Goal: Information Seeking & Learning: Understand process/instructions

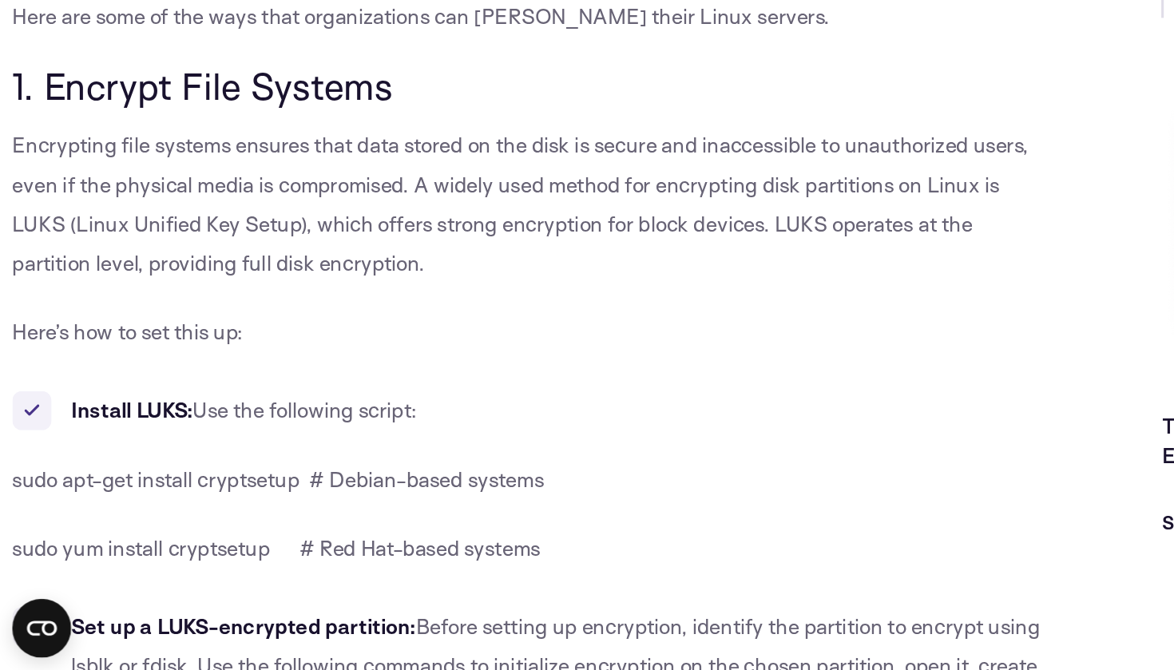
scroll to position [1217, 0]
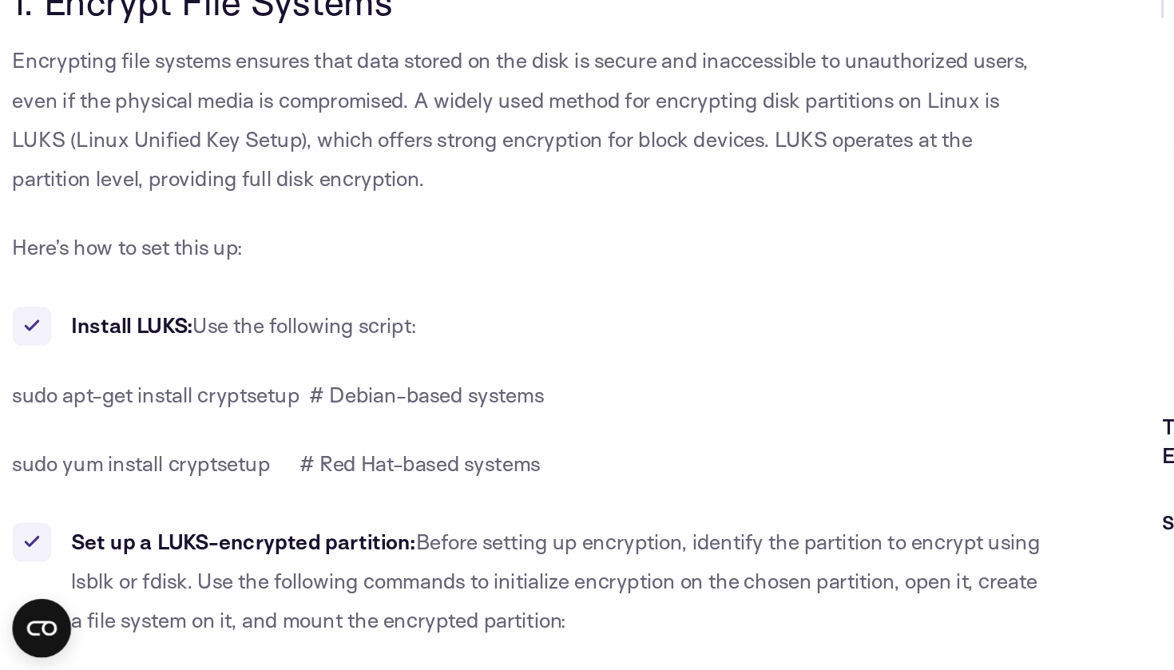
click at [243, 438] on span "Use the following script:" at bounding box center [198, 446] width 146 height 17
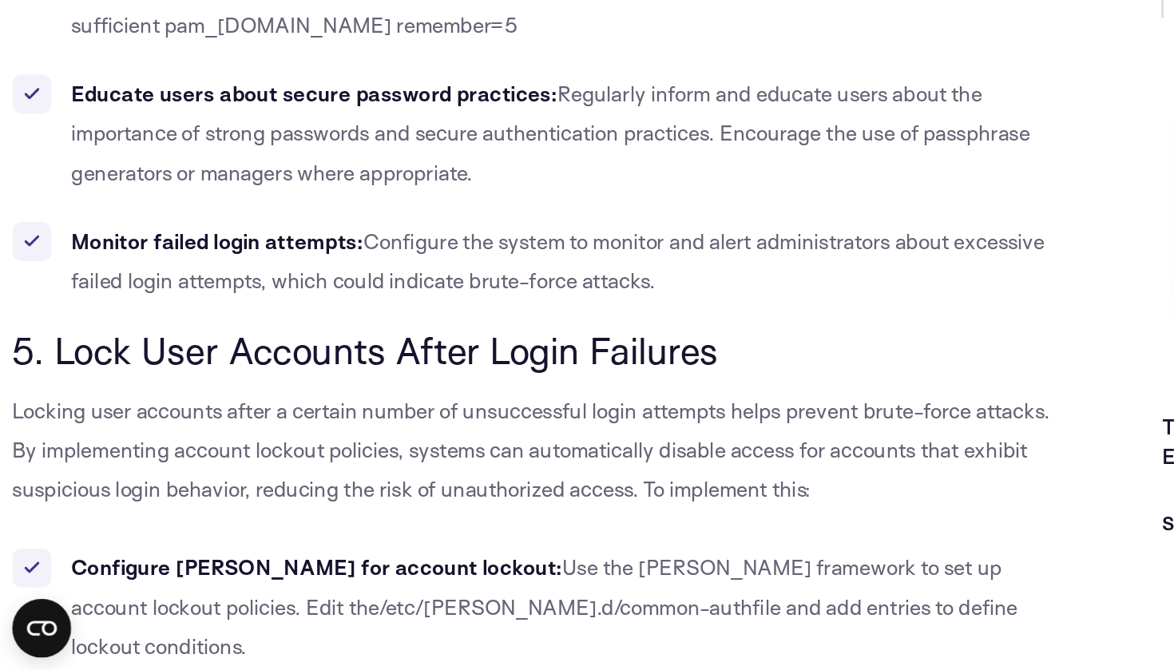
scroll to position [4337, 0]
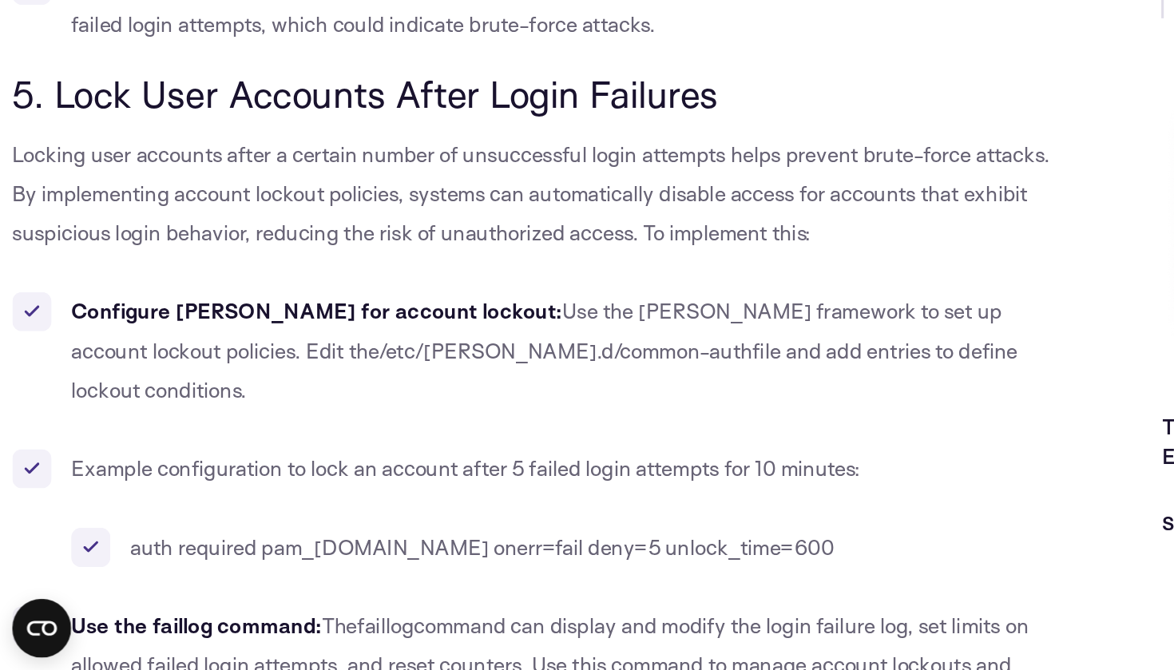
click at [157, 428] on b "Configure PAM for account lockout:" at bounding box center [206, 436] width 320 height 17
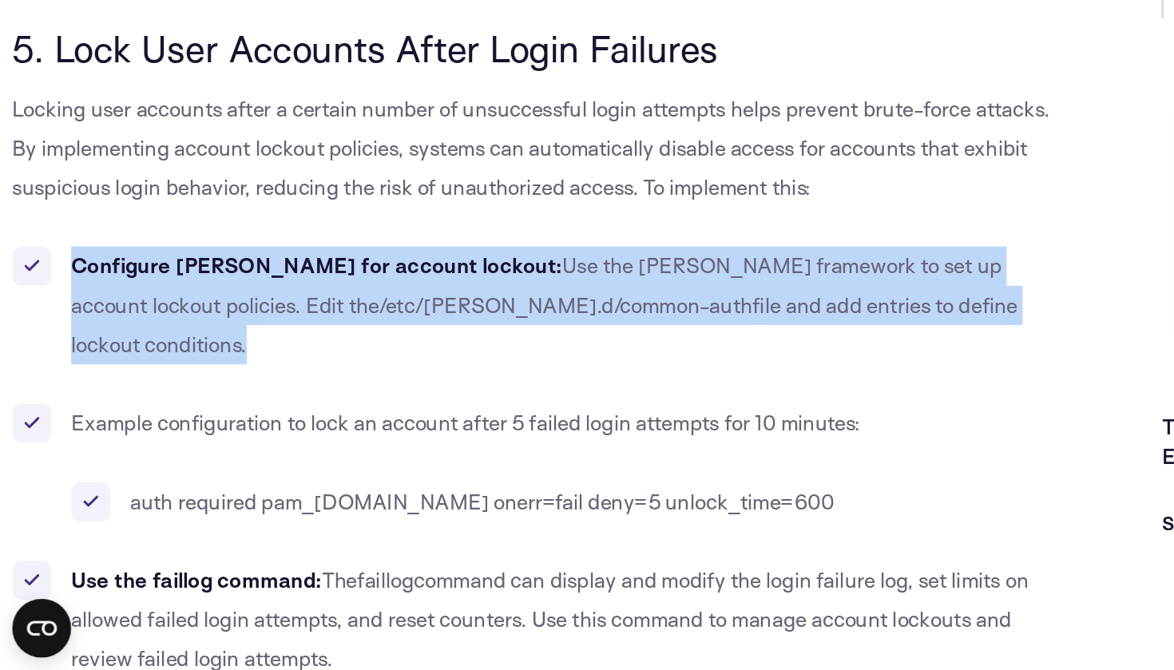
scroll to position [4372, 0]
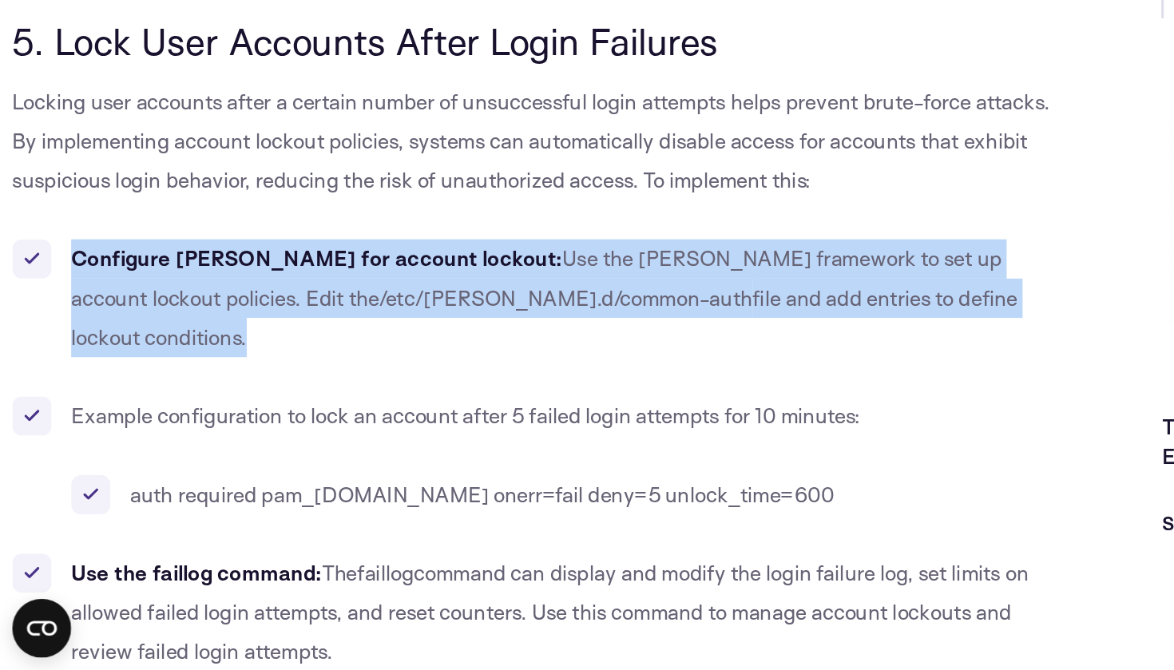
click at [236, 496] on span "Example configuration to lock an account after 5 failed login attempts for 10 m…" at bounding box center [303, 504] width 514 height 17
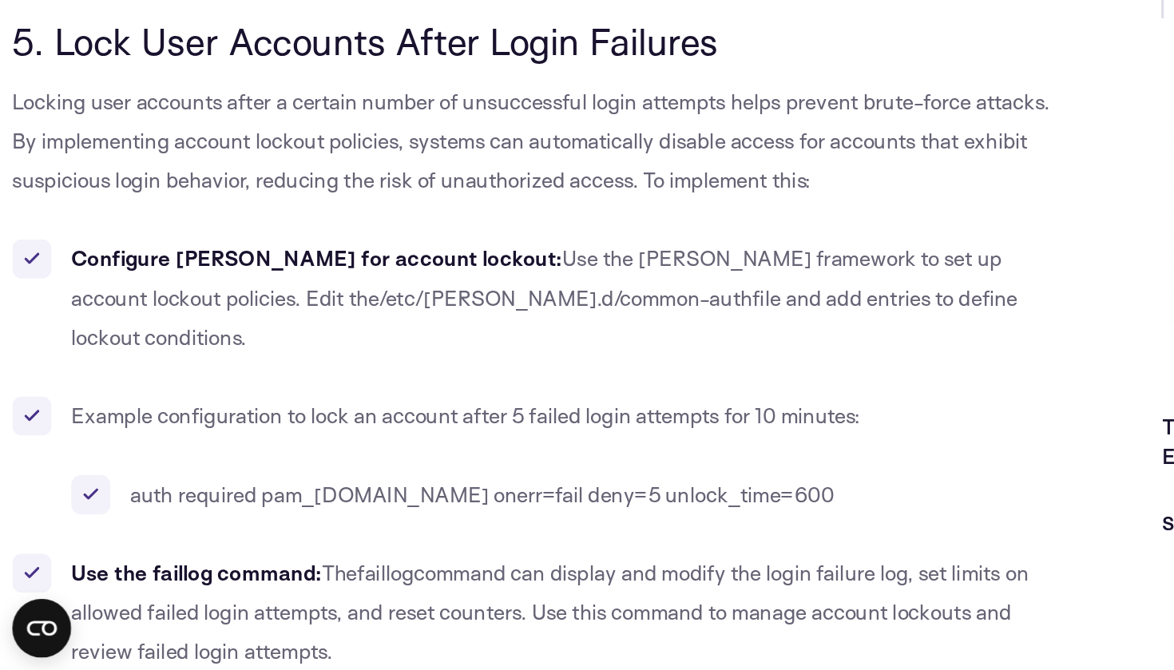
click at [236, 496] on span "Example configuration to lock an account after 5 failed login attempts for 10 m…" at bounding box center [303, 504] width 514 height 17
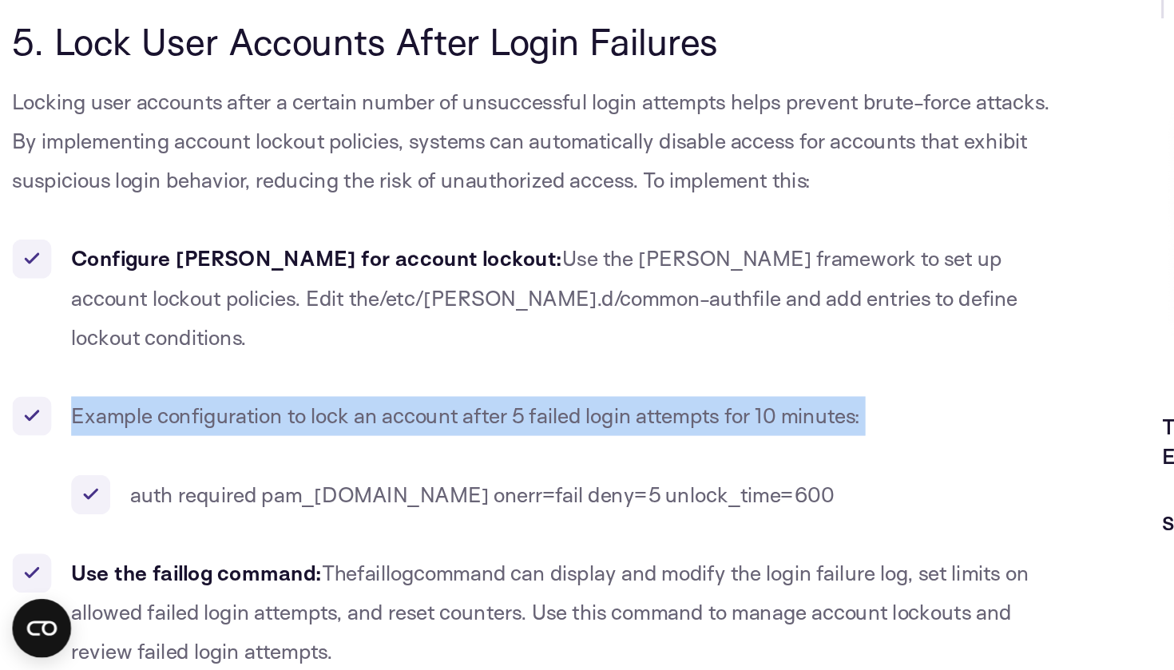
click at [263, 547] on span "auth required pam_tally2.so onerr=fail deny=5 unlock_time=600" at bounding box center [314, 555] width 458 height 17
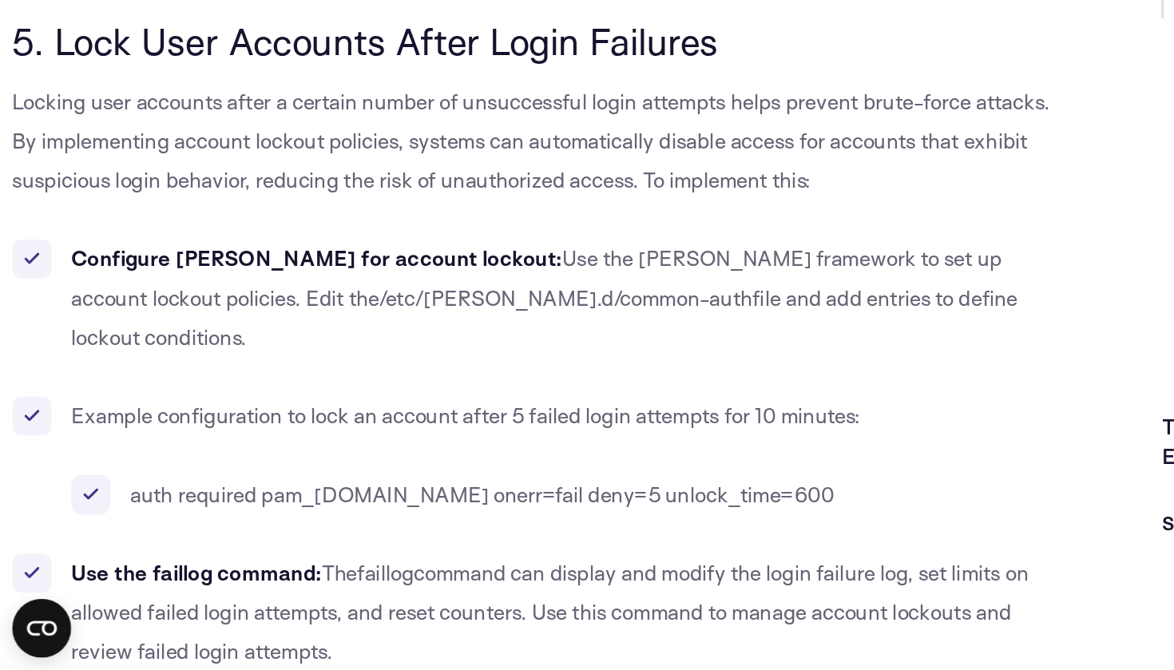
click at [263, 547] on span "auth required pam_tally2.so onerr=fail deny=5 unlock_time=600" at bounding box center [314, 555] width 458 height 17
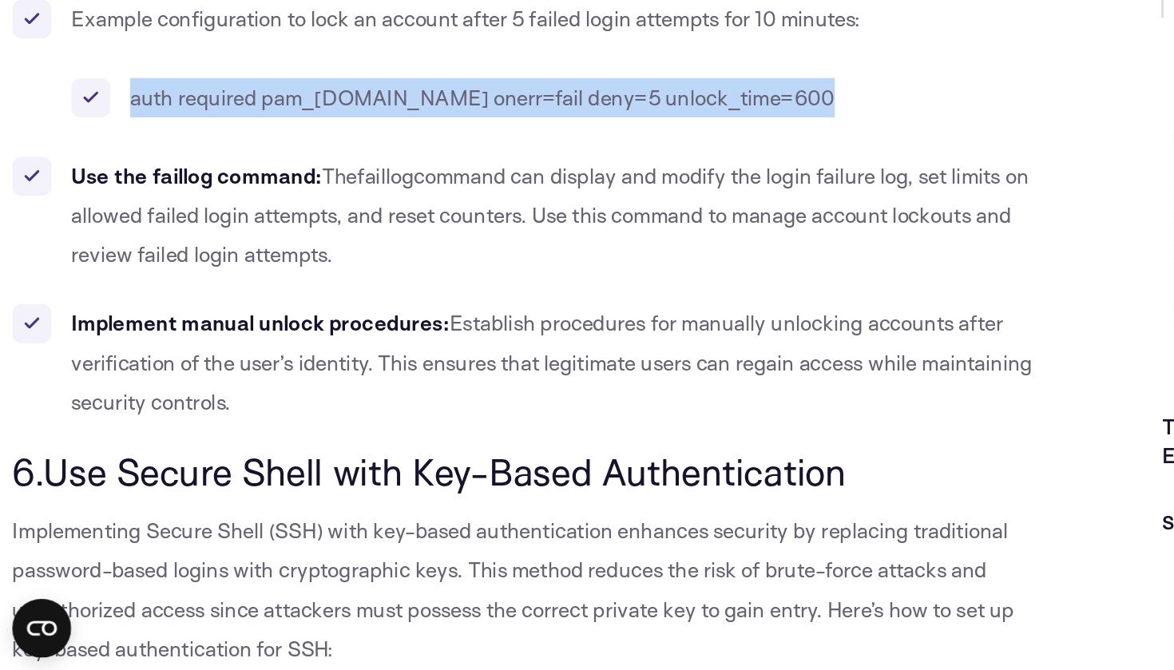
scroll to position [4766, 0]
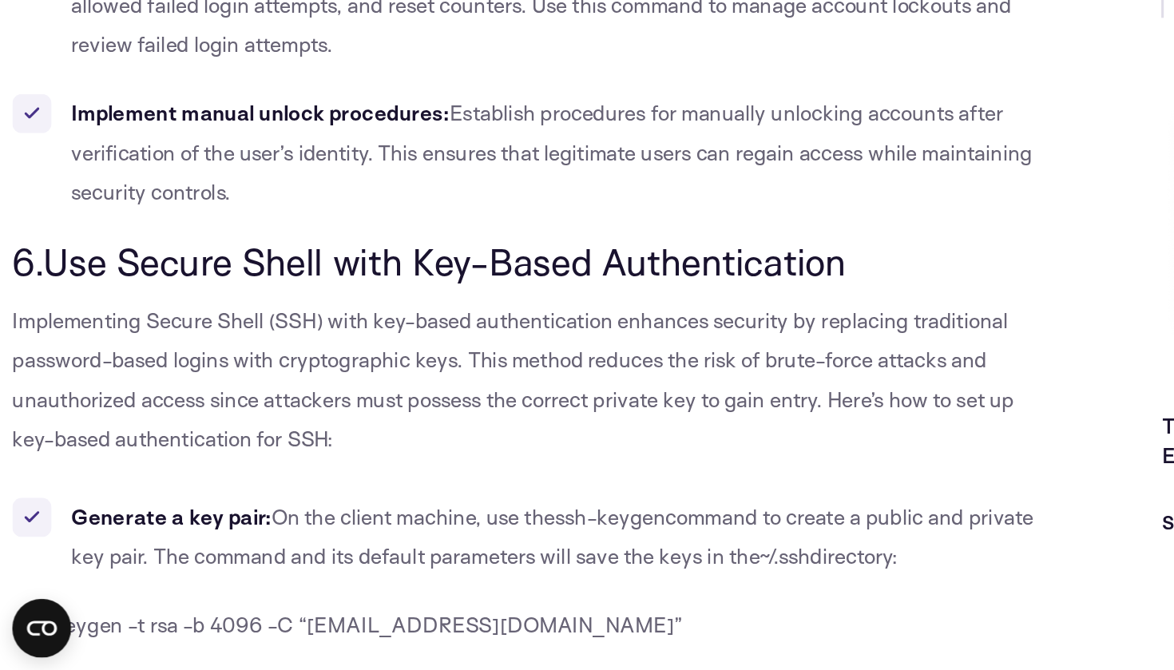
click at [214, 390] on span "6.Use Secure Shell with Key-Based Authentication" at bounding box center [279, 405] width 542 height 30
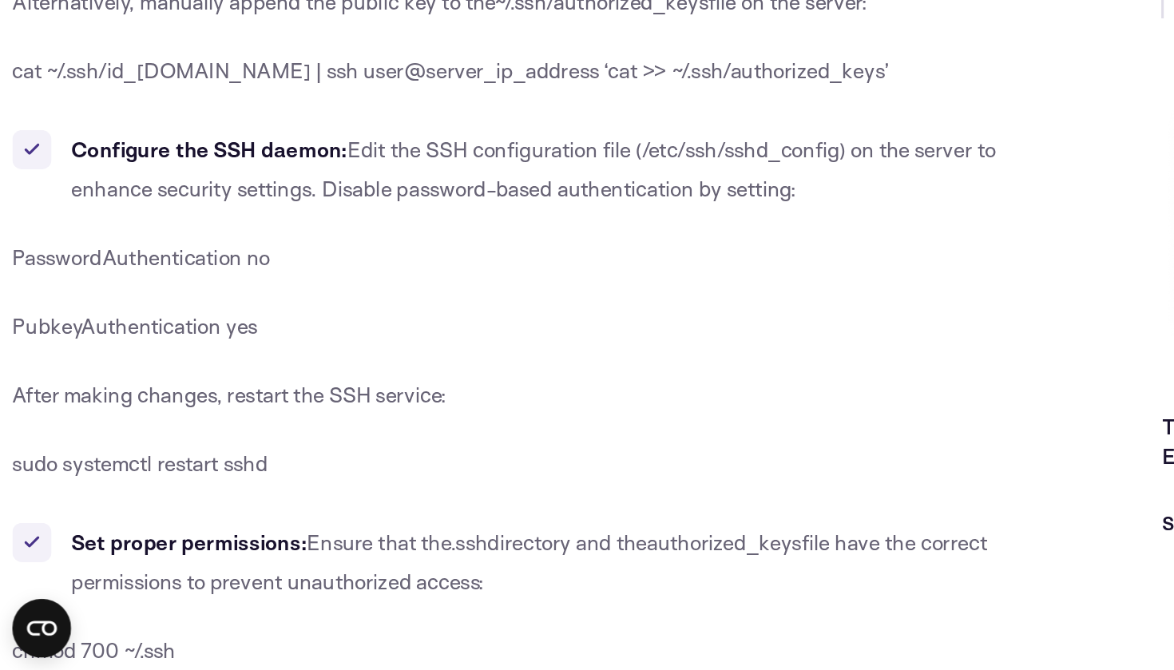
scroll to position [5449, 0]
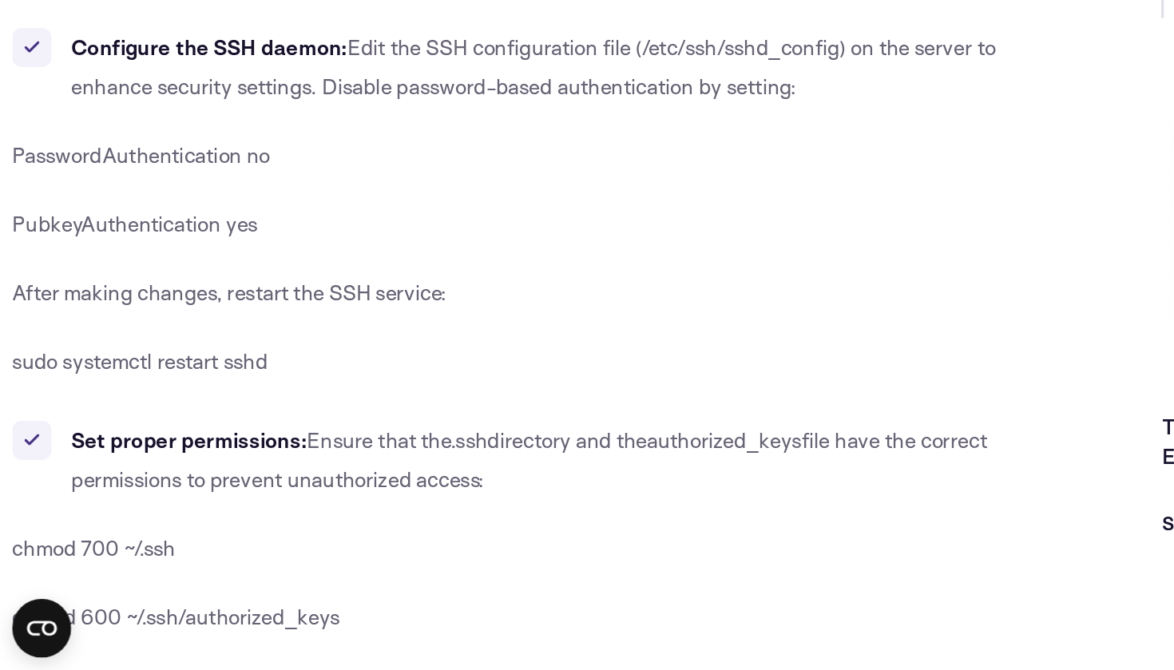
click at [126, 512] on b "Set proper permissions:" at bounding box center [122, 520] width 153 height 17
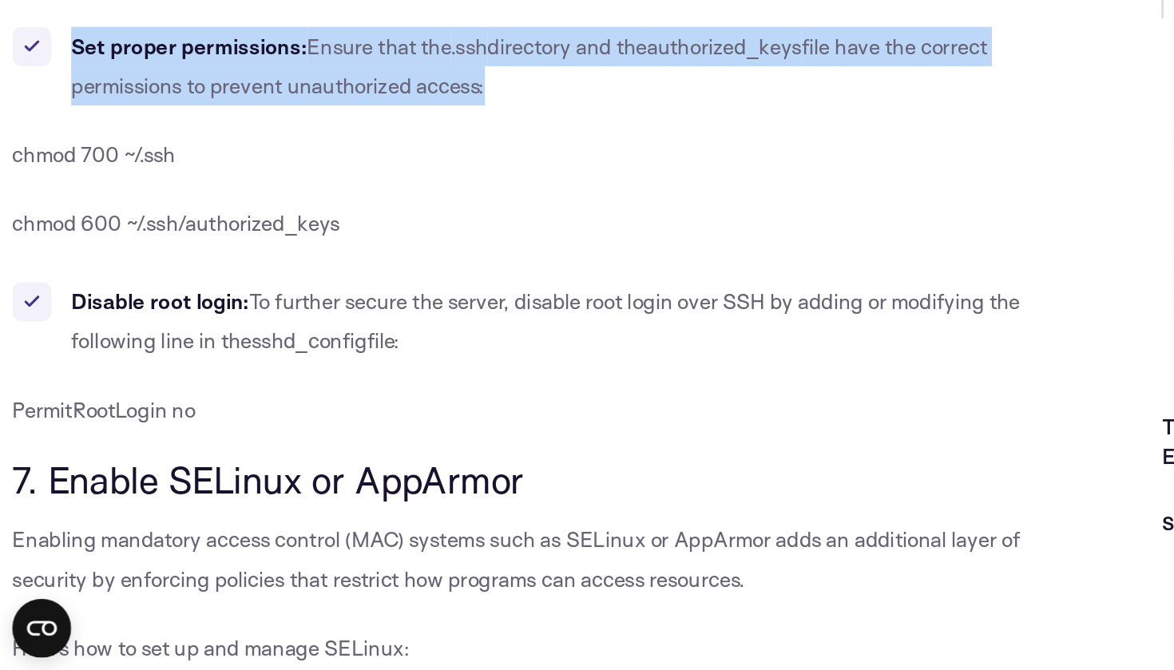
scroll to position [5750, 0]
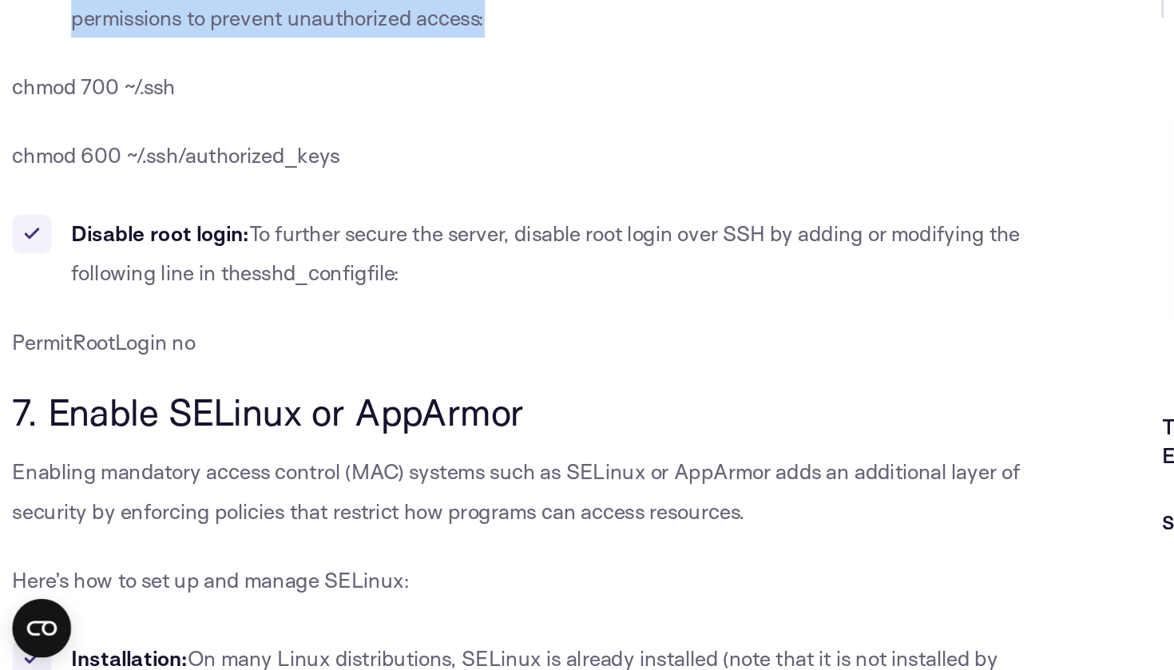
click at [136, 487] on span "7. Enable SELinux or AppArmor" at bounding box center [174, 502] width 333 height 30
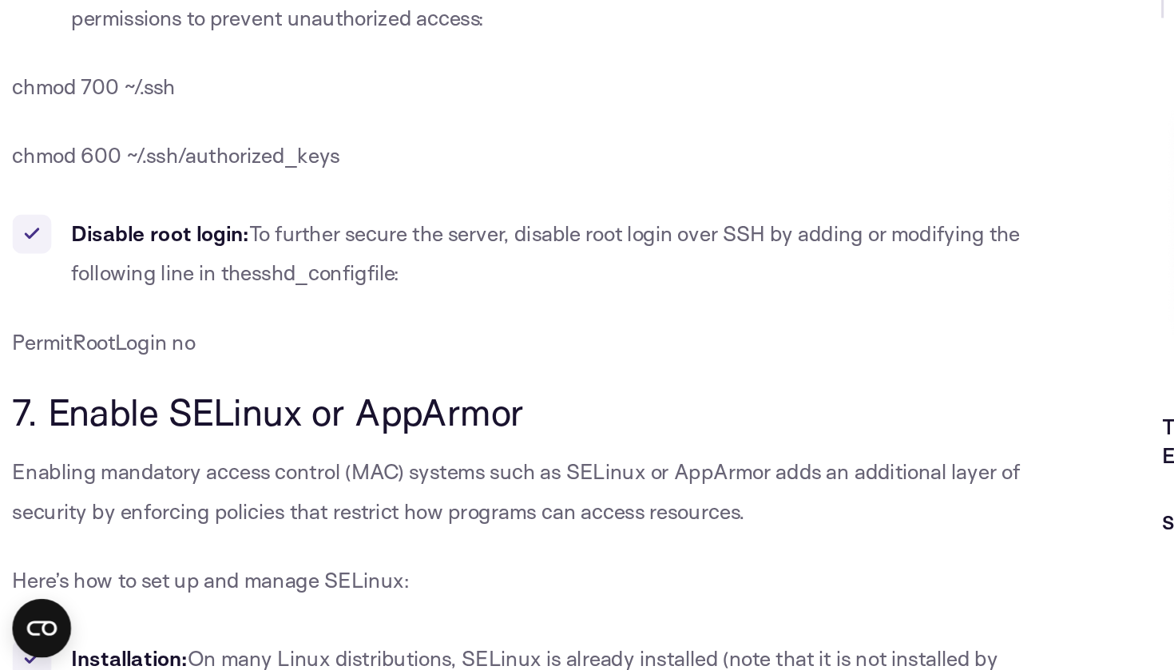
click at [136, 487] on span "7. Enable SELinux or AppArmor" at bounding box center [174, 502] width 333 height 30
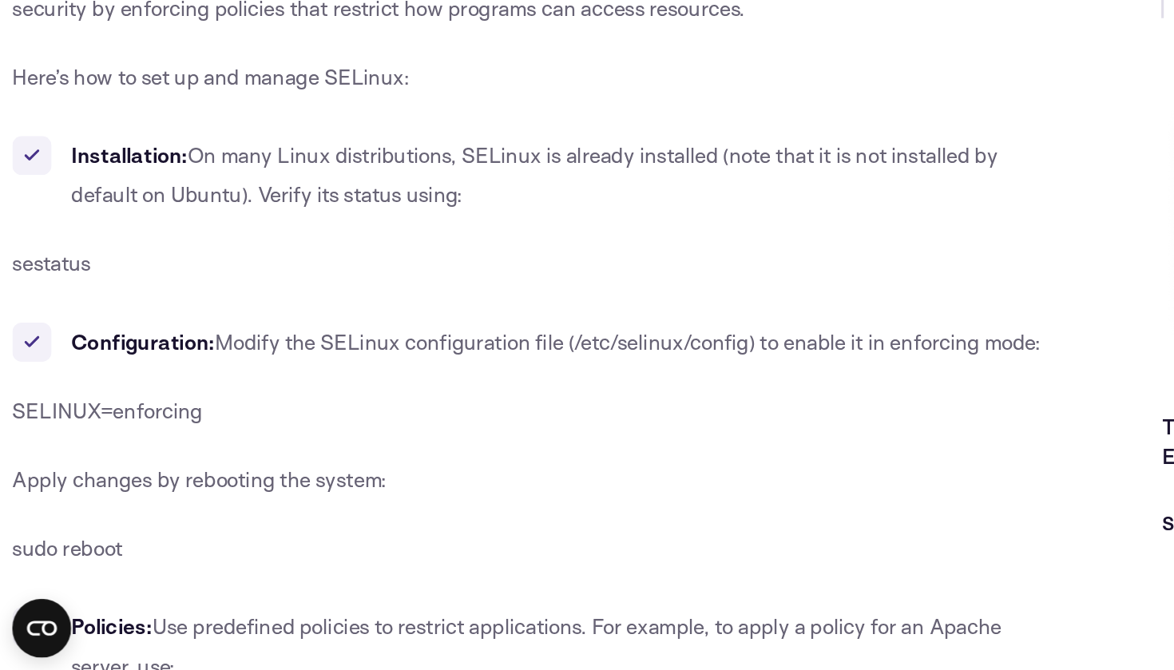
scroll to position [6079, 0]
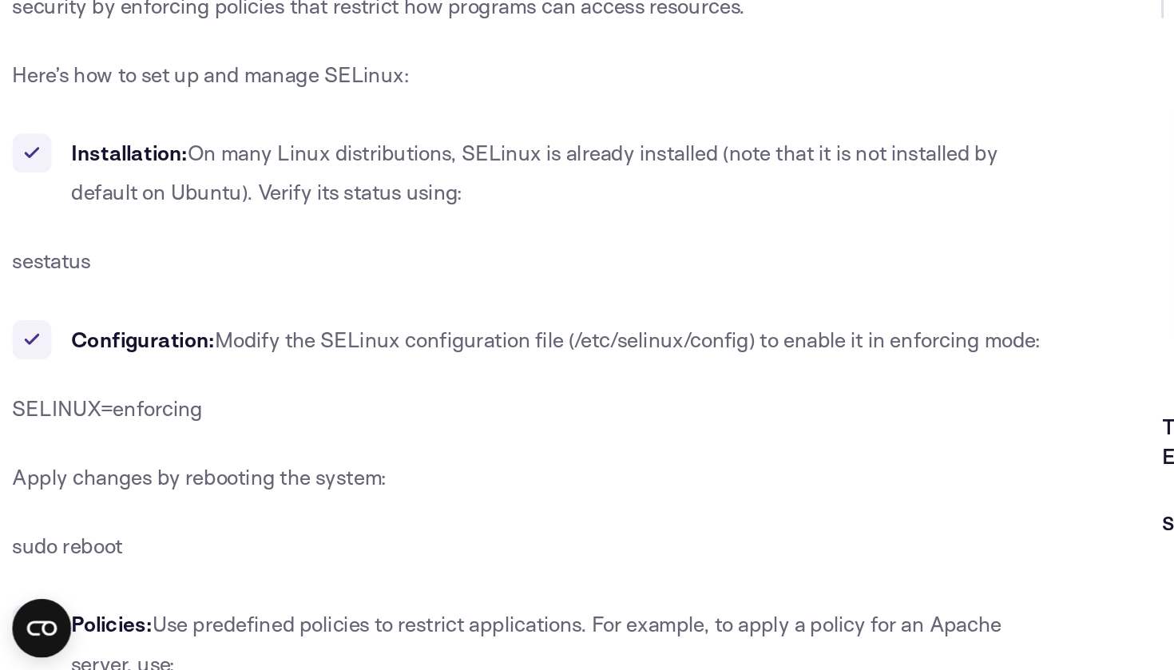
click at [161, 447] on span "Modify the SELinux configuration file (" at bounding box center [257, 455] width 234 height 17
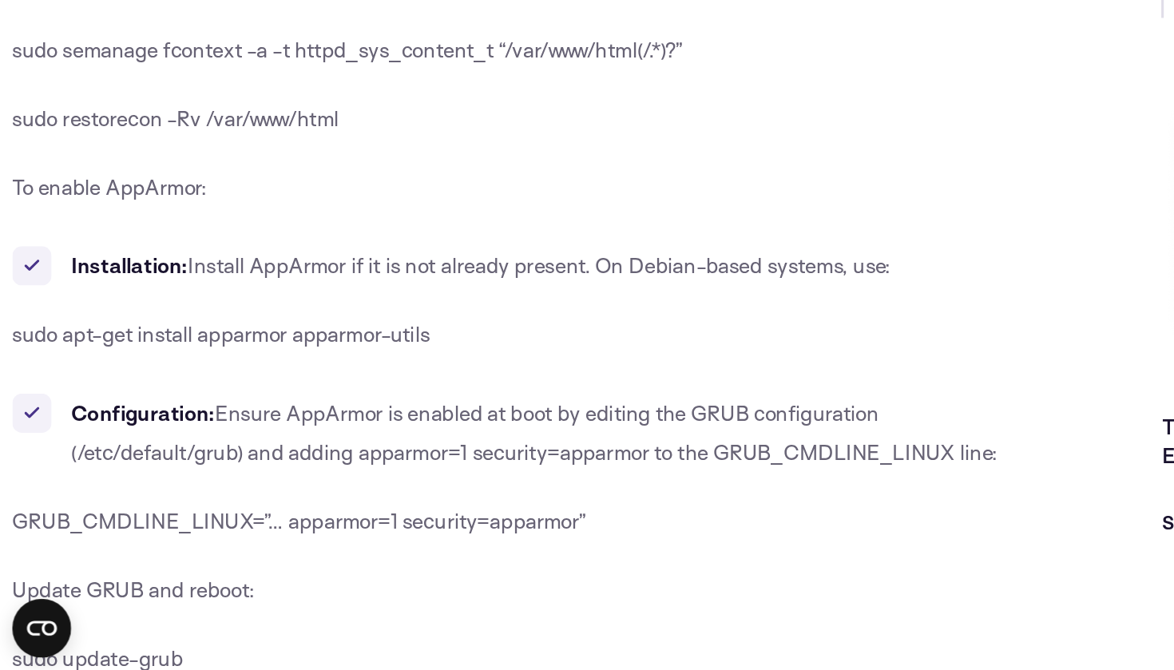
scroll to position [6523, 0]
click at [137, 399] on span "Install AppArmor if it is not already present. On Debian-based systems, use:" at bounding box center [351, 407] width 458 height 17
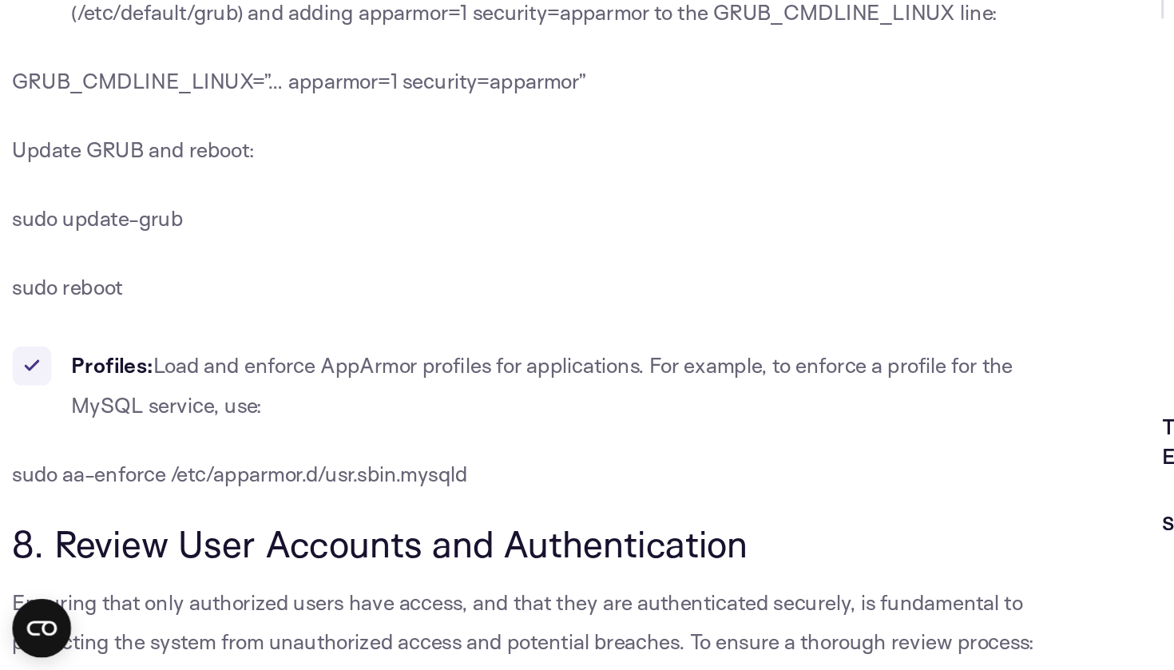
scroll to position [6858, 0]
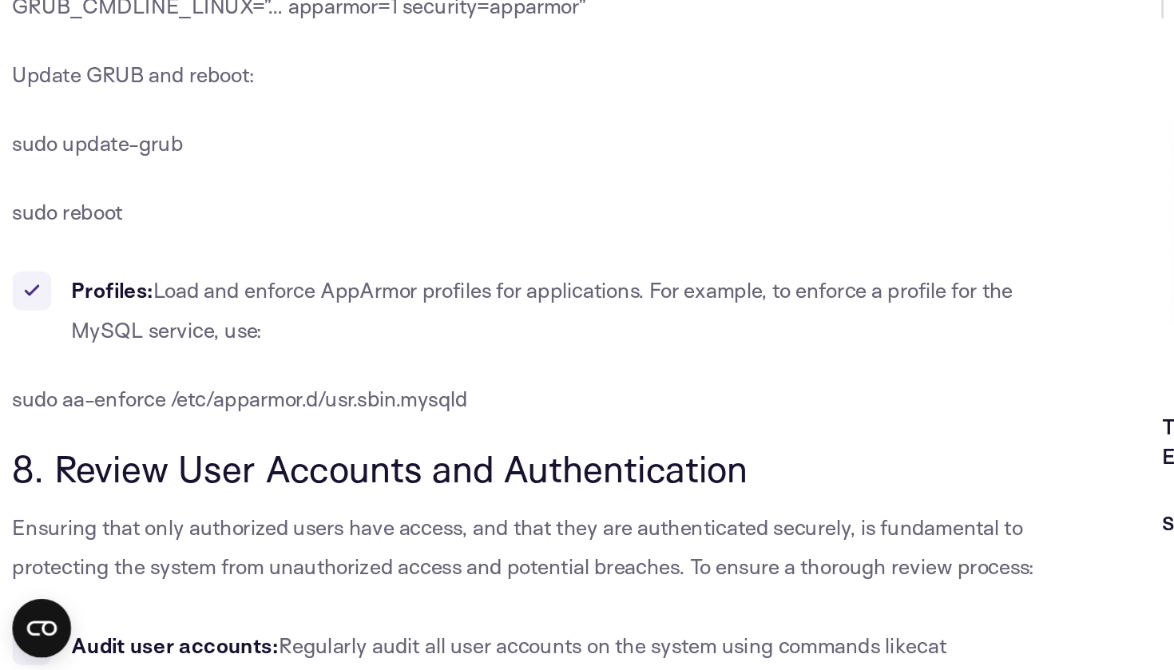
click at [147, 524] on span "8. Review User Accounts and Authentication" at bounding box center [247, 539] width 478 height 30
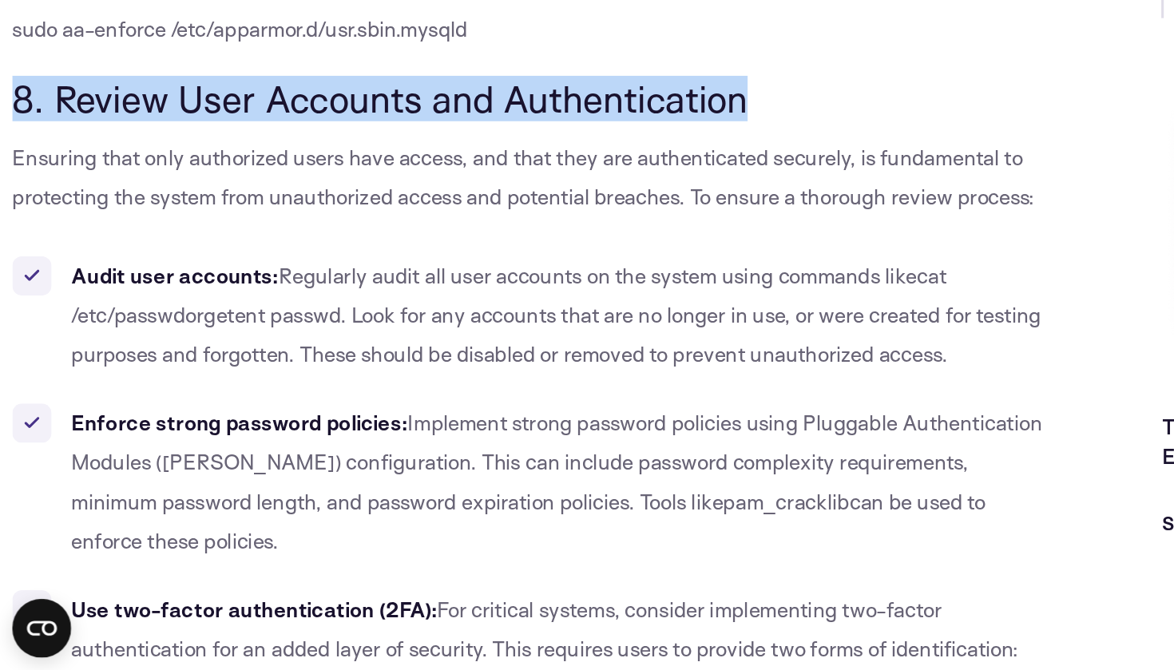
scroll to position [7260, 0]
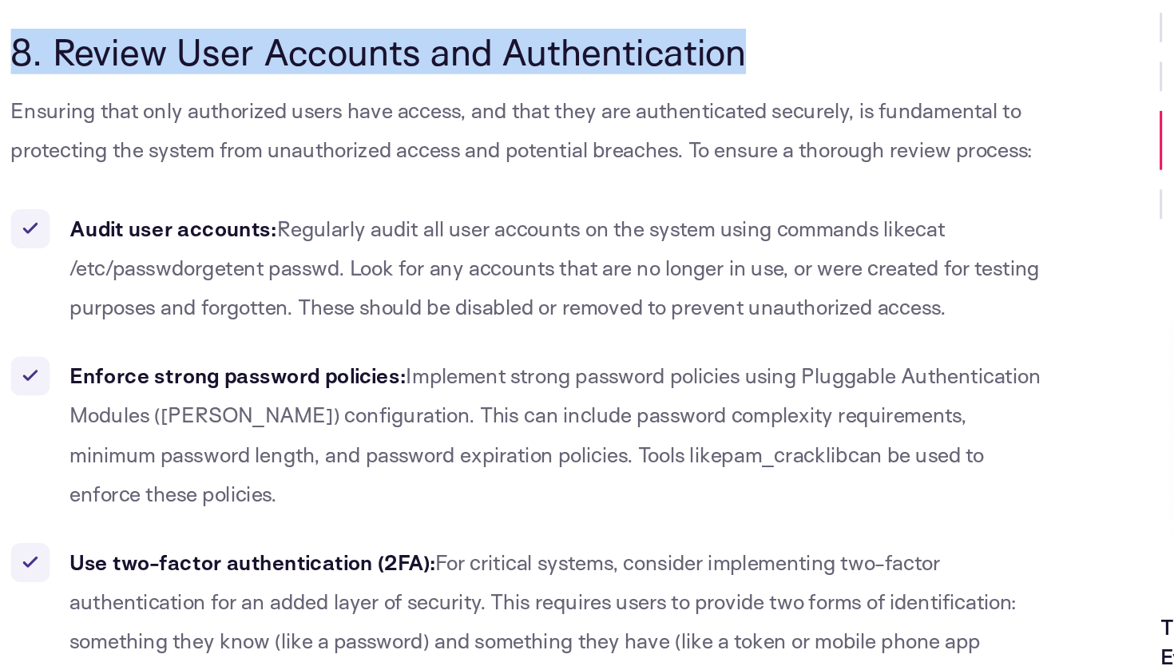
click at [168, 339] on b "Enforce strong password policies:" at bounding box center [155, 347] width 219 height 17
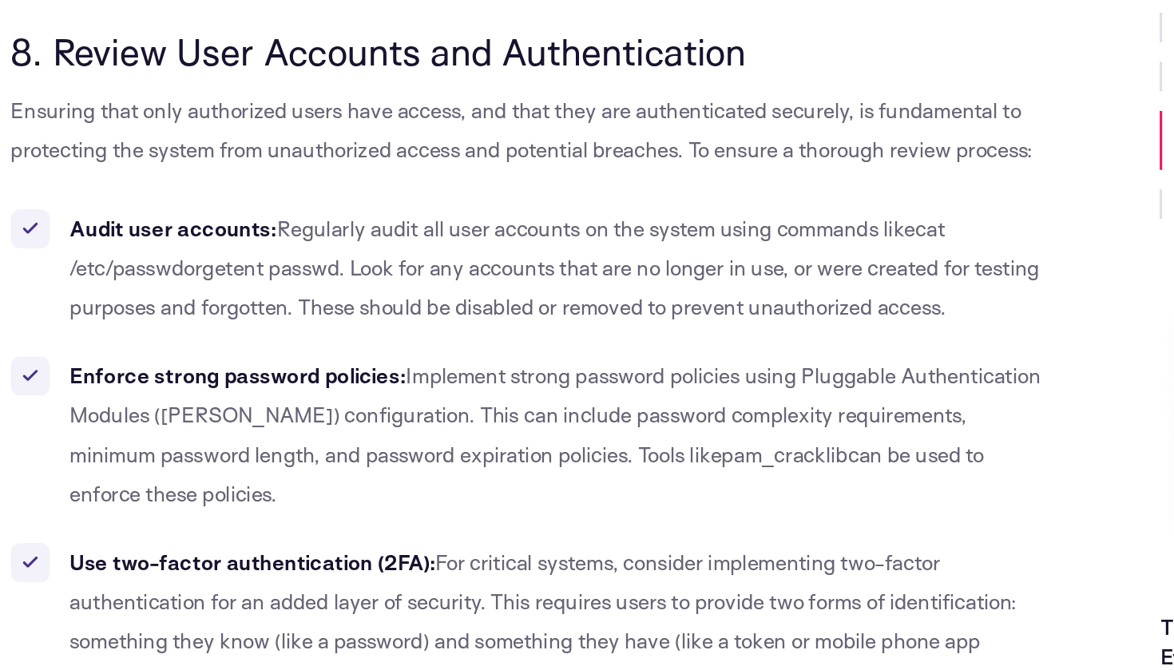
click at [168, 339] on b "Enforce strong password policies:" at bounding box center [155, 347] width 219 height 17
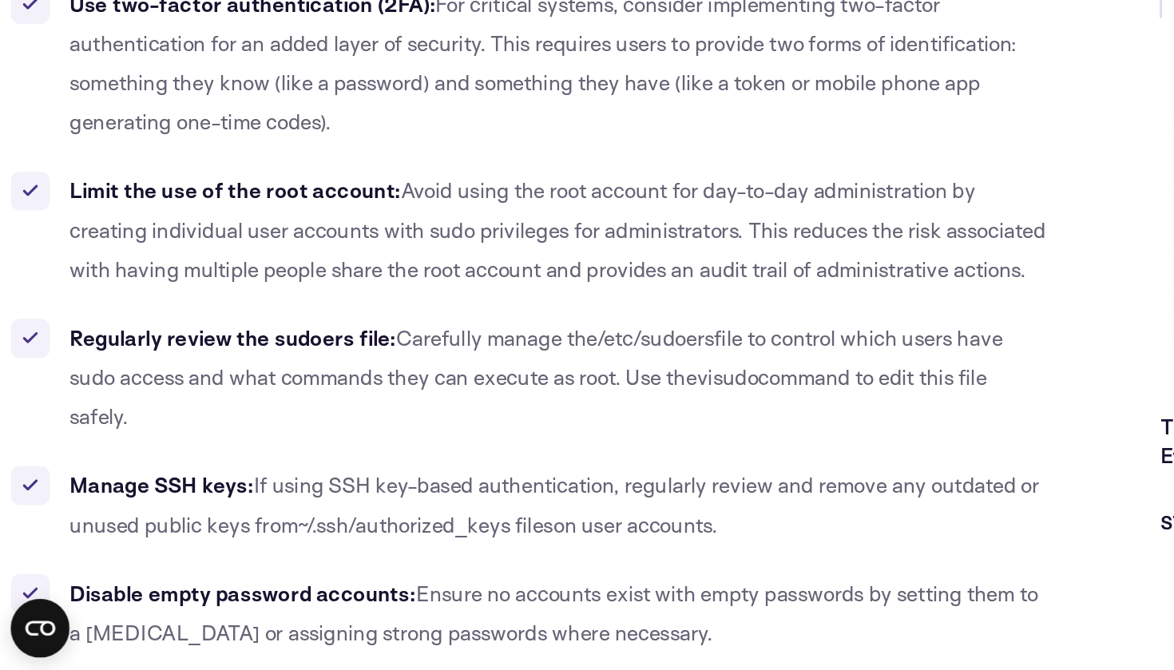
scroll to position [7556, 0]
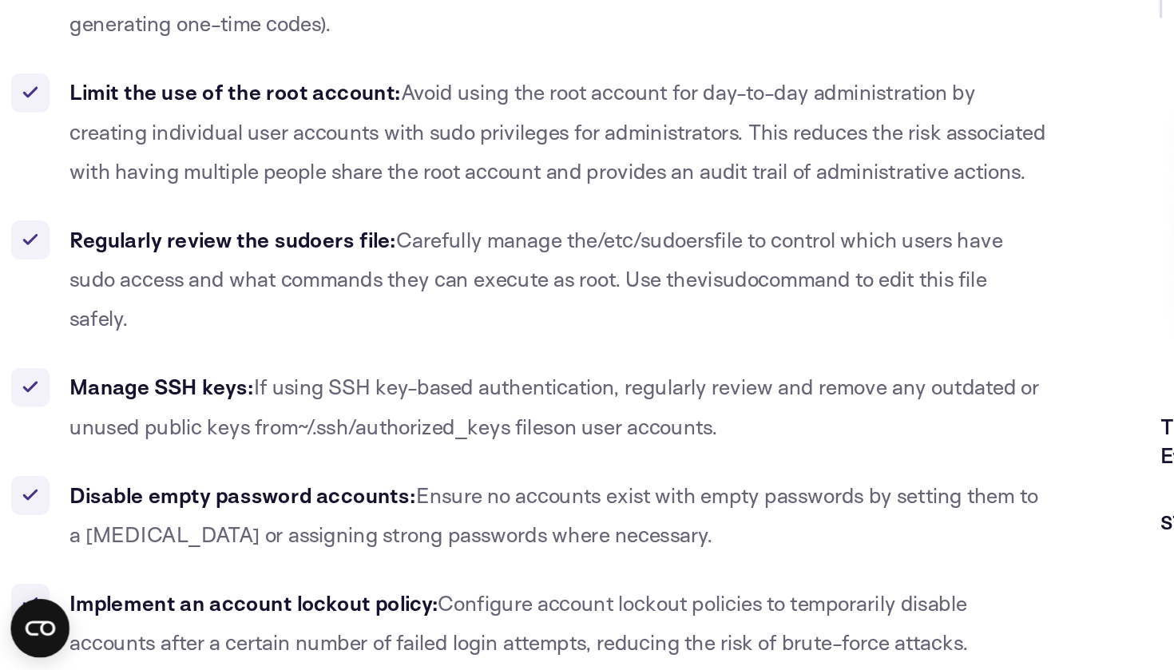
click at [153, 478] on b "Manage SSH keys:" at bounding box center [106, 486] width 120 height 17
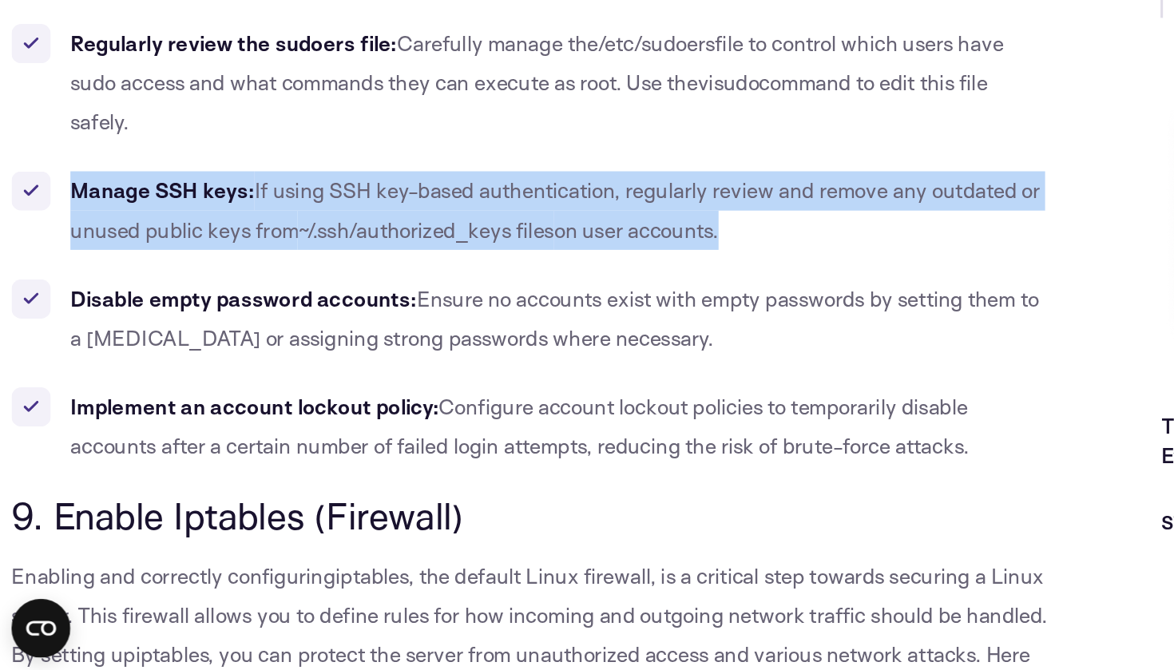
scroll to position [7850, 0]
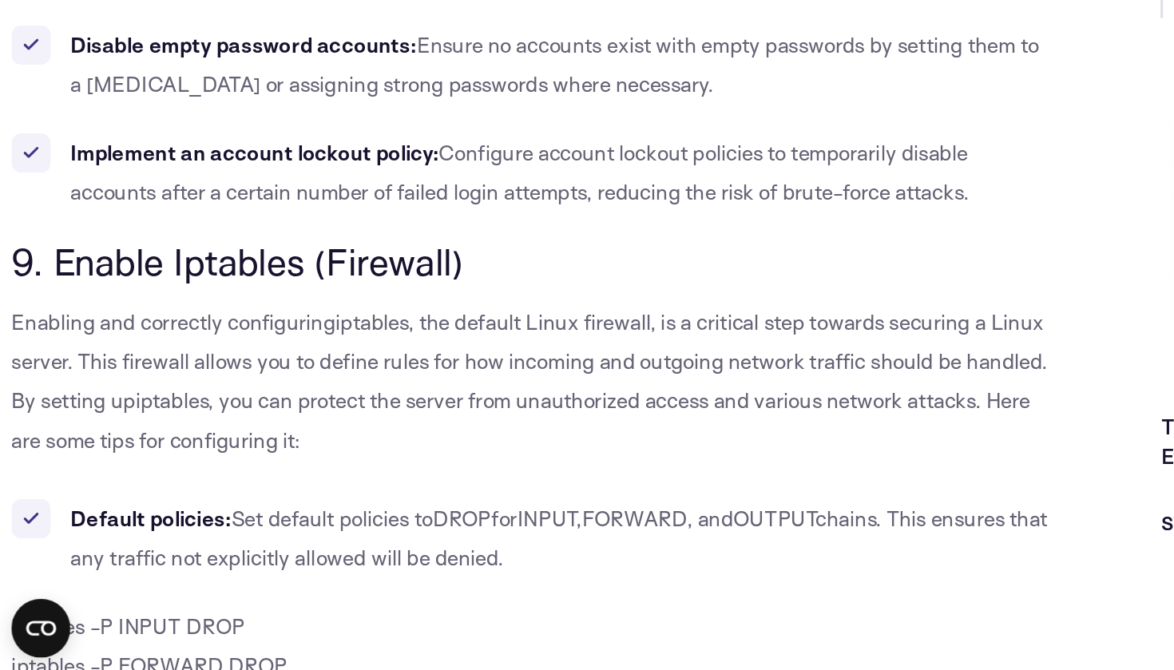
click at [169, 390] on span "9. Enable Iptables (Firewall)" at bounding box center [155, 405] width 294 height 30
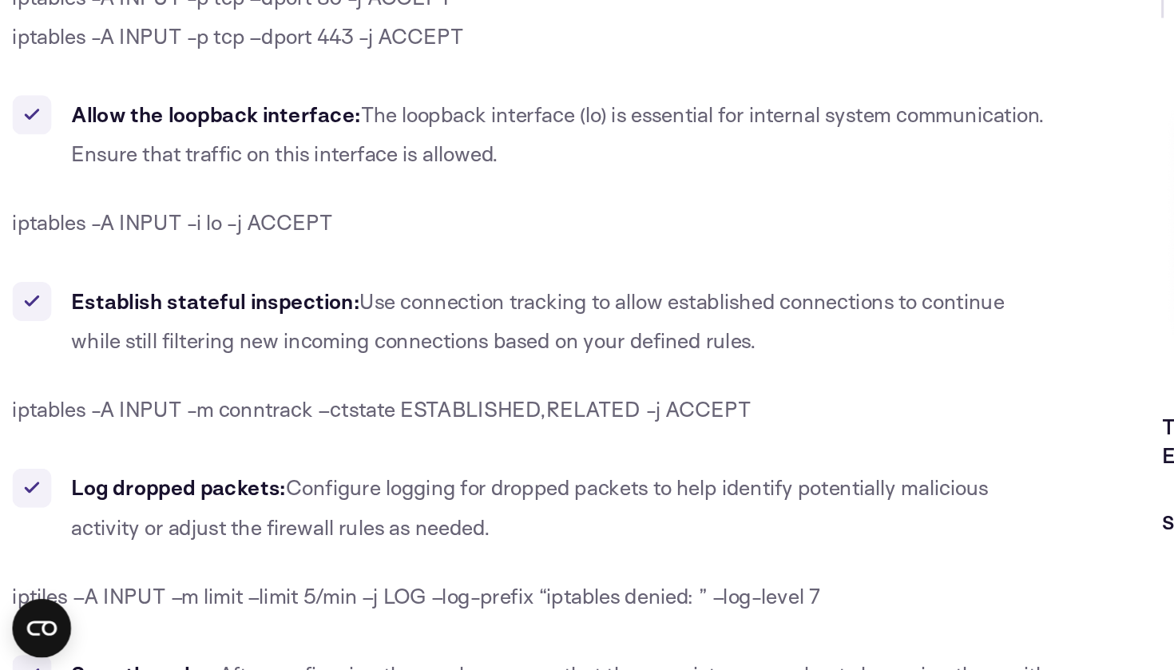
scroll to position [8489, 0]
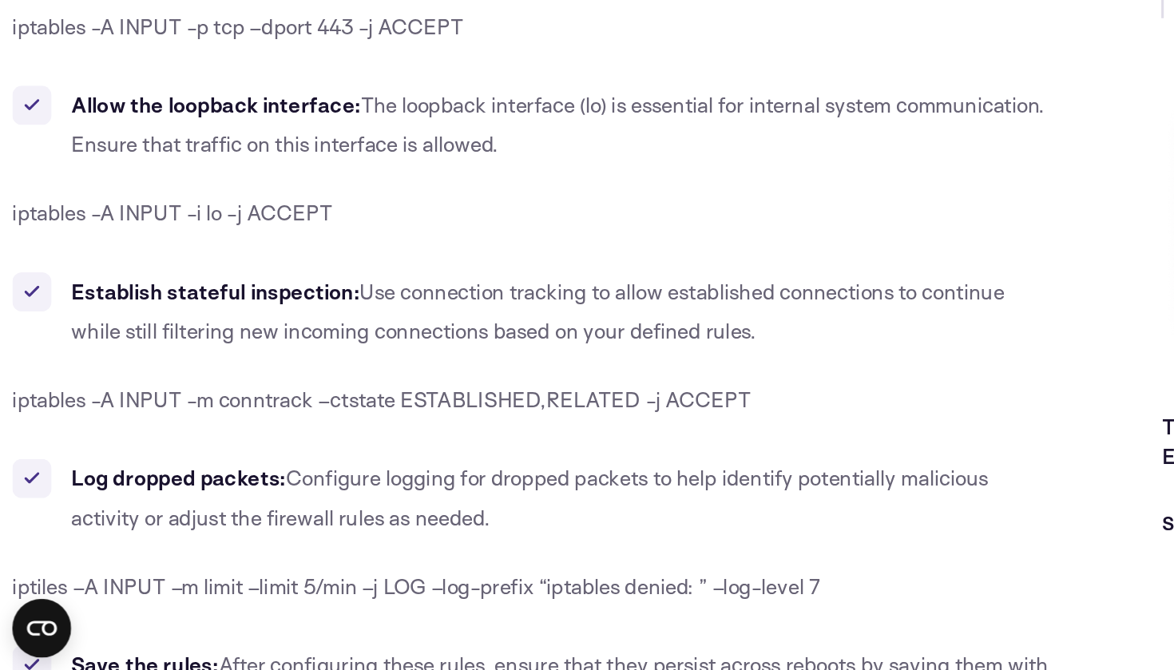
click at [144, 411] on li "Establish stateful inspection: Use connection tracking to allow established con…" at bounding box center [346, 436] width 676 height 51
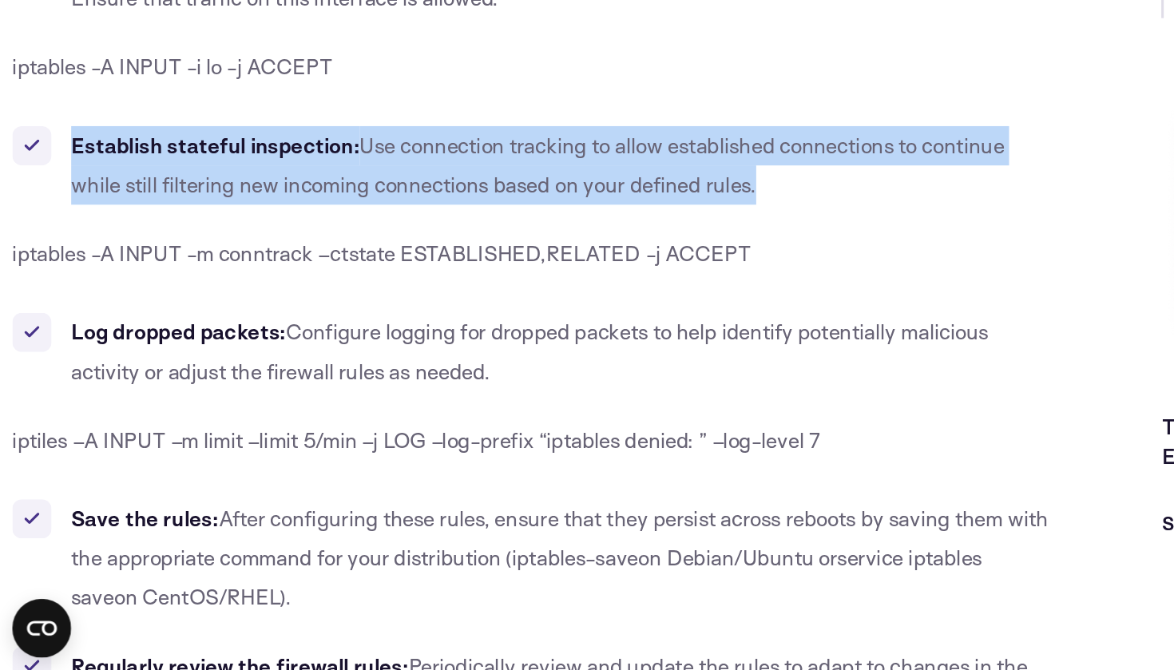
scroll to position [8588, 0]
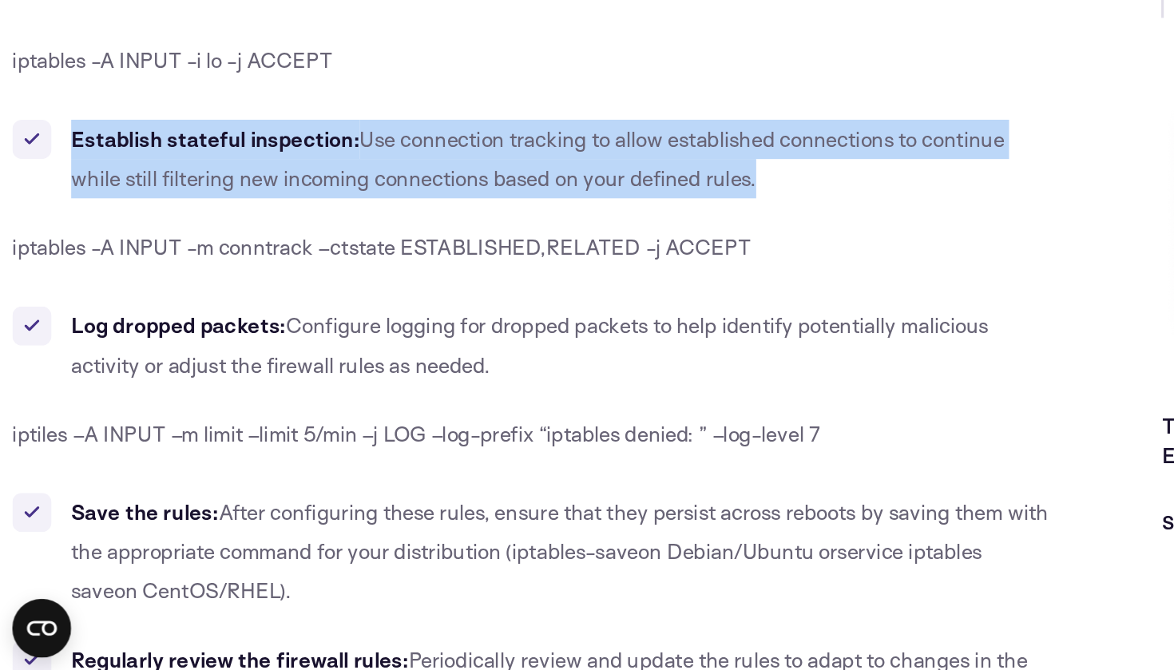
click at [144, 438] on b "Log dropped packets:" at bounding box center [116, 446] width 140 height 17
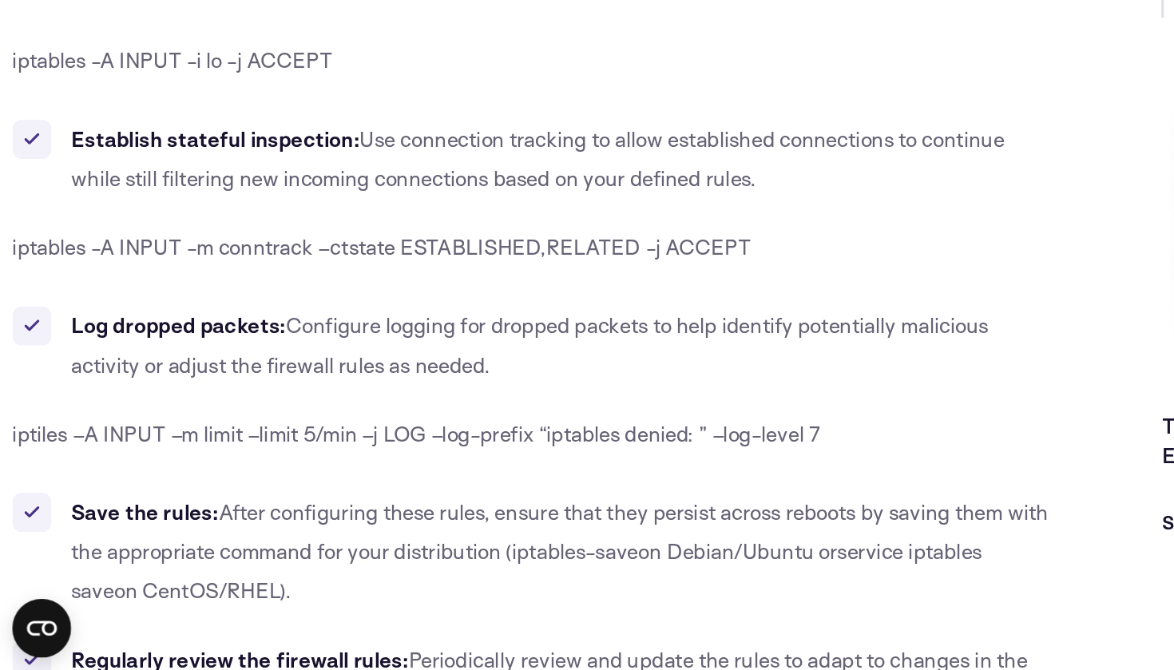
click at [144, 438] on b "Log dropped packets:" at bounding box center [116, 446] width 140 height 17
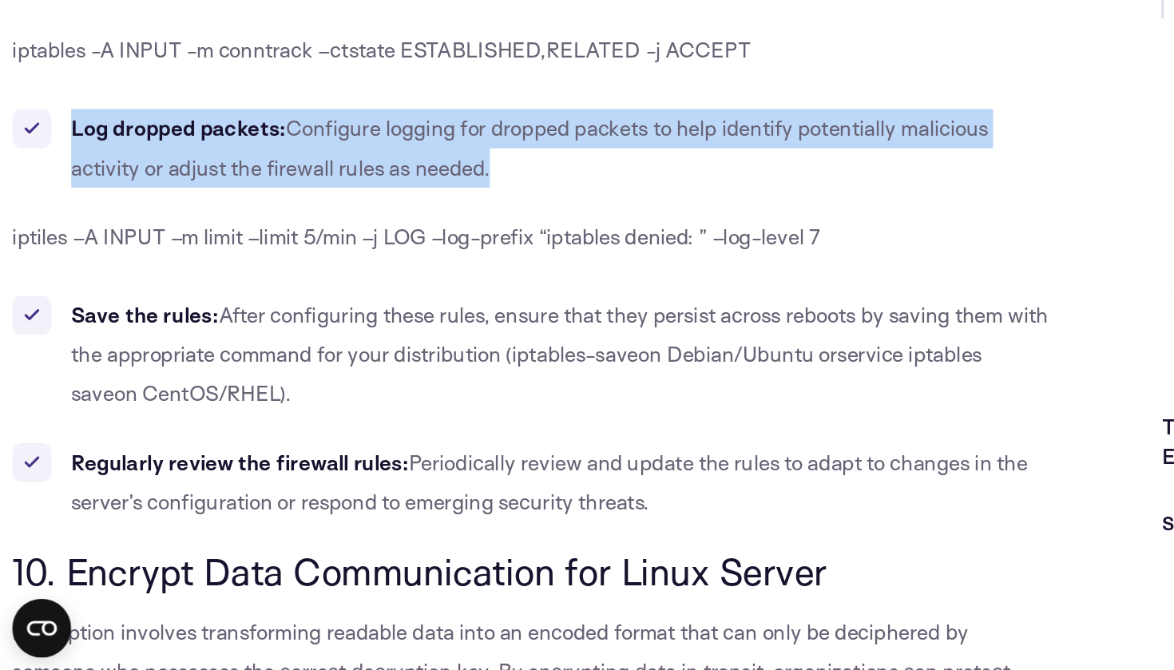
scroll to position [8723, 0]
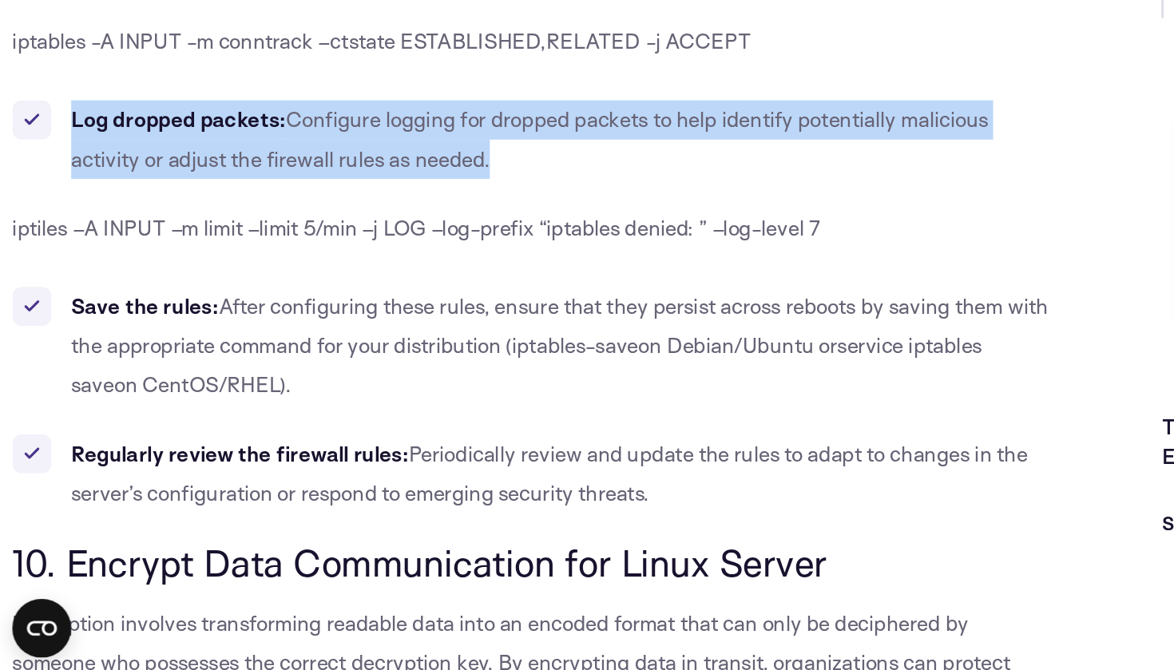
click at [129, 425] on b "Save the rules:" at bounding box center [94, 433] width 96 height 17
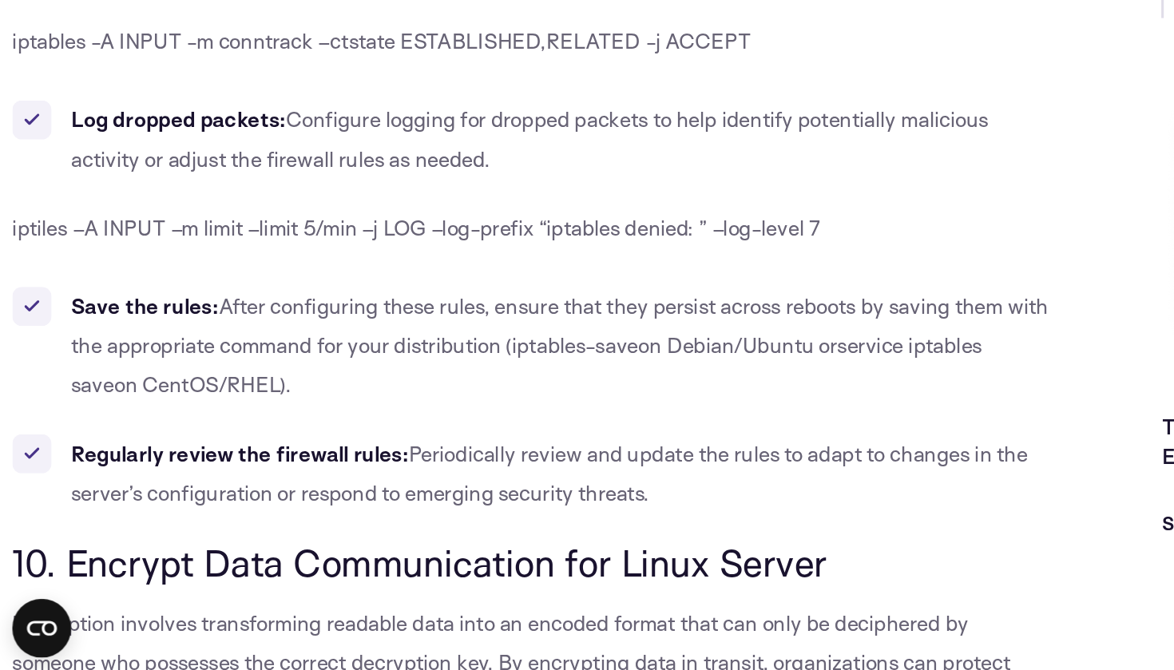
click at [129, 425] on b "Save the rules:" at bounding box center [94, 433] width 96 height 17
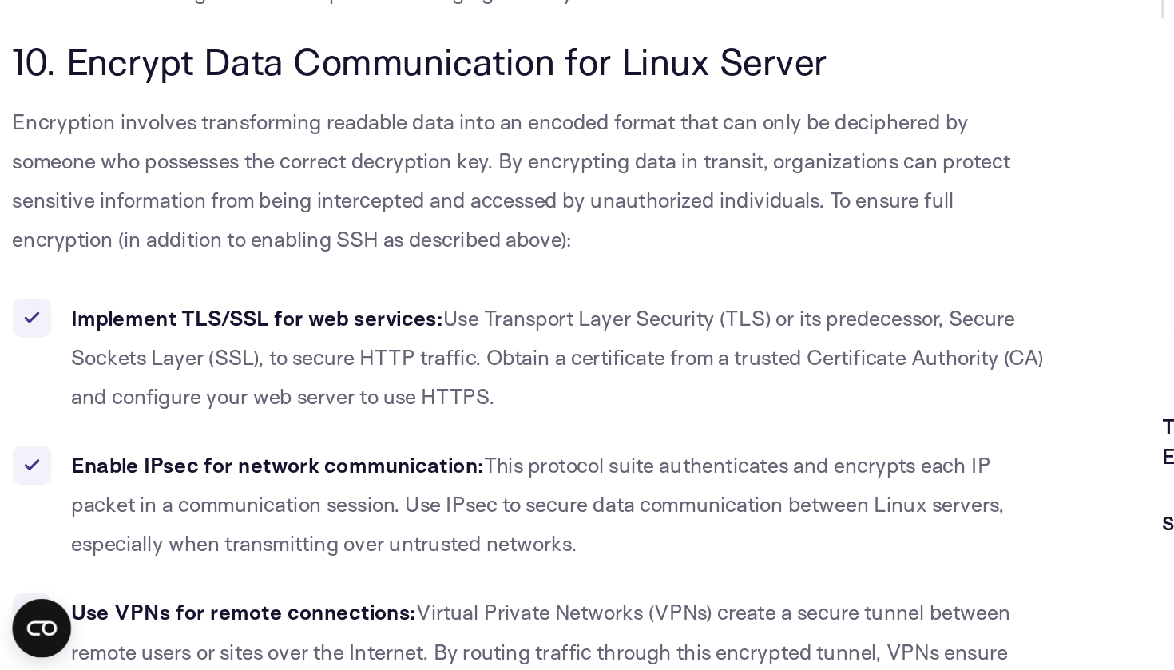
scroll to position [9076, 0]
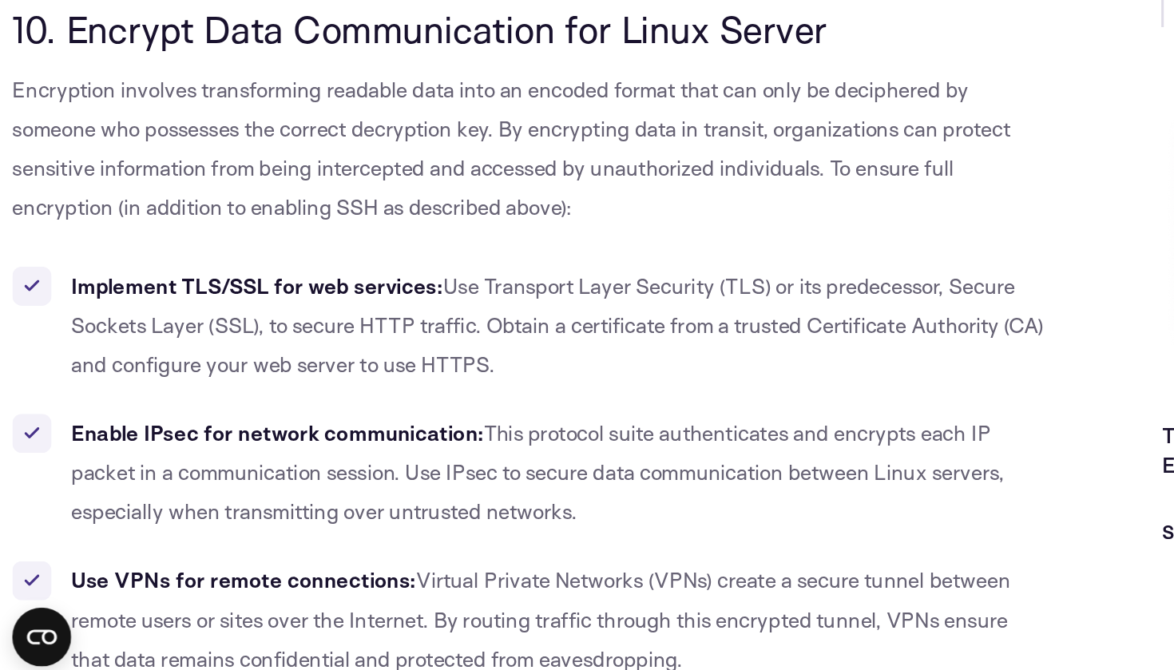
click at [149, 406] on span "Use Transport Layer Security (TLS) or its predecessor, Secure Sockets Layer (SS…" at bounding box center [362, 440] width 633 height 68
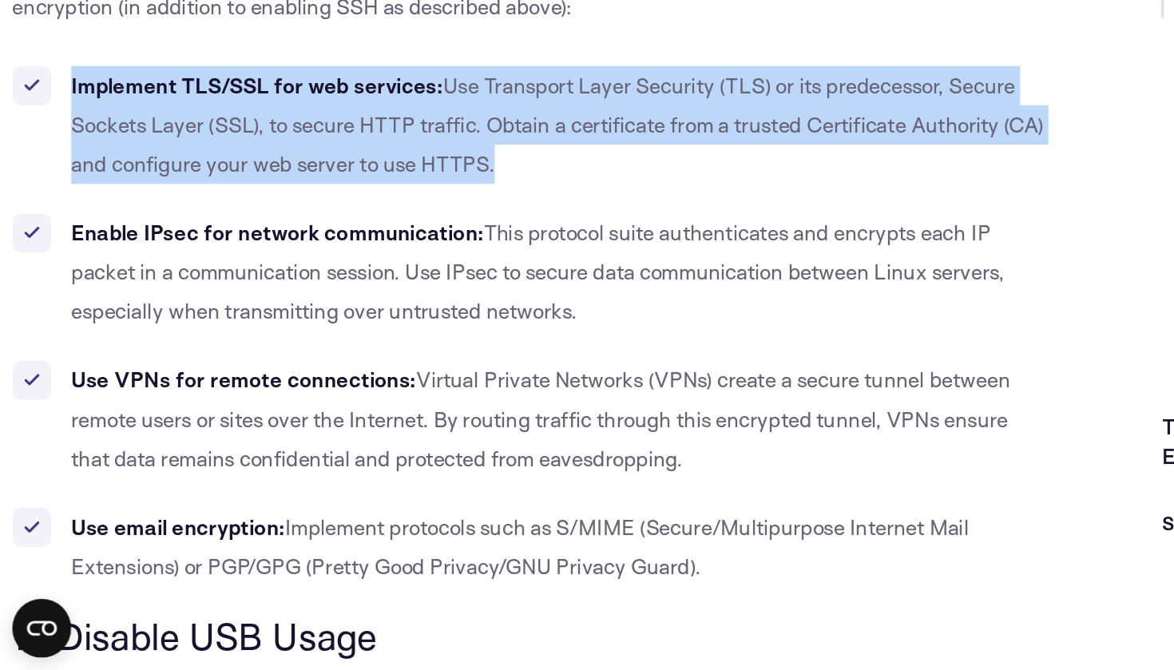
scroll to position [9203, 0]
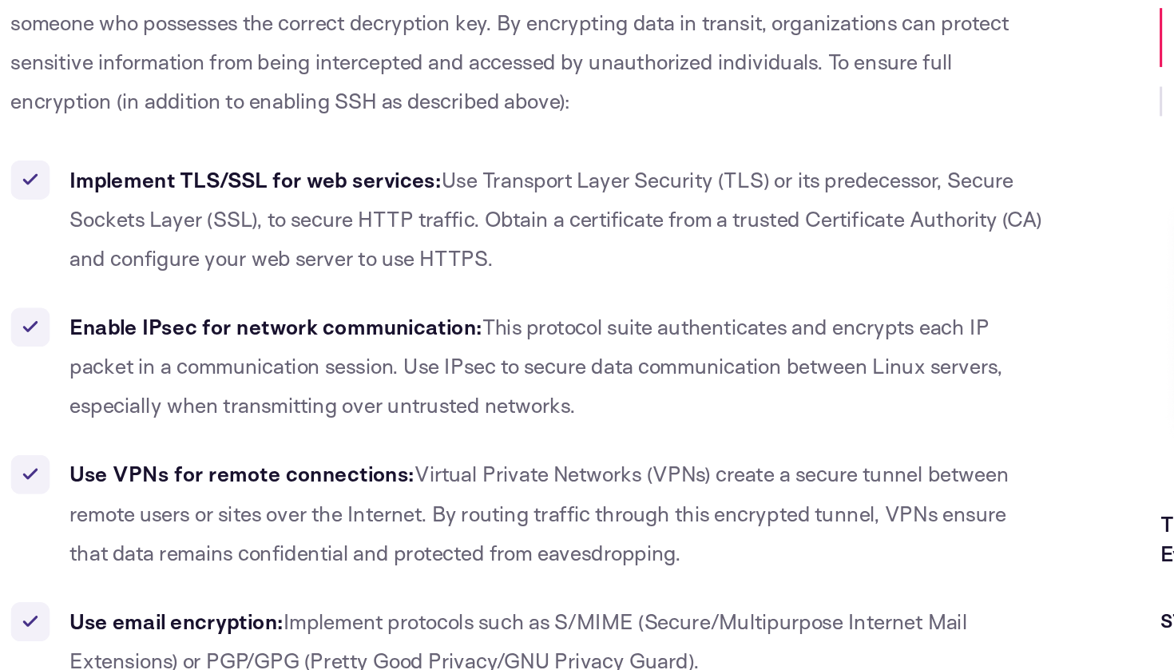
click at [182, 375] on b "Enable IPsec for network communication:" at bounding box center [180, 383] width 268 height 17
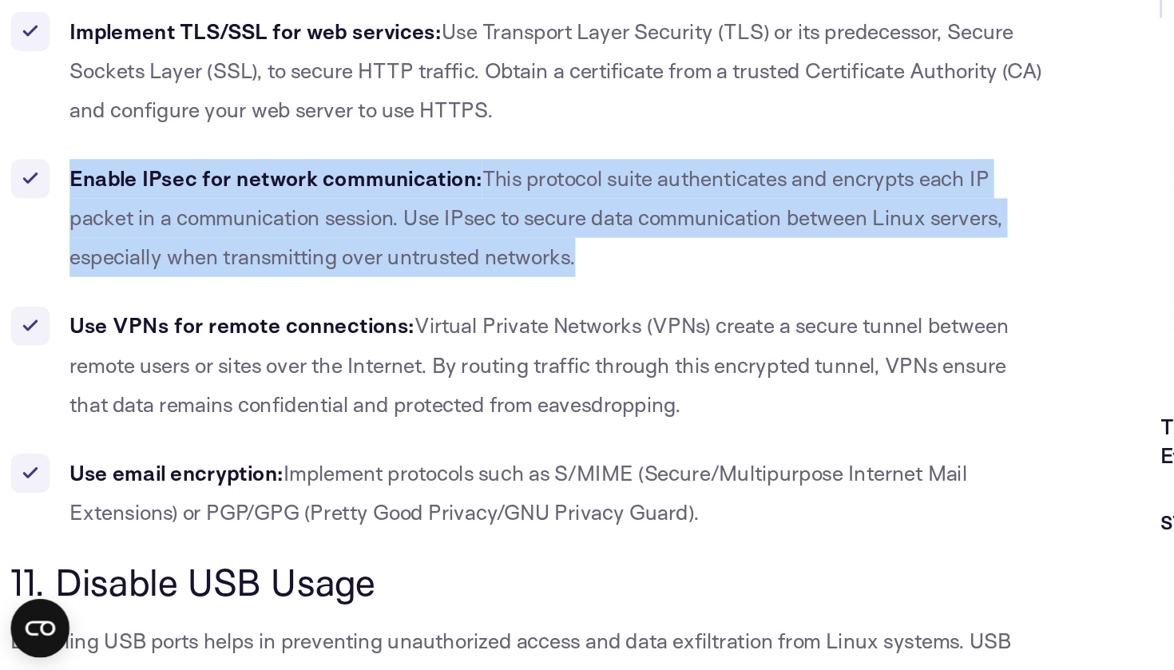
scroll to position [9240, 0]
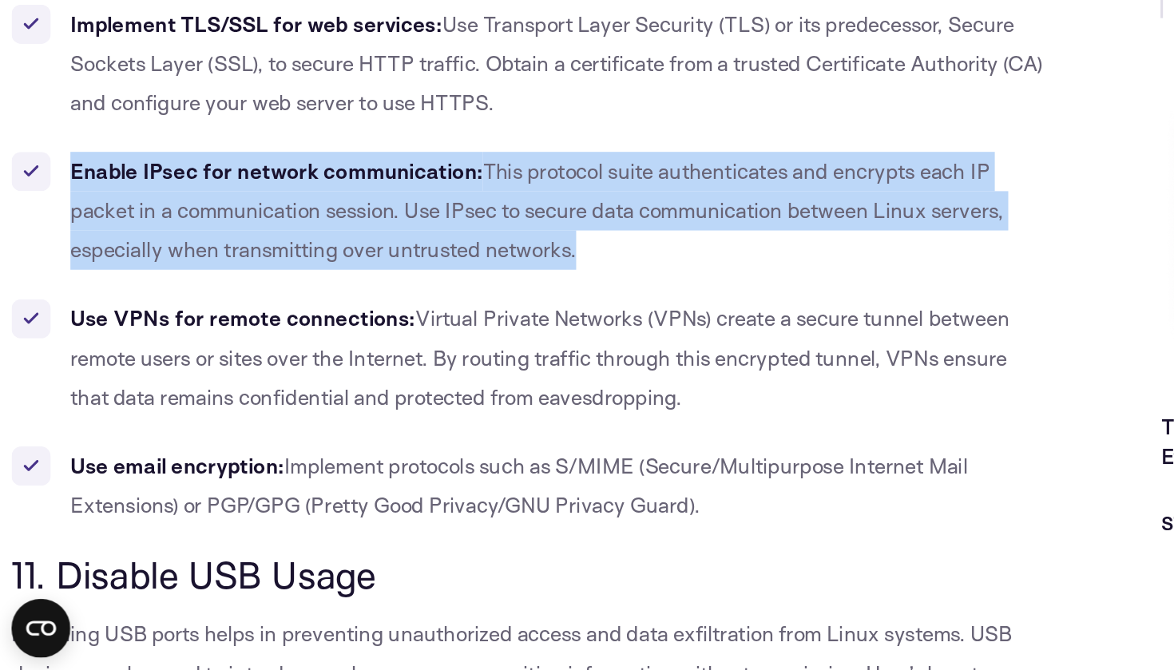
click at [181, 433] on b "Use VPNs for remote connections:" at bounding box center [158, 441] width 224 height 17
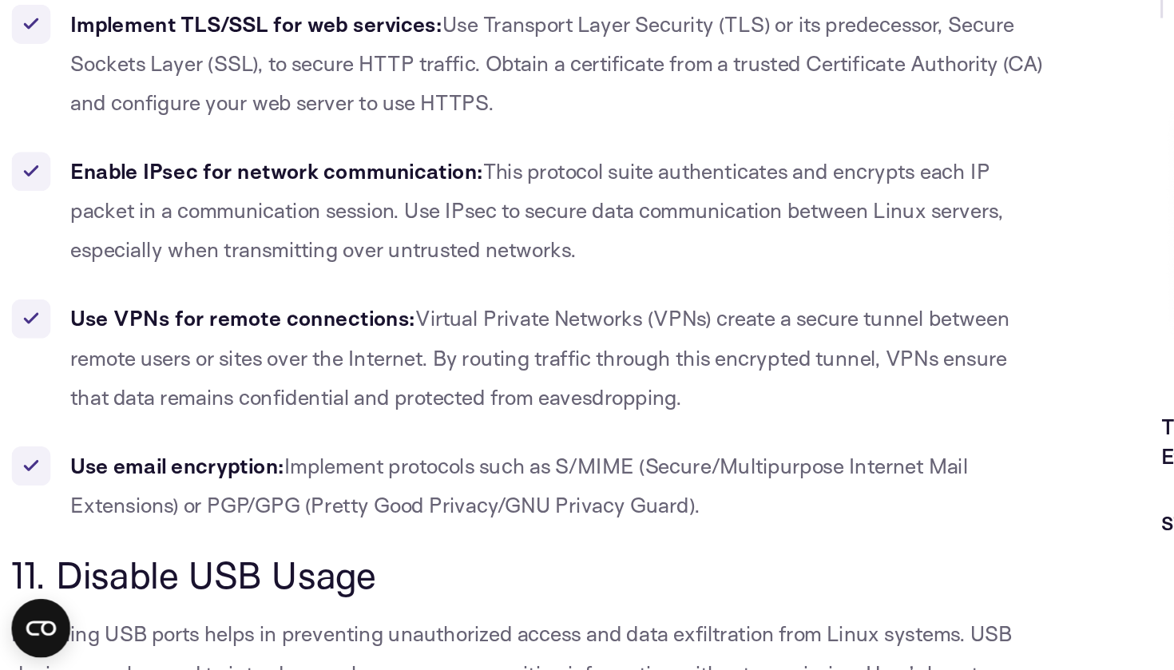
click at [181, 433] on b "Use VPNs for remote connections:" at bounding box center [158, 441] width 224 height 17
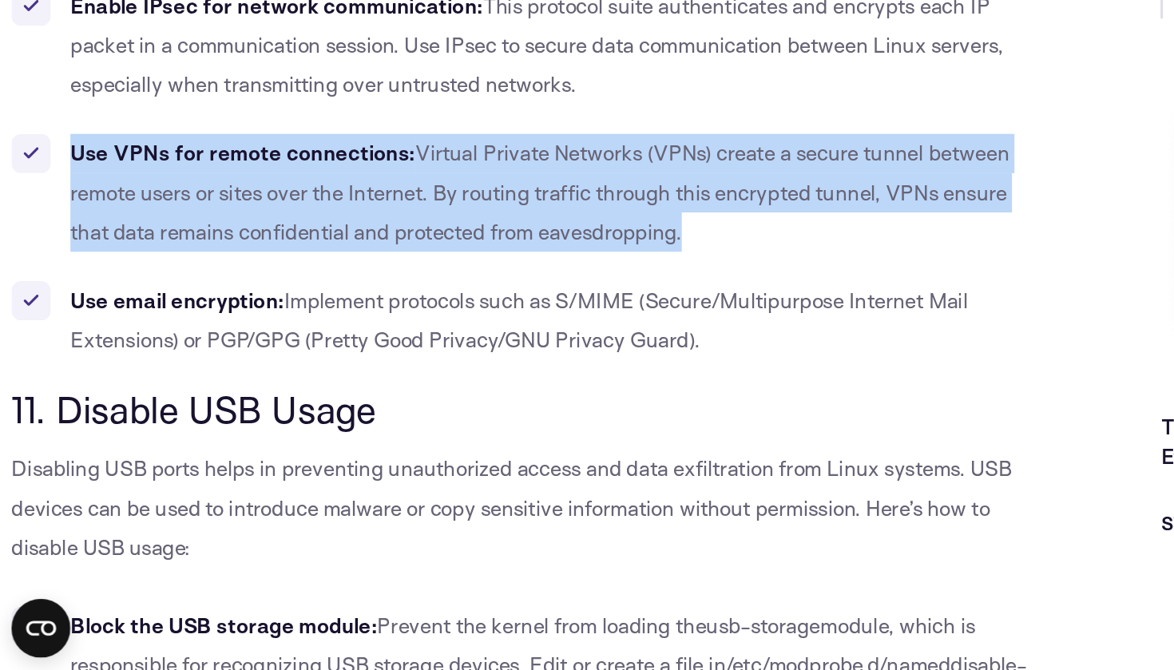
scroll to position [9354, 0]
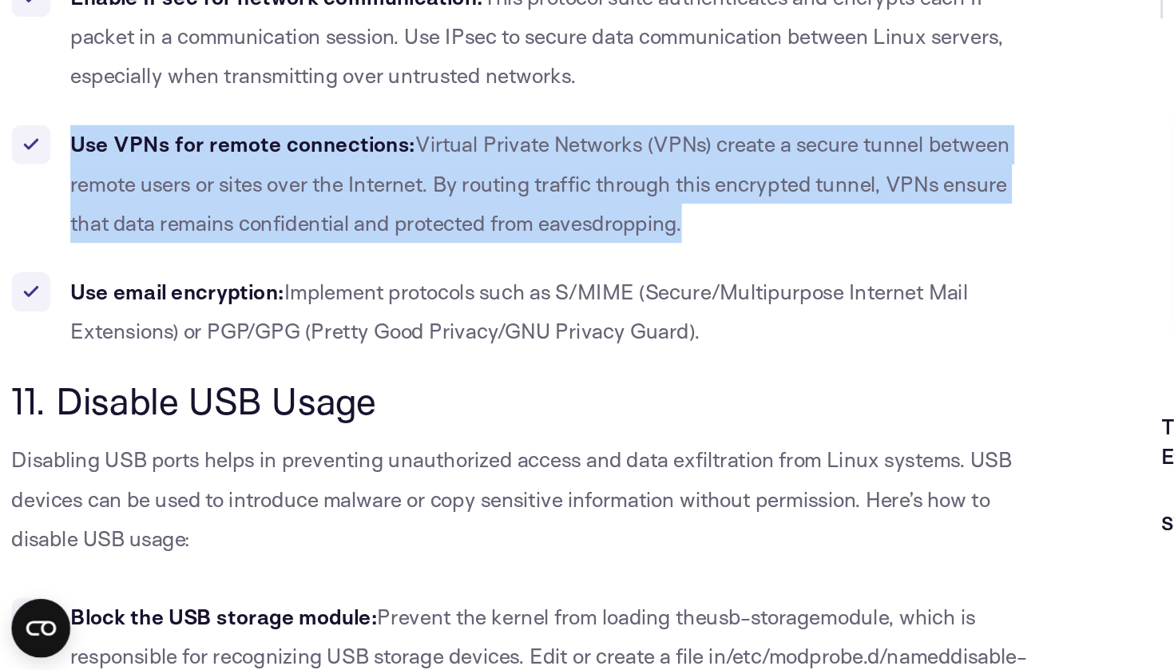
click at [181, 415] on span "Implement protocols such as S/MIME (Secure/Multipurpose Internet Mail Extension…" at bounding box center [338, 436] width 584 height 42
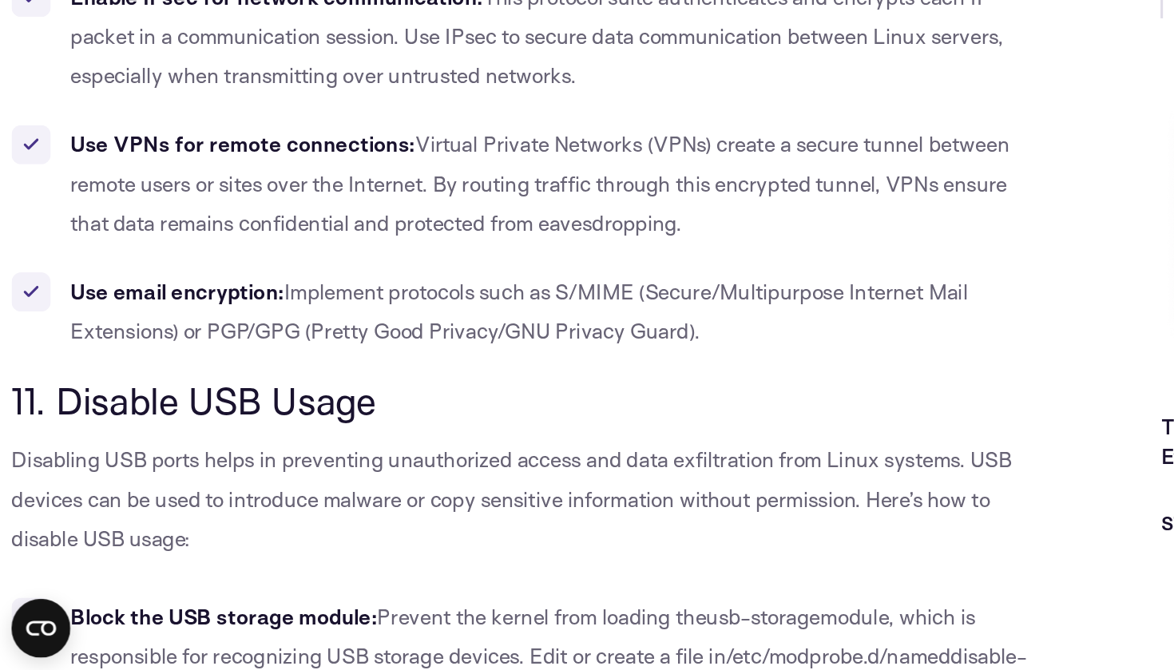
click at [181, 415] on span "Implement protocols such as S/MIME (Secure/Multipurpose Internet Mail Extension…" at bounding box center [338, 436] width 584 height 42
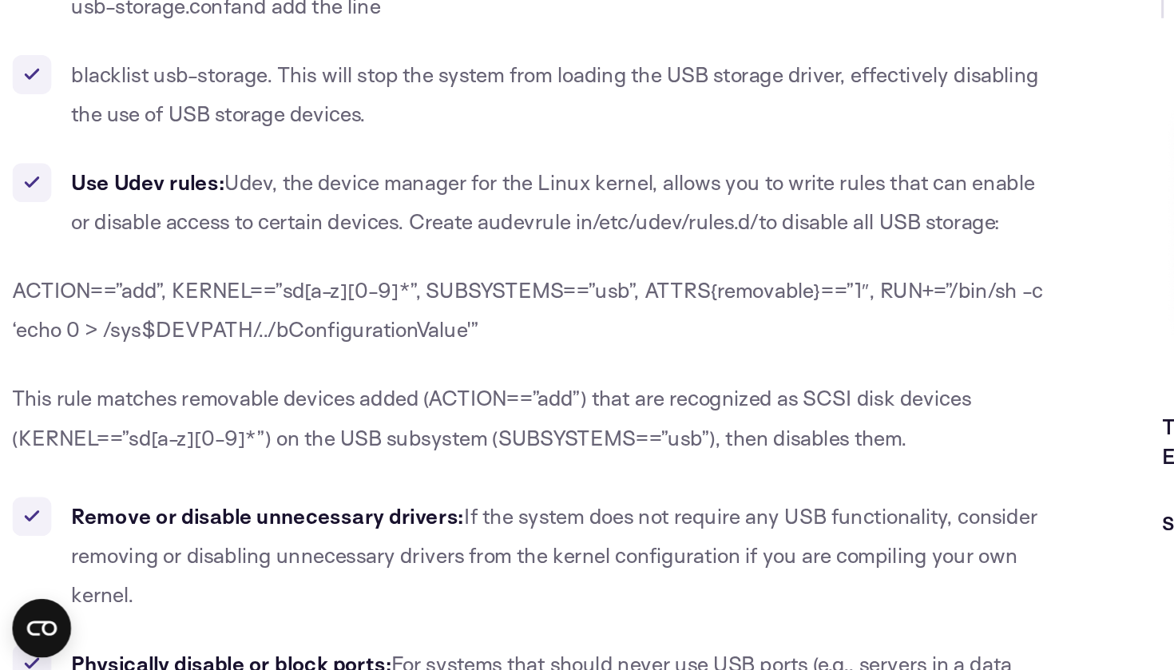
scroll to position [9894, 0]
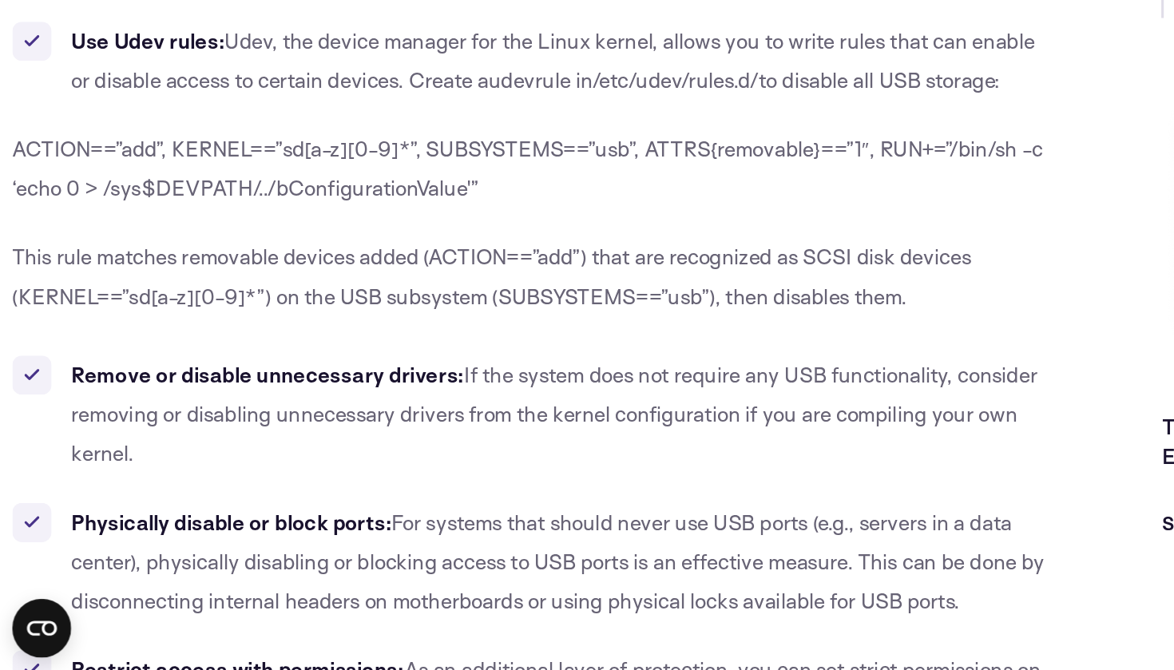
click at [170, 470] on b "Remove or disable unnecessary drivers:" at bounding box center [174, 478] width 256 height 17
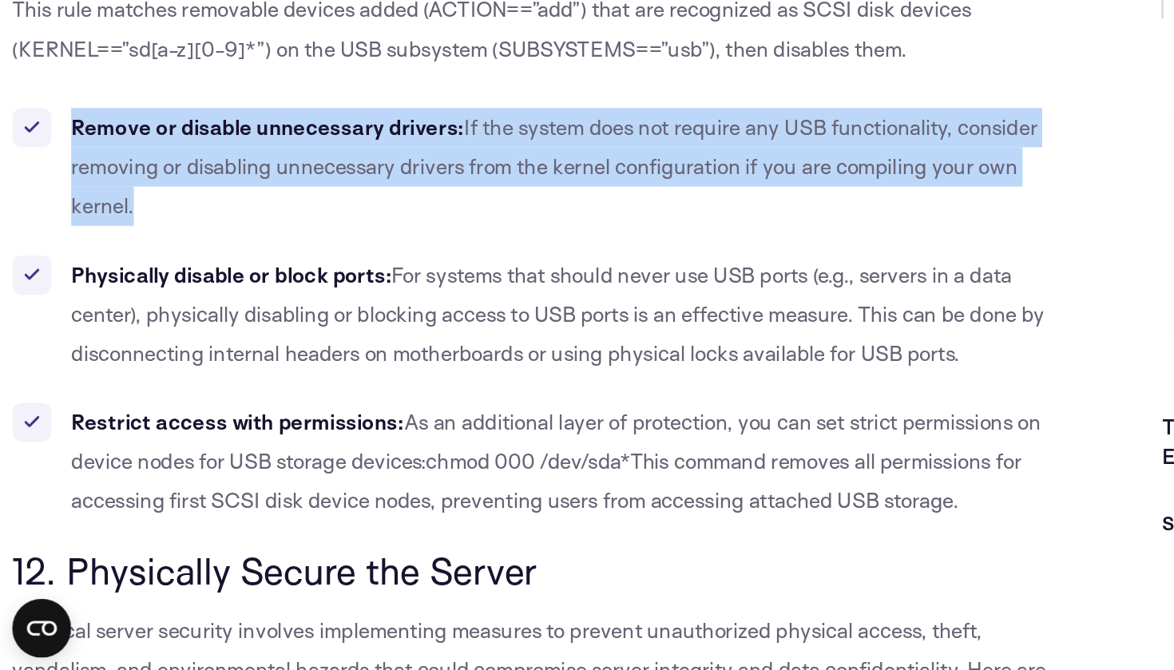
scroll to position [10072, 0]
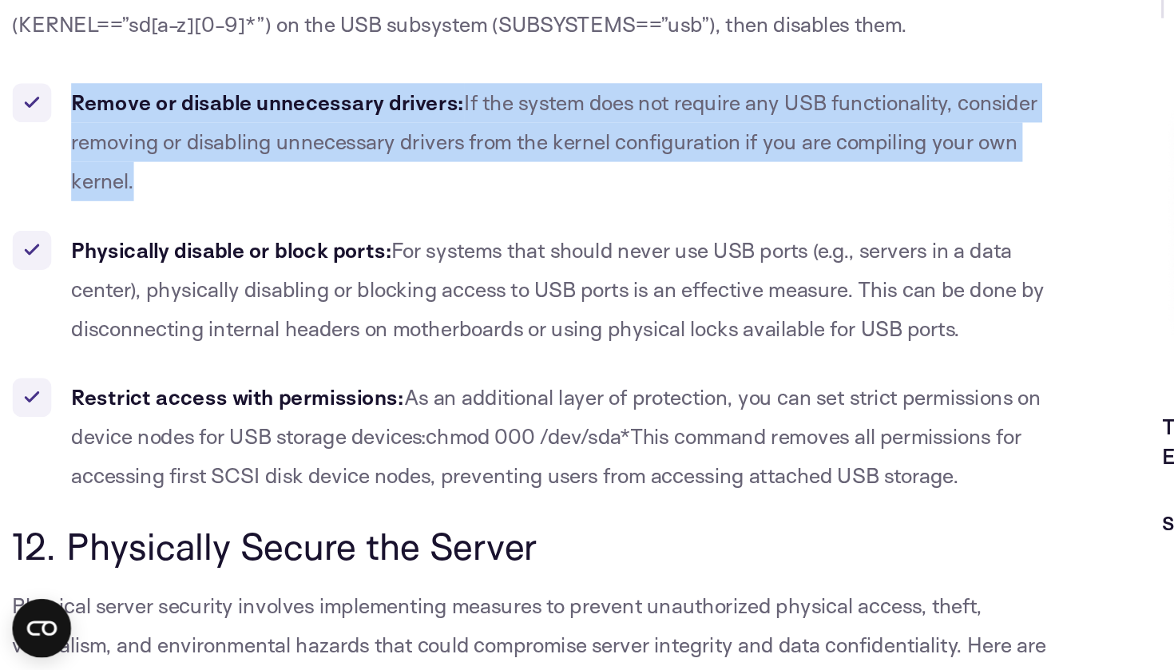
click at [173, 384] on li "Physically disable or block ports: For systems that should never use USB ports …" at bounding box center [346, 422] width 676 height 77
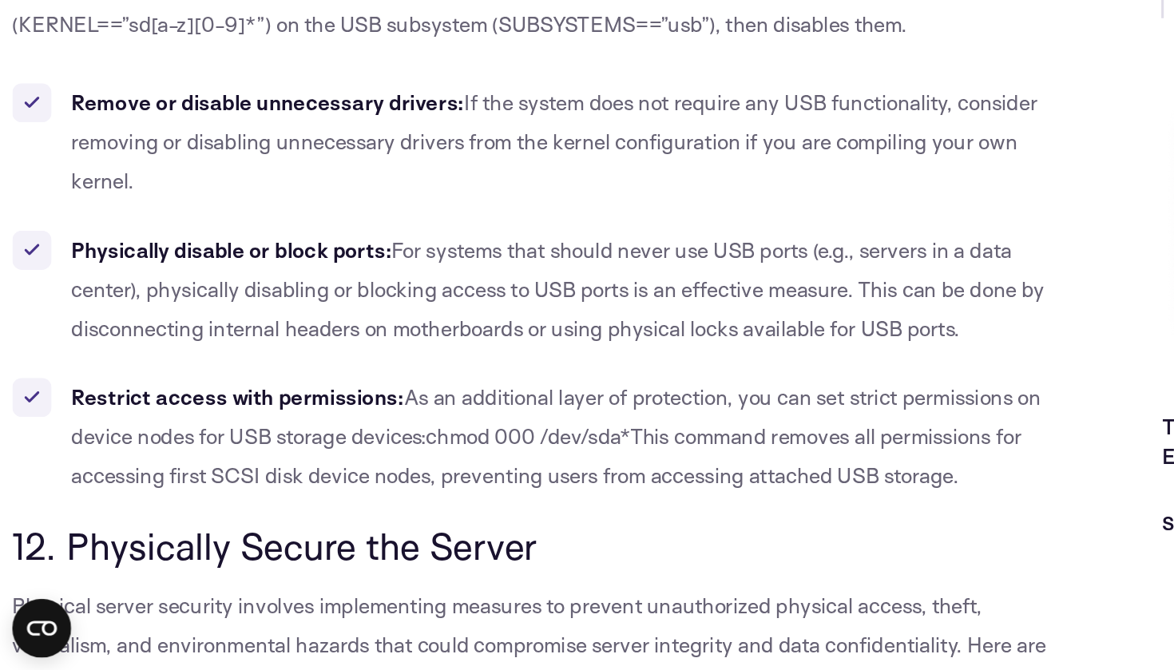
click at [173, 384] on li "Physically disable or block ports: For systems that should never use USB ports …" at bounding box center [346, 422] width 676 height 77
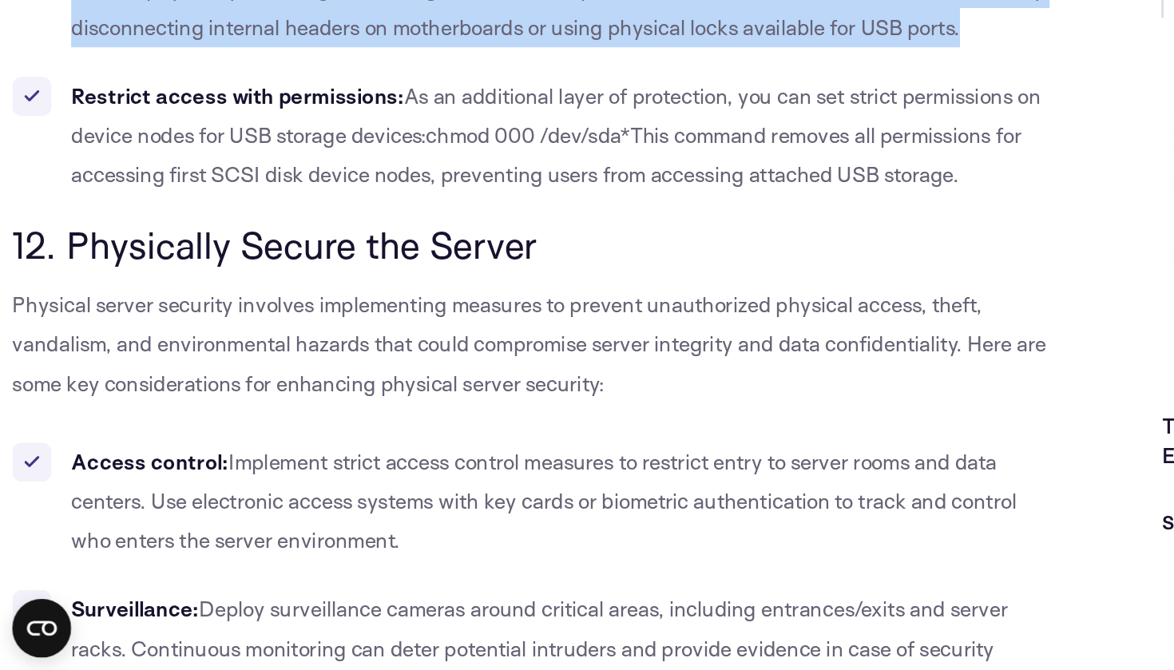
scroll to position [10273, 0]
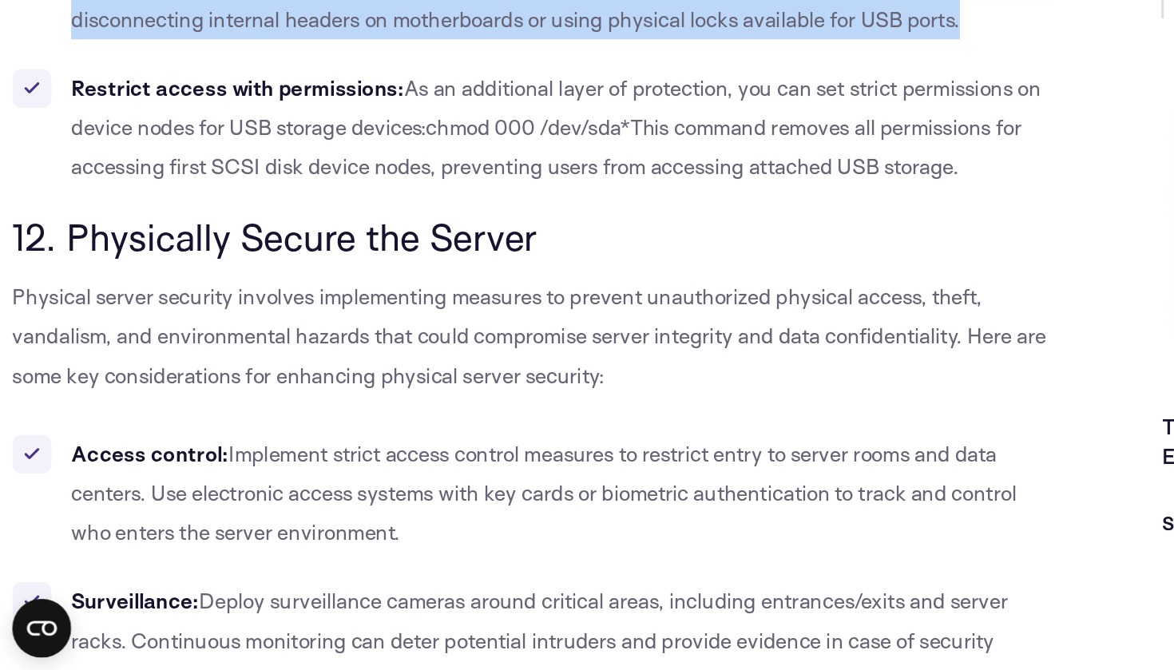
click at [125, 517] on li "Access control: Implement strict access control measures to restrict entry to s…" at bounding box center [346, 555] width 676 height 77
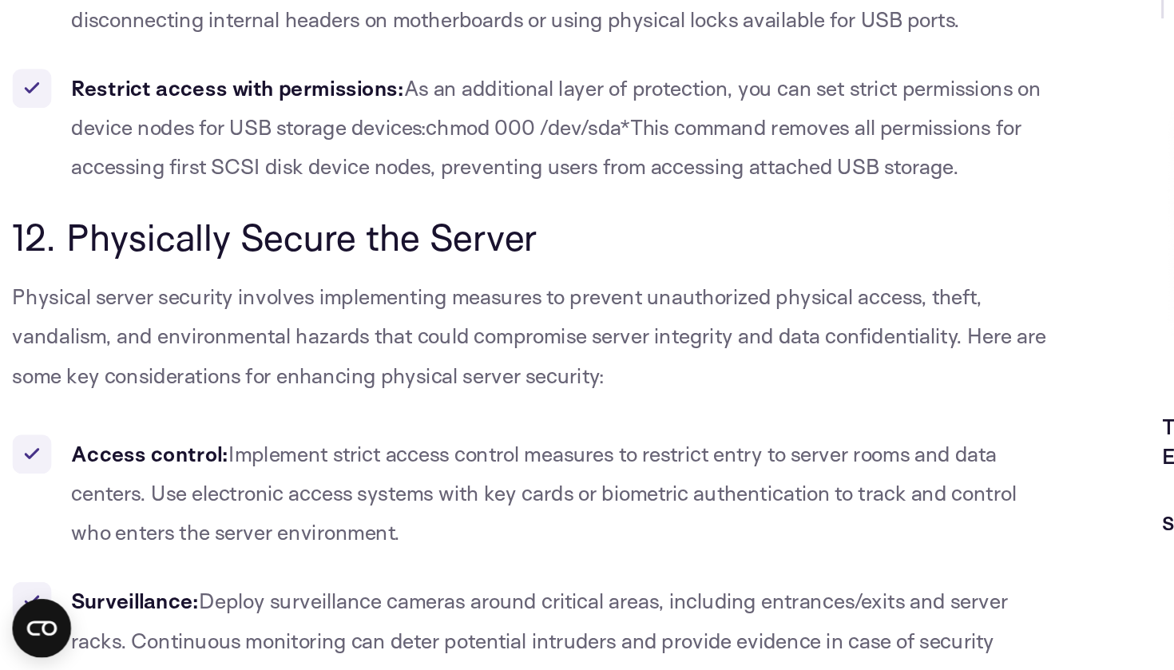
click at [125, 517] on li "Access control: Implement strict access control measures to restrict entry to s…" at bounding box center [346, 555] width 676 height 77
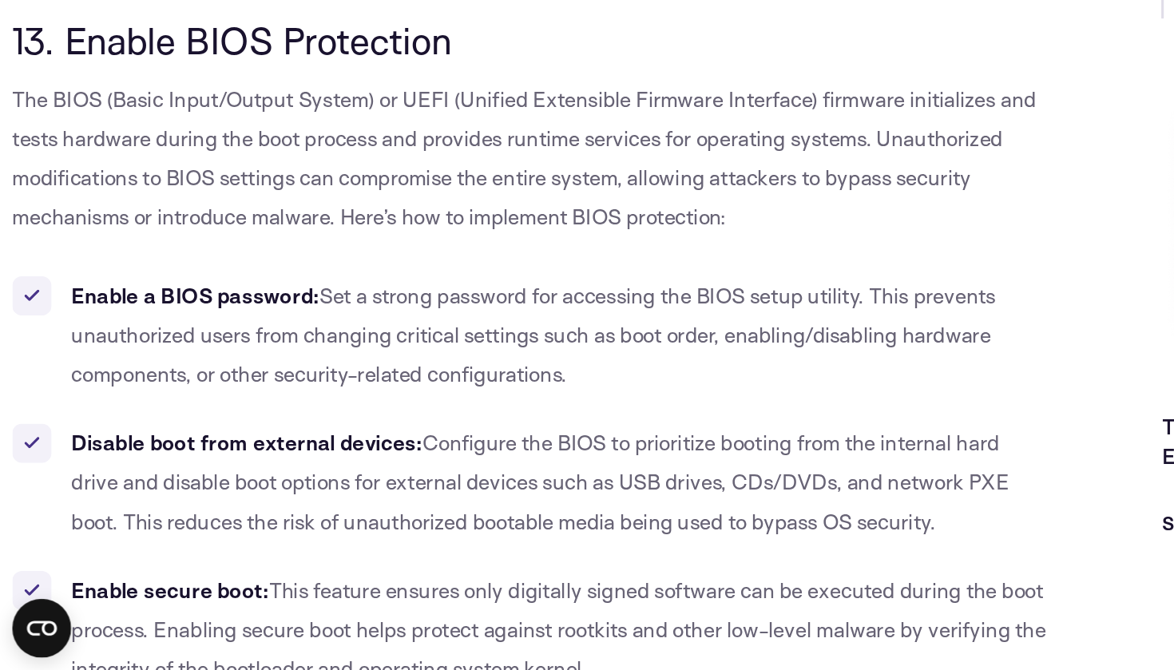
scroll to position [11105, 0]
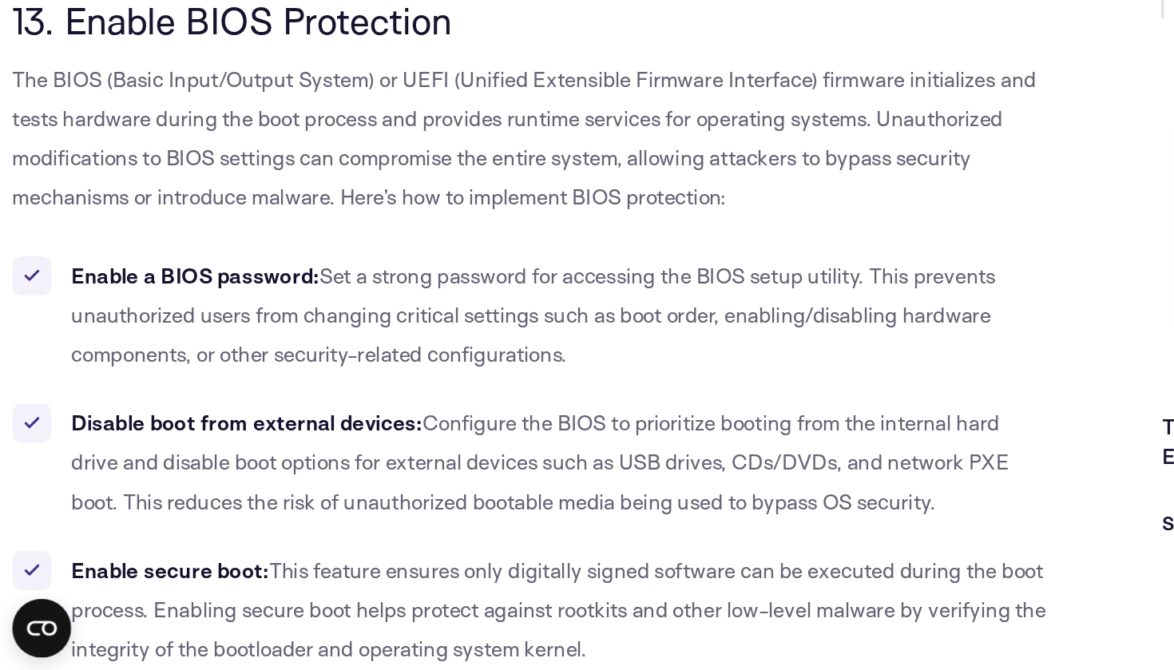
click at [126, 405] on b "Enable a BIOS password:" at bounding box center [126, 413] width 161 height 17
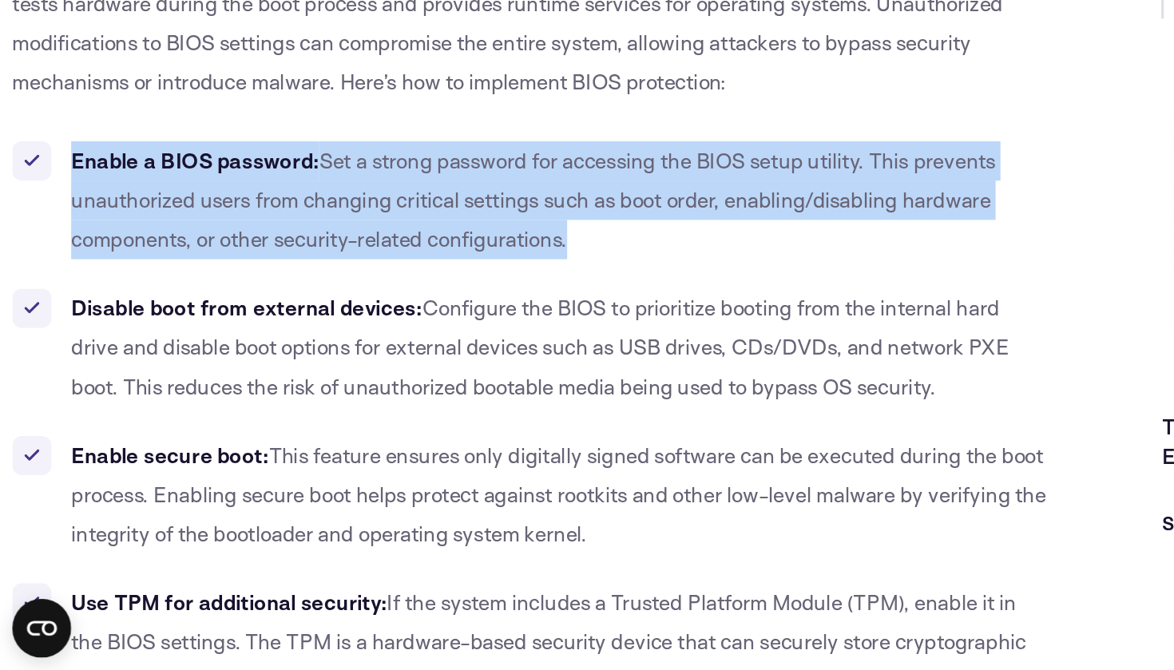
scroll to position [11183, 0]
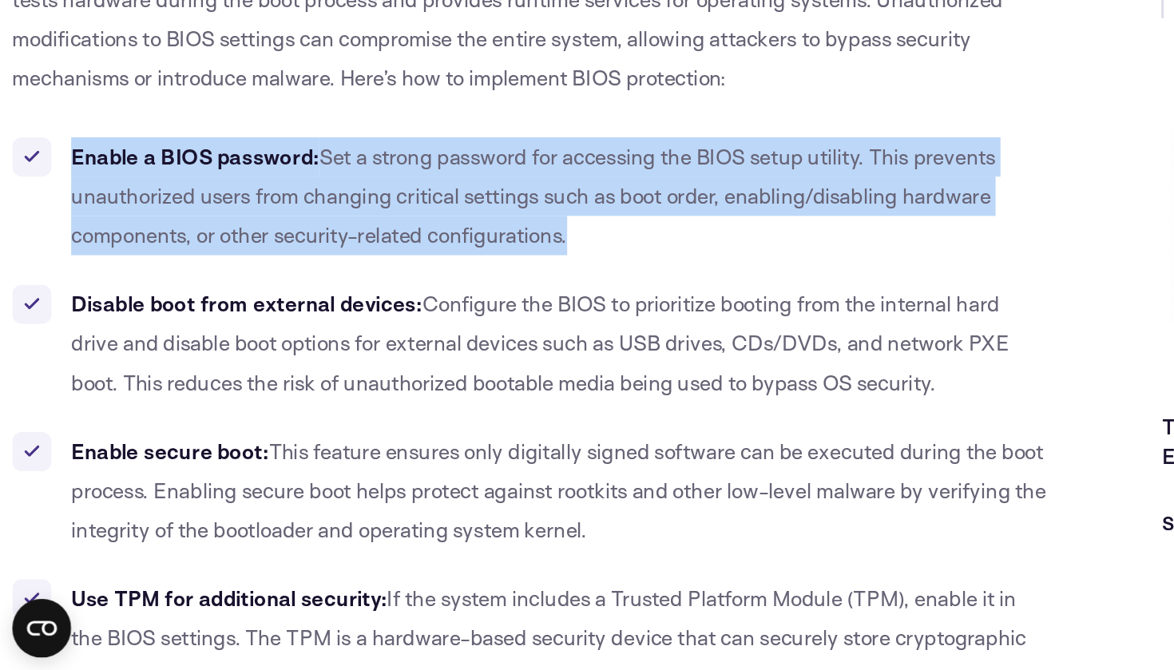
click at [132, 419] on li "Disable boot from external devices: Configure the BIOS to prioritize booting fr…" at bounding box center [346, 457] width 676 height 77
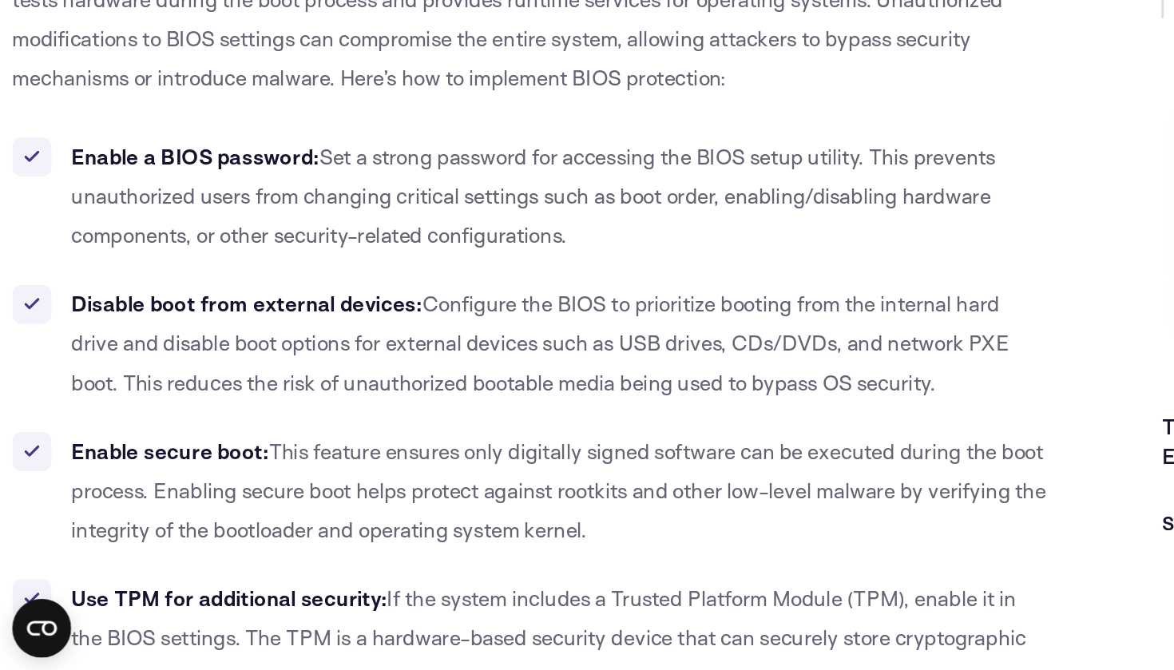
click at [132, 419] on li "Disable boot from external devices: Configure the BIOS to prioritize booting fr…" at bounding box center [346, 457] width 676 height 77
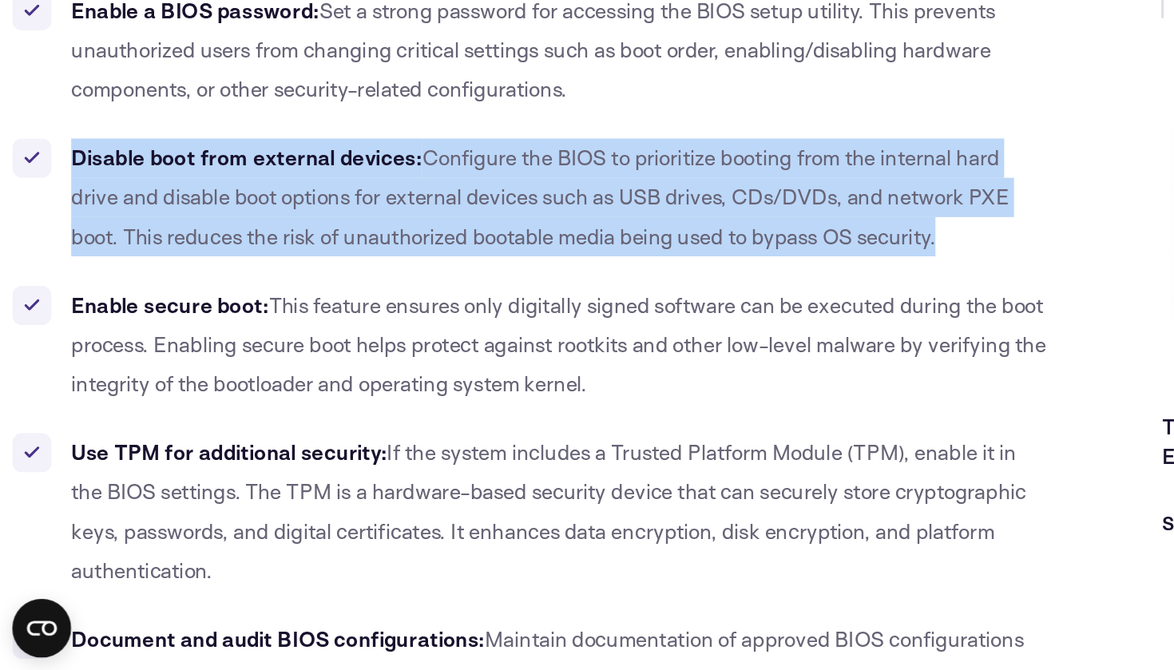
scroll to position [11287, 0]
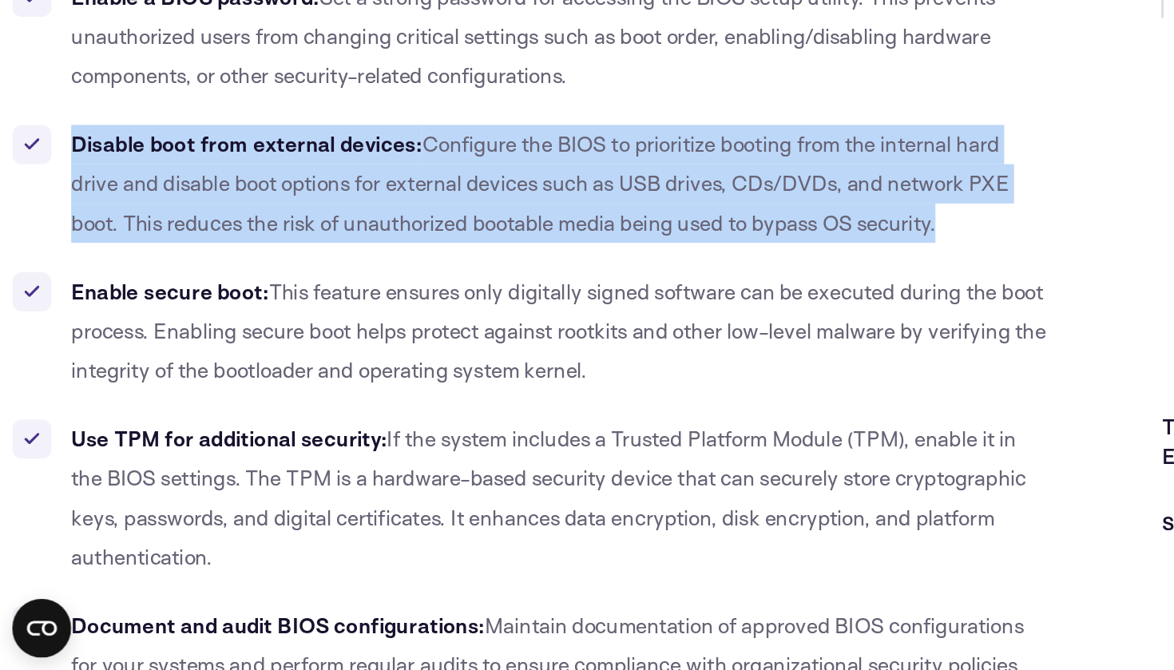
click at [138, 415] on b "Enable secure boot:" at bounding box center [110, 423] width 129 height 17
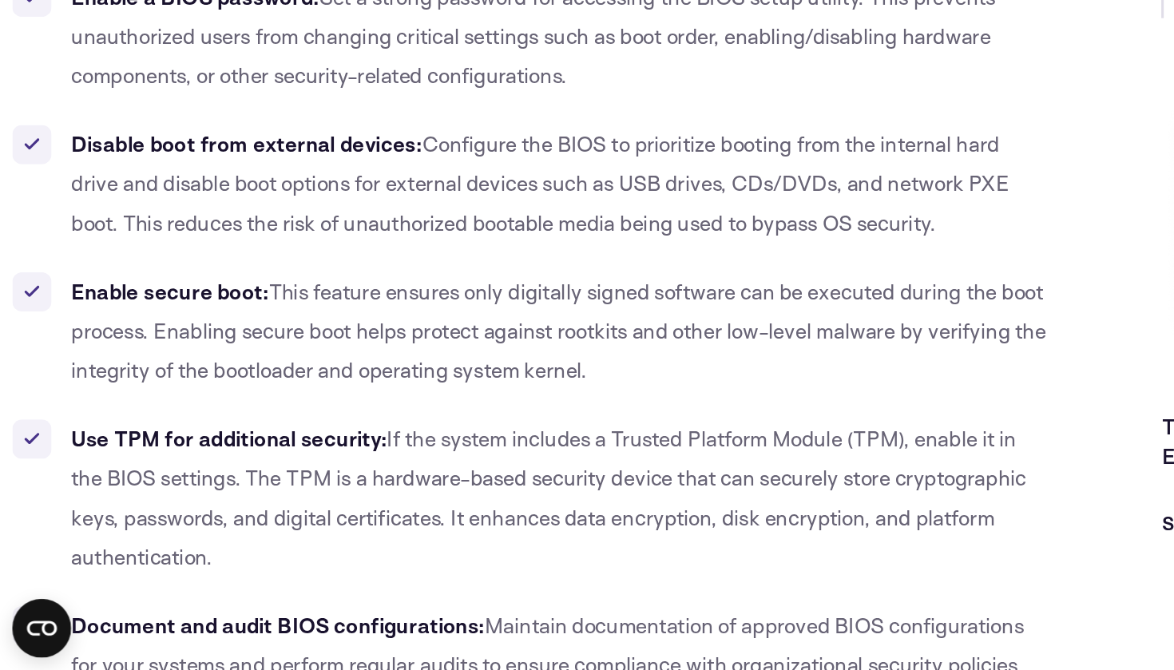
click at [138, 415] on b "Enable secure boot:" at bounding box center [110, 423] width 129 height 17
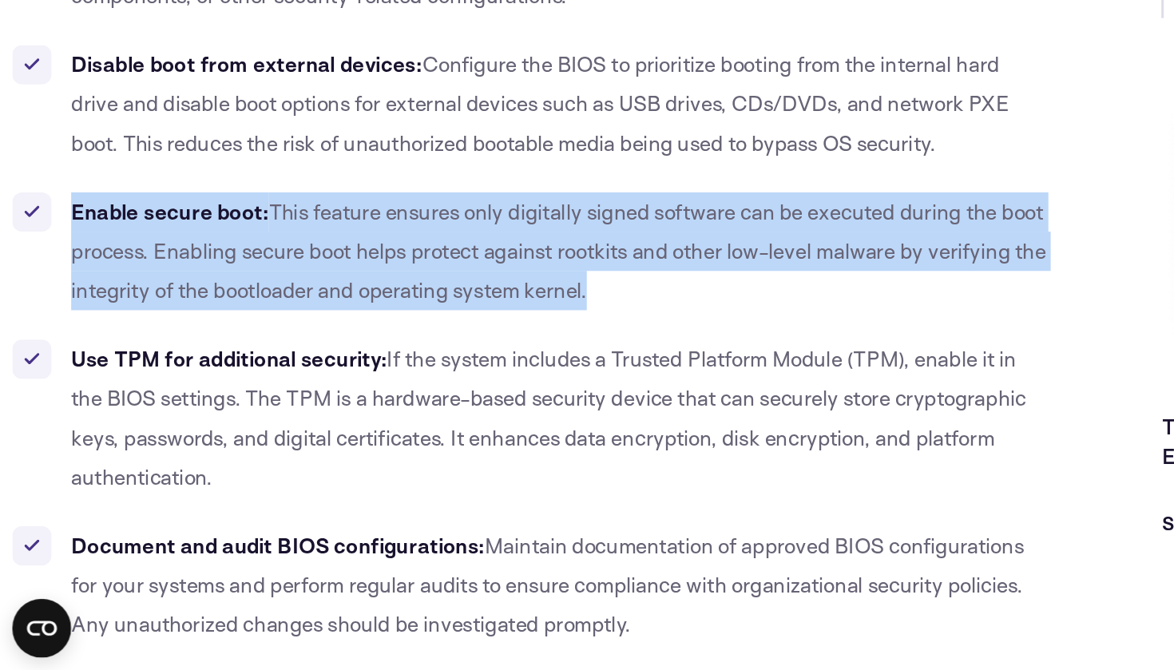
scroll to position [11339, 0]
click at [120, 458] on b "Use TPM for additional security:" at bounding box center [148, 466] width 205 height 17
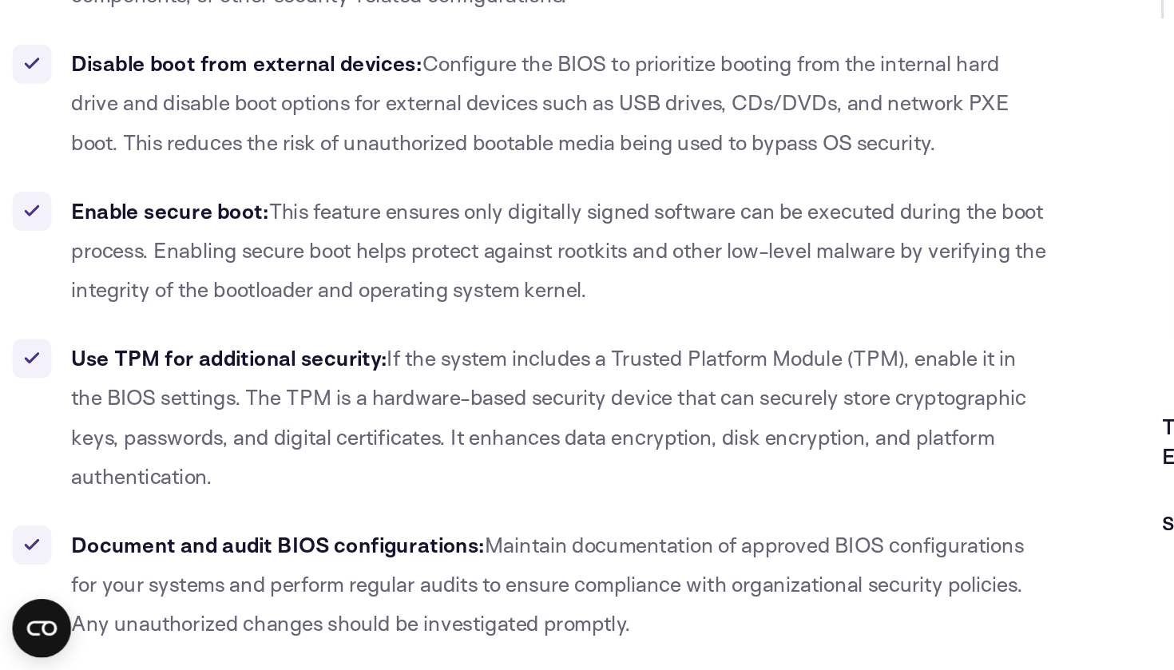
click at [120, 458] on b "Use TPM for additional security:" at bounding box center [148, 466] width 205 height 17
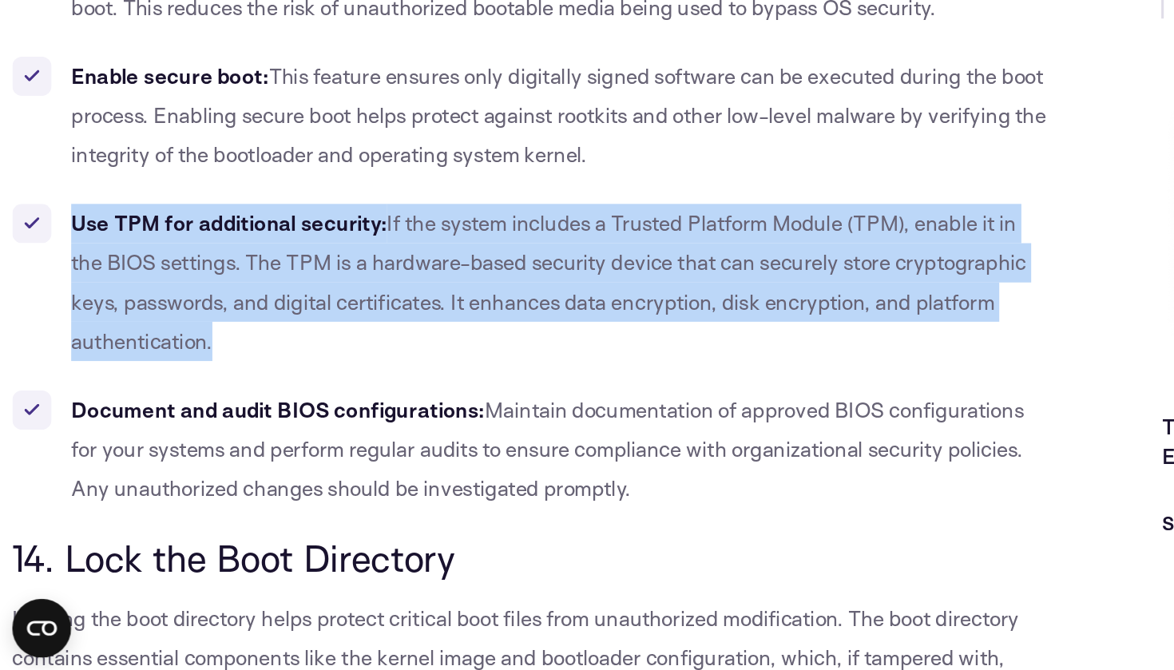
scroll to position [11433, 0]
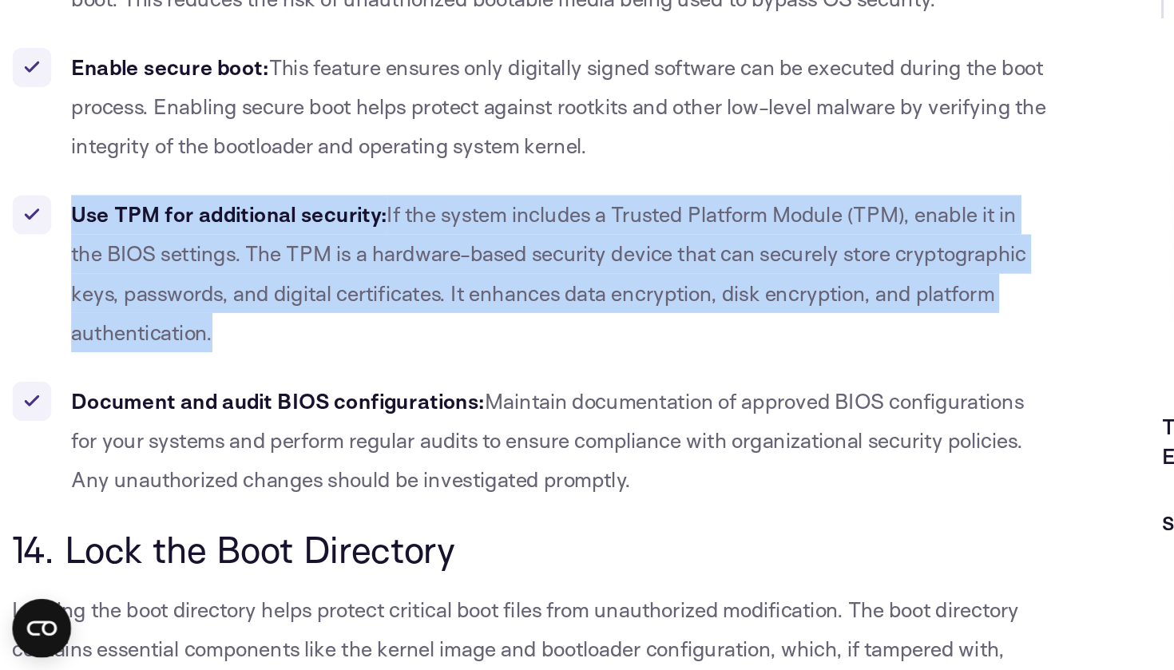
click at [197, 486] on b "Document and audit BIOS configurations:" at bounding box center [180, 494] width 269 height 17
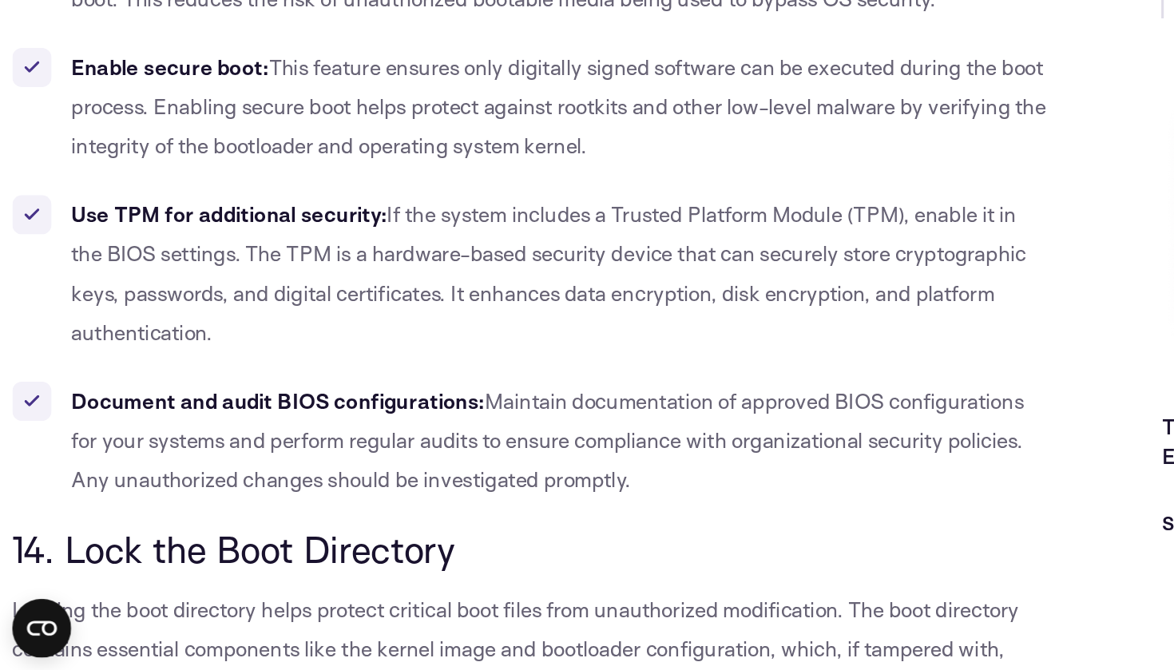
click at [197, 486] on b "Document and audit BIOS configurations:" at bounding box center [180, 494] width 269 height 17
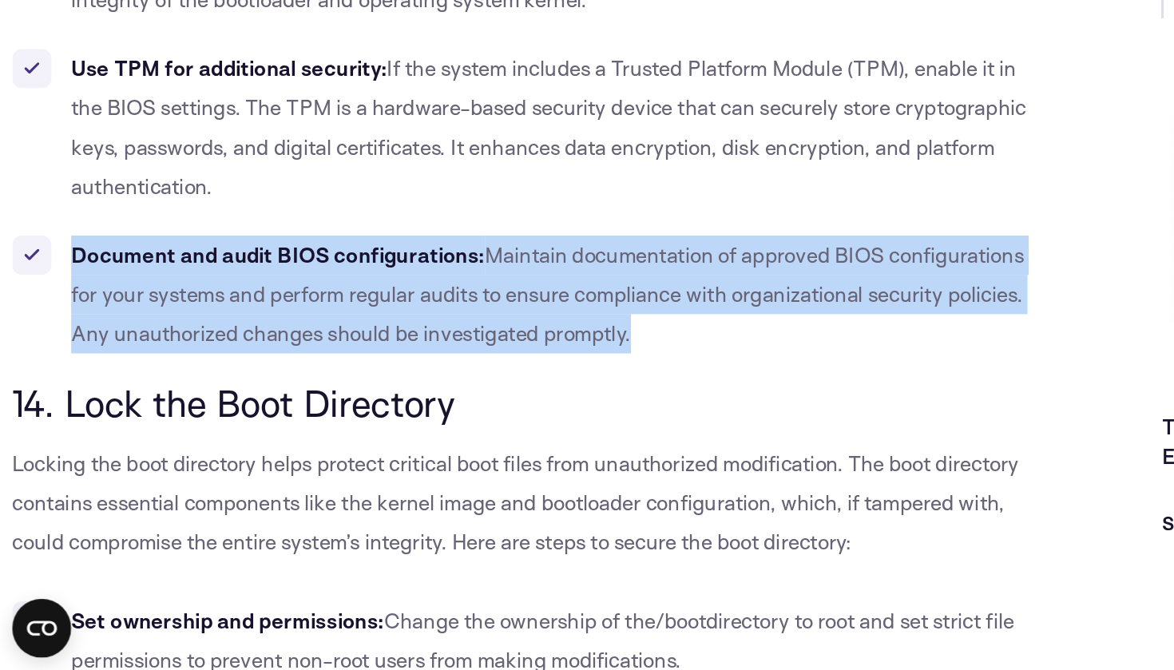
scroll to position [11569, 0]
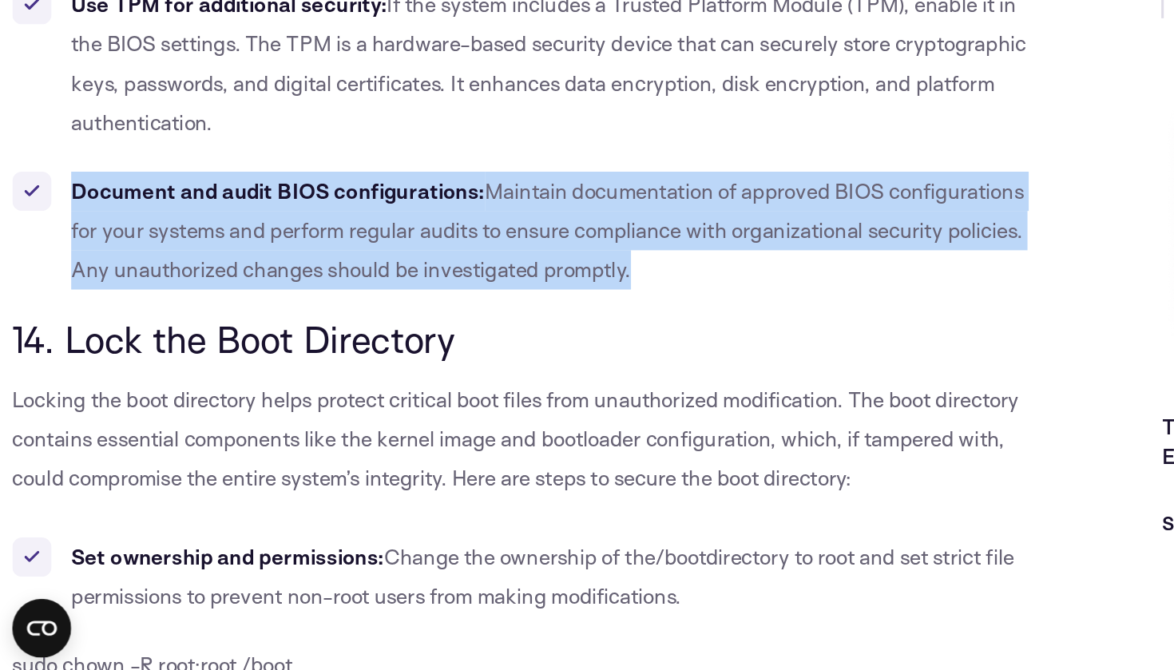
click at [173, 440] on span "14. Lock the Boot Directory" at bounding box center [152, 455] width 288 height 30
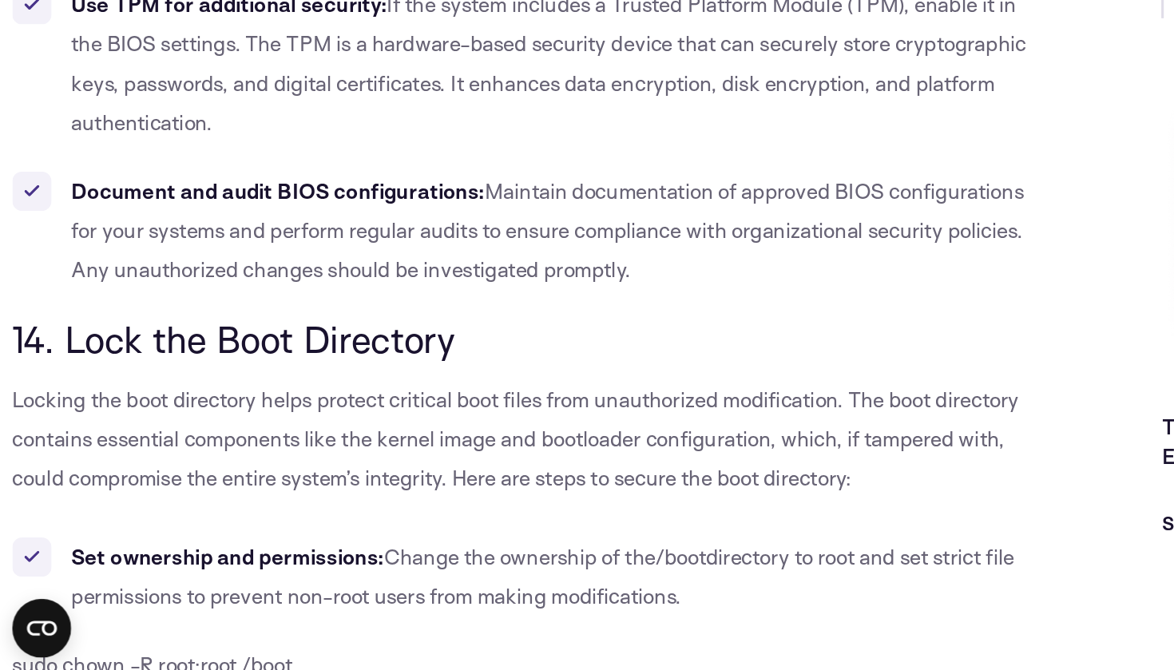
click at [173, 440] on span "14. Lock the Boot Directory" at bounding box center [152, 455] width 288 height 30
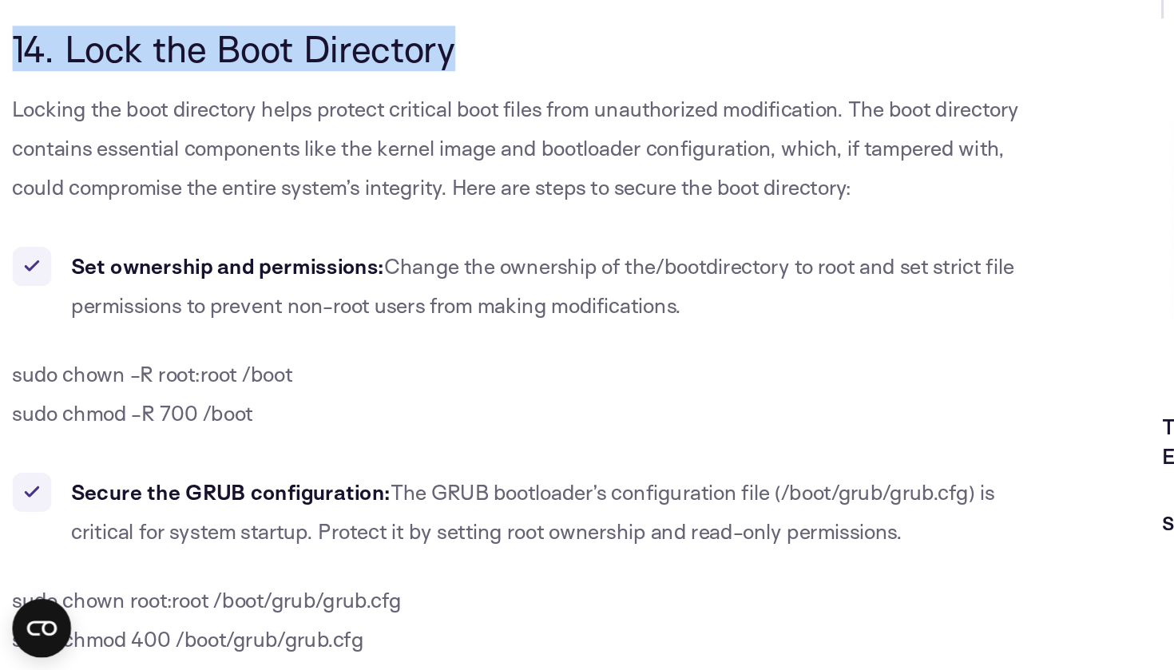
scroll to position [11761, 0]
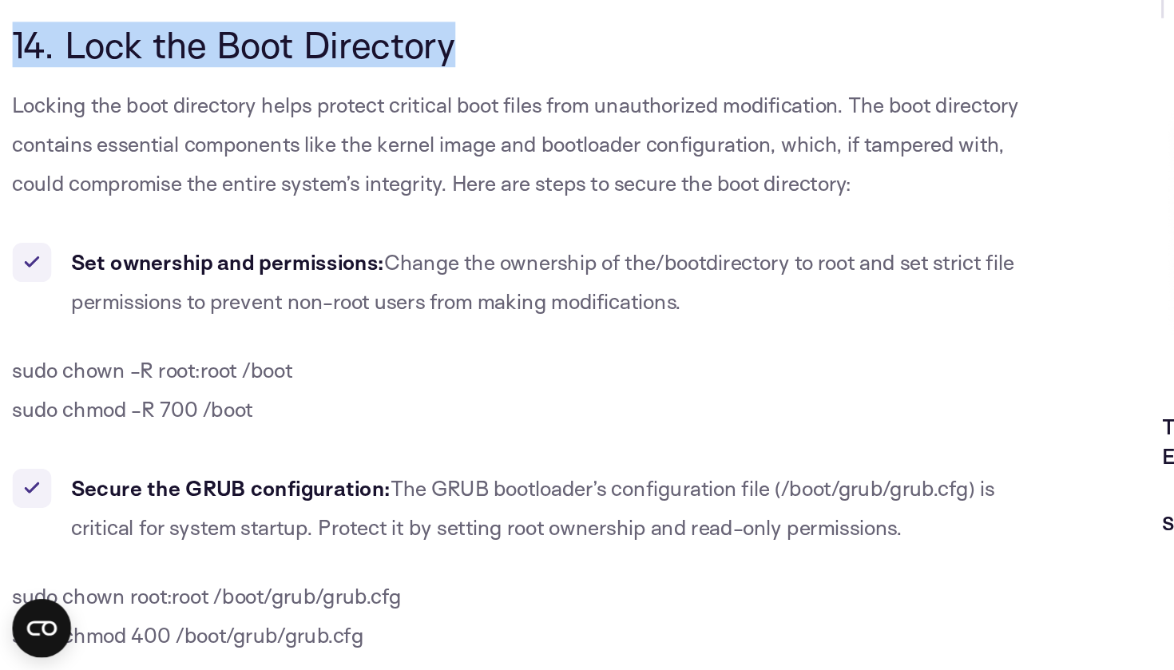
click at [240, 543] on b "Secure the GRUB configuration:" at bounding box center [150, 551] width 208 height 17
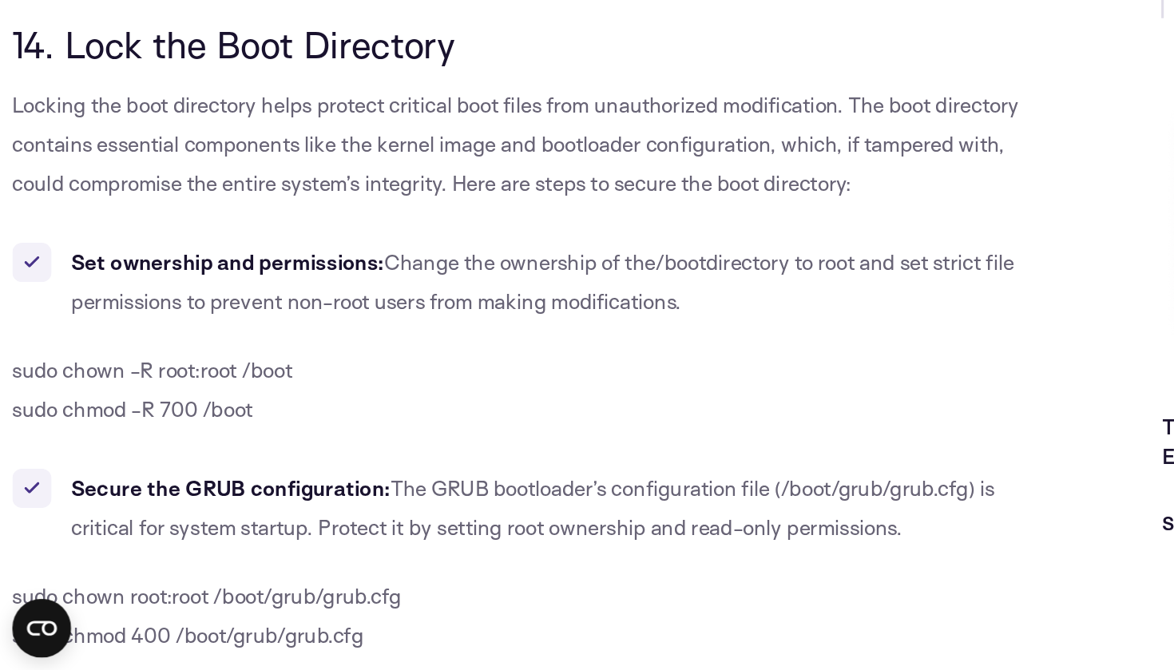
click at [240, 543] on b "Secure the GRUB configuration:" at bounding box center [150, 551] width 208 height 17
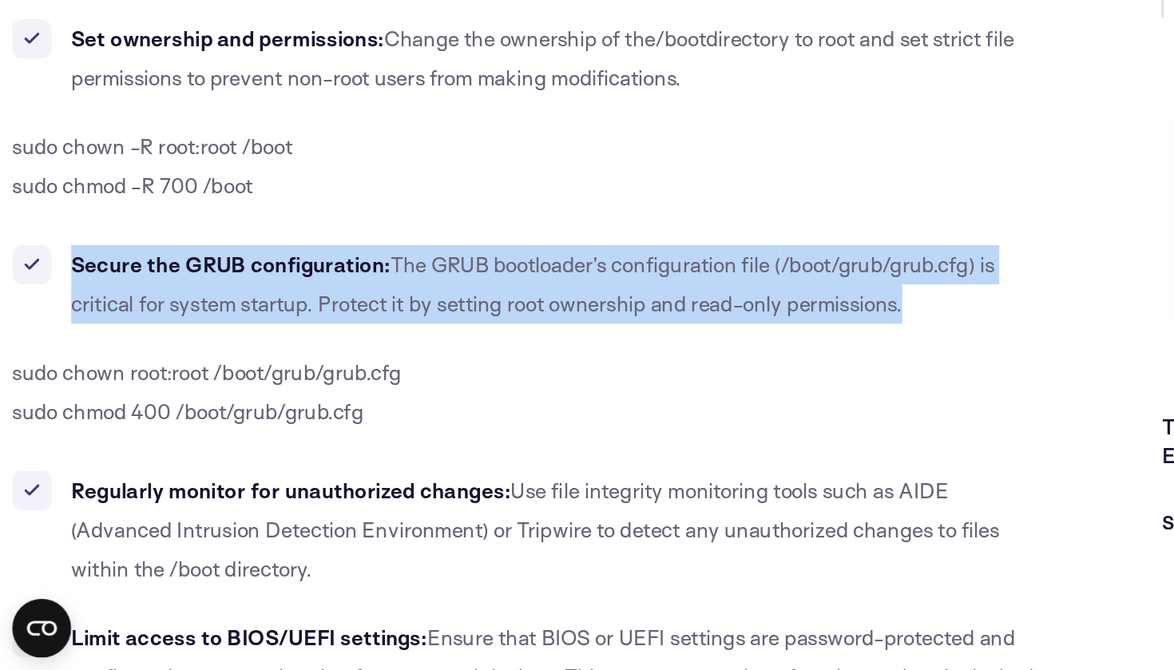
scroll to position [11921, 0]
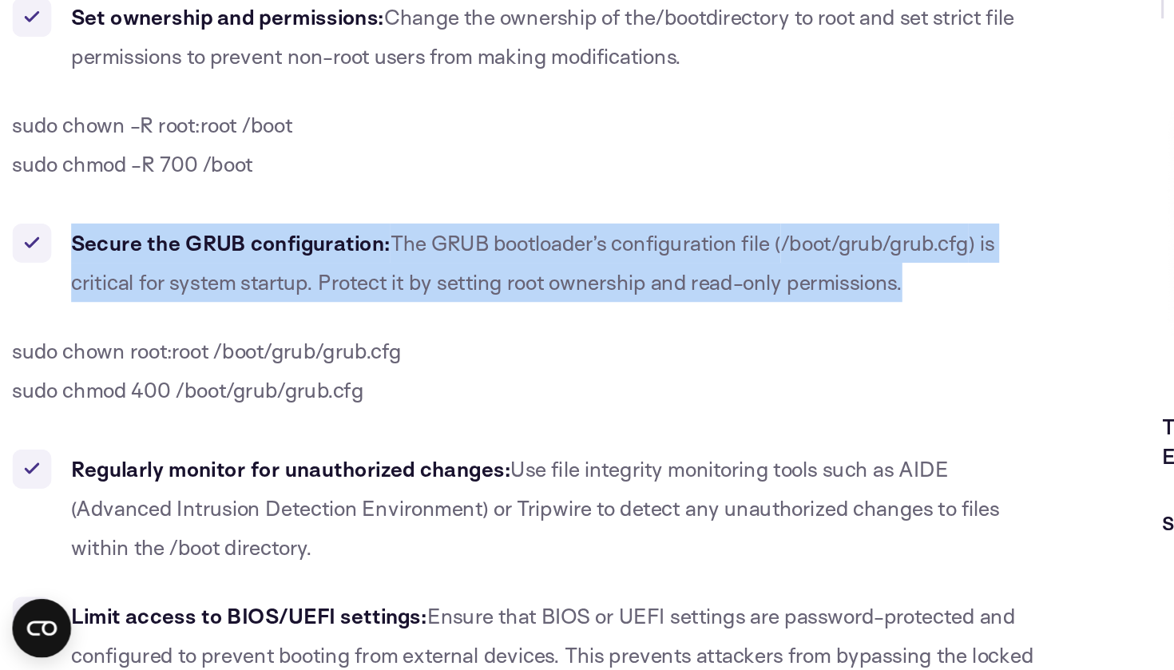
click at [335, 530] on span "Use file integrity monitoring tools such as AIDE (Advanced Intrusion Detection …" at bounding box center [348, 564] width 604 height 68
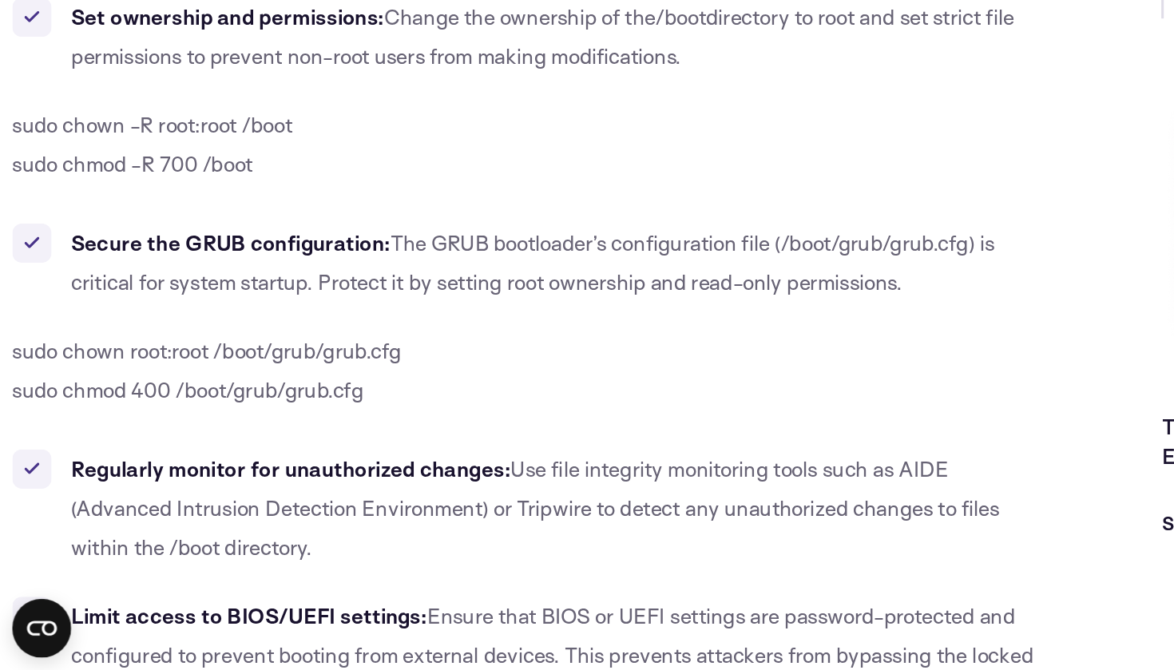
click at [335, 530] on span "Use file integrity monitoring tools such as AIDE (Advanced Intrusion Detection …" at bounding box center [348, 564] width 604 height 68
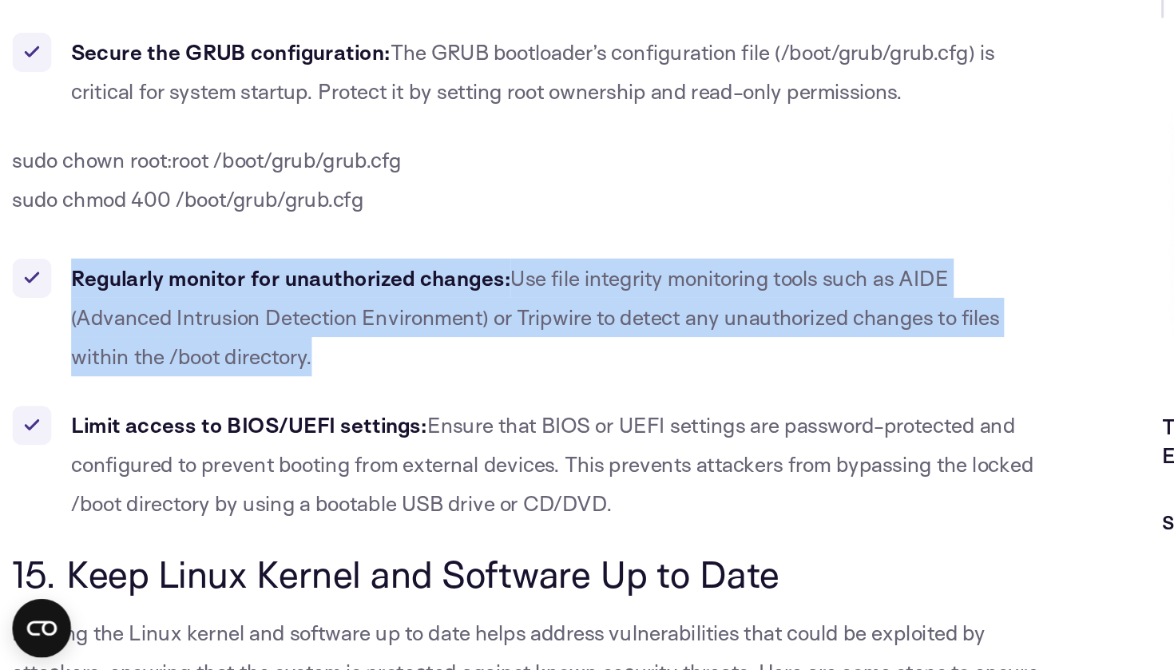
scroll to position [12046, 0]
click at [301, 502] on span "Ensure that BIOS or UEFI settings are password-protected and configured to prev…" at bounding box center [359, 536] width 626 height 68
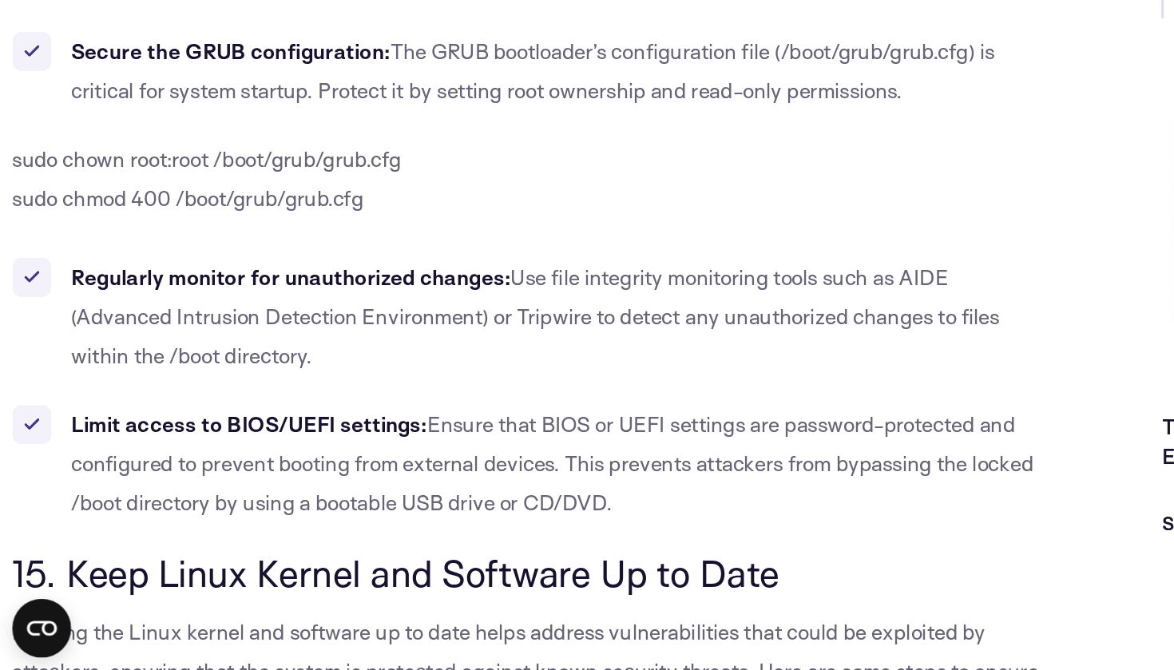
click at [301, 502] on span "Ensure that BIOS or UEFI settings are password-protected and configured to prev…" at bounding box center [359, 536] width 626 height 68
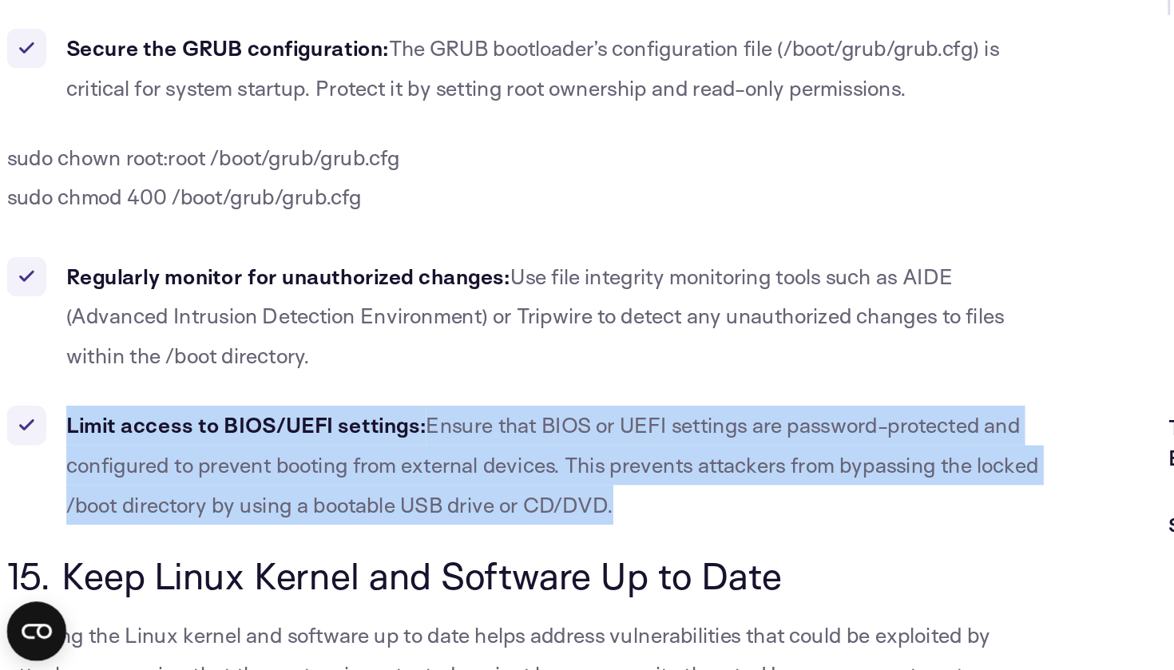
click at [149, 502] on span "Ensure that BIOS or UEFI settings are password-protected and configured to prev…" at bounding box center [359, 536] width 626 height 68
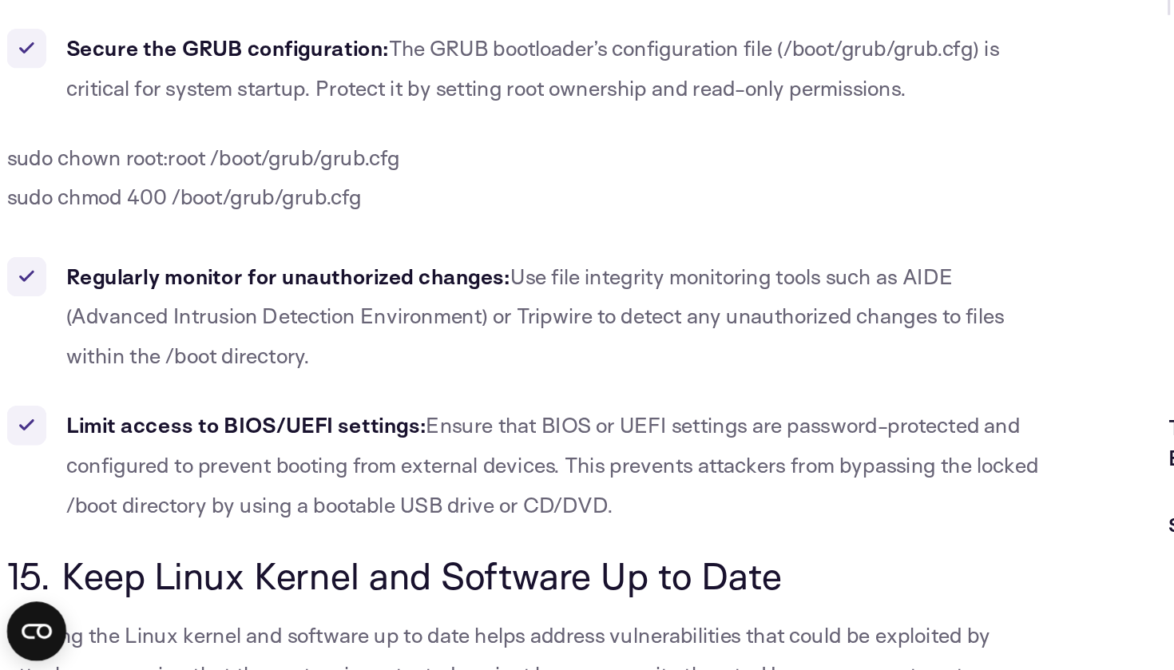
click at [149, 502] on span "Ensure that BIOS or UEFI settings are password-protected and configured to prev…" at bounding box center [359, 536] width 626 height 68
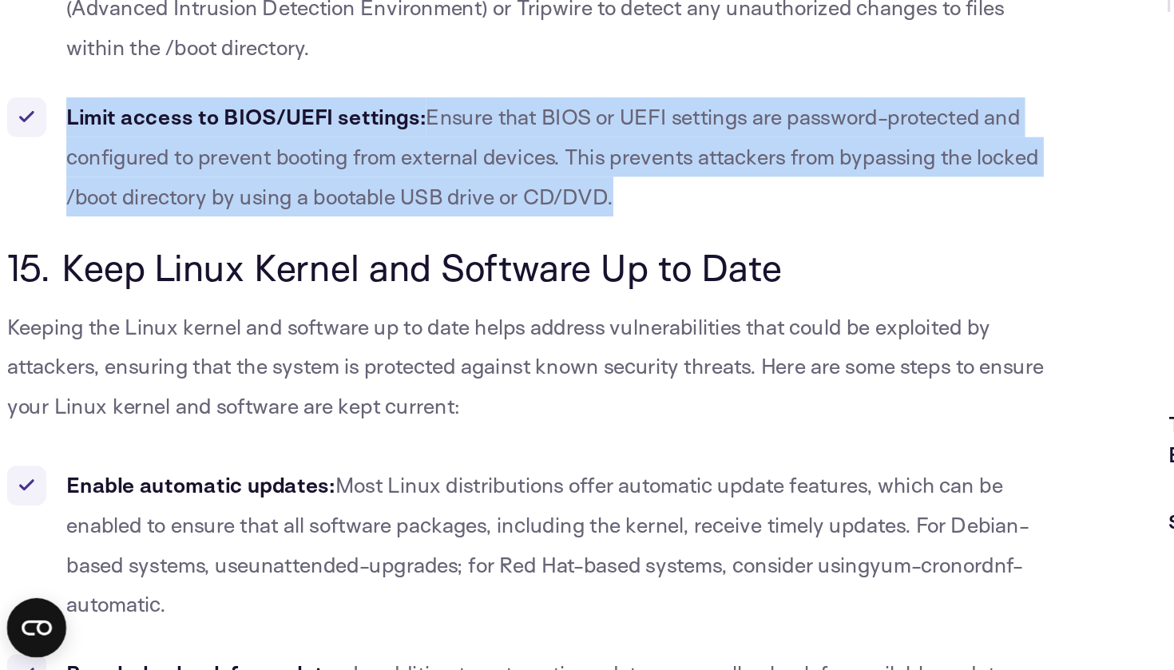
scroll to position [12245, 0]
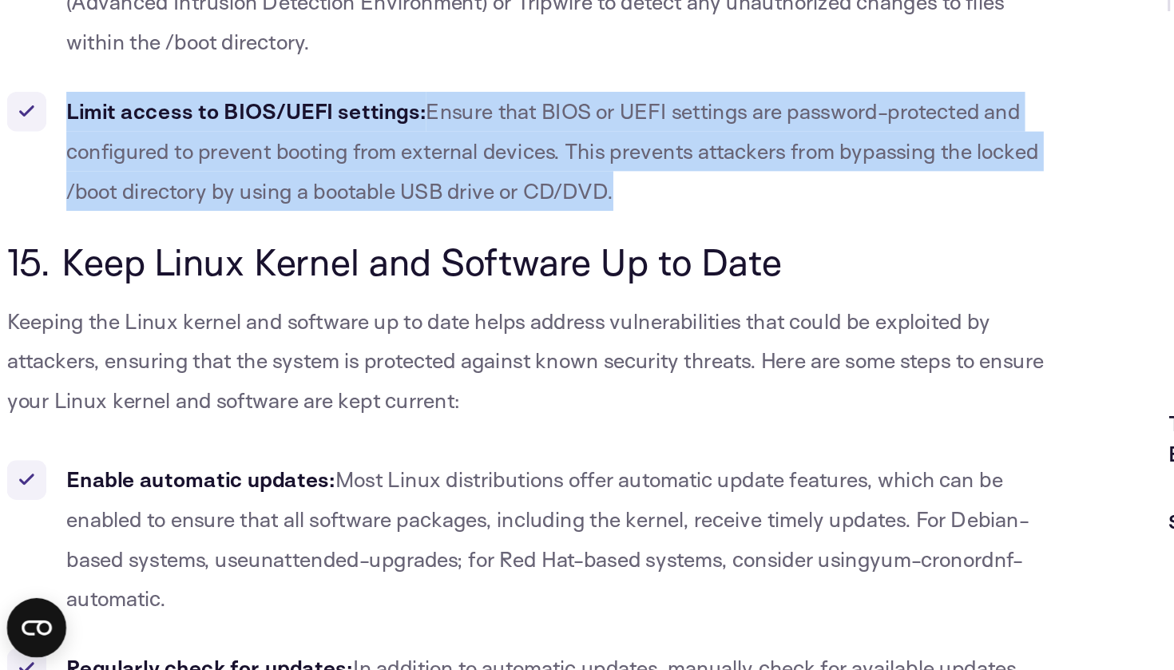
click at [362, 392] on span "15. Keep Linux Kernel and Software Up to Date" at bounding box center [257, 407] width 499 height 30
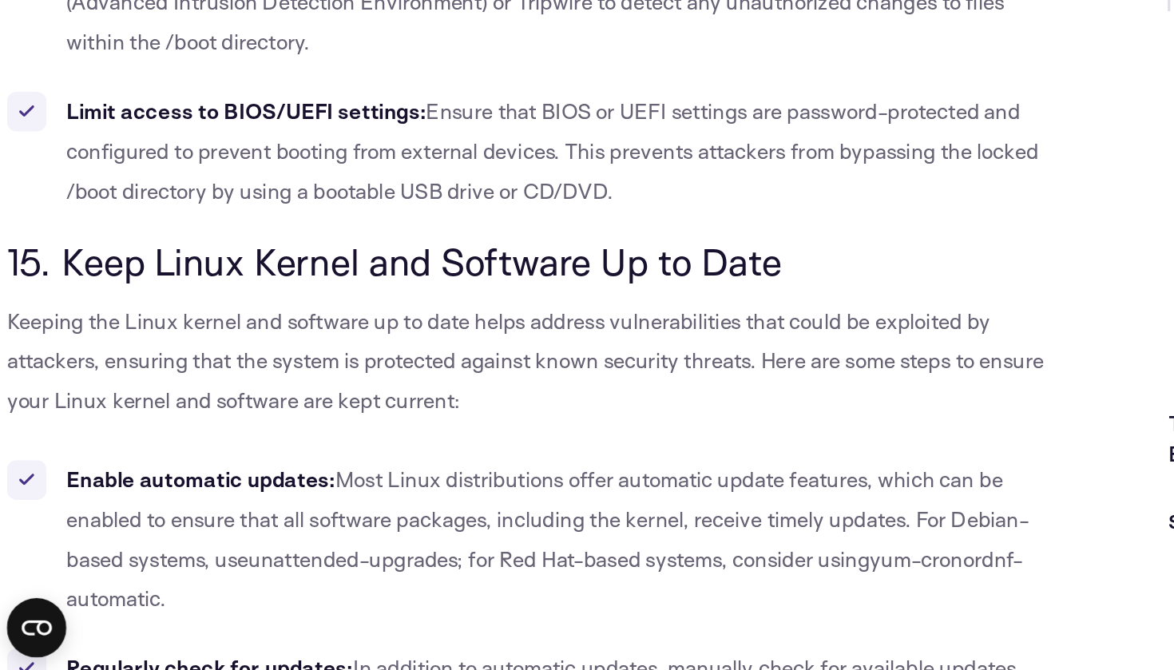
click at [362, 392] on span "15. Keep Linux Kernel and Software Up to Date" at bounding box center [257, 407] width 499 height 30
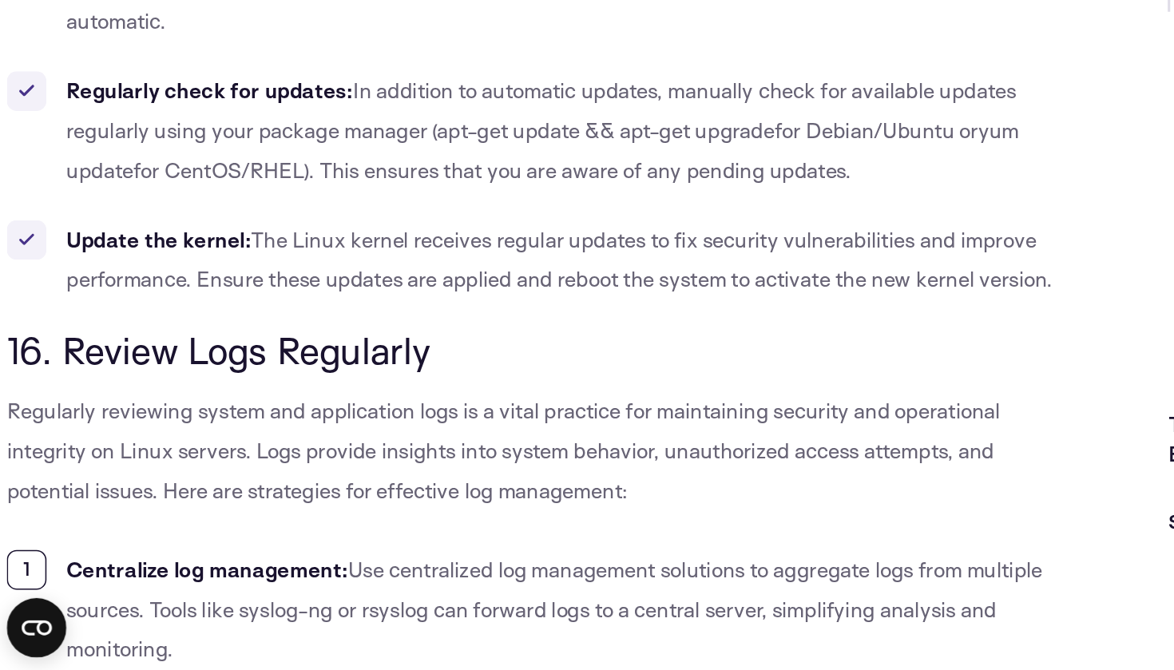
scroll to position [12619, 0]
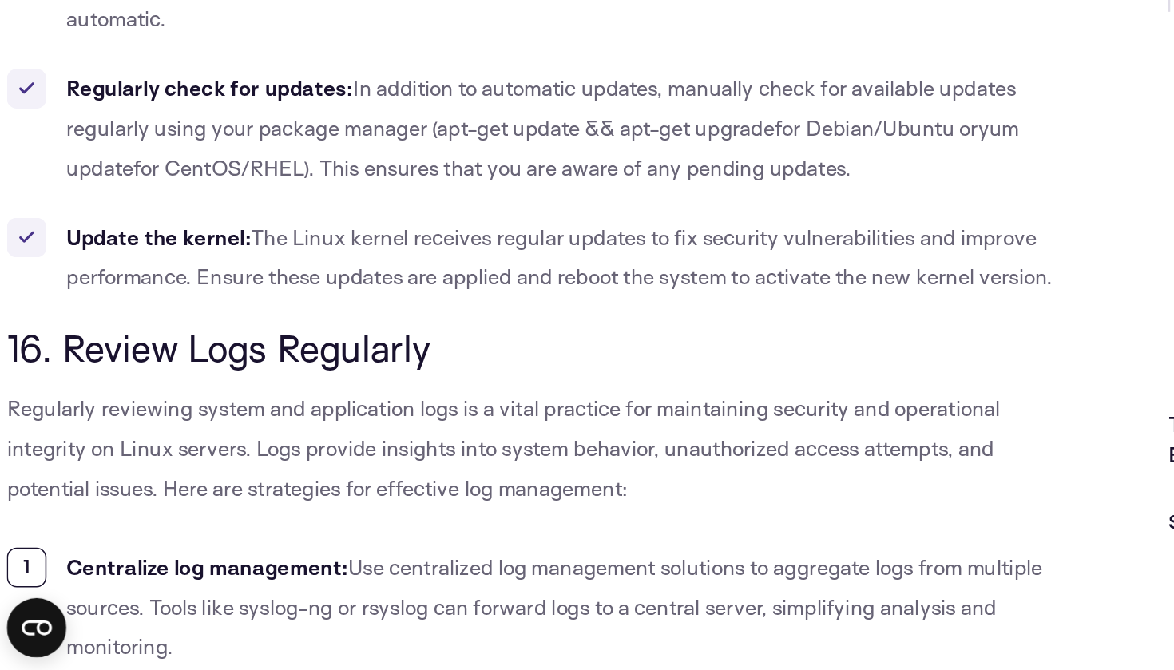
click at [261, 447] on span "16. Review Logs Regularly" at bounding box center [144, 462] width 273 height 30
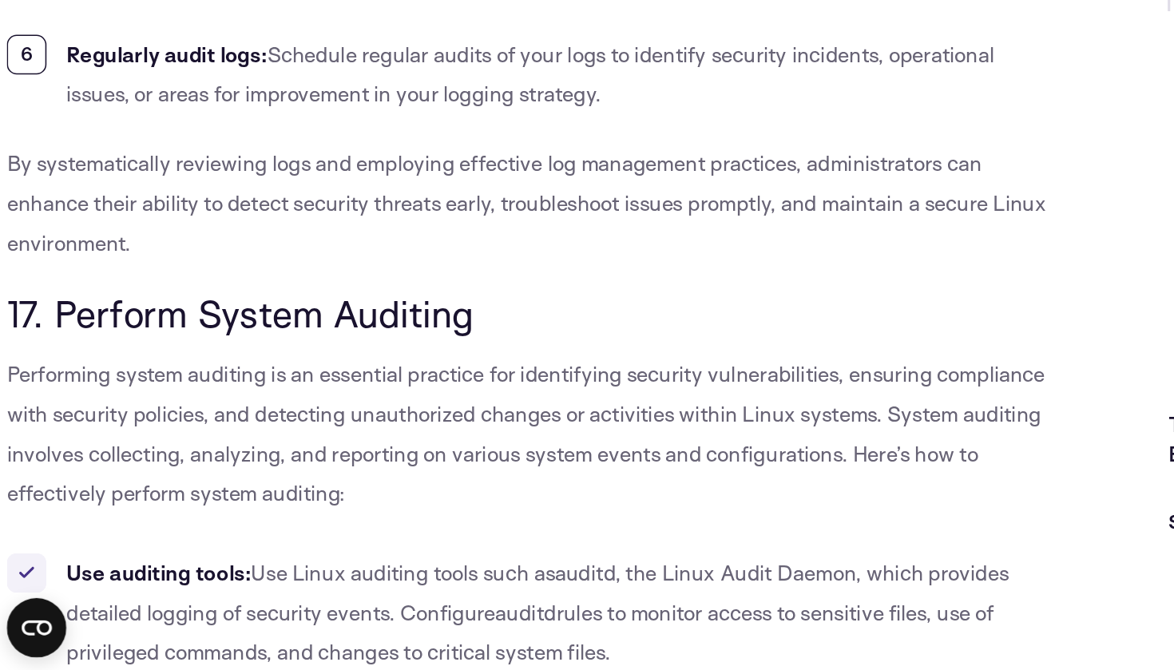
scroll to position [13471, 0]
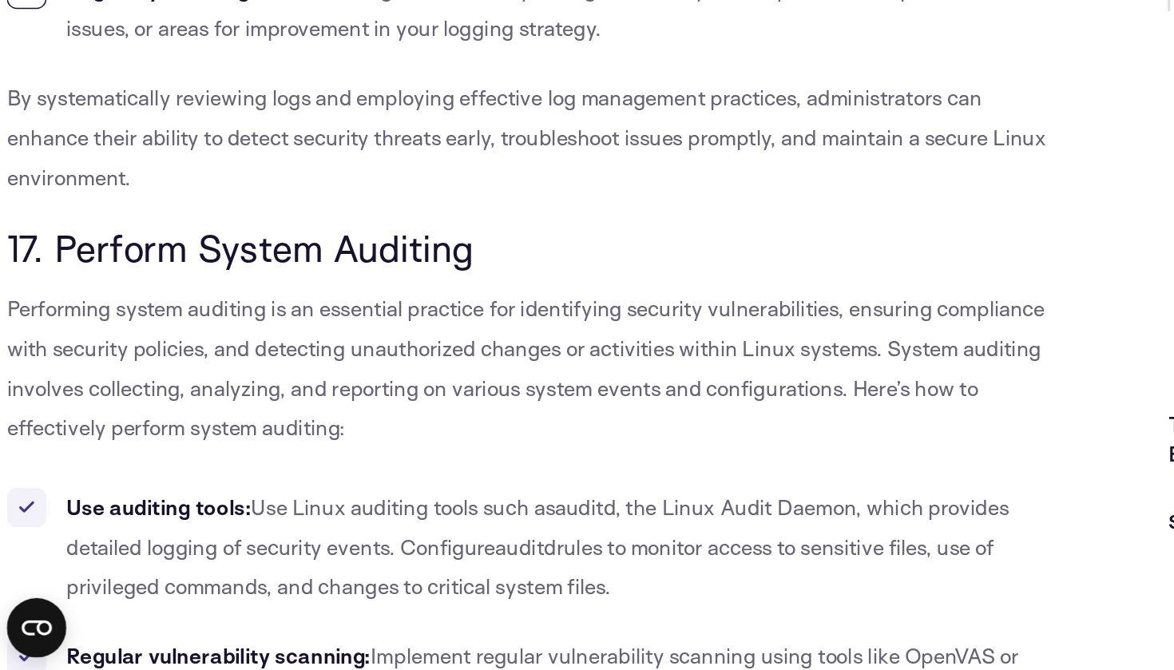
click at [238, 383] on span "17. Perform System Auditing" at bounding box center [158, 398] width 300 height 30
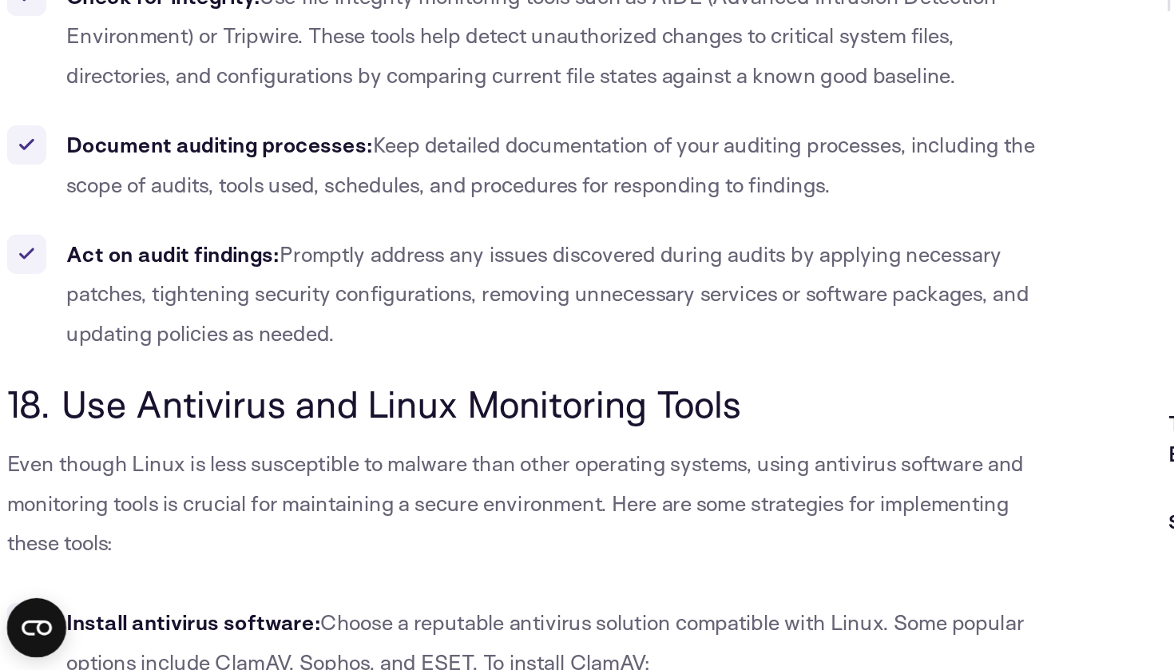
scroll to position [13998, 0]
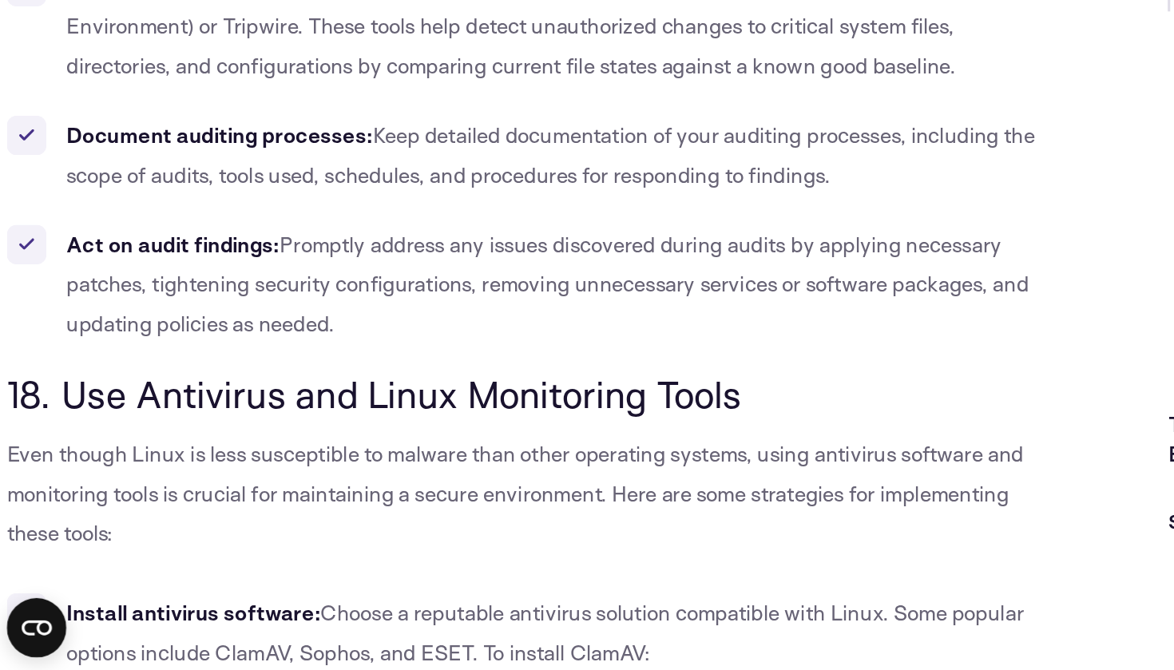
click at [227, 478] on span "18. Use Antivirus and Linux Monitoring Tools" at bounding box center [244, 493] width 473 height 30
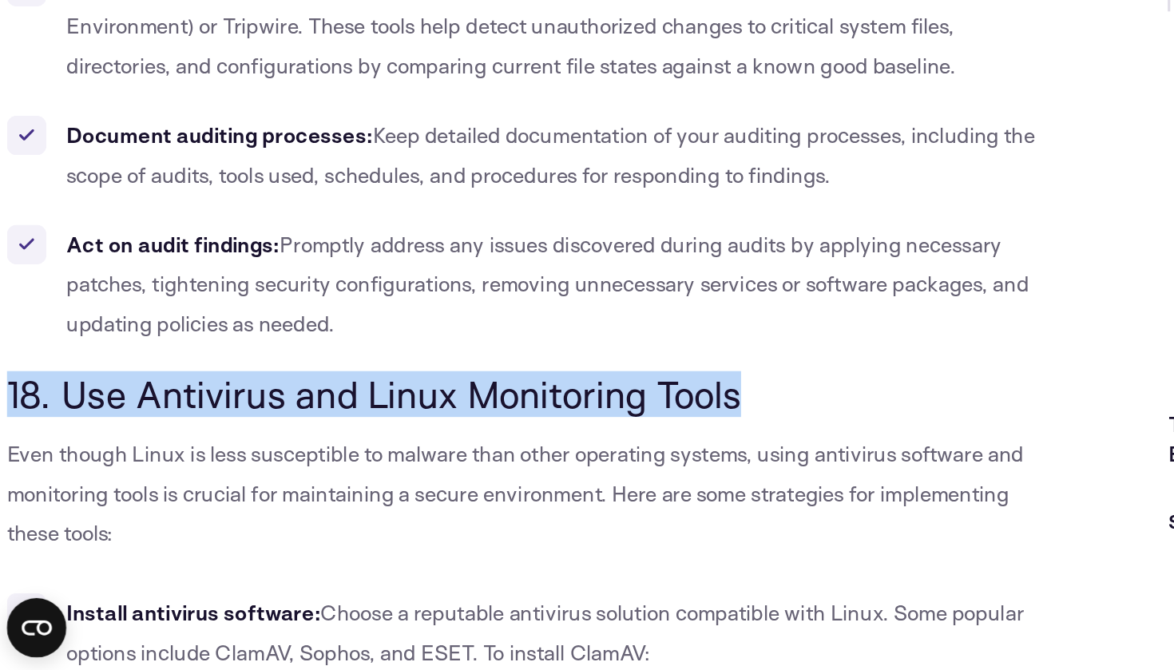
scroll to position [14093, 0]
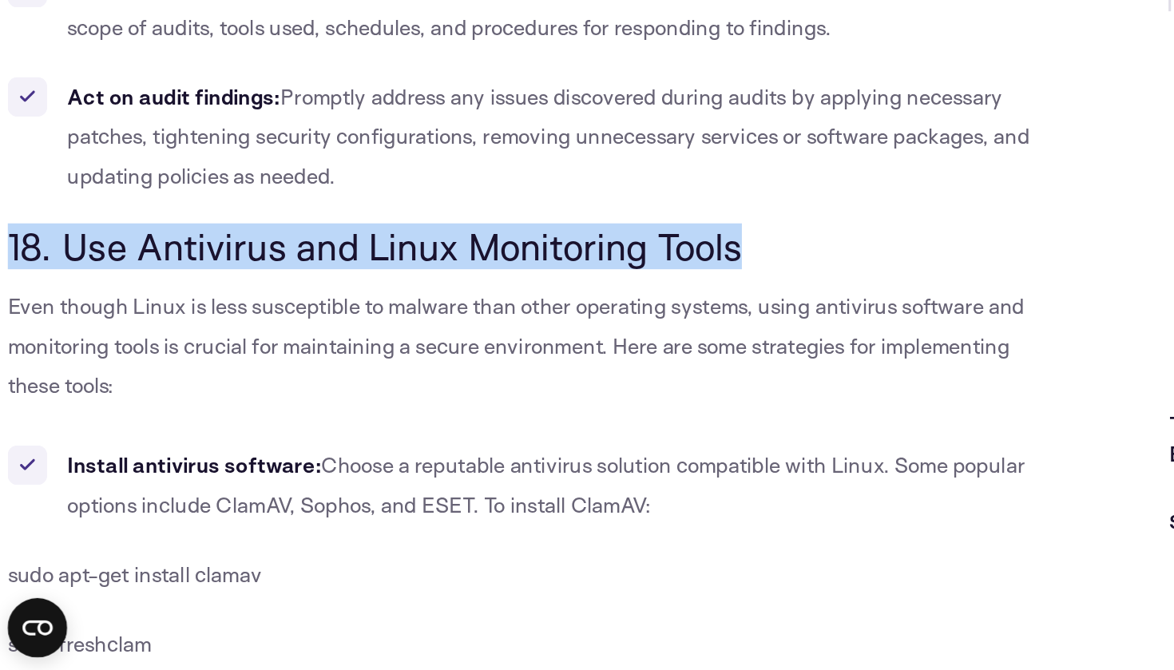
click at [289, 383] on span "18. Use Antivirus and Linux Monitoring Tools" at bounding box center [244, 398] width 473 height 30
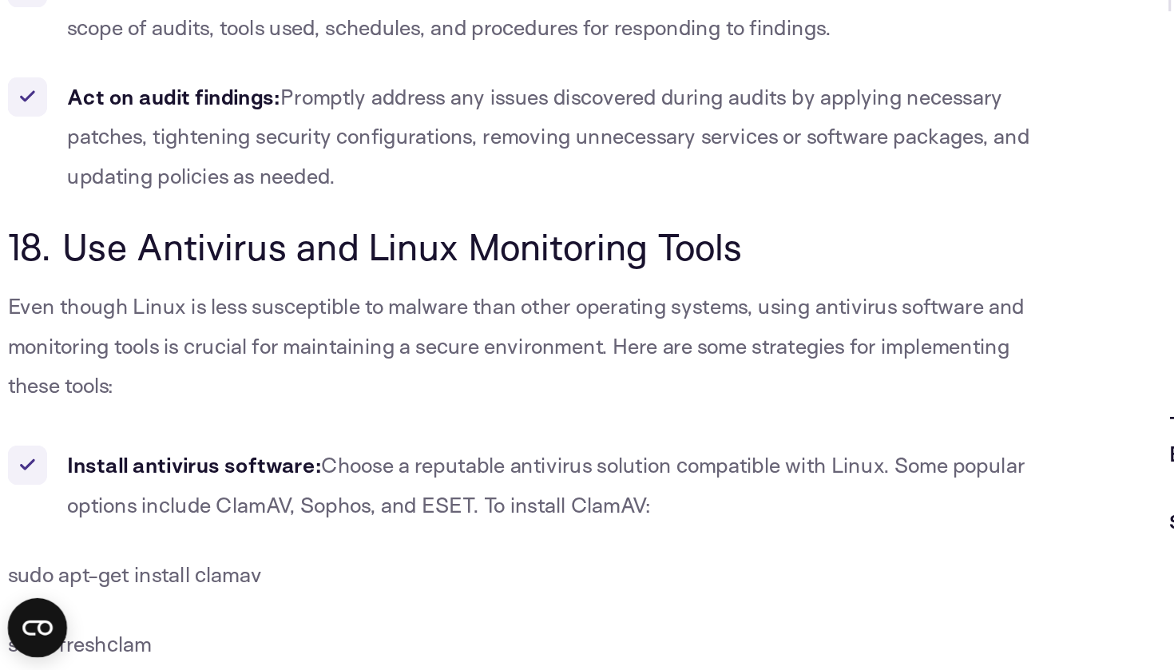
click at [289, 383] on span "18. Use Antivirus and Linux Monitoring Tools" at bounding box center [244, 398] width 473 height 30
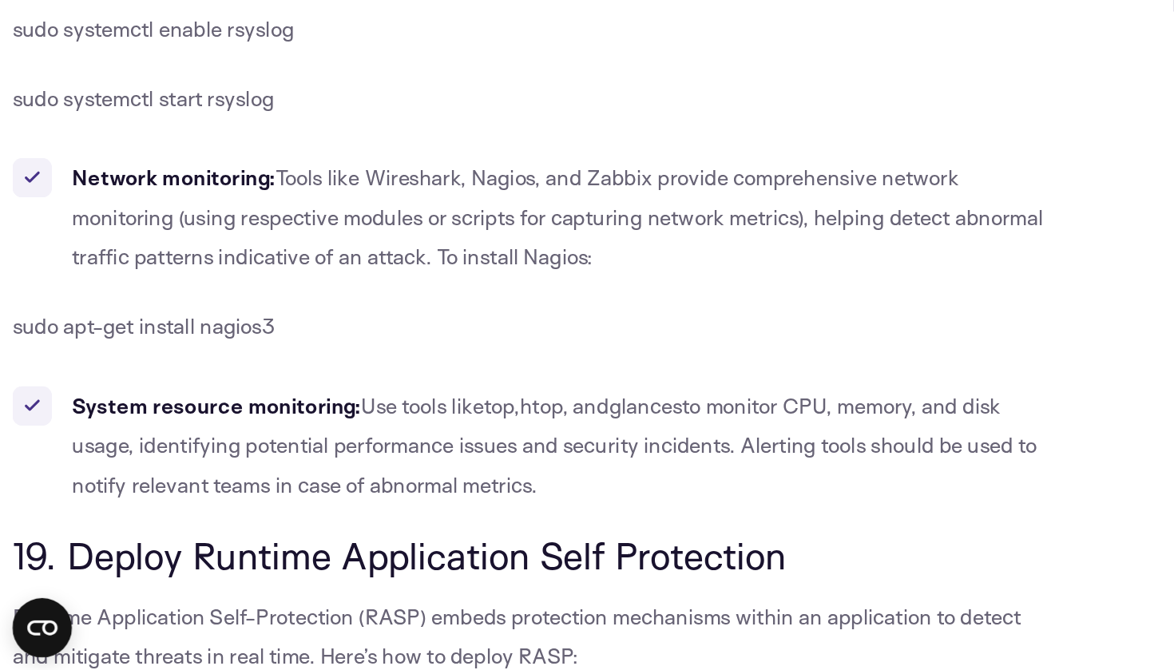
scroll to position [15245, 0]
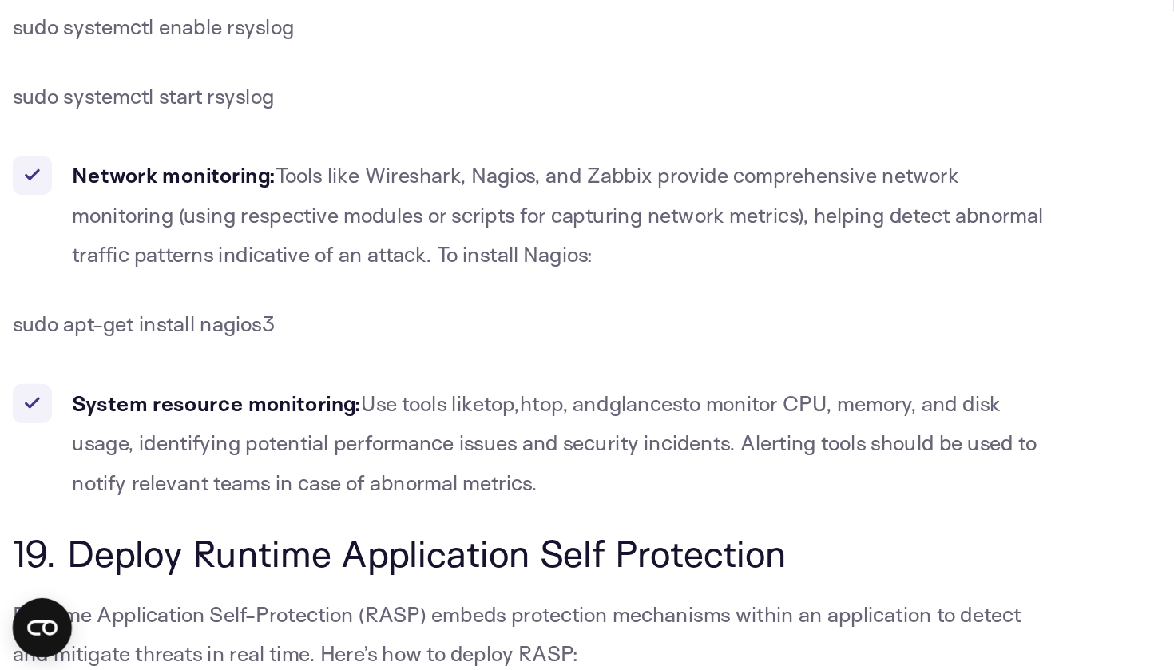
click at [219, 486] on li "System resource monitoring: Use tools like top , htop , and glances to monitor …" at bounding box center [346, 524] width 676 height 77
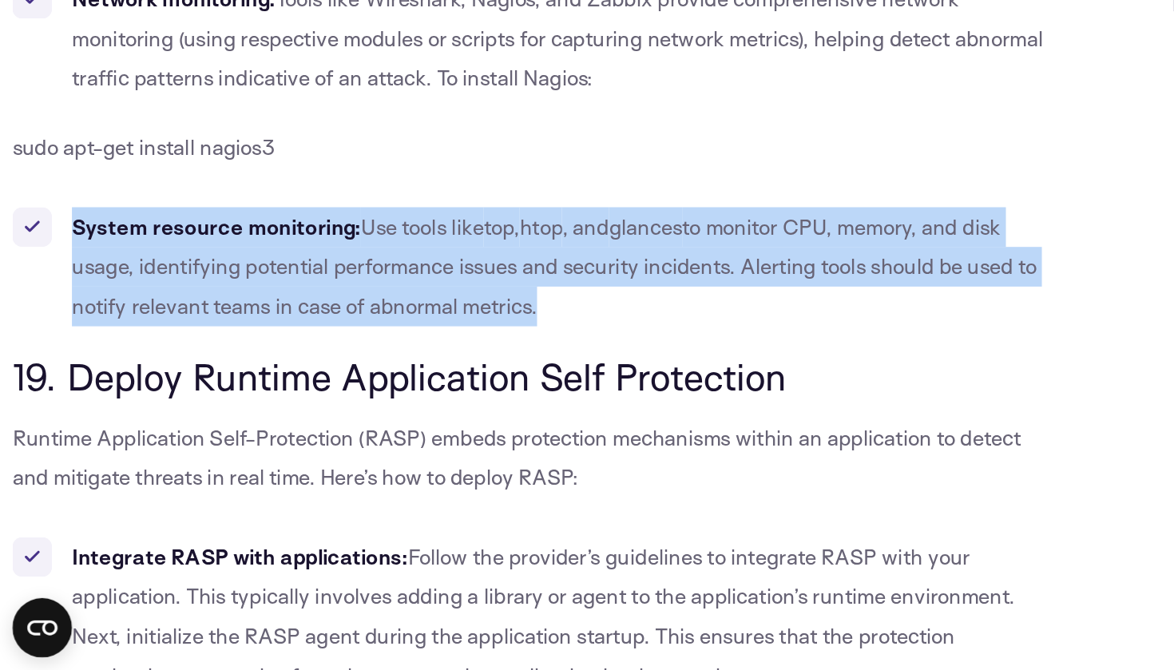
scroll to position [15543, 0]
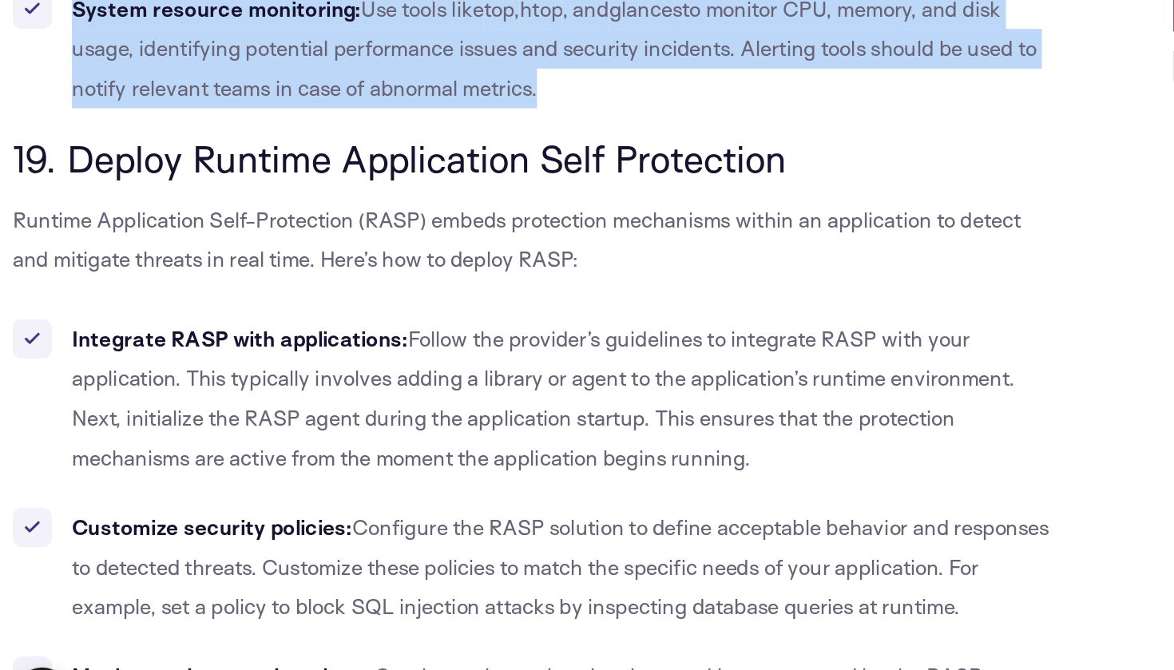
click at [276, 281] on span "19. Deploy Runtime Application Self Protection" at bounding box center [257, 296] width 498 height 30
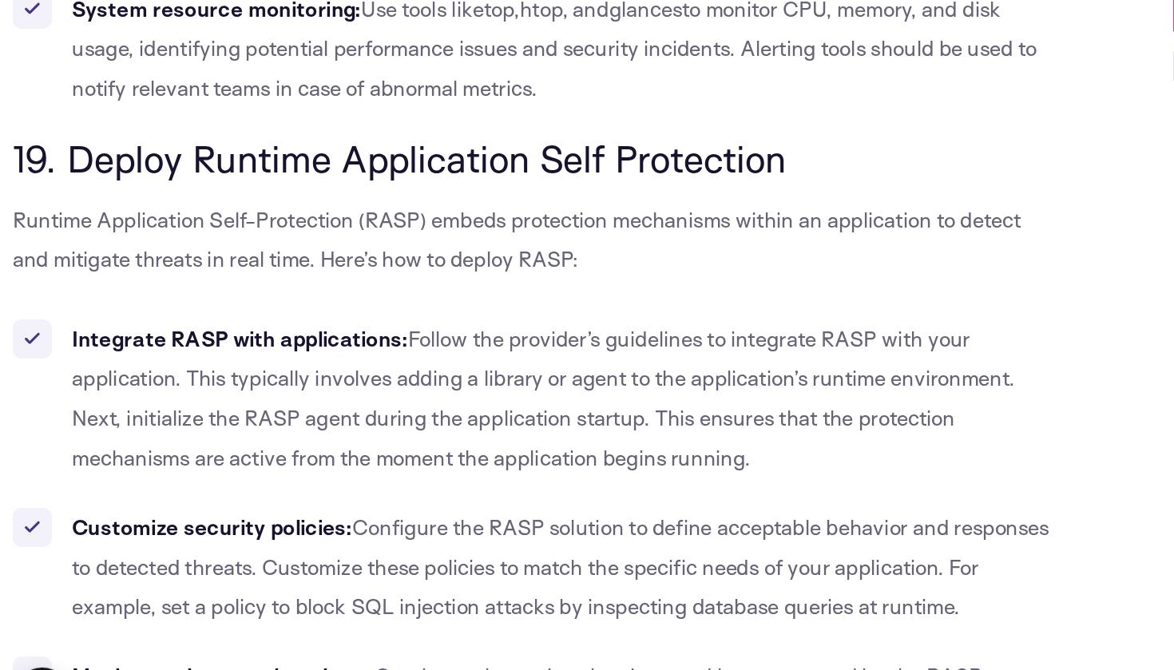
click at [276, 281] on span "19. Deploy Runtime Application Self Protection" at bounding box center [257, 296] width 498 height 30
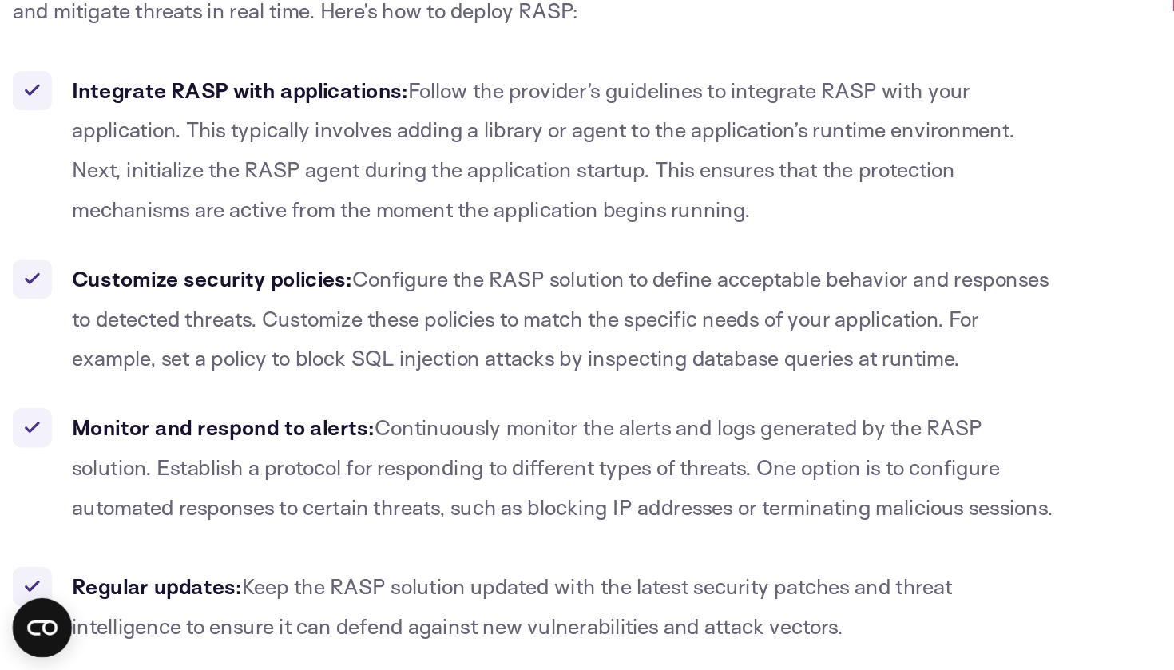
scroll to position [15692, 0]
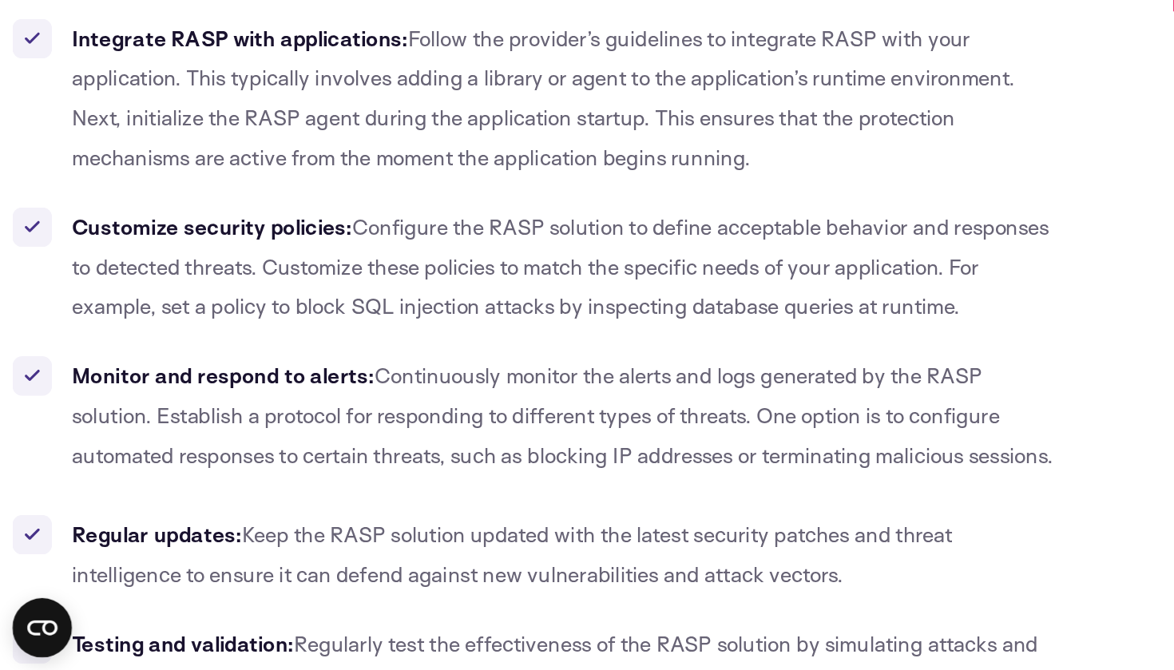
click at [258, 376] on span "Configure the RASP solution to define acceptable behavior and responses to dete…" at bounding box center [360, 410] width 629 height 68
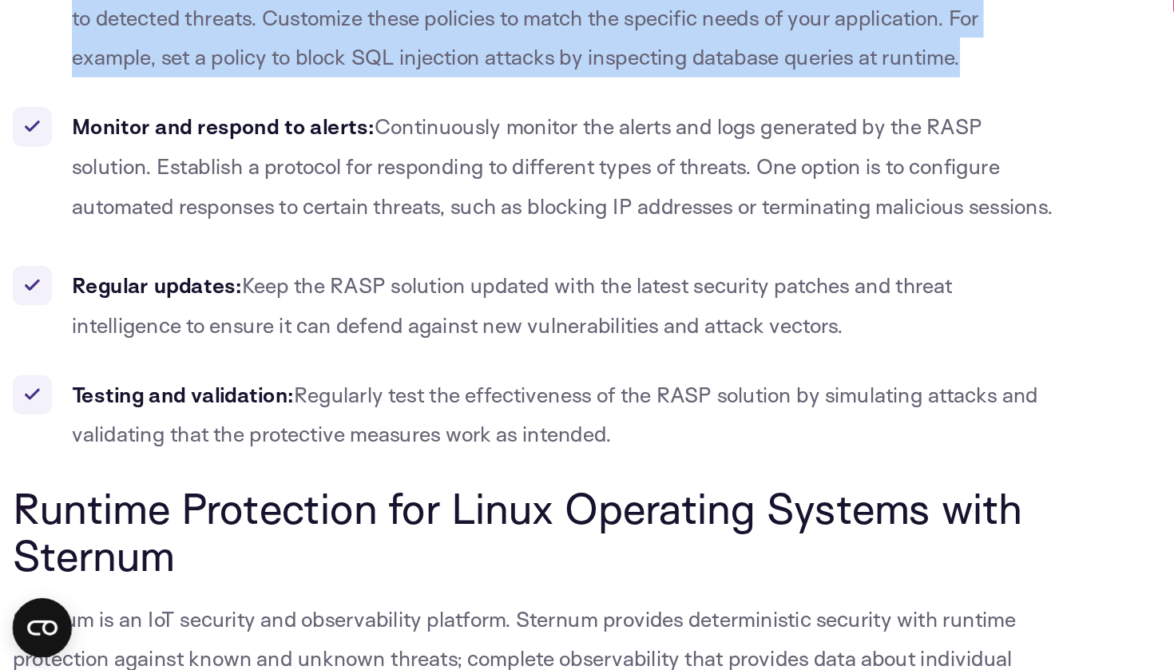
scroll to position [16005, 0]
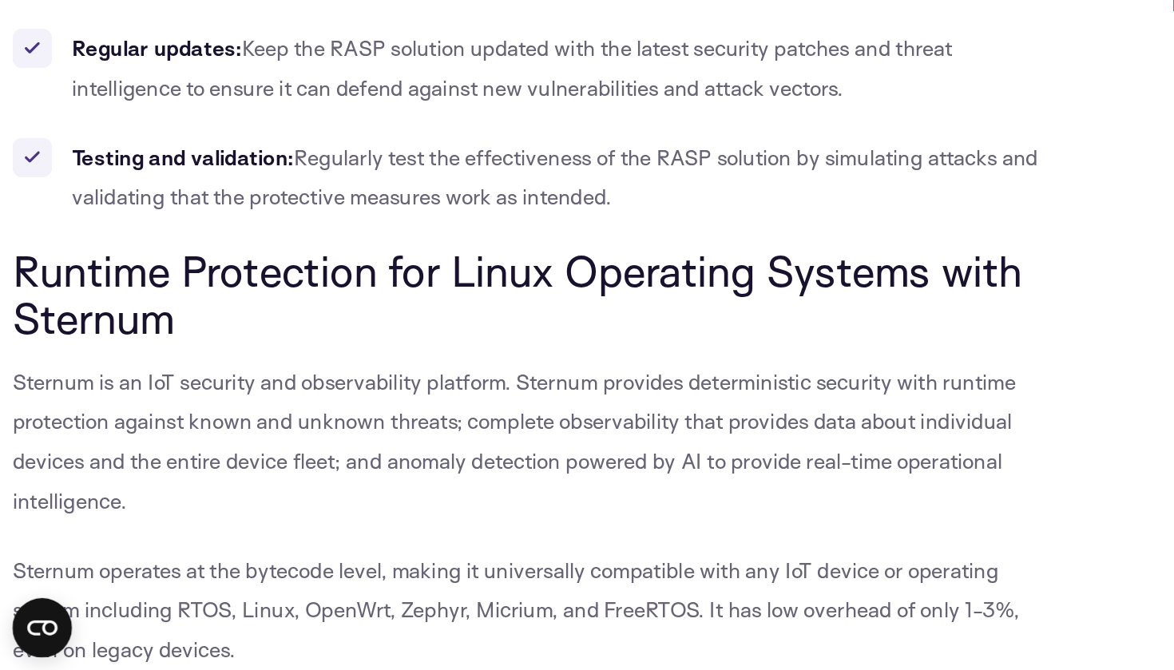
click at [257, 396] on span "Runtime Protection for Linux Operating Systems with Sternum" at bounding box center [333, 428] width 650 height 64
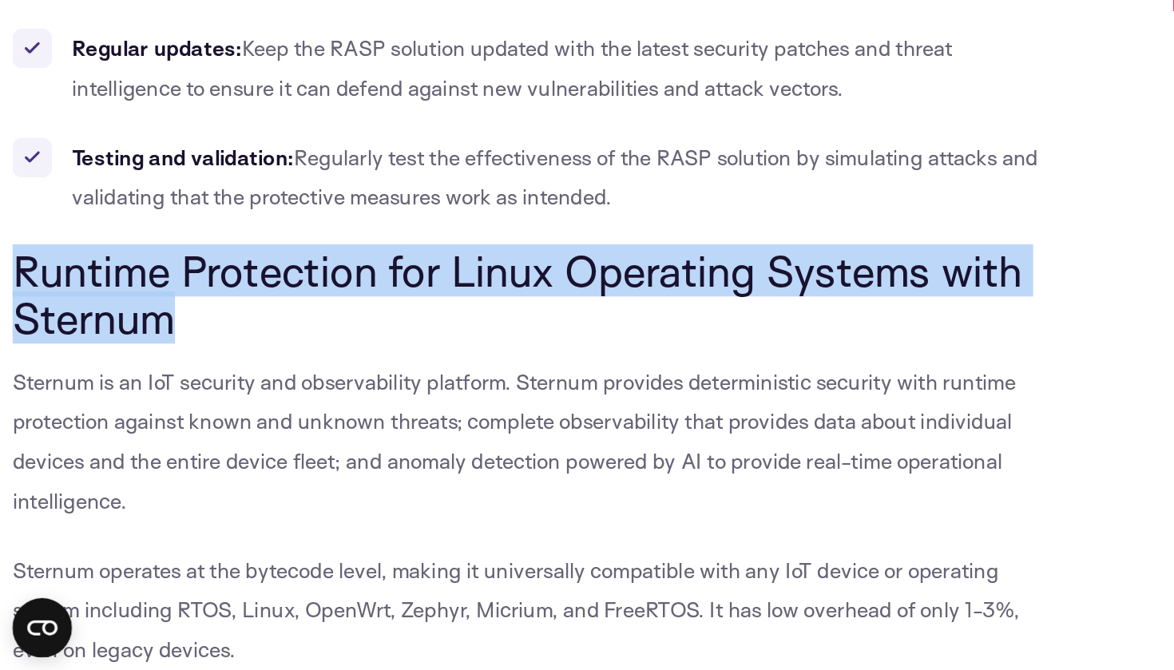
click at [248, 396] on span "Runtime Protection for Linux Operating Systems with Sternum" at bounding box center [333, 428] width 650 height 64
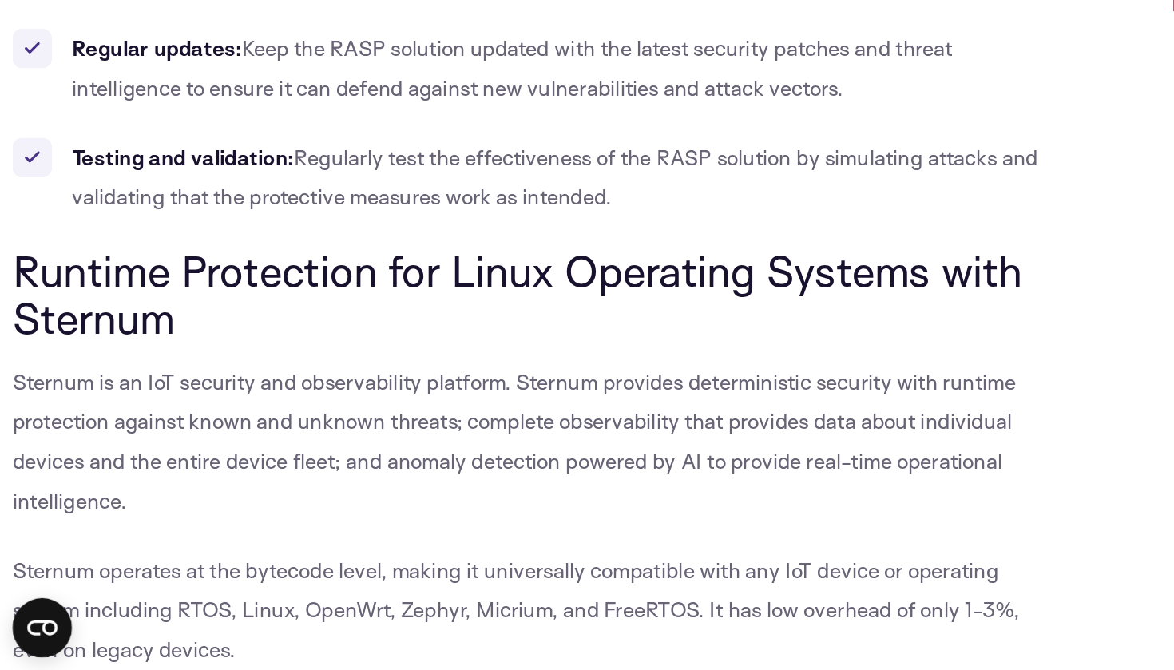
click at [248, 396] on span "Runtime Protection for Linux Operating Systems with Sternum" at bounding box center [333, 428] width 650 height 64
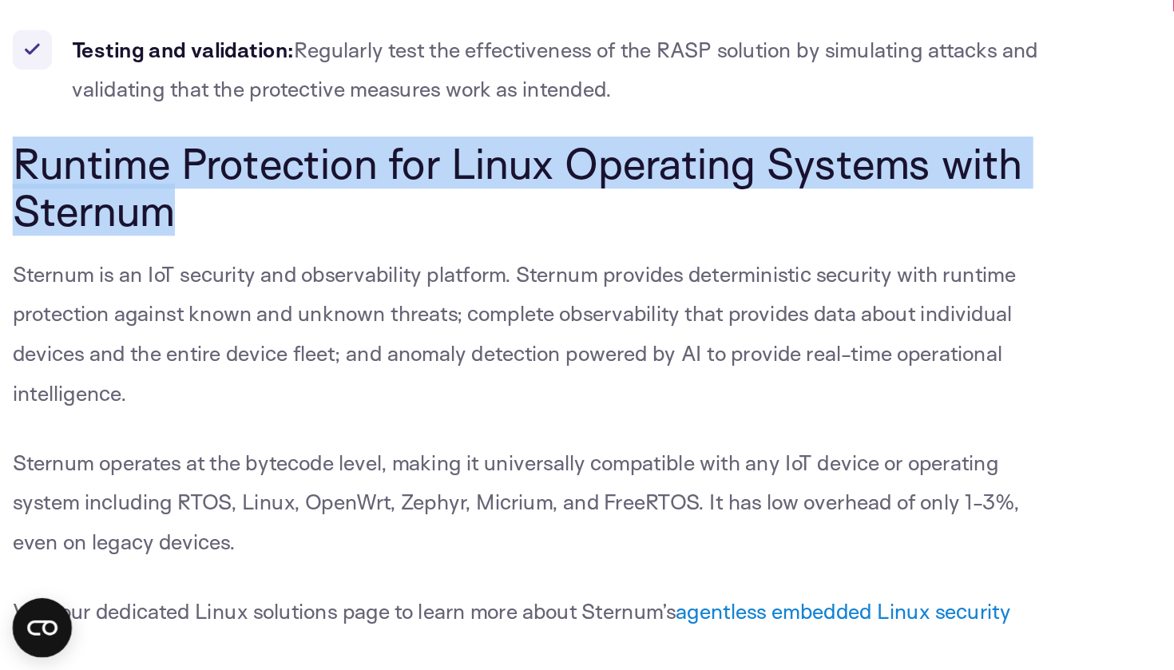
scroll to position [16080, 0]
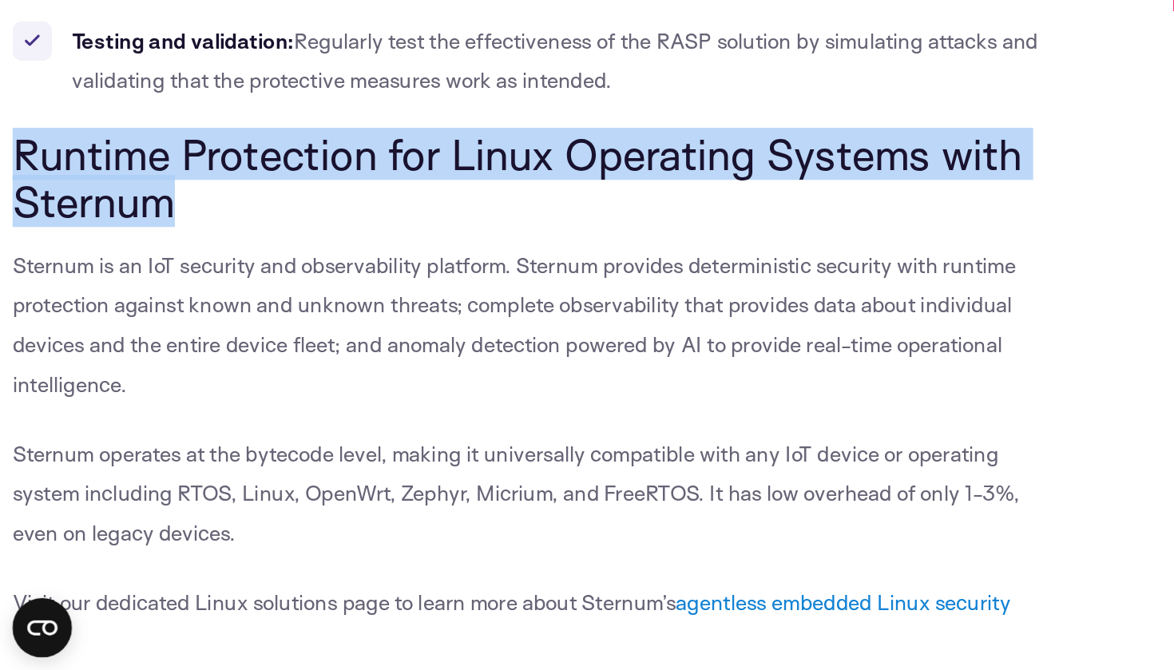
click at [223, 401] on span "Sternum is an IoT security and observability platform. Sternum provides determi…" at bounding box center [331, 447] width 646 height 93
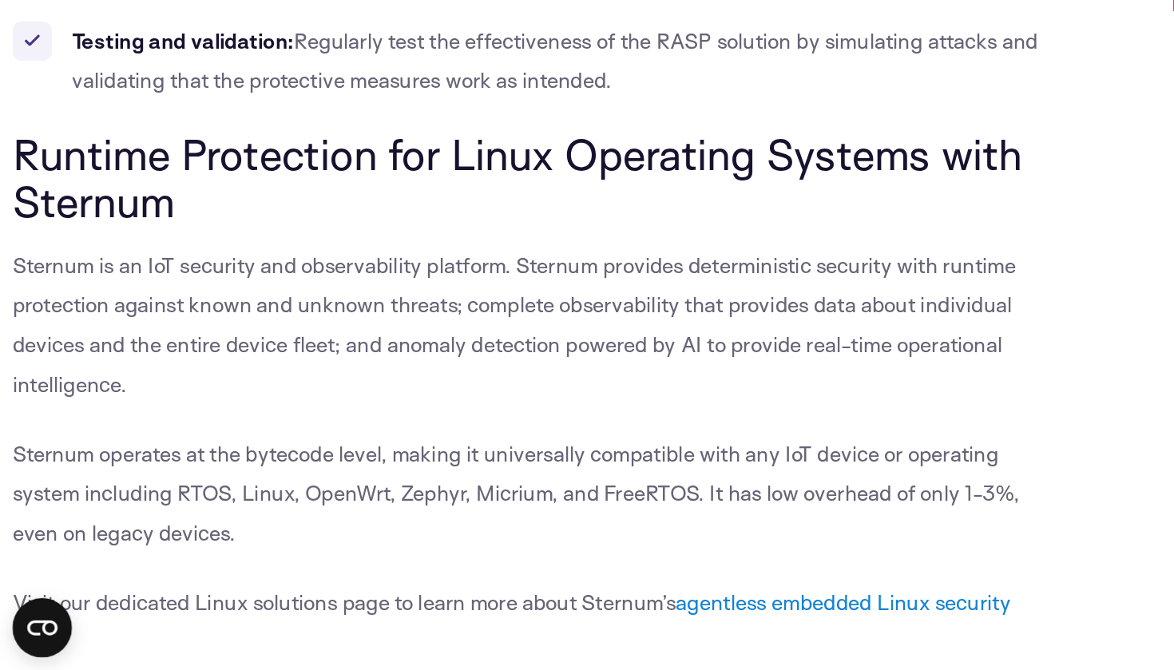
click at [223, 401] on span "Sternum is an IoT security and observability platform. Sternum provides determi…" at bounding box center [331, 447] width 646 height 93
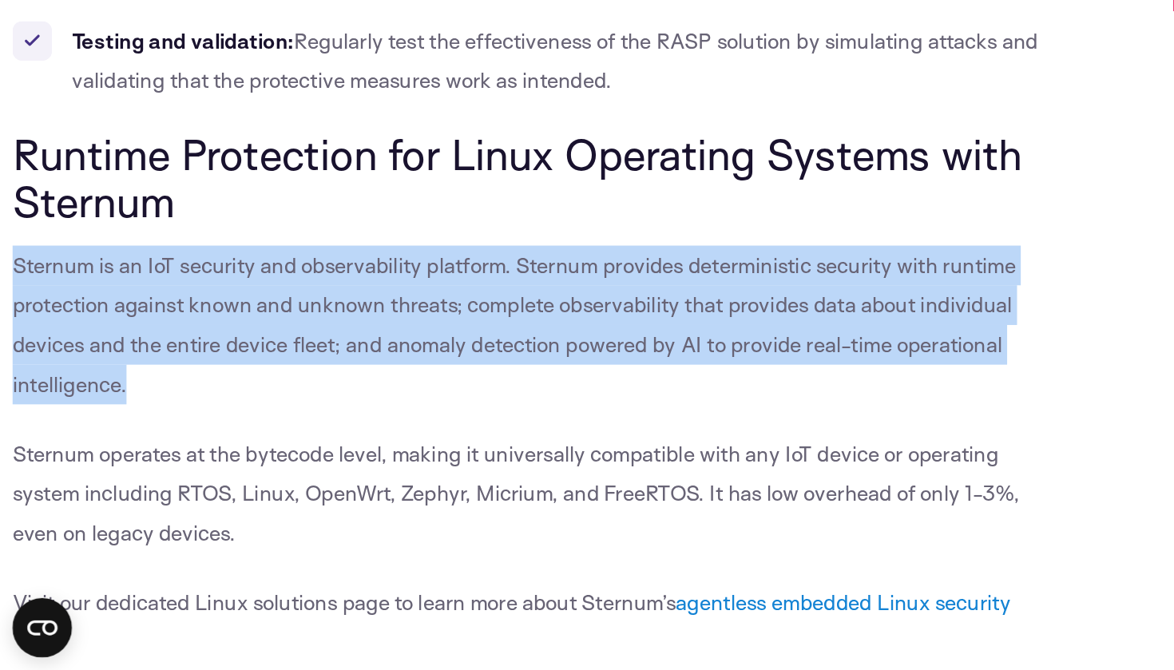
scroll to position [16114, 0]
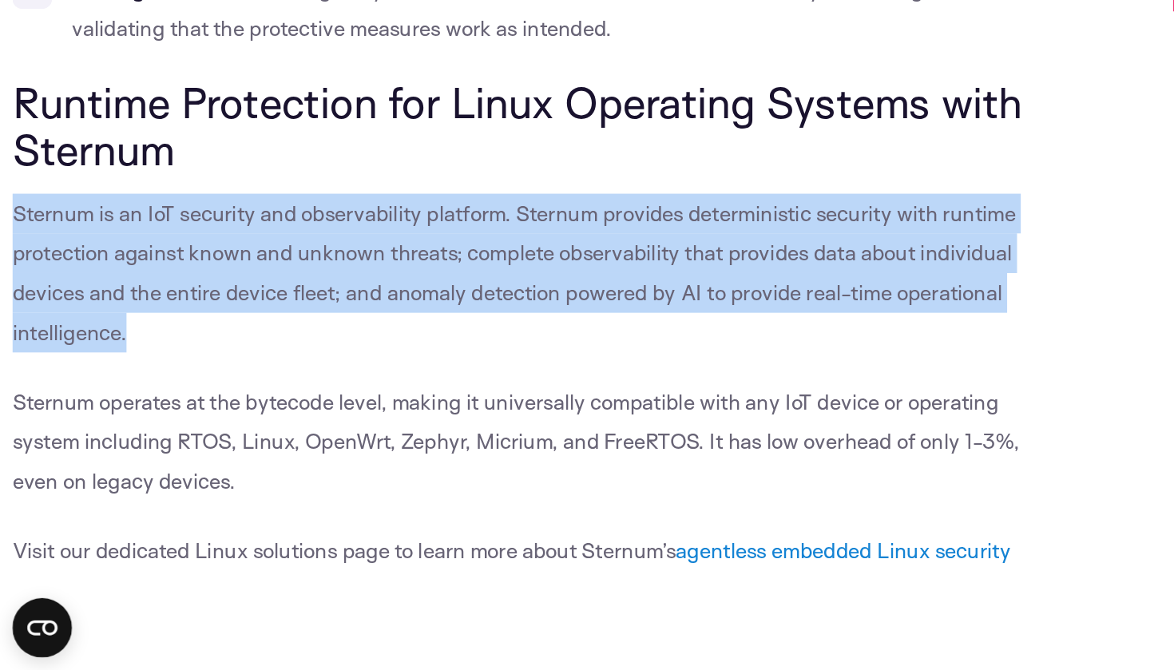
click at [115, 367] on span "Sternum is an IoT security and observability platform. Sternum provides determi…" at bounding box center [331, 413] width 646 height 93
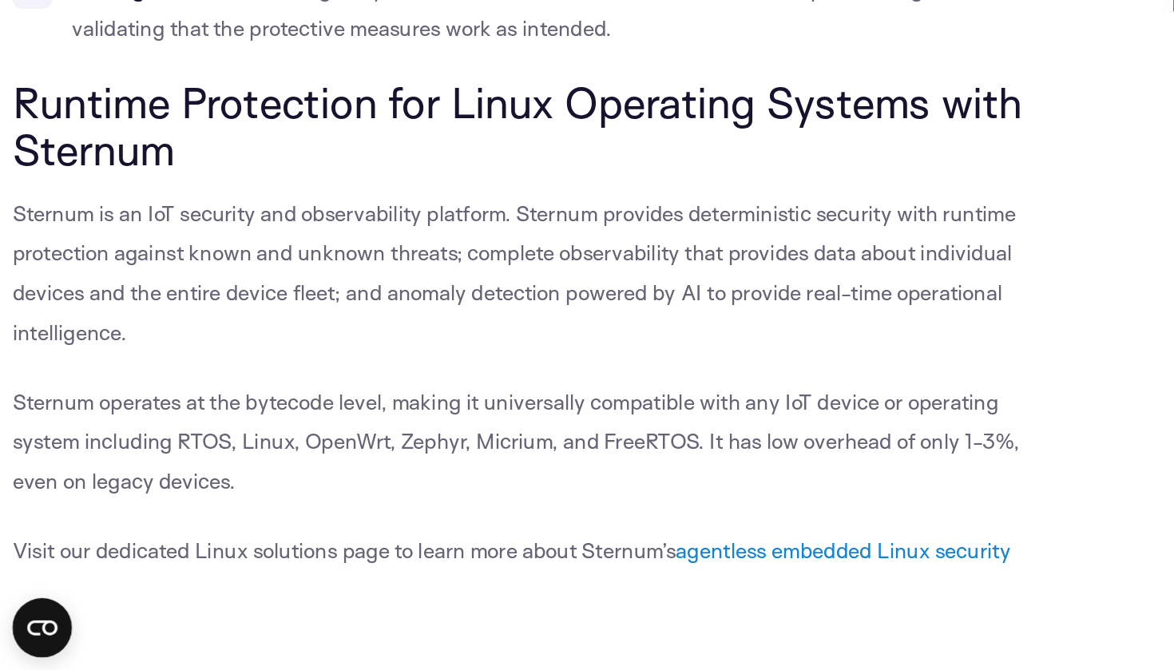
click at [115, 367] on span "Sternum is an IoT security and observability platform. Sternum provides determi…" at bounding box center [331, 413] width 646 height 93
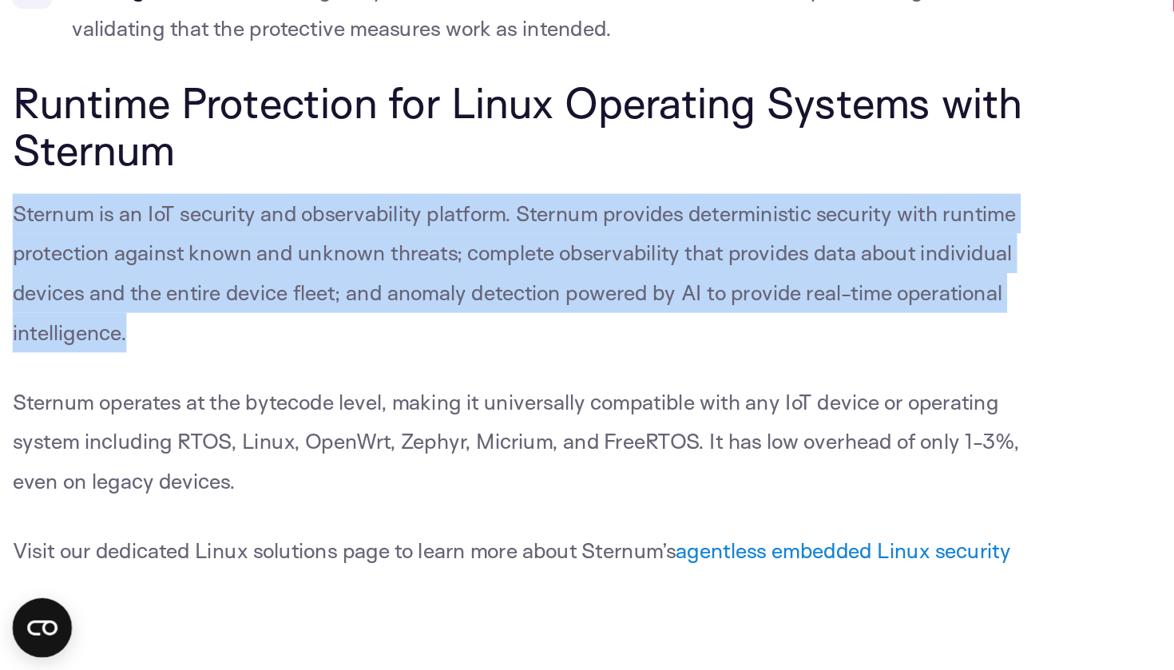
click at [300, 363] on p "Sternum is an IoT security and observability platform. Sternum provides determi…" at bounding box center [346, 414] width 676 height 102
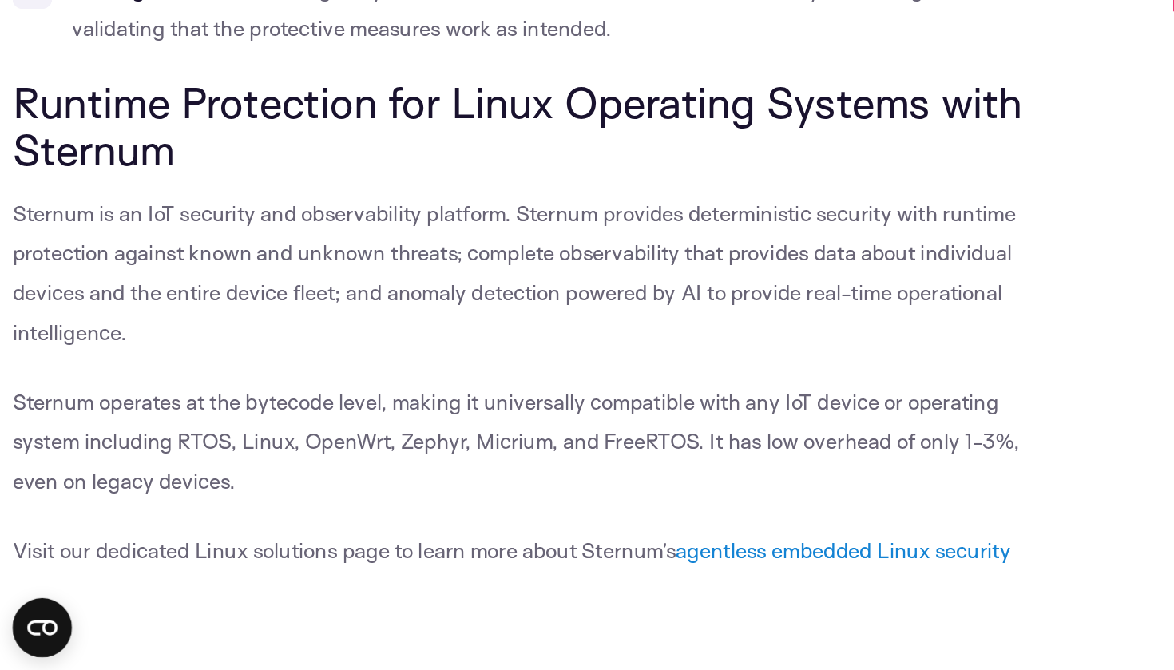
click at [300, 363] on p "Sternum is an IoT security and observability platform. Sternum provides determi…" at bounding box center [346, 414] width 676 height 102
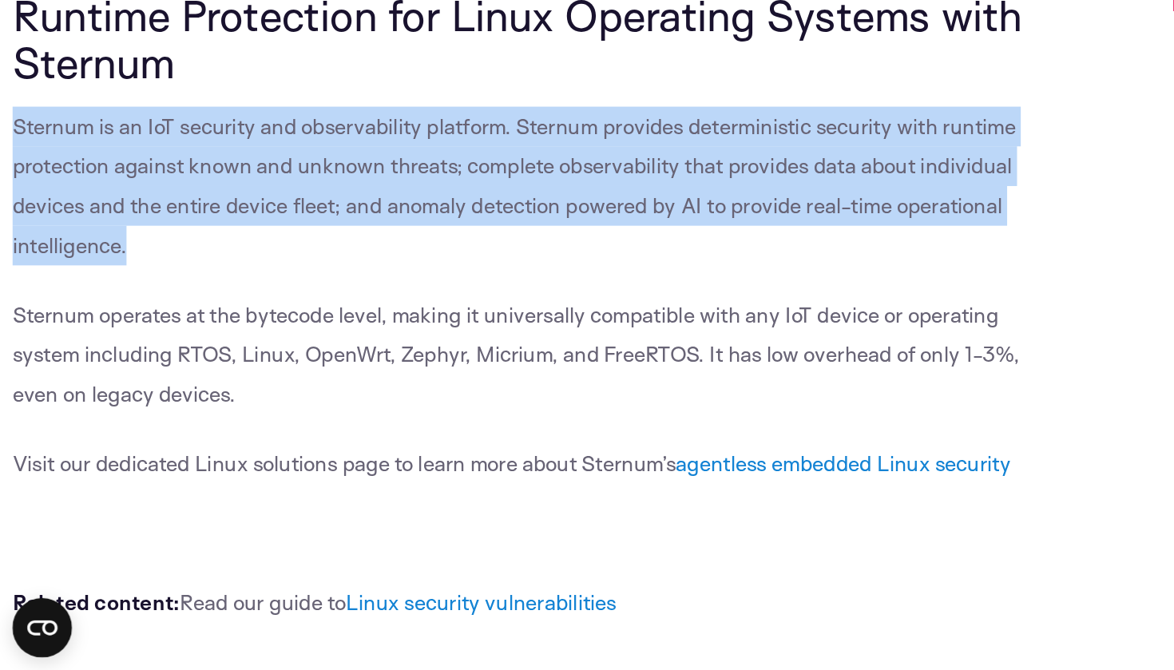
scroll to position [16170, 0]
click at [264, 432] on span "Sternum operates at the bytecode level, making it universally compatible with a…" at bounding box center [332, 466] width 649 height 68
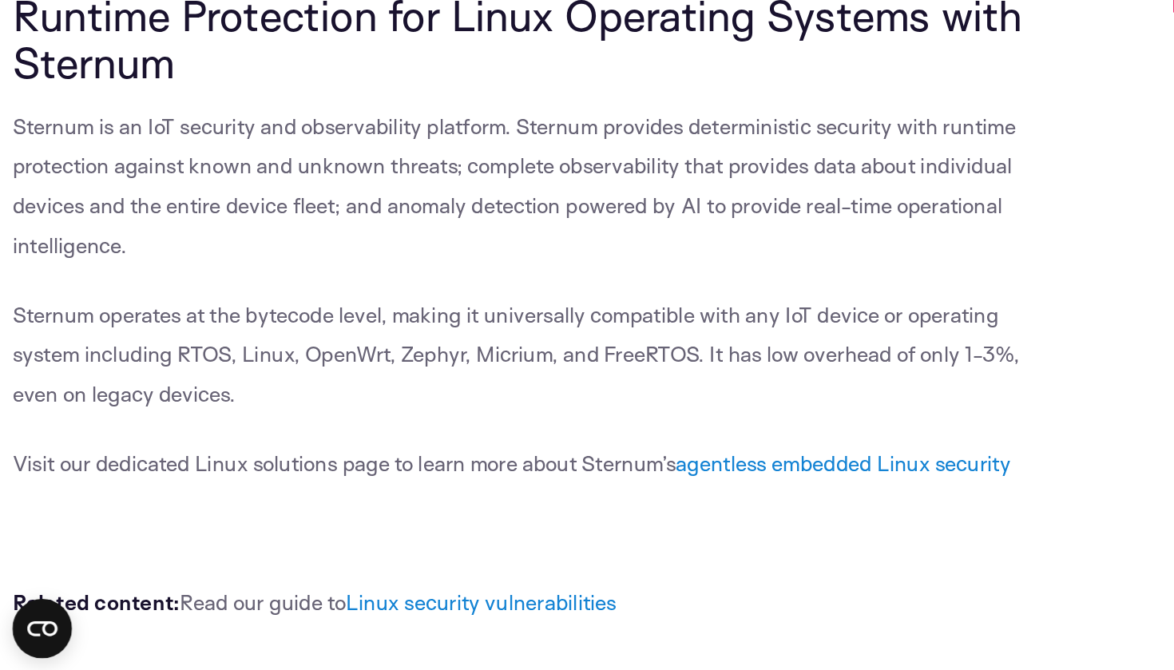
click at [264, 432] on span "Sternum operates at the bytecode level, making it universally compatible with a…" at bounding box center [332, 466] width 649 height 68
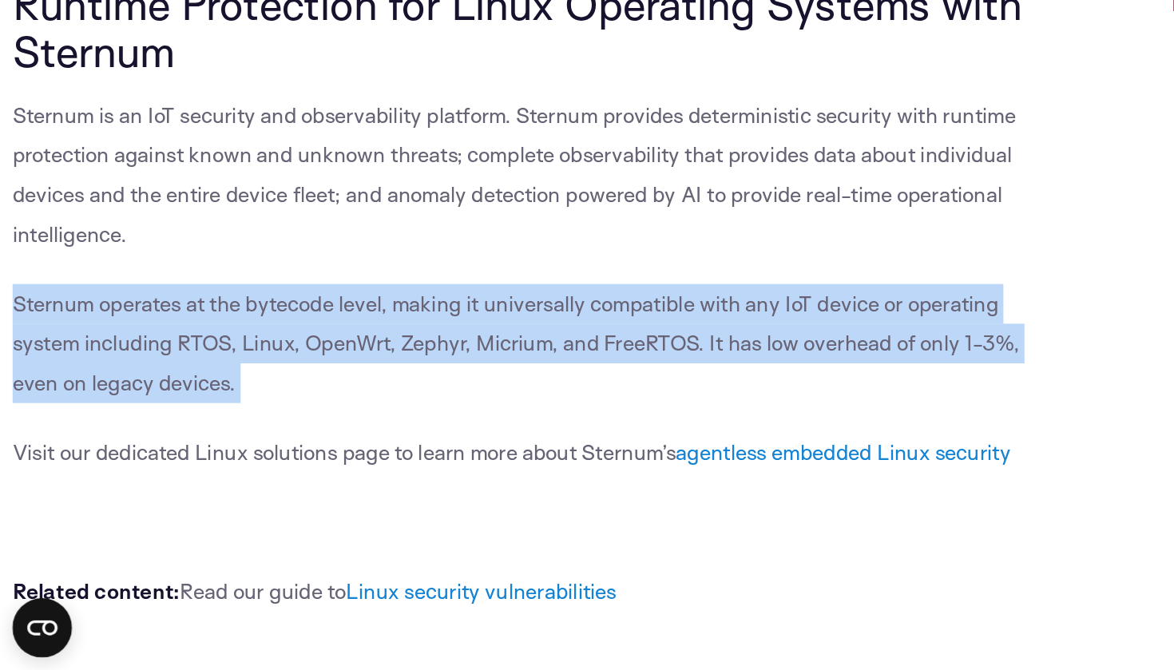
scroll to position [16178, 0]
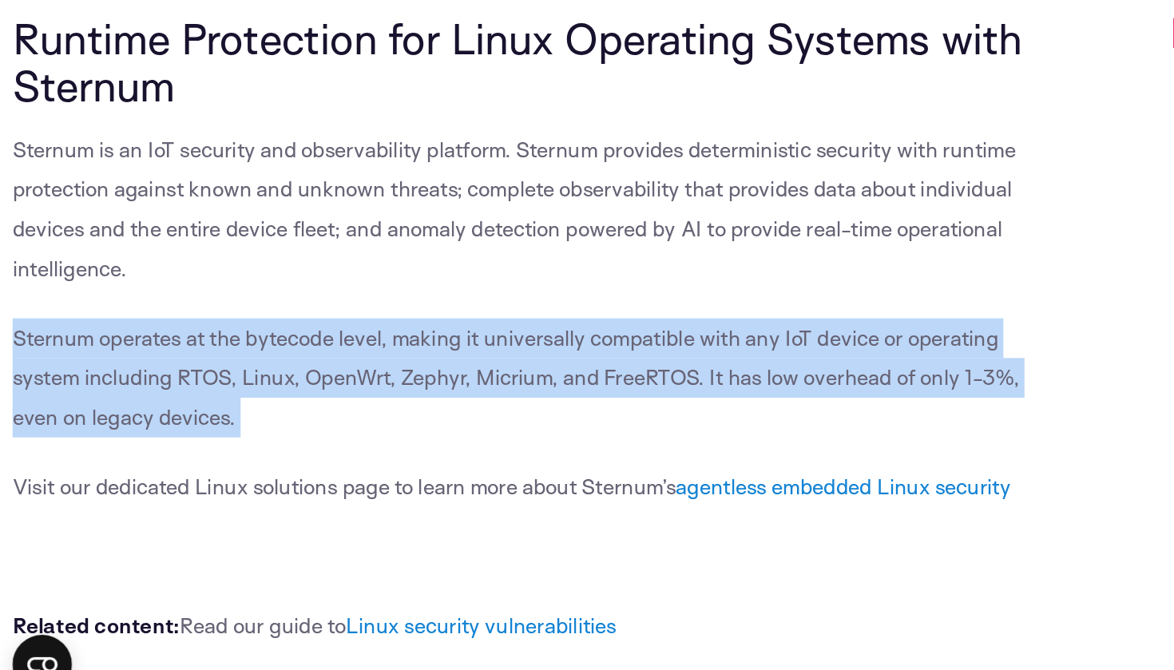
click at [306, 516] on p "Visit our dedicated Linux solutions page to learn more about Sternum’s agentles…" at bounding box center [346, 529] width 676 height 26
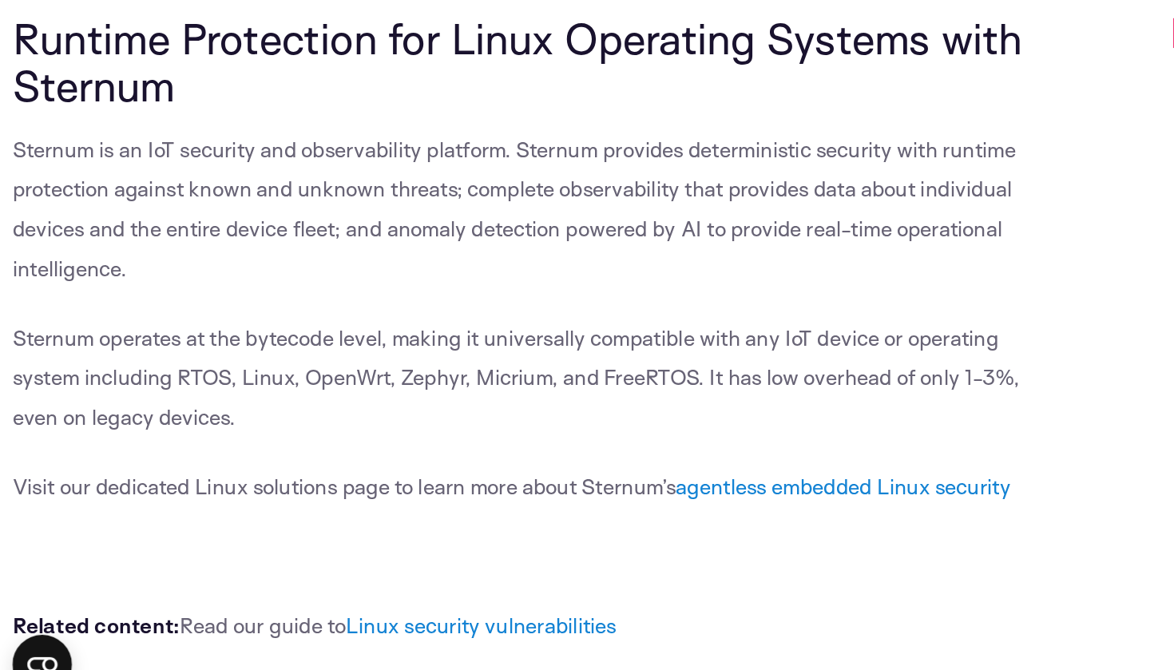
click at [306, 516] on p "Visit our dedicated Linux solutions page to learn more about Sternum’s agentles…" at bounding box center [346, 529] width 676 height 26
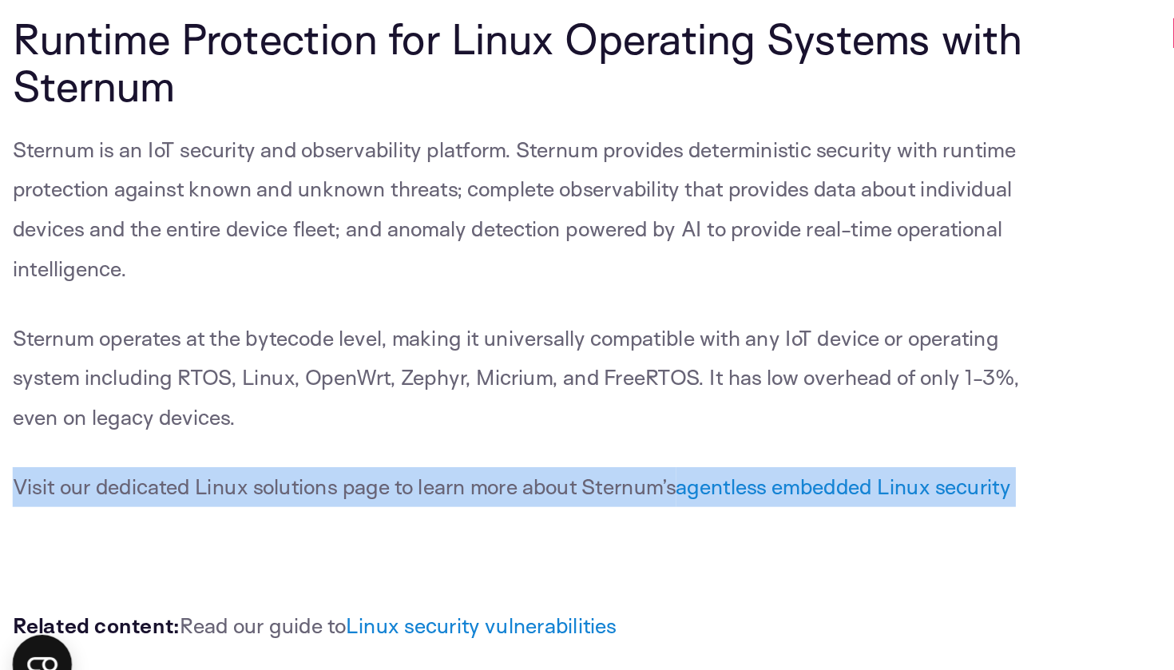
click at [404, 516] on p "Visit our dedicated Linux solutions page to learn more about Sternum’s agentles…" at bounding box center [346, 529] width 676 height 26
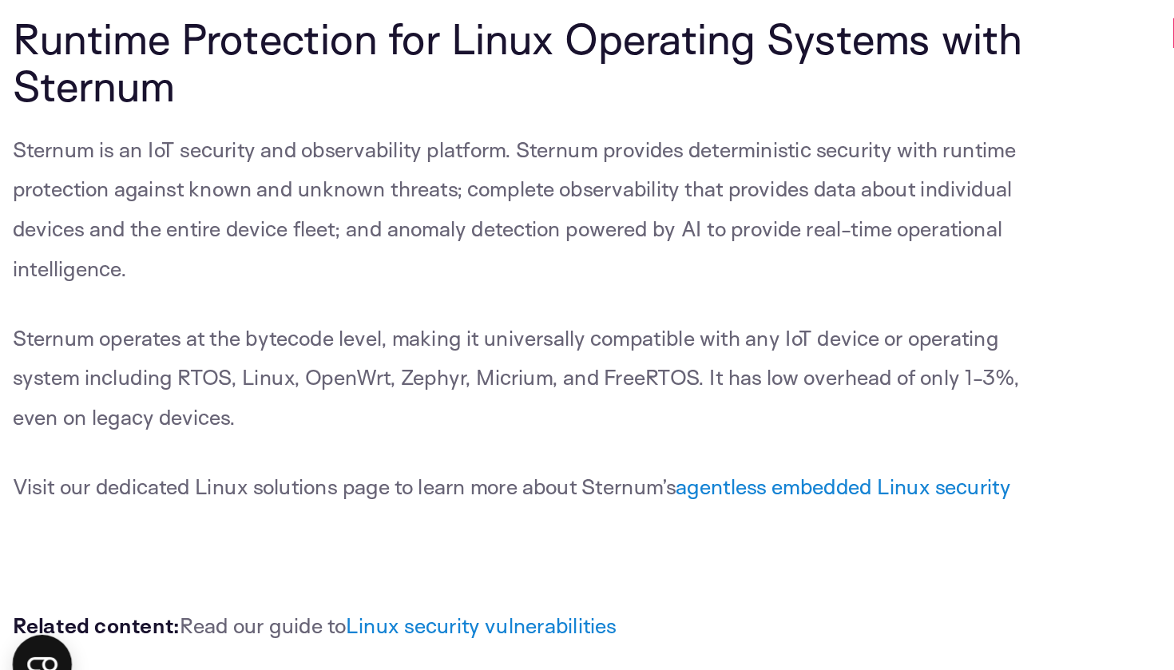
click at [404, 516] on p "Visit our dedicated Linux solutions page to learn more about Sternum’s agentles…" at bounding box center [346, 529] width 676 height 26
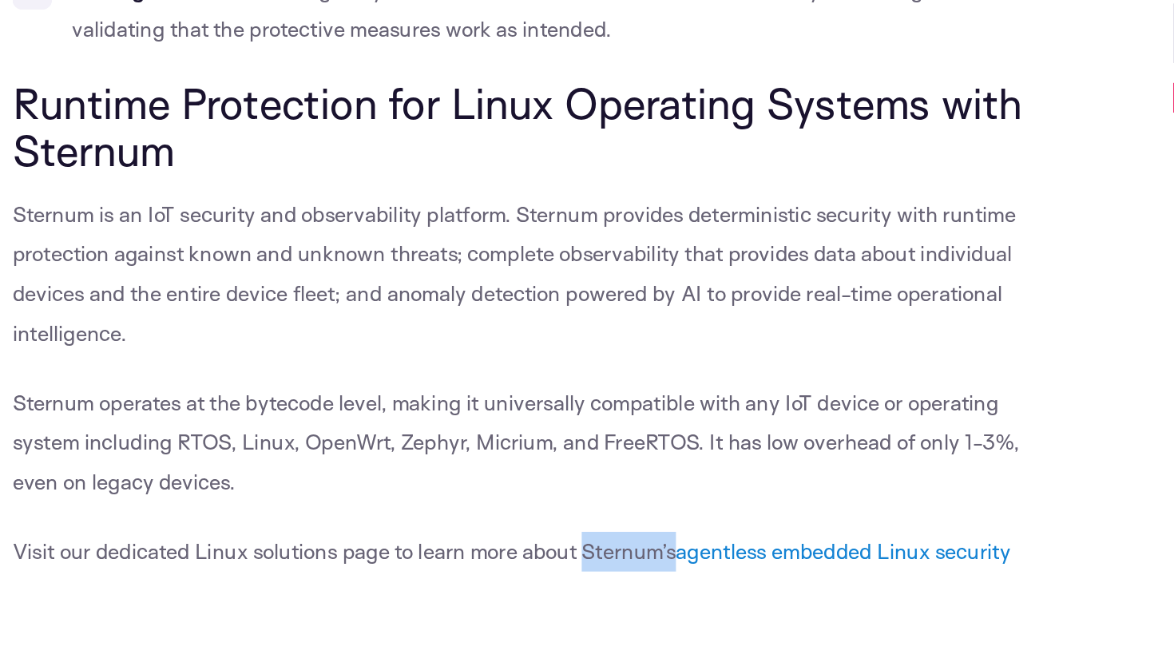
click at [367, 303] on span "Sternum is an IoT security and observability platform. Sternum provides determi…" at bounding box center [331, 349] width 646 height 93
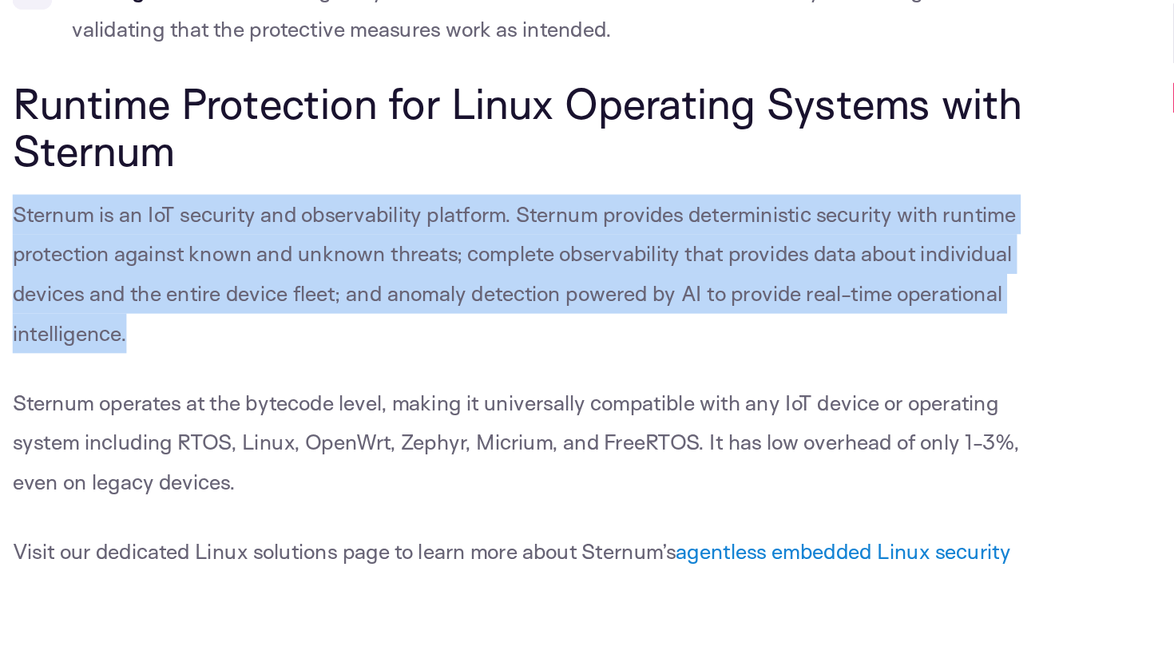
click at [120, 303] on span "Sternum is an IoT security and observability platform. Sternum provides determi…" at bounding box center [331, 349] width 646 height 93
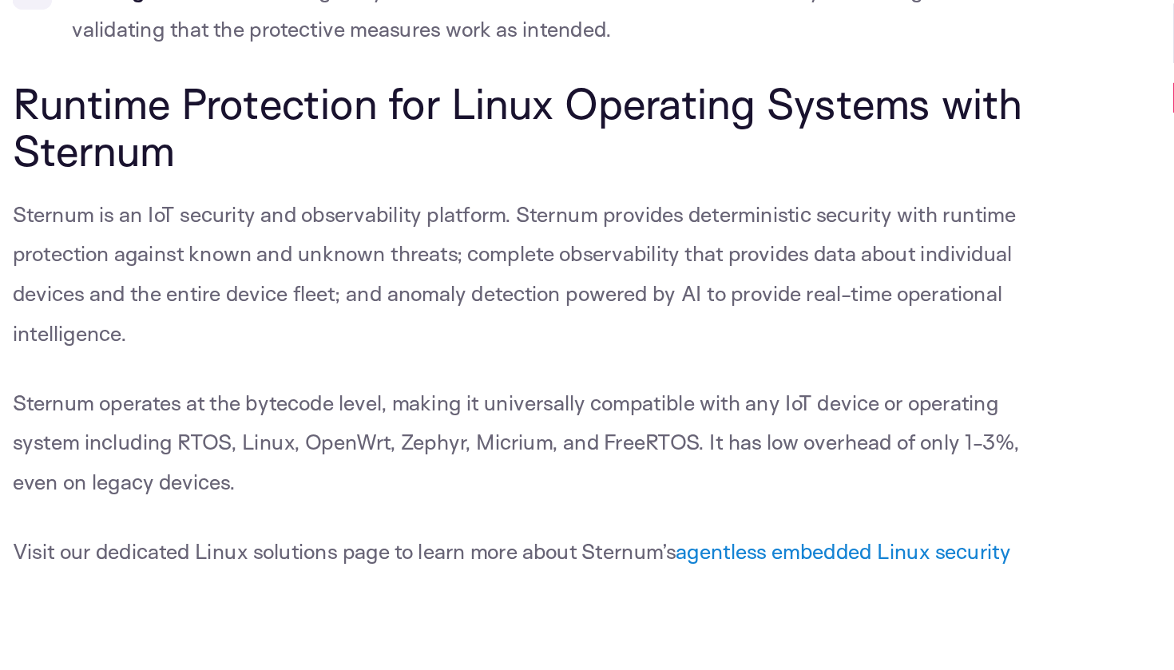
click at [120, 303] on span "Sternum is an IoT security and observability platform. Sternum provides determi…" at bounding box center [331, 349] width 646 height 93
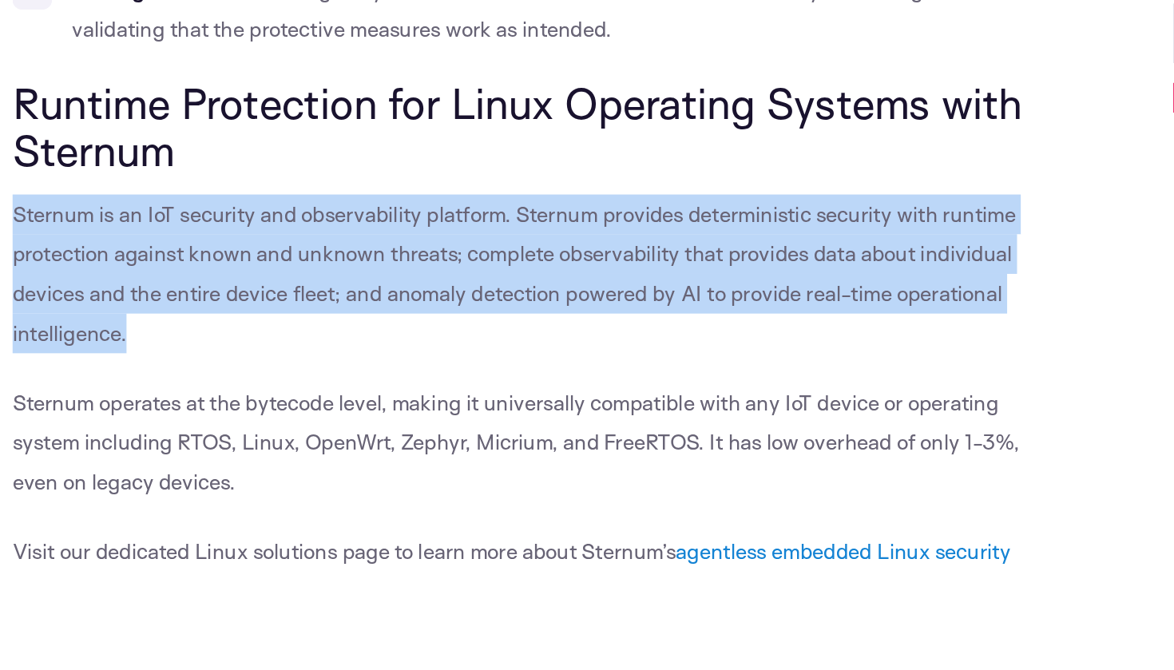
click at [369, 303] on span "Sternum is an IoT security and observability platform. Sternum provides determi…" at bounding box center [331, 349] width 646 height 93
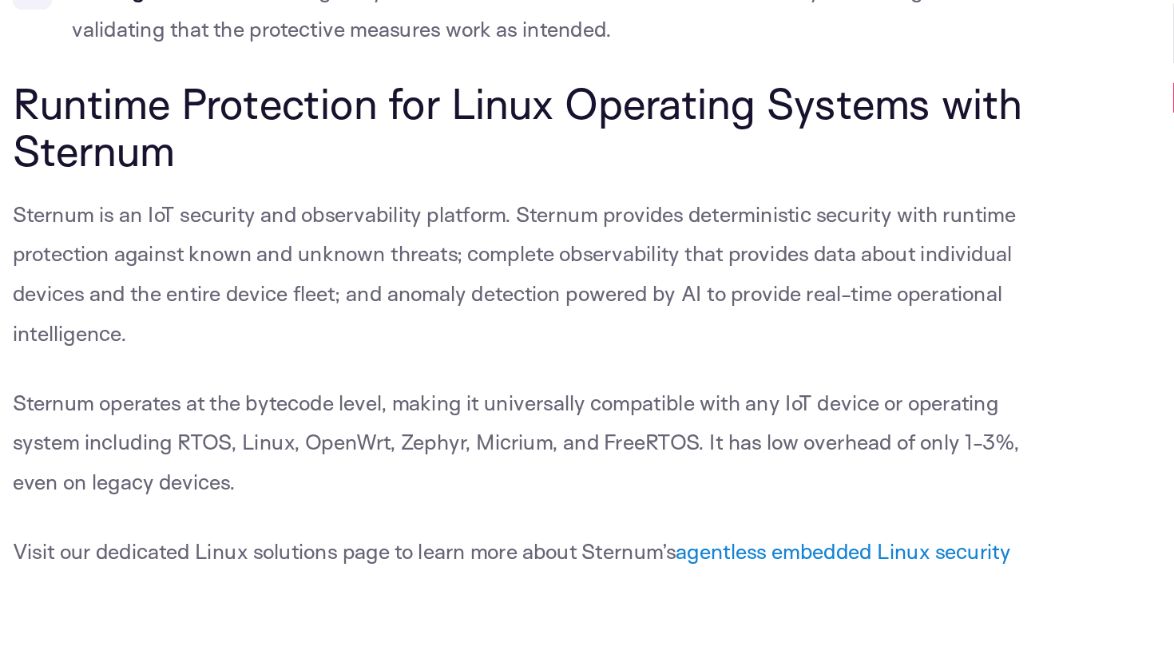
click at [369, 303] on span "Sternum is an IoT security and observability platform. Sternum provides determi…" at bounding box center [331, 349] width 646 height 93
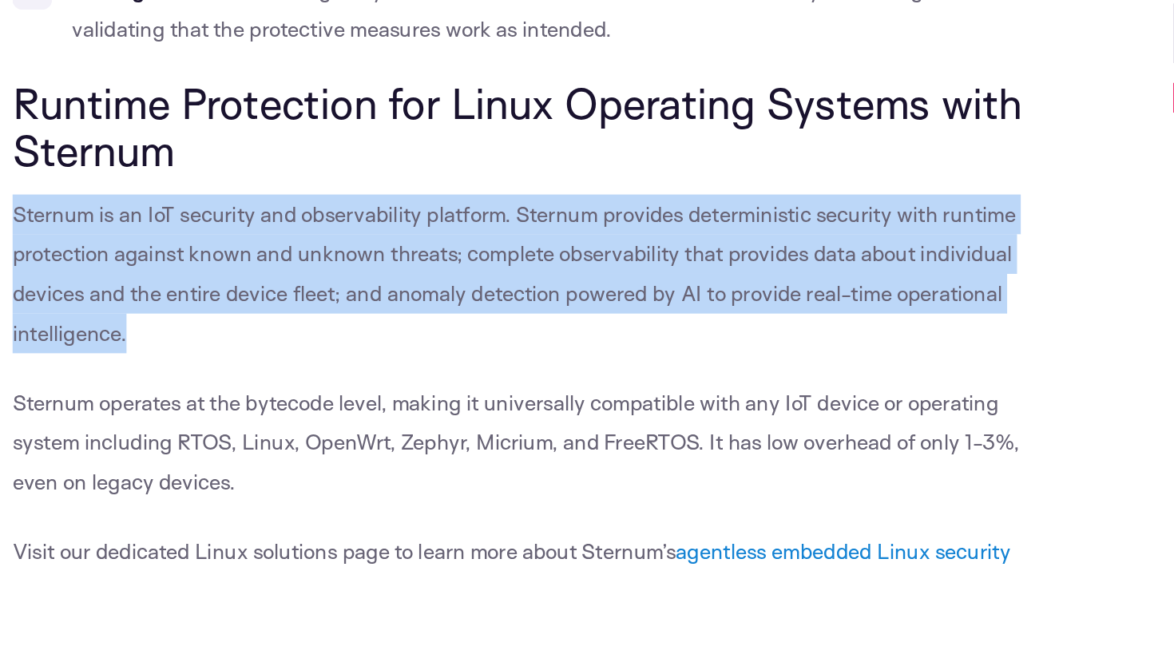
click at [509, 303] on span "Sternum is an IoT security and observability platform. Sternum provides determi…" at bounding box center [331, 349] width 646 height 93
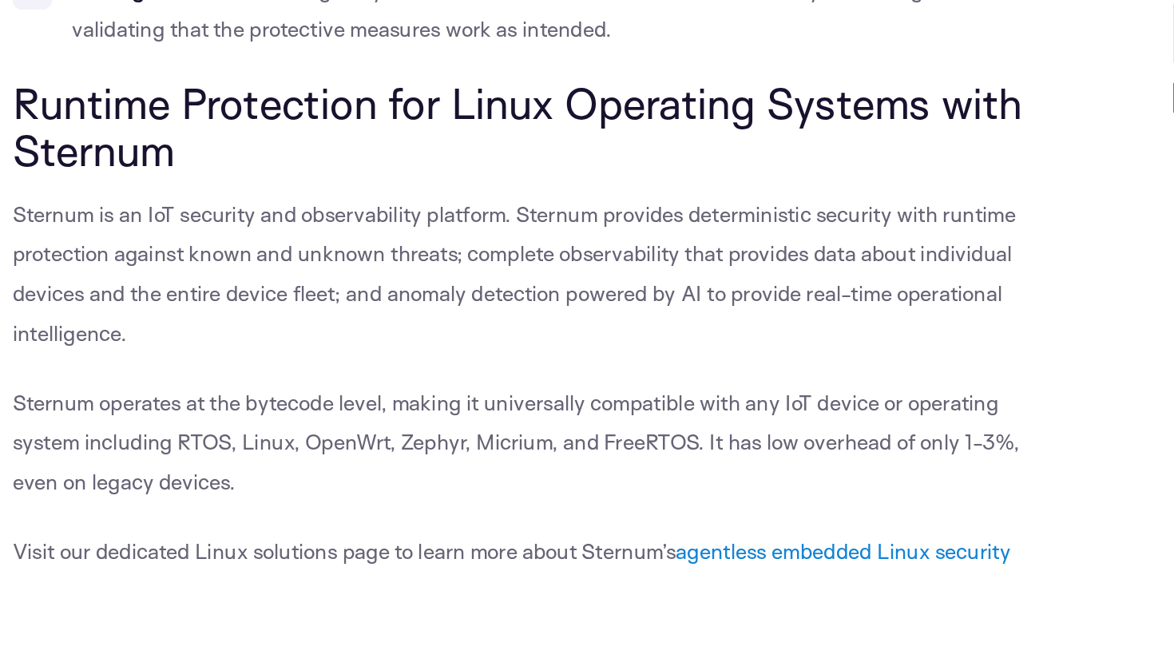
click at [509, 303] on span "Sternum is an IoT security and observability platform. Sternum provides determi…" at bounding box center [331, 349] width 646 height 93
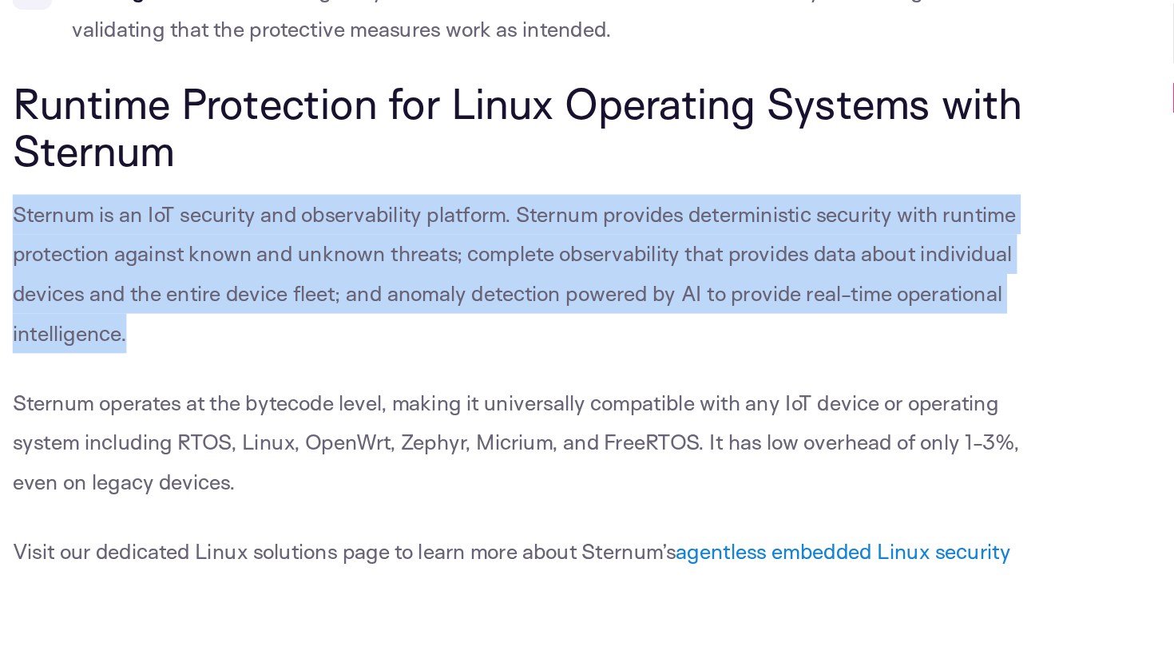
click at [161, 303] on span "Sternum is an IoT security and observability platform. Sternum provides determi…" at bounding box center [331, 349] width 646 height 93
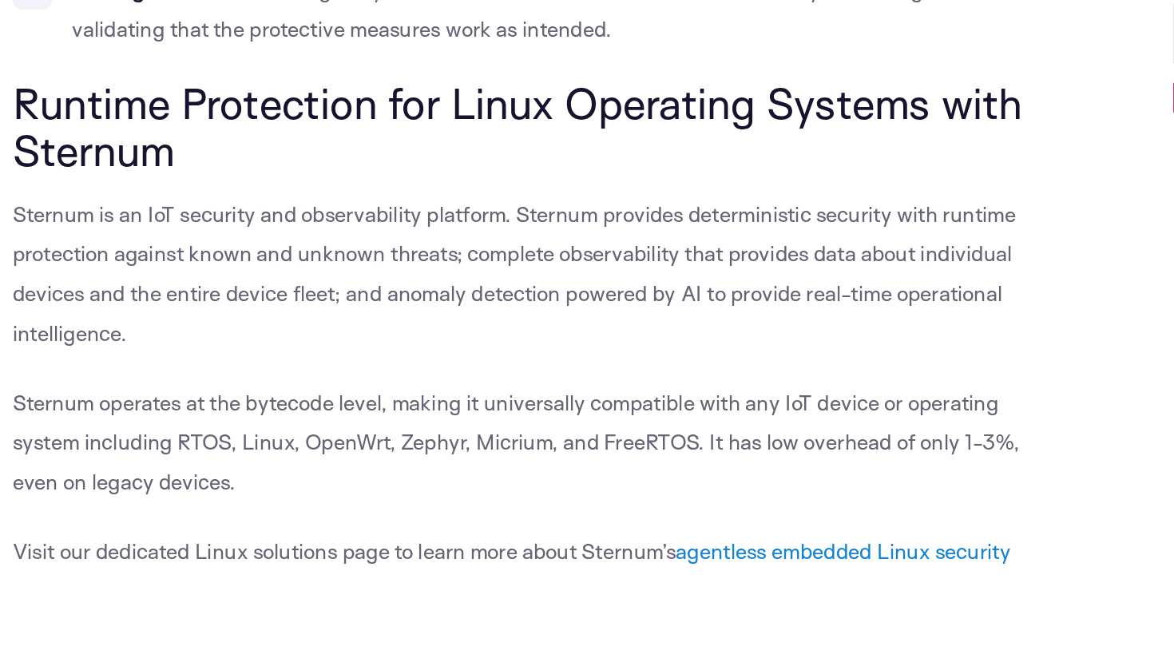
click at [161, 303] on span "Sternum is an IoT security and observability platform. Sternum provides determi…" at bounding box center [331, 349] width 646 height 93
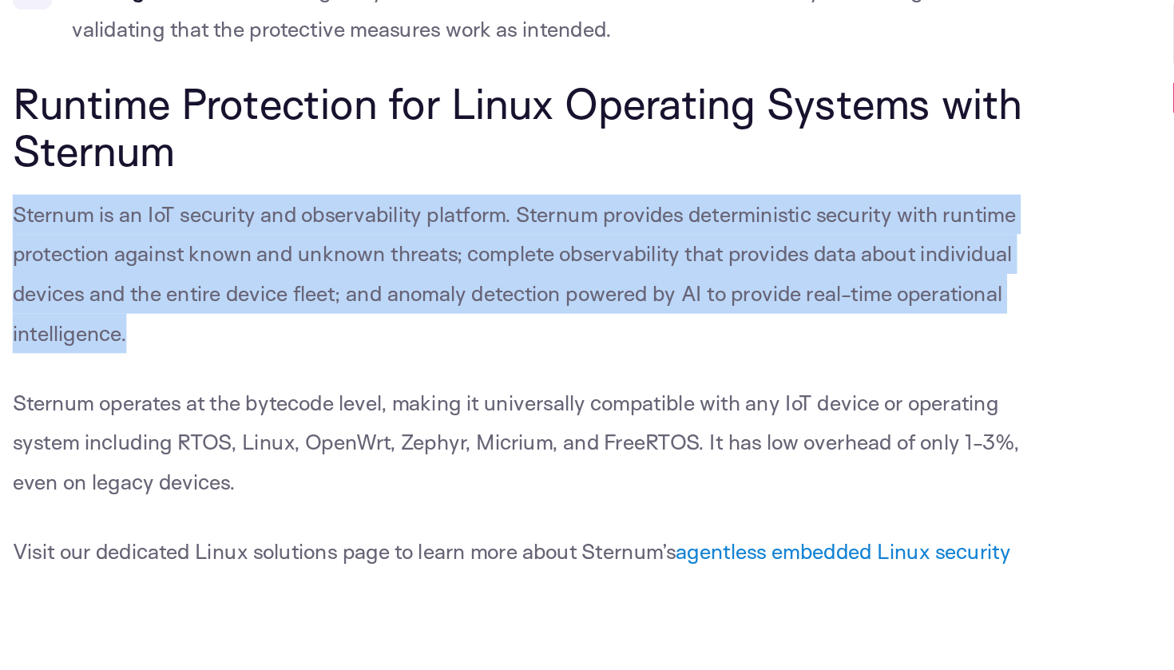
click at [225, 303] on span "Sternum is an IoT security and observability platform. Sternum provides determi…" at bounding box center [331, 349] width 646 height 93
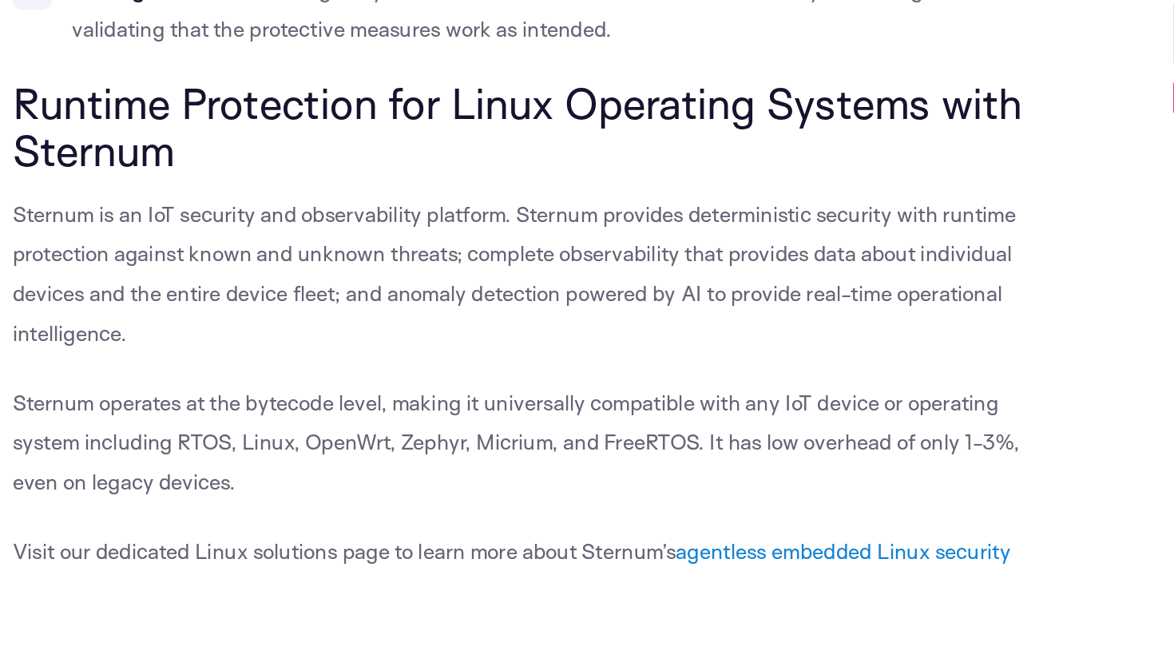
click at [225, 303] on span "Sternum is an IoT security and observability platform. Sternum provides determi…" at bounding box center [331, 349] width 646 height 93
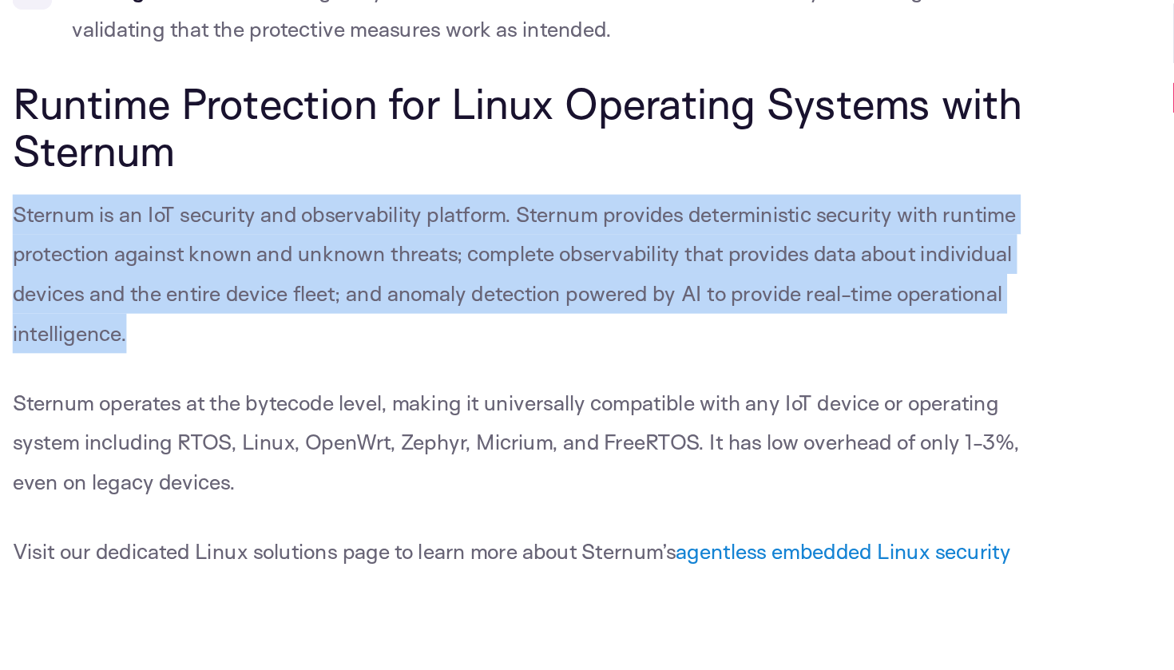
click at [298, 303] on span "Sternum is an IoT security and observability platform. Sternum provides determi…" at bounding box center [331, 349] width 646 height 93
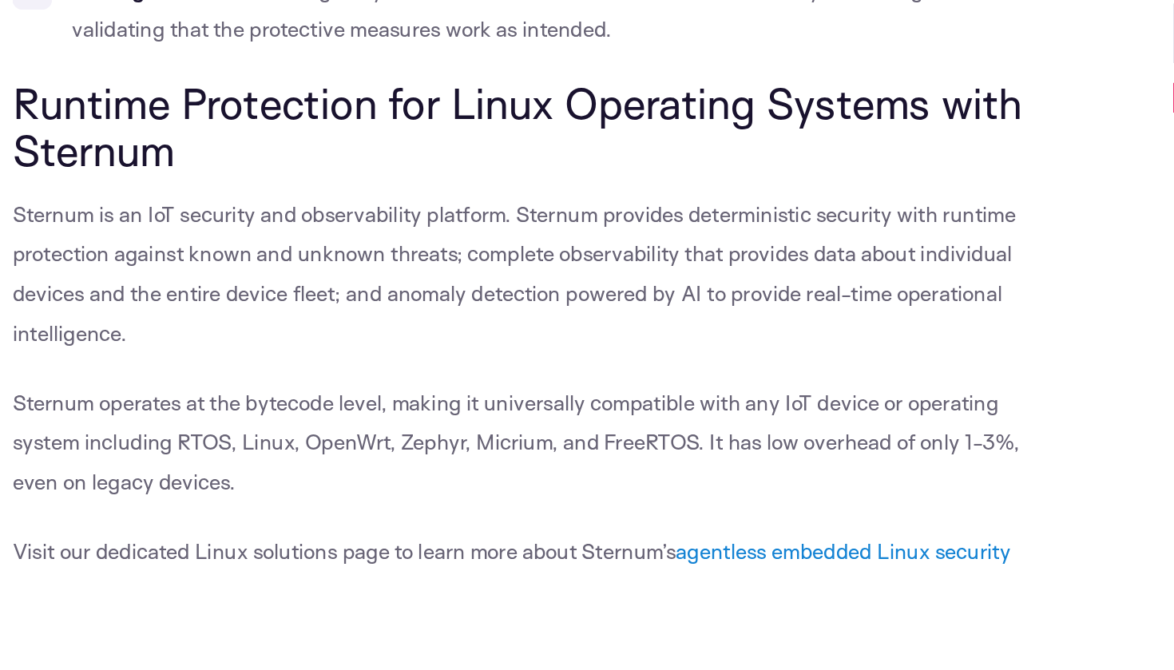
click at [298, 303] on span "Sternum is an IoT security and observability platform. Sternum provides determi…" at bounding box center [331, 349] width 646 height 93
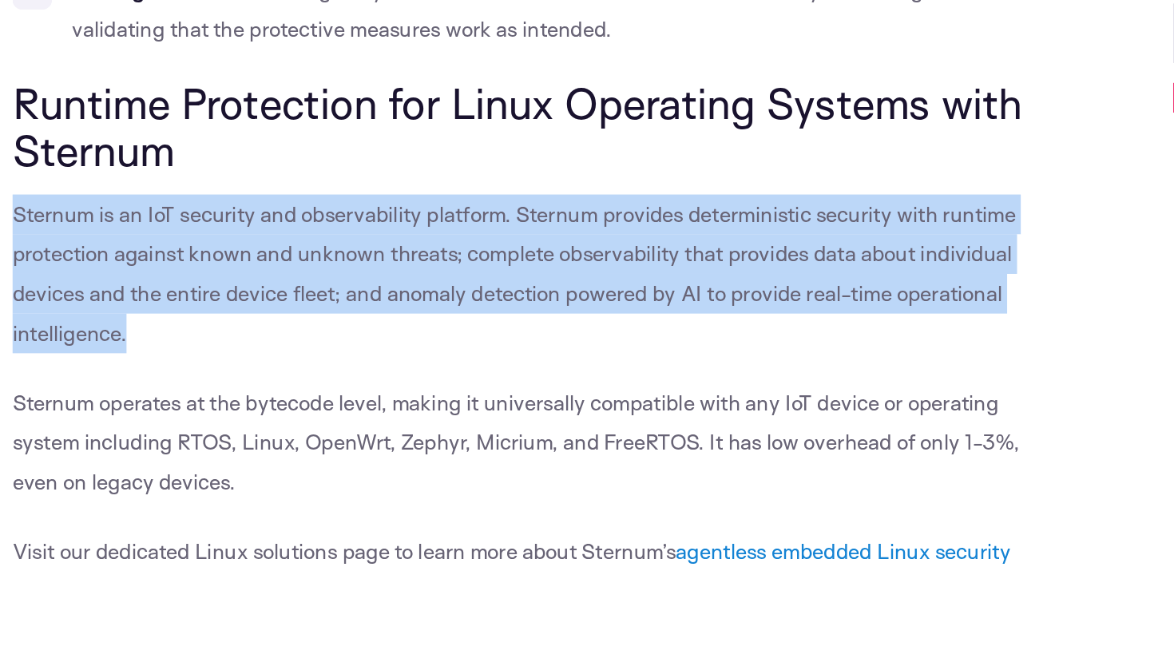
click at [340, 303] on span "Sternum is an IoT security and observability platform. Sternum provides determi…" at bounding box center [331, 349] width 646 height 93
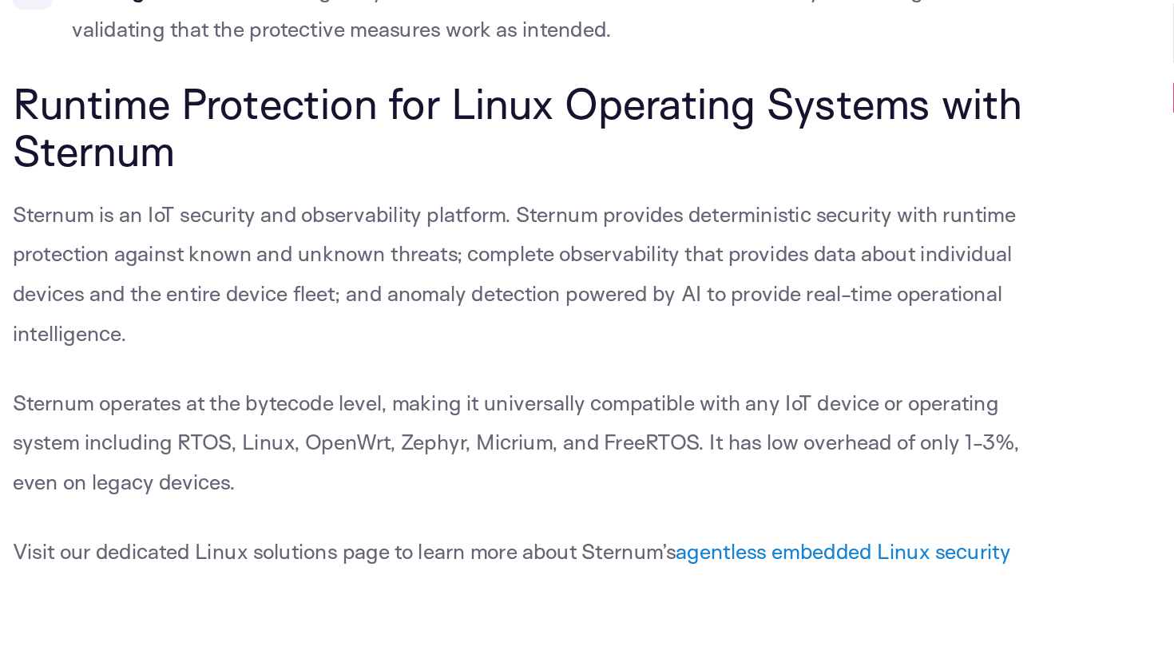
click at [340, 303] on span "Sternum is an IoT security and observability platform. Sternum provides determi…" at bounding box center [331, 349] width 646 height 93
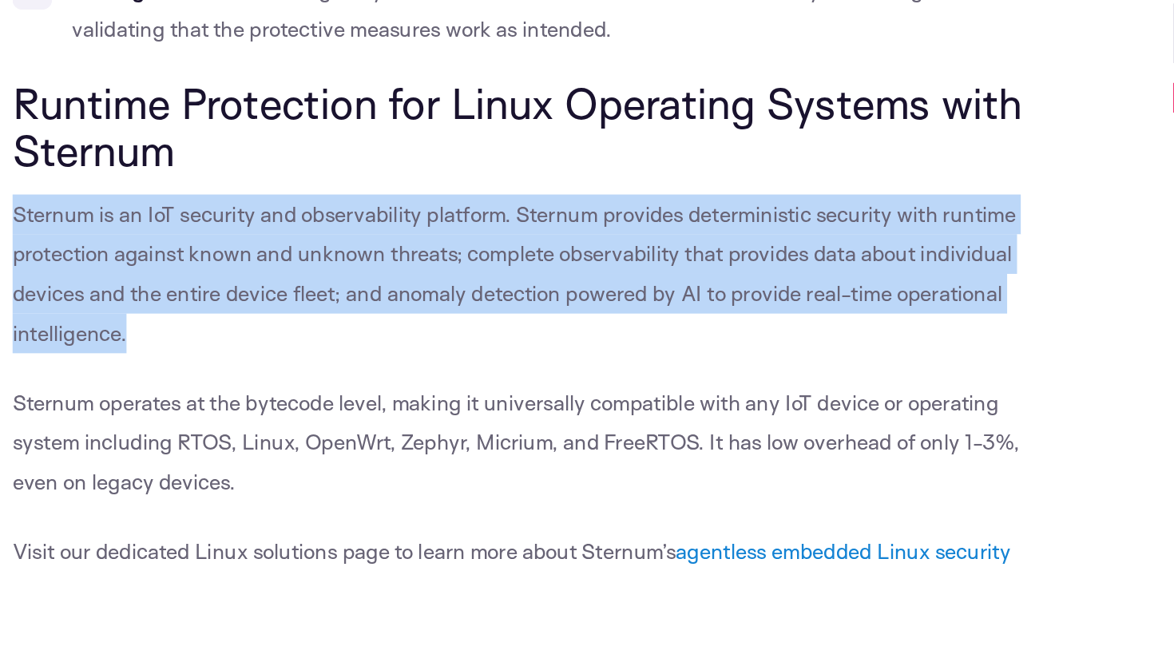
click at [488, 299] on p "Sternum is an IoT security and observability platform. Sternum provides determi…" at bounding box center [346, 350] width 676 height 102
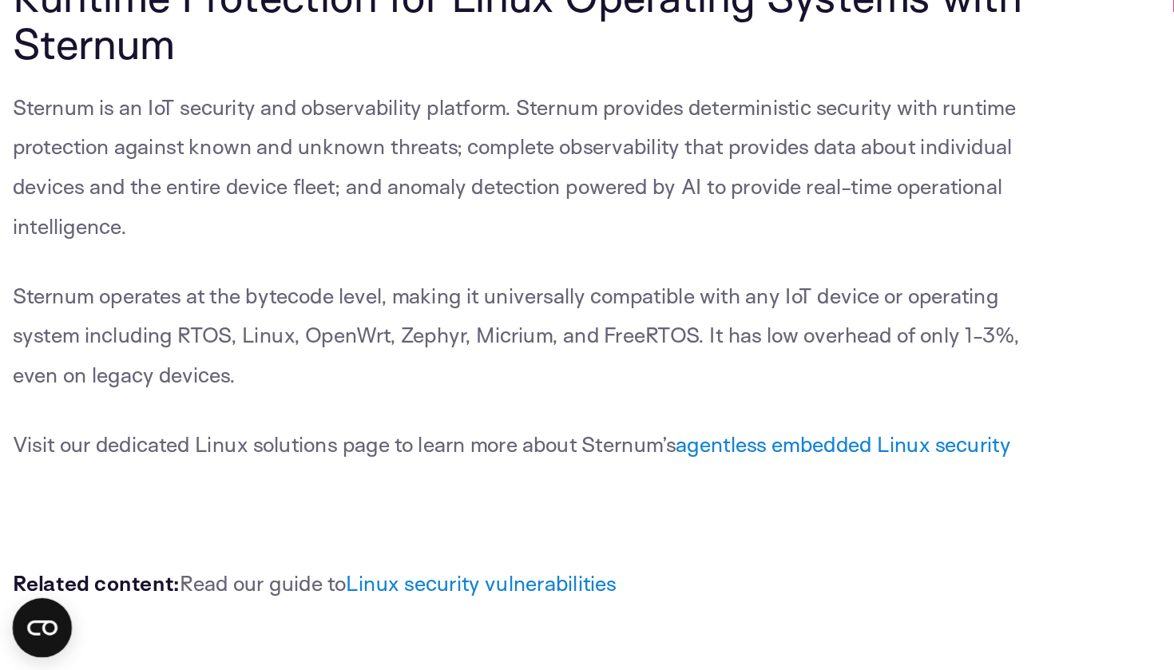
scroll to position [16209, 0]
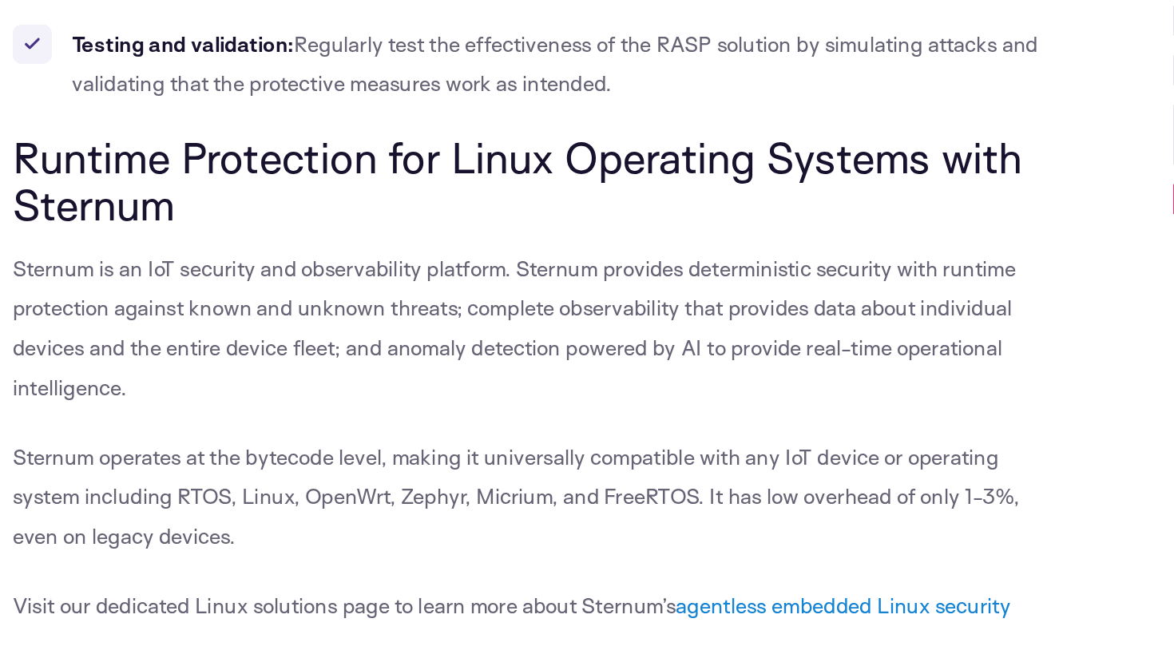
click at [283, 272] on span "Sternum is an IoT security and observability platform. Sternum provides determi…" at bounding box center [331, 318] width 646 height 93
click at [388, 193] on span "Runtime Protection for Linux Operating Systems with Sternum" at bounding box center [333, 225] width 650 height 64
click at [102, 193] on span "Runtime Protection for Linux Operating Systems with Sternum" at bounding box center [333, 225] width 650 height 64
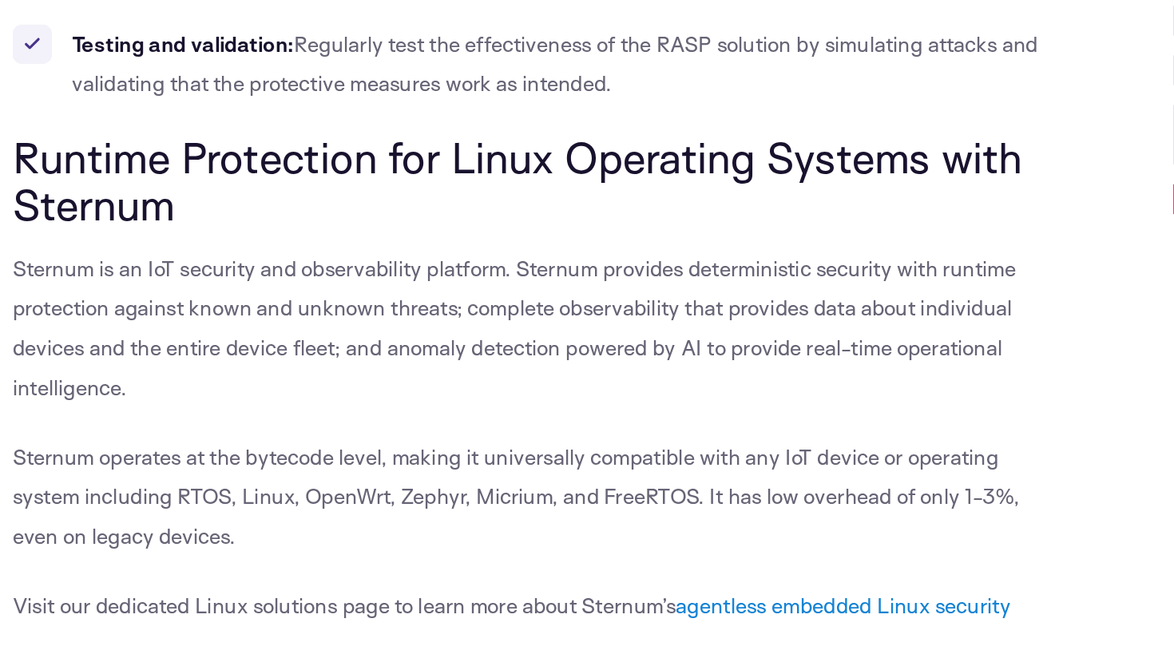
click at [102, 193] on span "Runtime Protection for Linux Operating Systems with Sternum" at bounding box center [333, 225] width 650 height 64
click at [54, 193] on span "Runtime Protection for Linux Operating Systems with Sternum" at bounding box center [333, 225] width 650 height 64
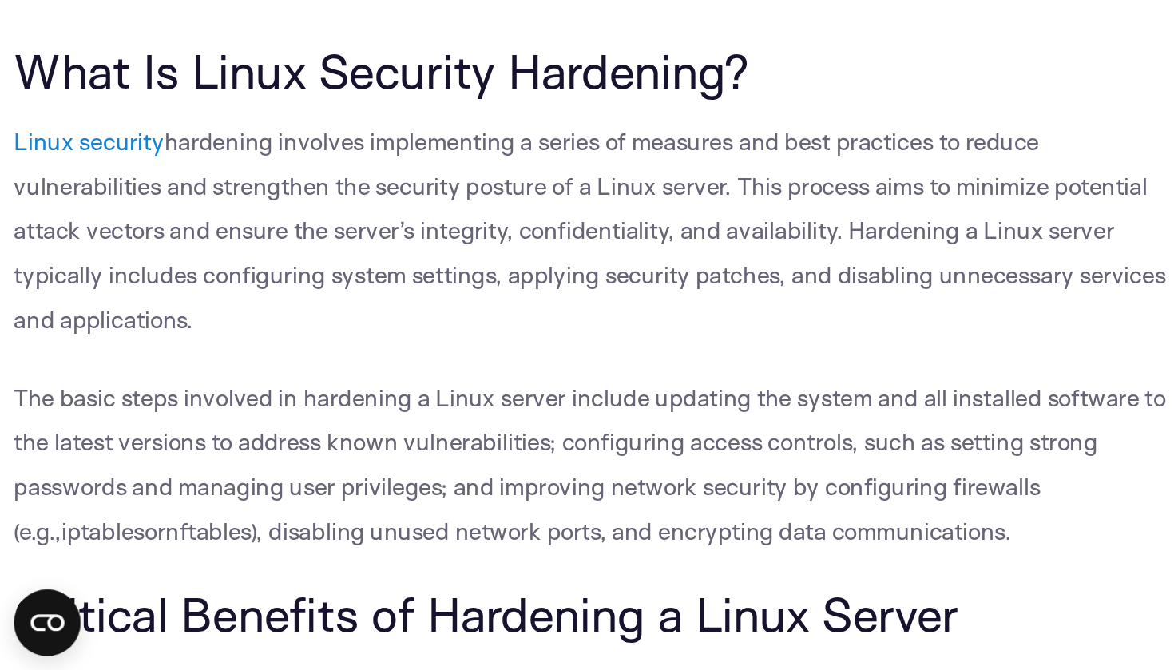
scroll to position [145, 0]
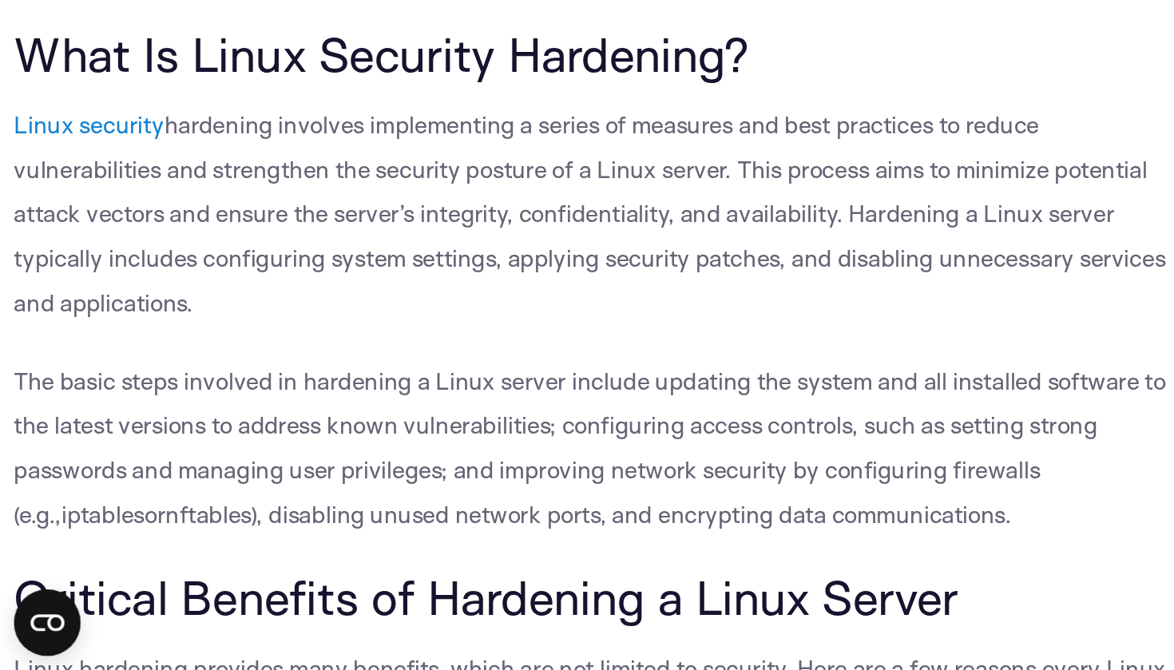
click at [155, 348] on span "hardening involves implementing a series of measures and best practices to redu…" at bounding box center [338, 407] width 661 height 119
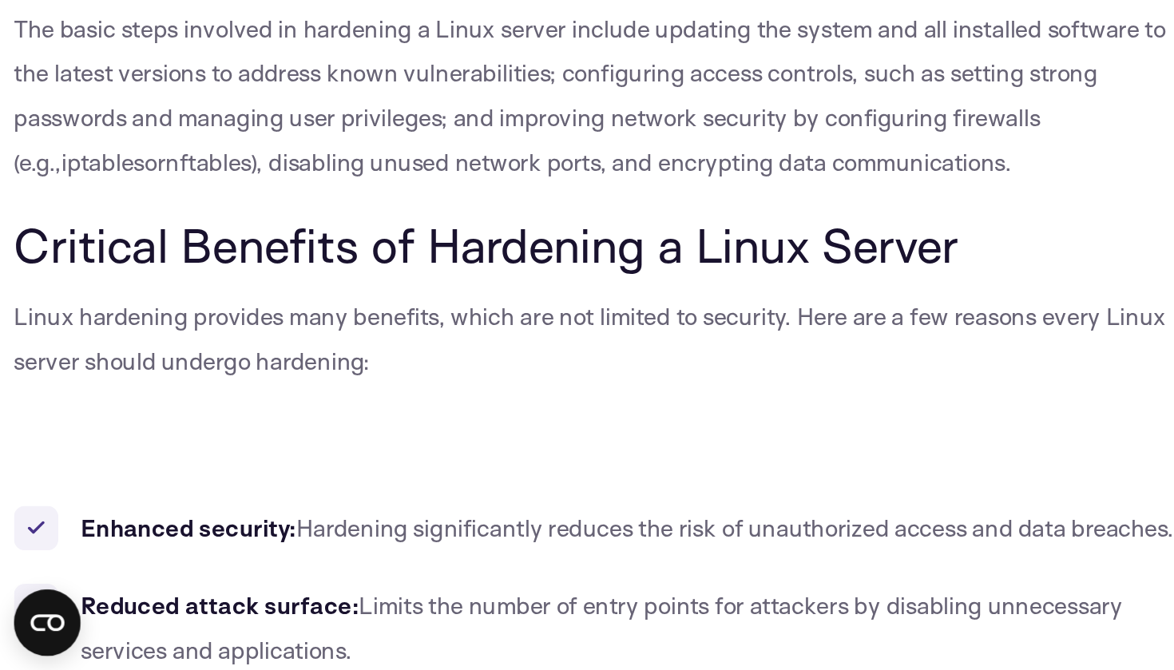
scroll to position [369, 0]
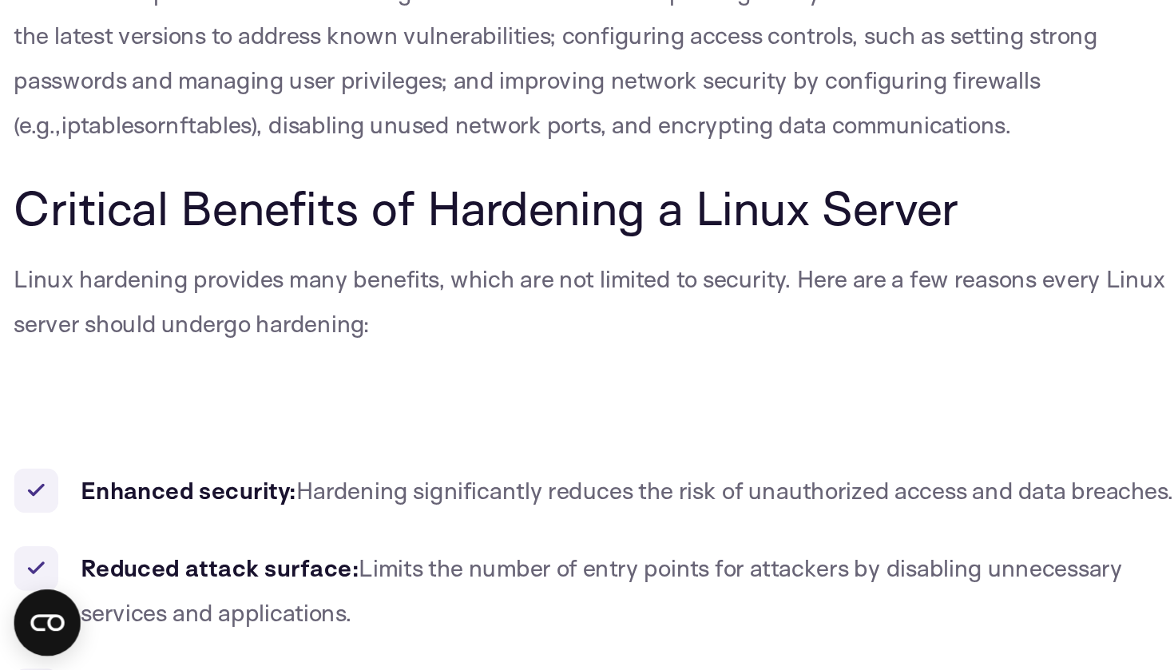
click at [172, 387] on span "Critical Benefits of Hardening a Linux Server" at bounding box center [279, 404] width 542 height 34
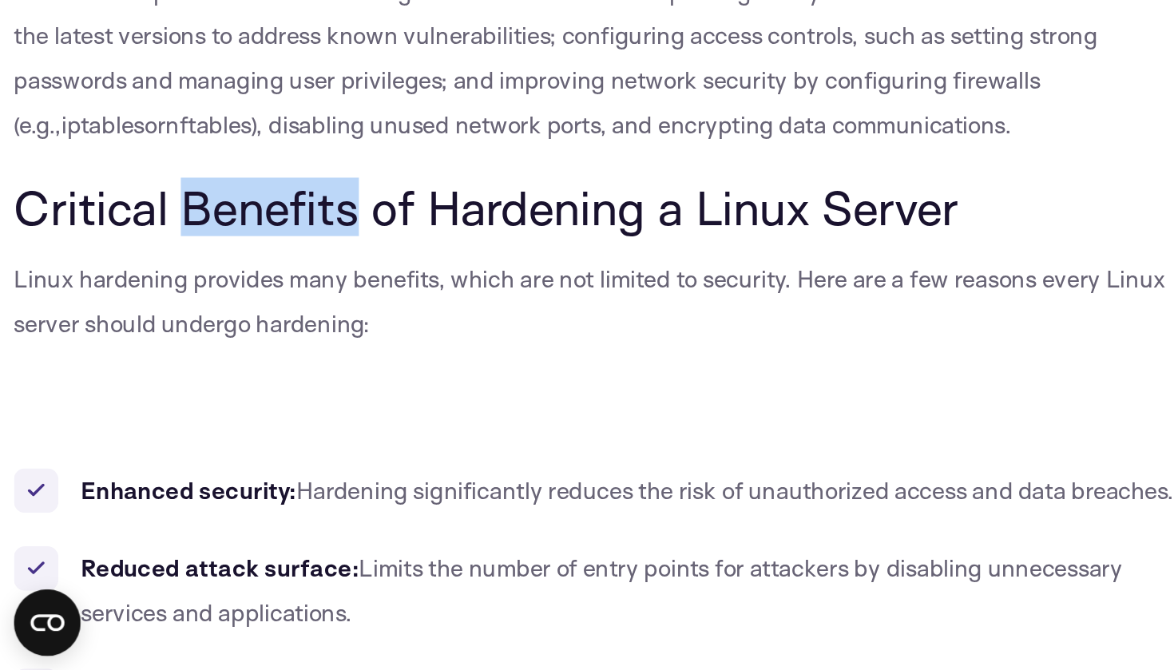
click at [172, 387] on span "Critical Benefits of Hardening a Linux Server" at bounding box center [279, 404] width 542 height 34
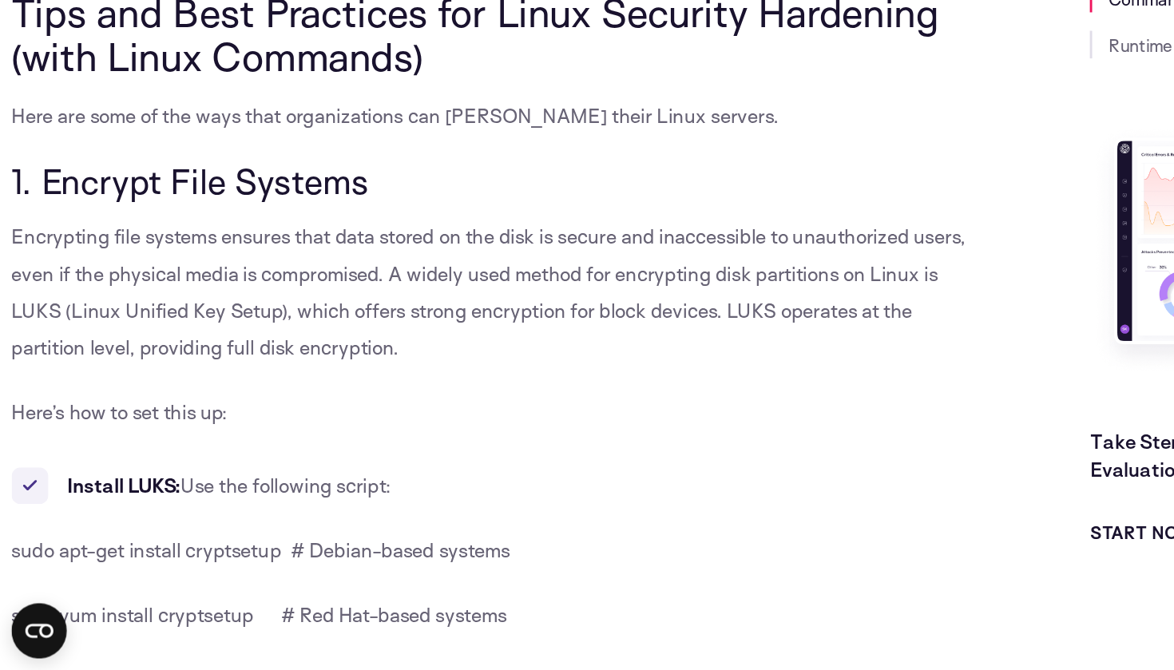
scroll to position [1121, 0]
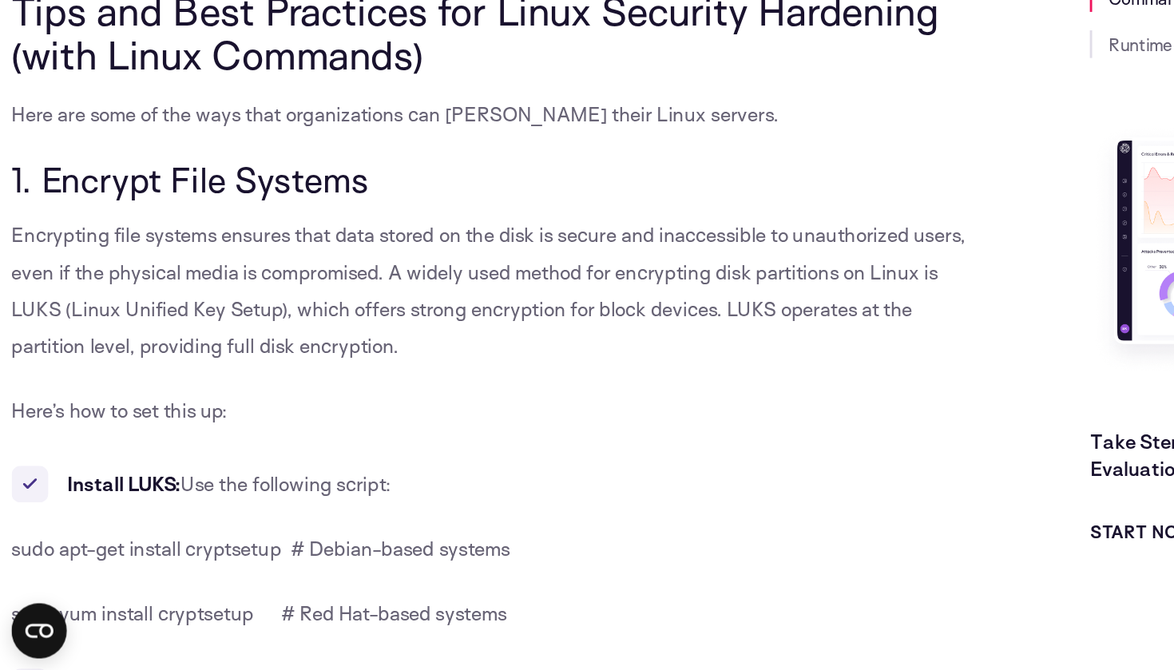
click at [232, 356] on p "Encrypting file systems ensures that data stored on the disk is secure and inac…" at bounding box center [346, 407] width 676 height 102
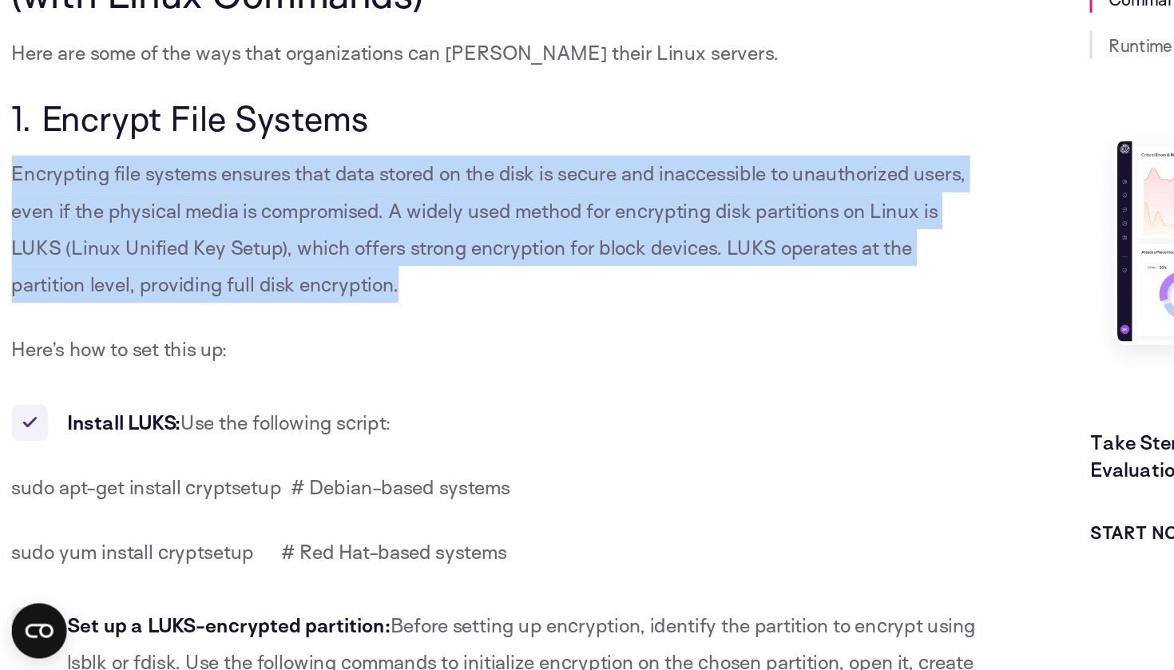
scroll to position [1165, 0]
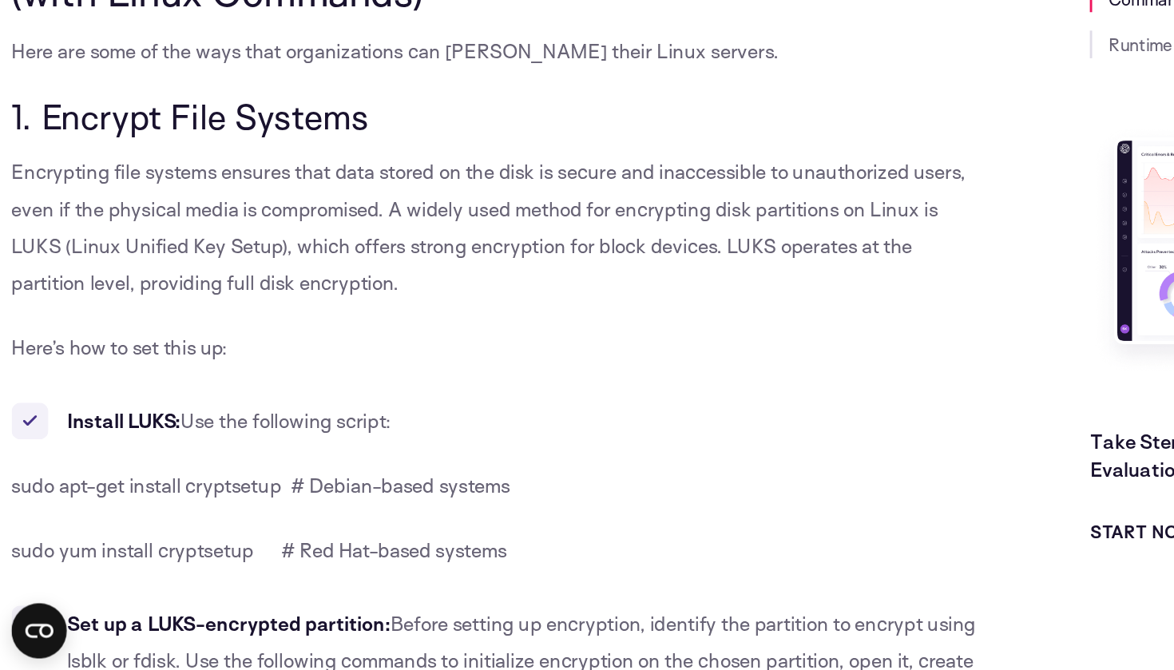
click at [177, 434] on p "Here’s how to set this up:" at bounding box center [346, 447] width 676 height 26
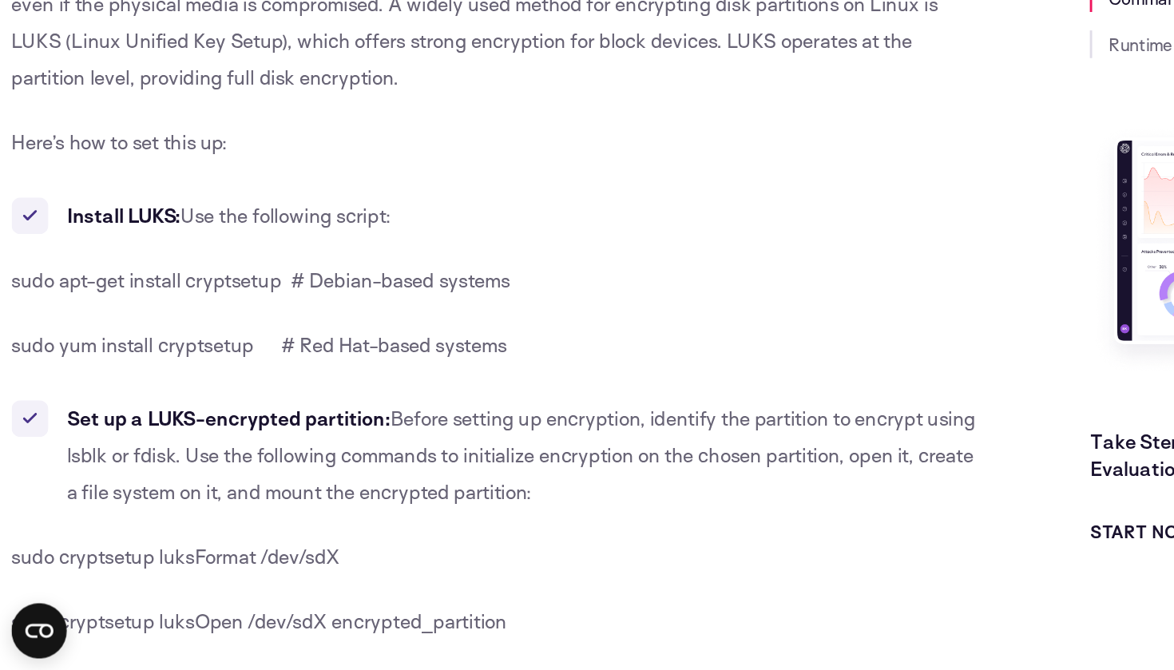
scroll to position [1324, 0]
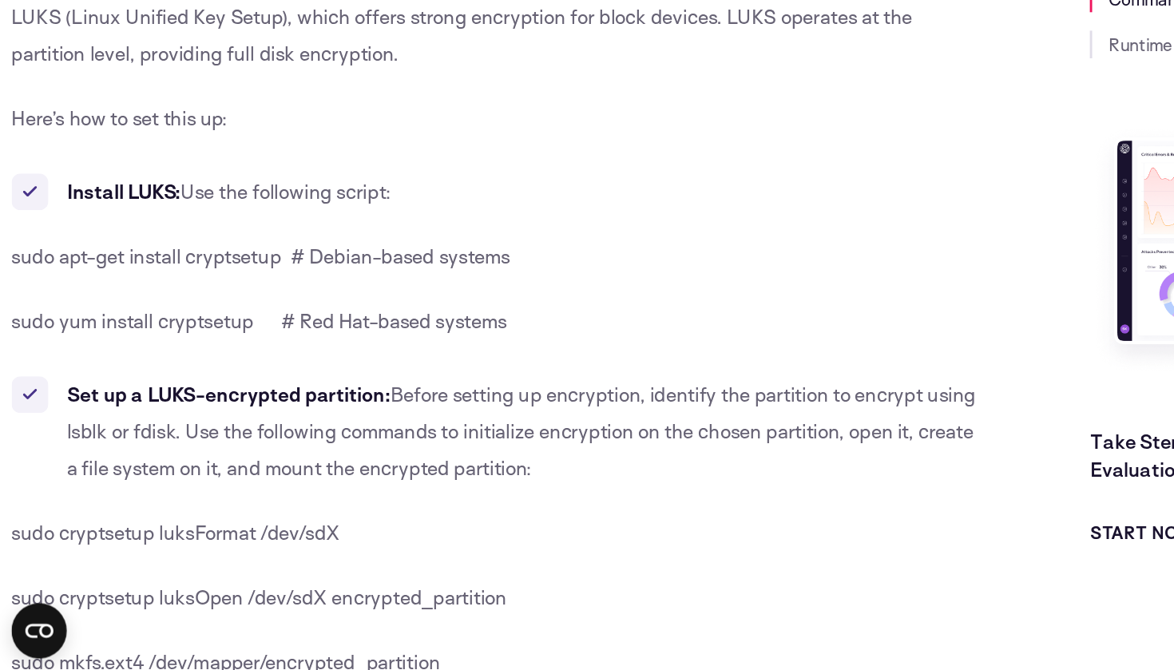
click at [99, 375] on span "sudo apt-get install cryptsetup # Debian-based systems" at bounding box center [181, 383] width 346 height 17
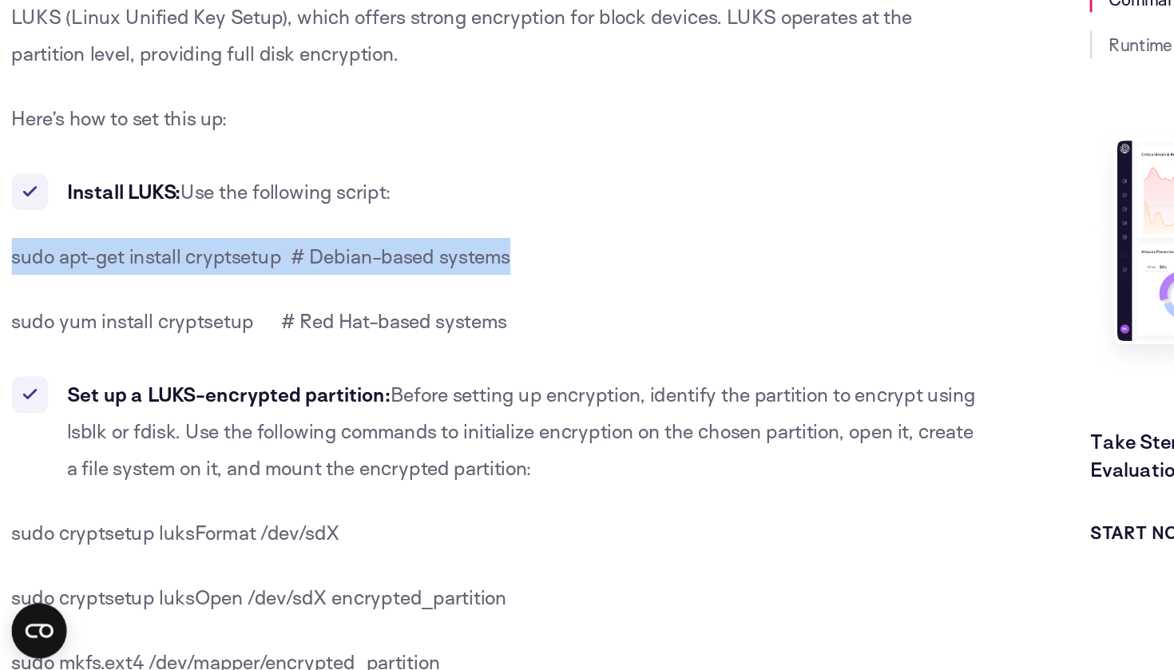
click at [148, 419] on span "sudo yum install cryptsetup # Red Hat-based systems" at bounding box center [179, 427] width 343 height 17
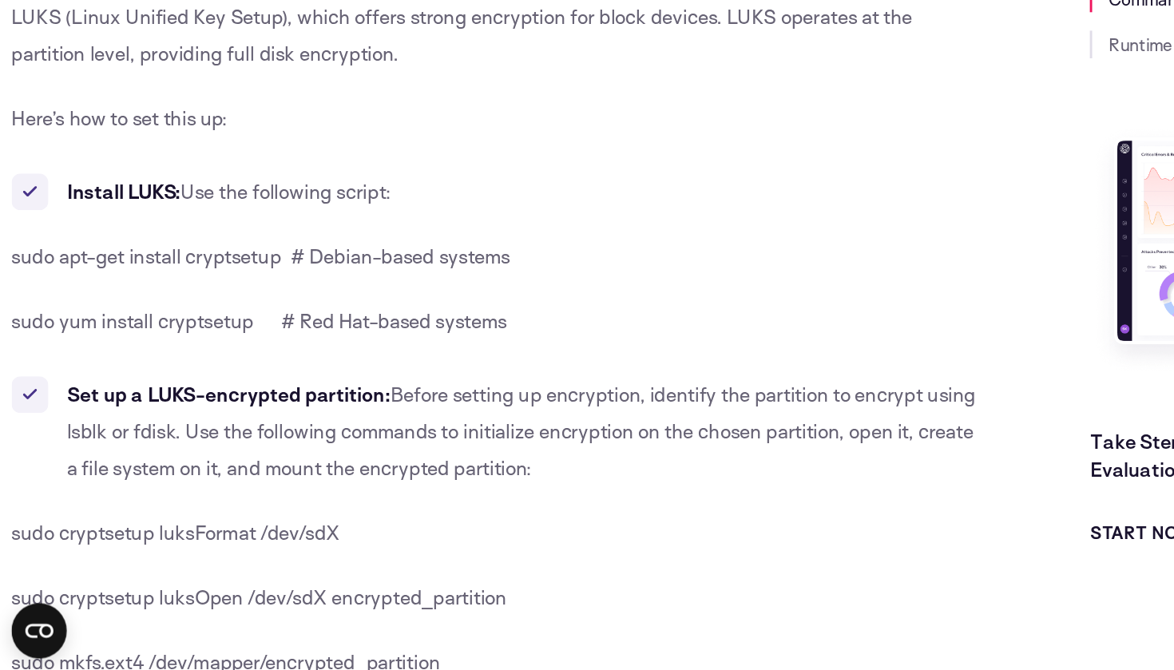
click at [148, 419] on span "sudo yum install cryptsetup # Red Hat-based systems" at bounding box center [179, 427] width 343 height 17
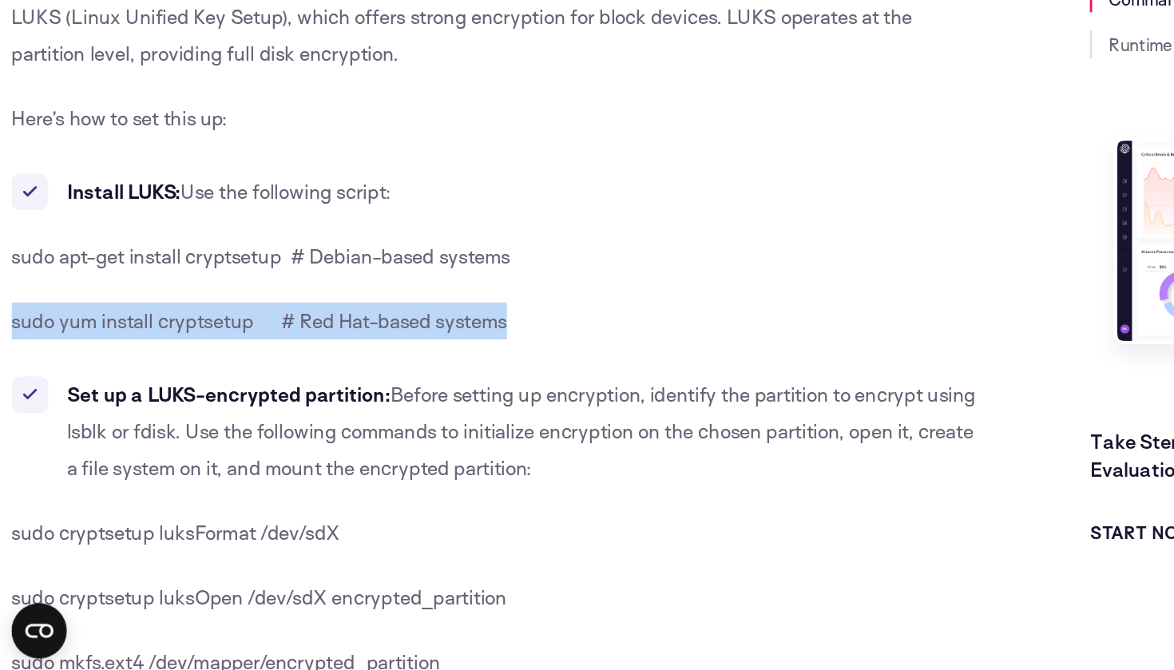
click at [148, 419] on span "sudo yum install cryptsetup # Red Hat-based systems" at bounding box center [179, 427] width 343 height 17
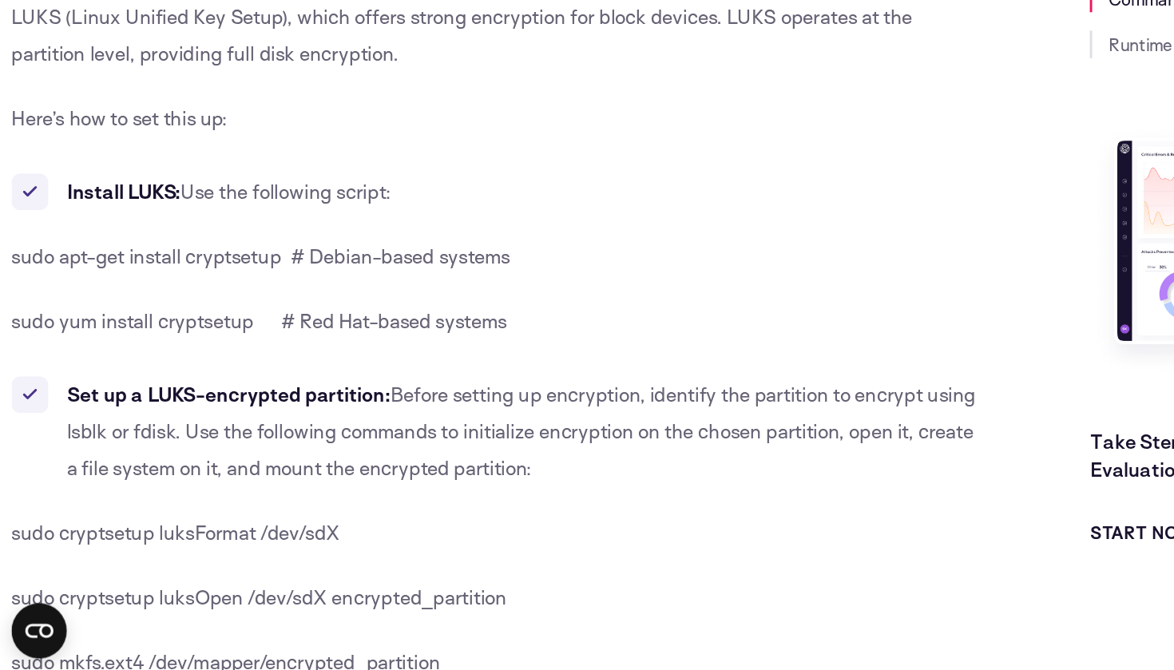
click at [148, 419] on span "sudo yum install cryptsetup # Red Hat-based systems" at bounding box center [179, 427] width 343 height 17
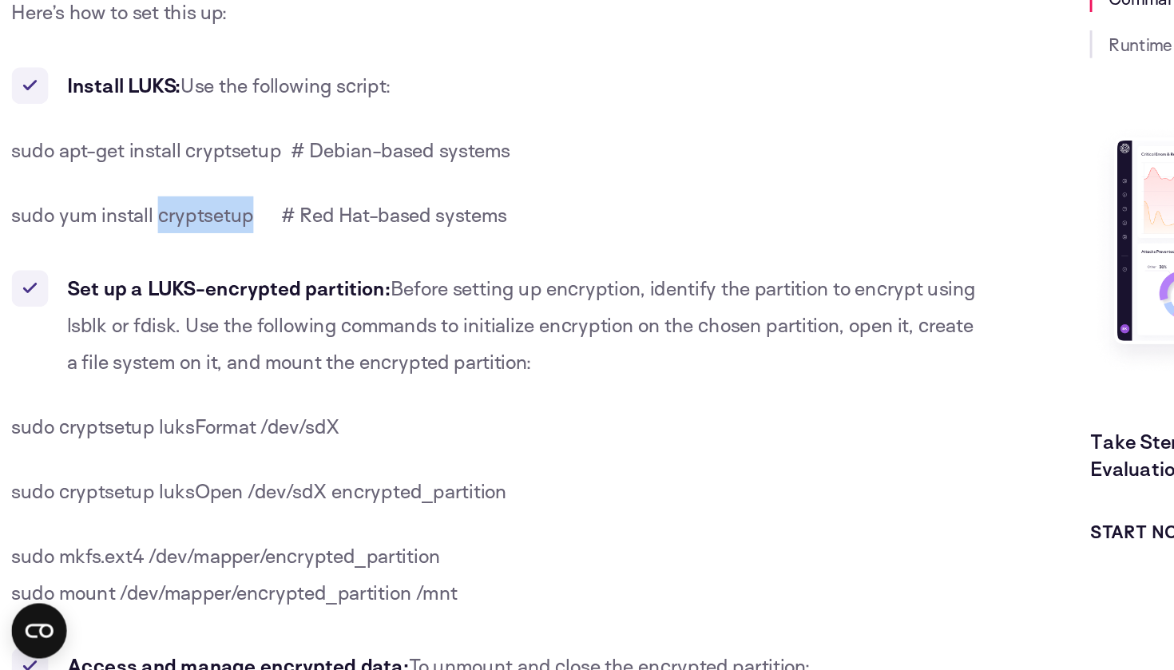
scroll to position [1402, 0]
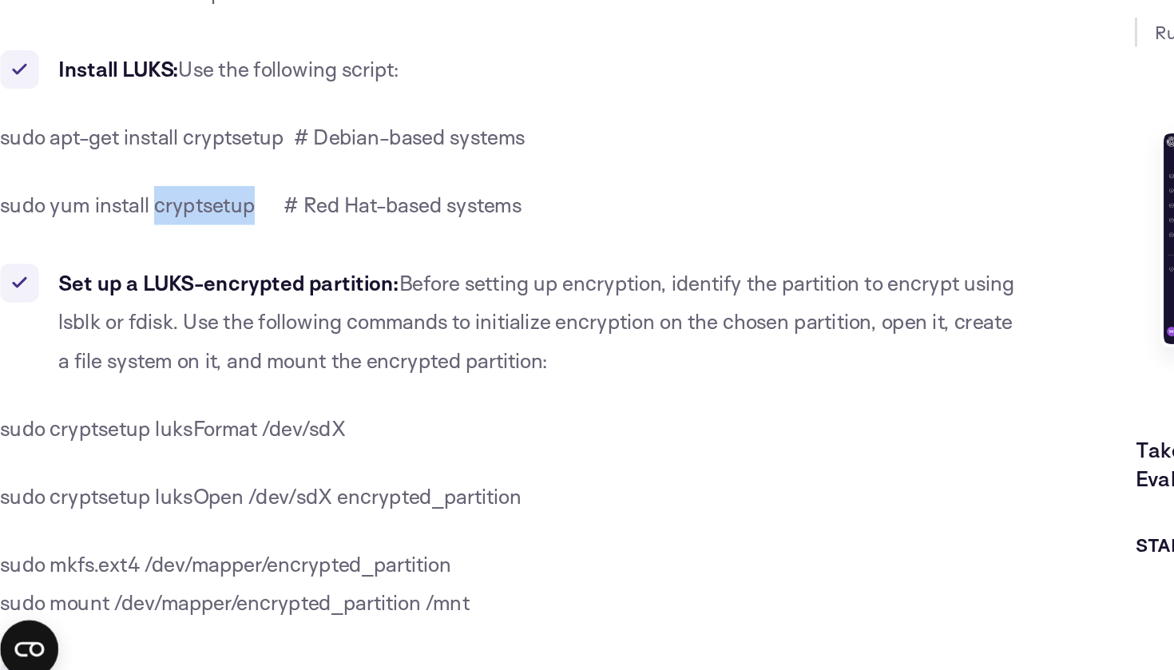
click at [186, 393] on b "Set up a LUKS-encrypted partition:" at bounding box center [158, 401] width 224 height 17
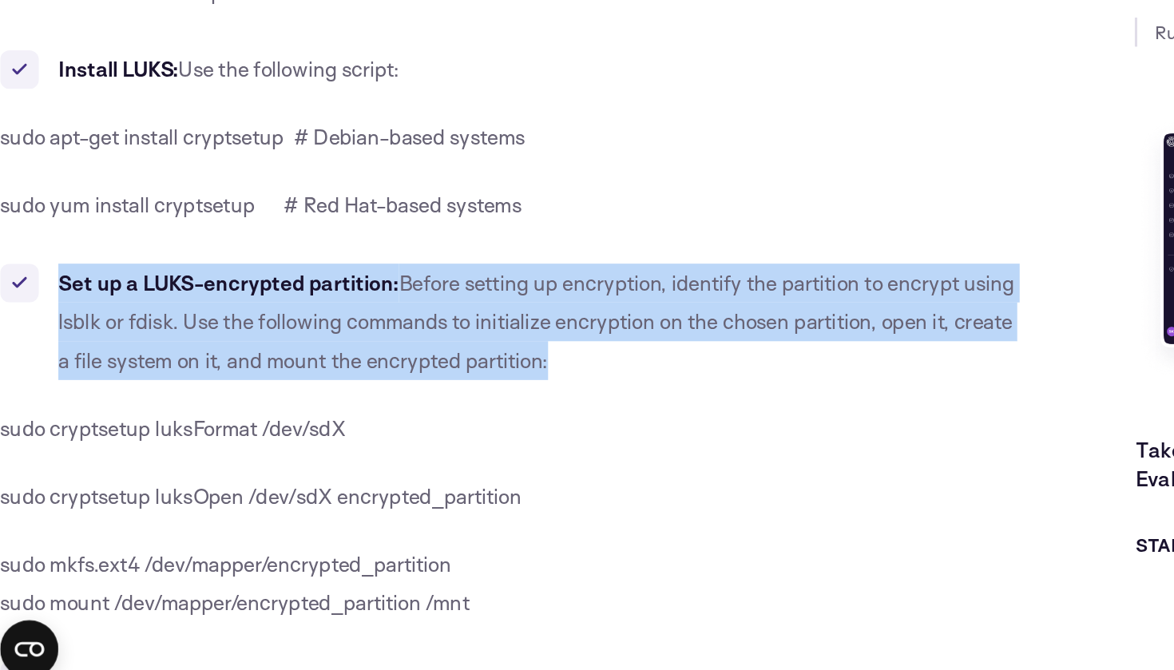
click at [310, 393] on span "Before setting up encryption, identify the partition to encrypt using lsblk or …" at bounding box center [361, 427] width 630 height 68
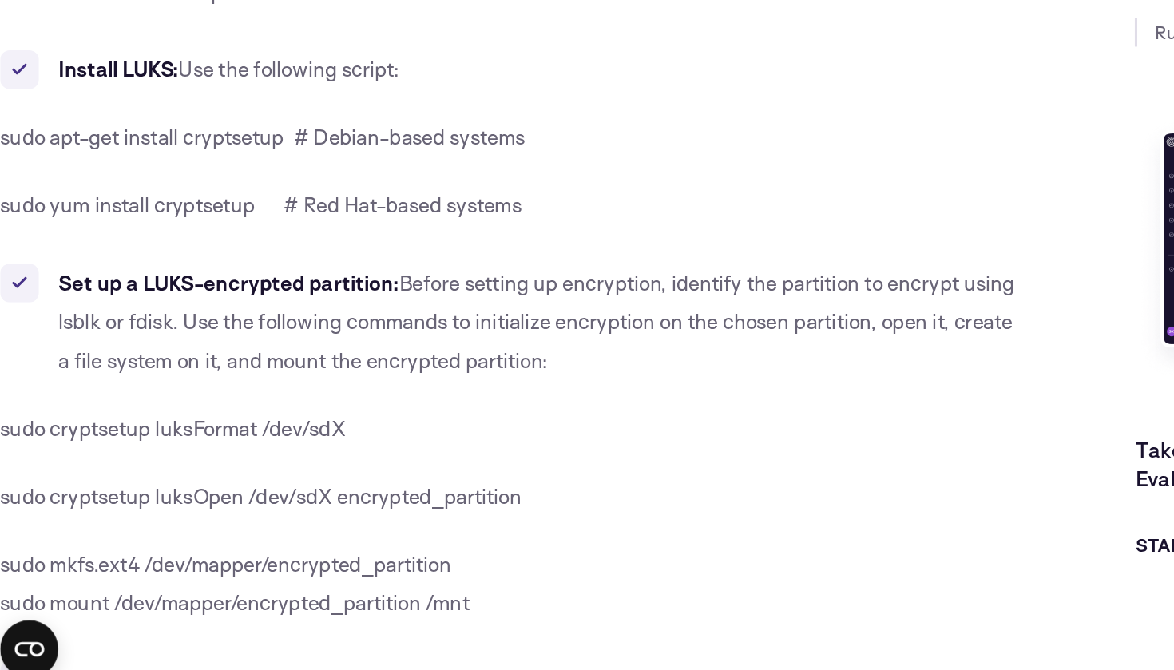
click at [310, 393] on span "Before setting up encryption, identify the partition to encrypt using lsblk or …" at bounding box center [361, 427] width 630 height 68
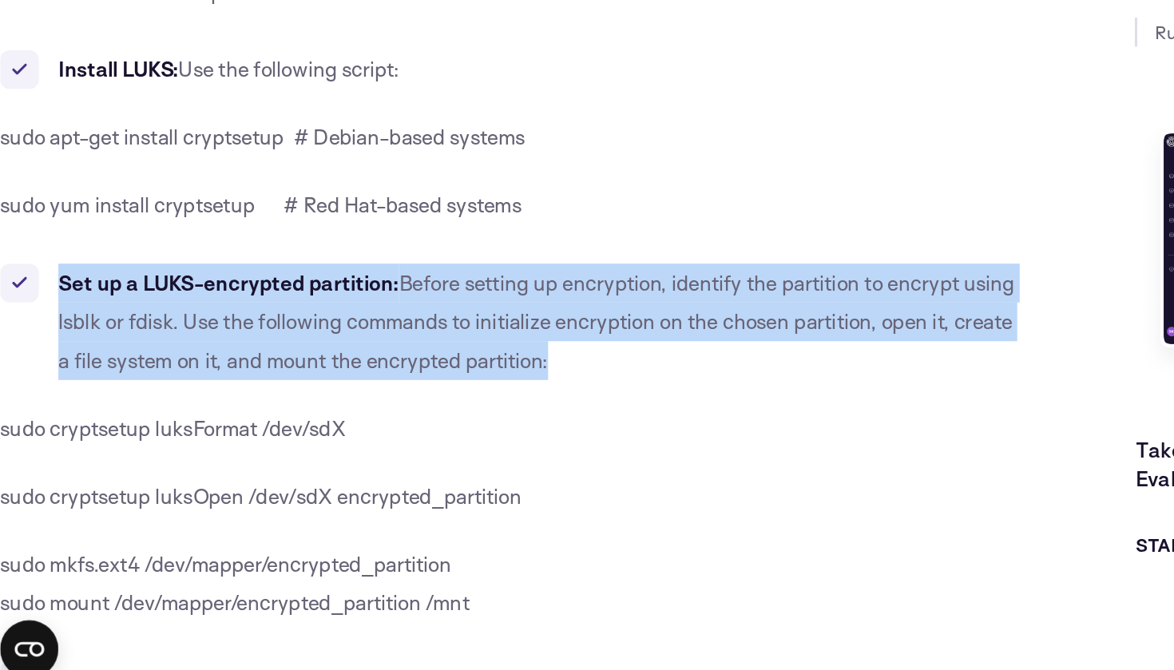
click at [105, 393] on span "Before setting up encryption, identify the partition to encrypt using lsblk or …" at bounding box center [361, 427] width 630 height 68
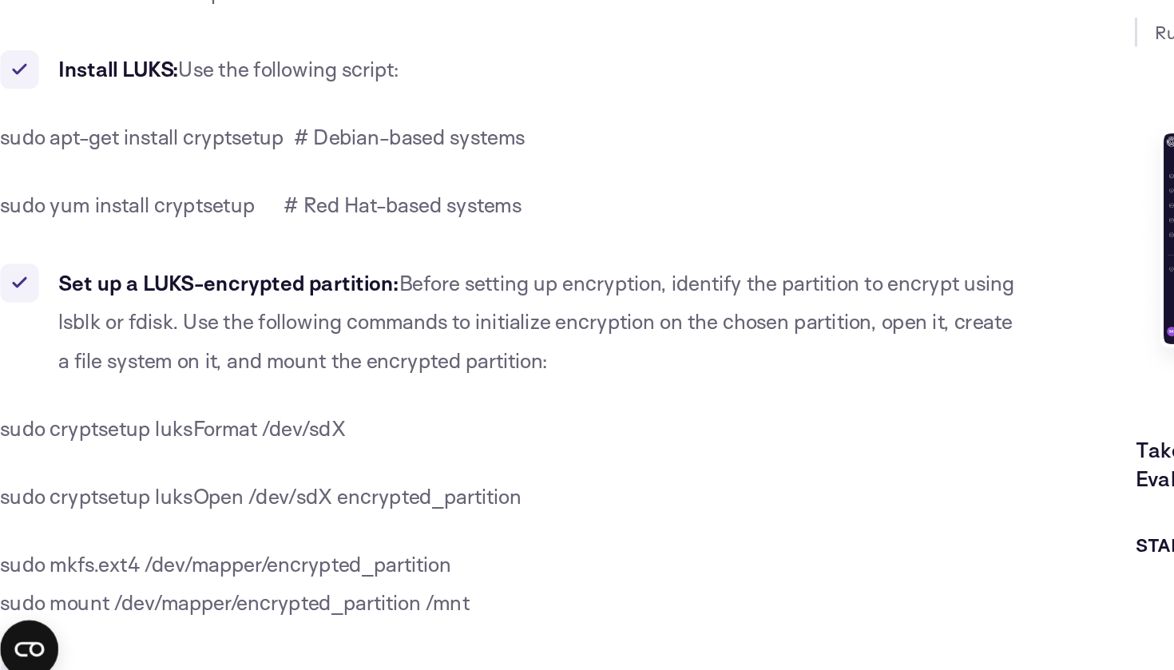
click at [105, 393] on span "Before setting up encryption, identify the partition to encrypt using lsblk or …" at bounding box center [361, 427] width 630 height 68
click at [159, 393] on span "Before setting up encryption, identify the partition to encrypt using lsblk or …" at bounding box center [361, 427] width 630 height 68
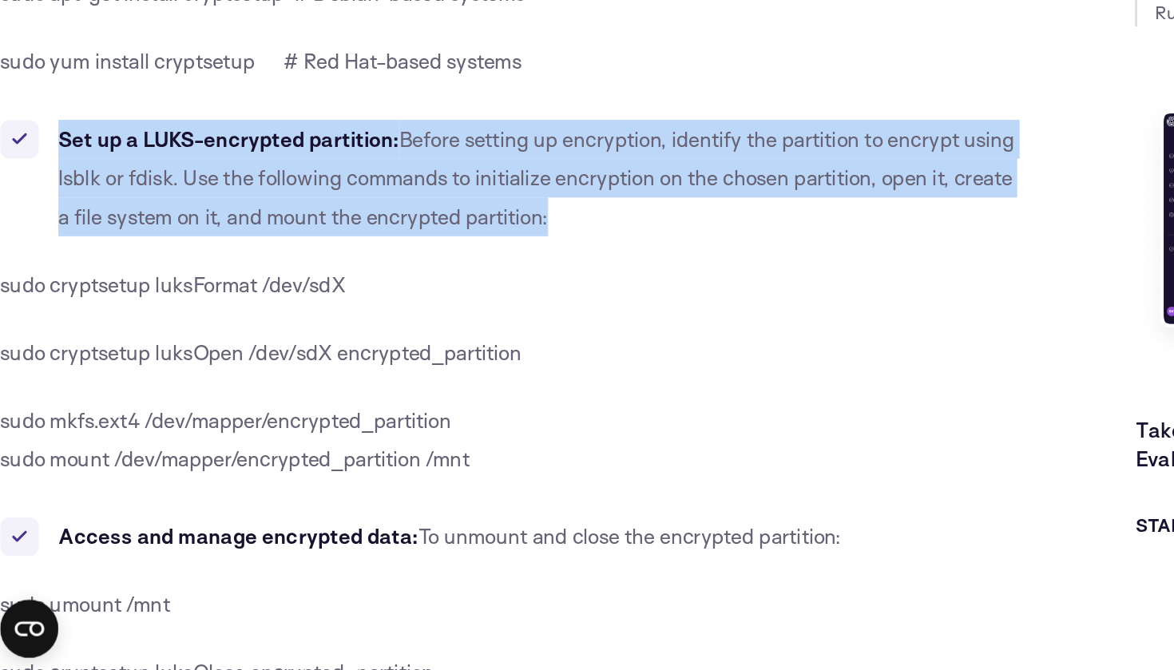
scroll to position [1509, 0]
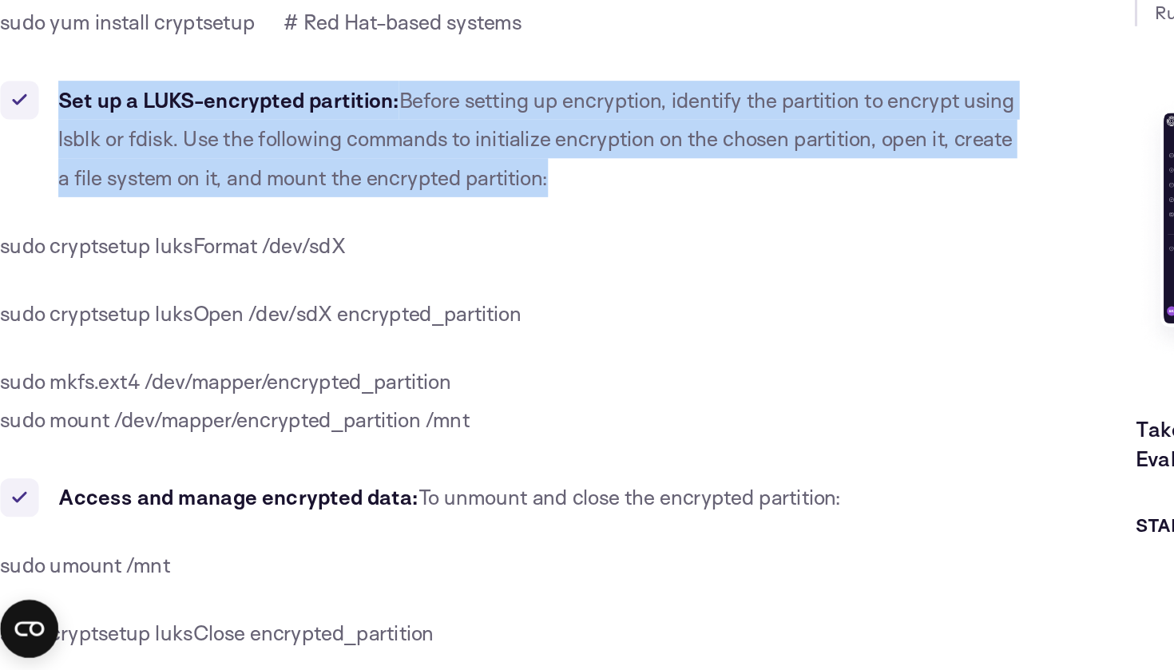
click at [185, 427] on span "sudo cryptsetup luksOpen /dev/sdX encrypted_partition" at bounding box center [179, 435] width 343 height 17
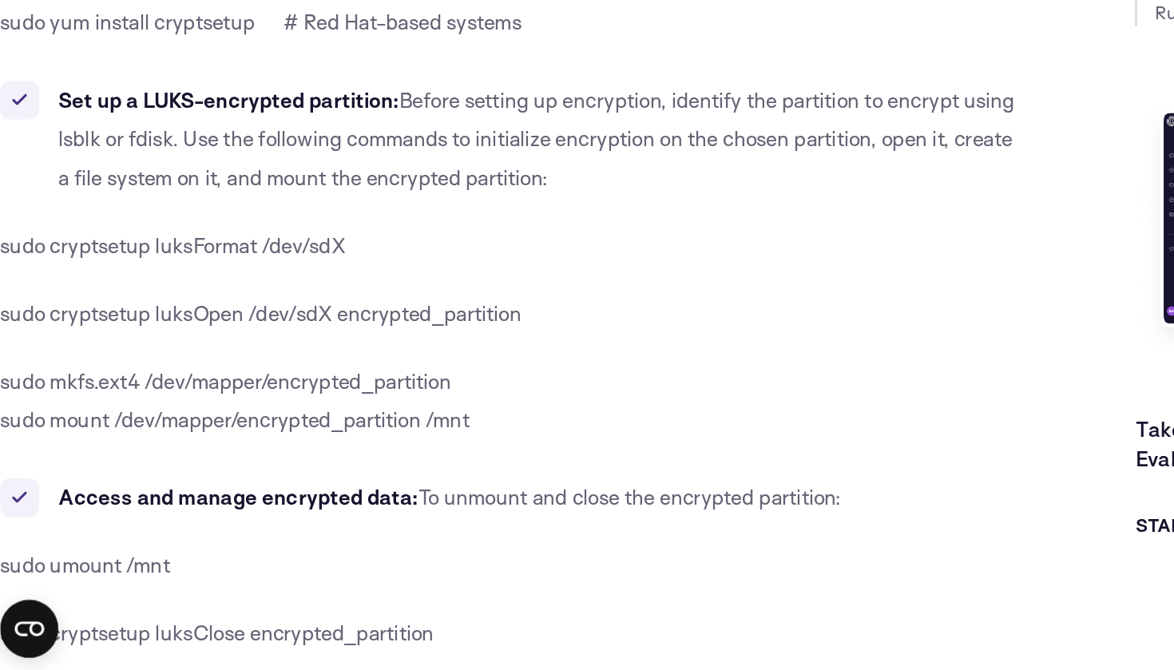
click at [185, 427] on span "sudo cryptsetup luksOpen /dev/sdX encrypted_partition" at bounding box center [179, 435] width 343 height 17
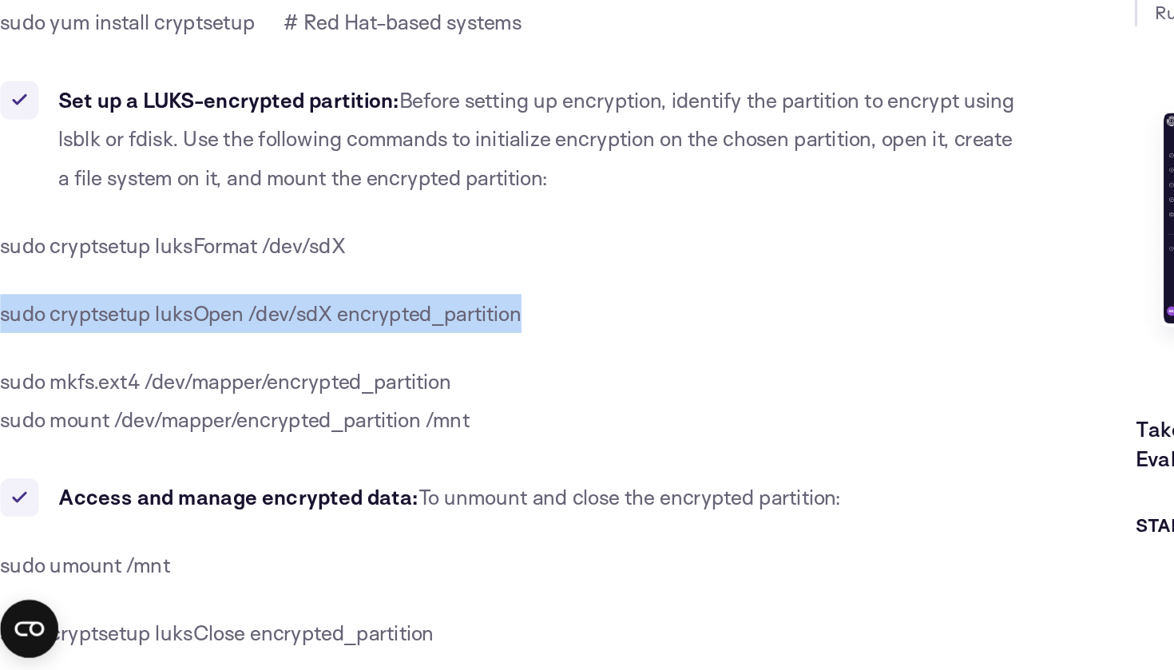
click at [209, 471] on span "sudo mkfs.ext4 /dev/mapper/encrypted_partition" at bounding box center [156, 479] width 297 height 17
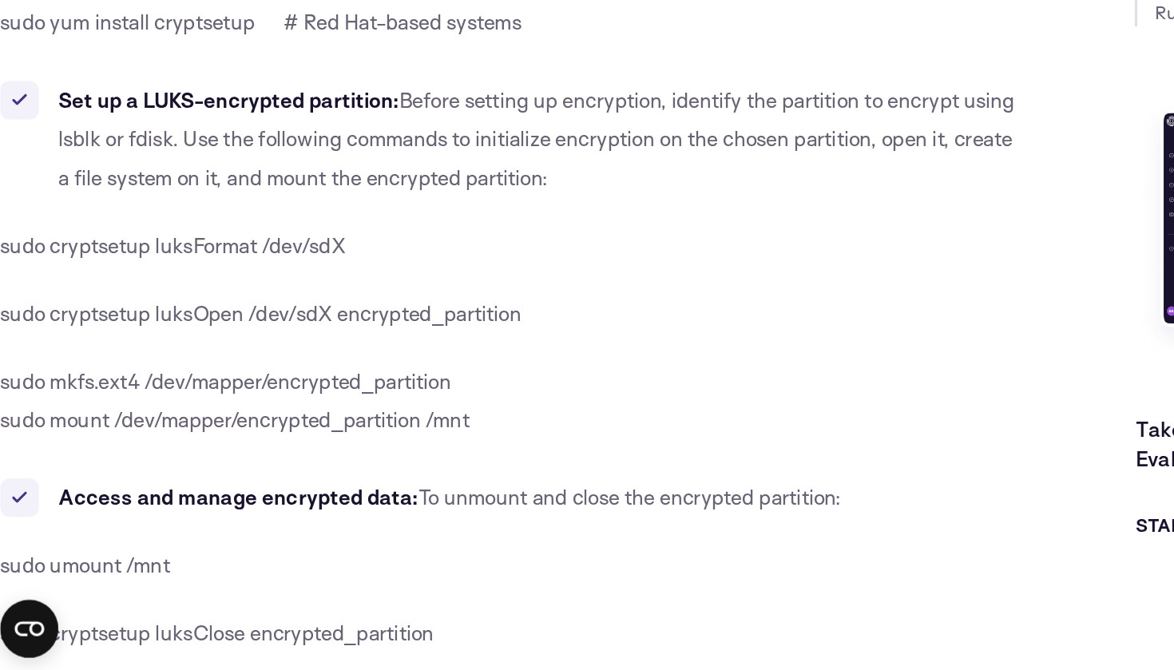
click at [209, 471] on span "sudo mkfs.ext4 /dev/mapper/encrypted_partition" at bounding box center [156, 479] width 297 height 17
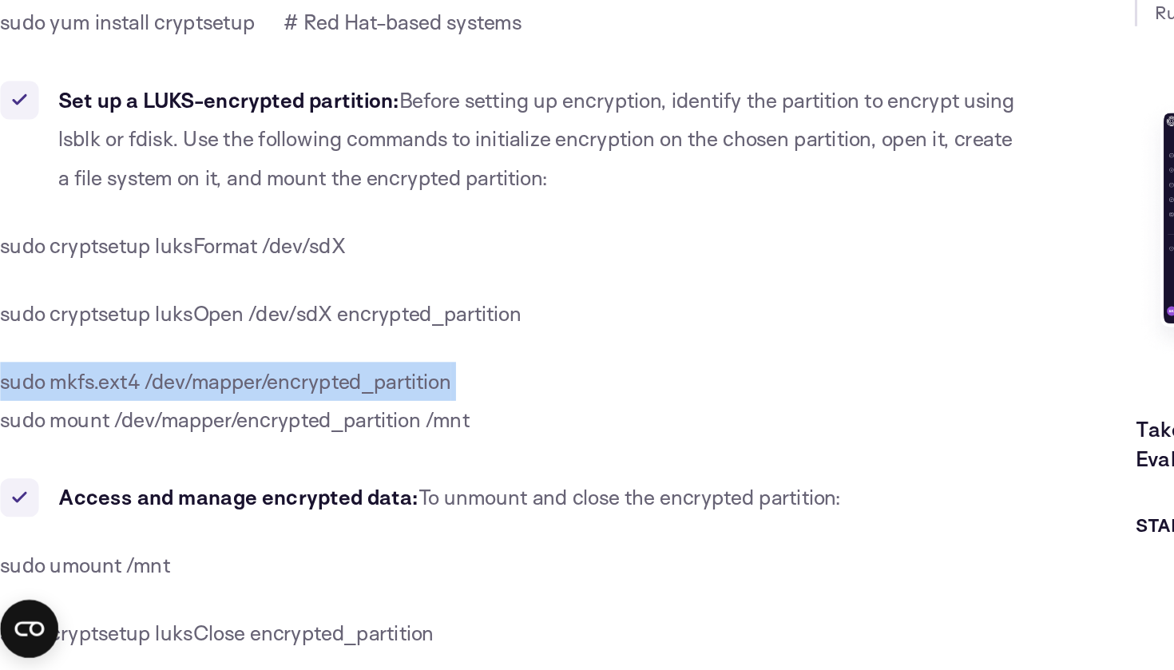
click at [212, 497] on span "sudo mount /dev/mapper/encrypted_partition /mnt" at bounding box center [162, 505] width 309 height 17
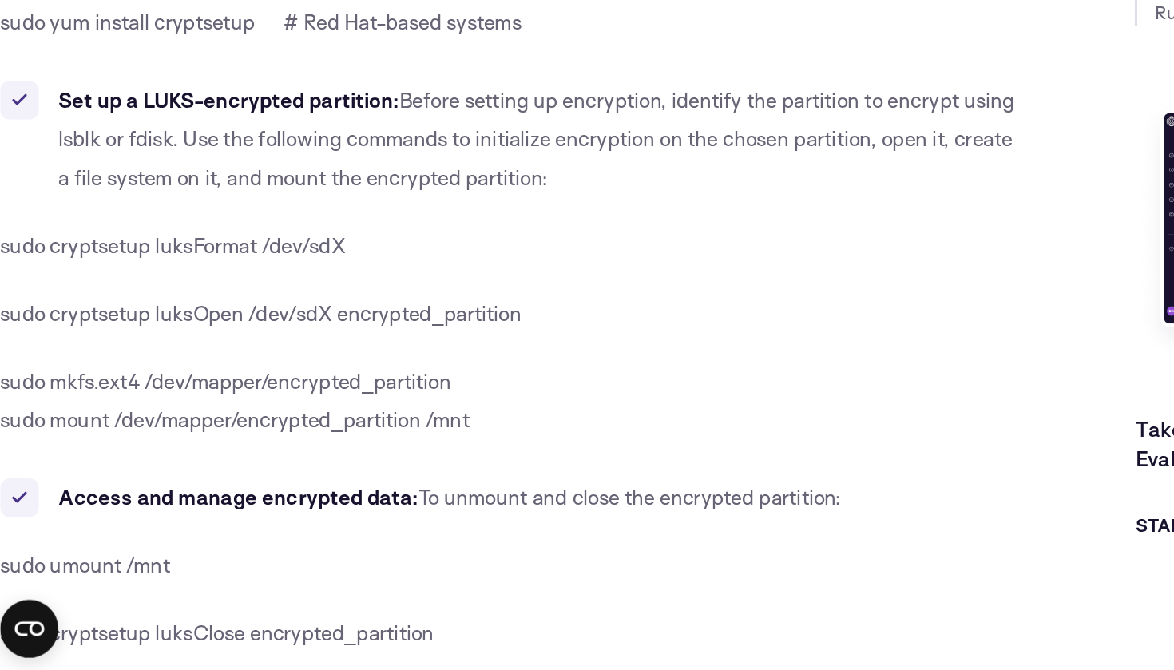
click at [212, 497] on span "sudo mount /dev/mapper/encrypted_partition /mnt" at bounding box center [162, 505] width 309 height 17
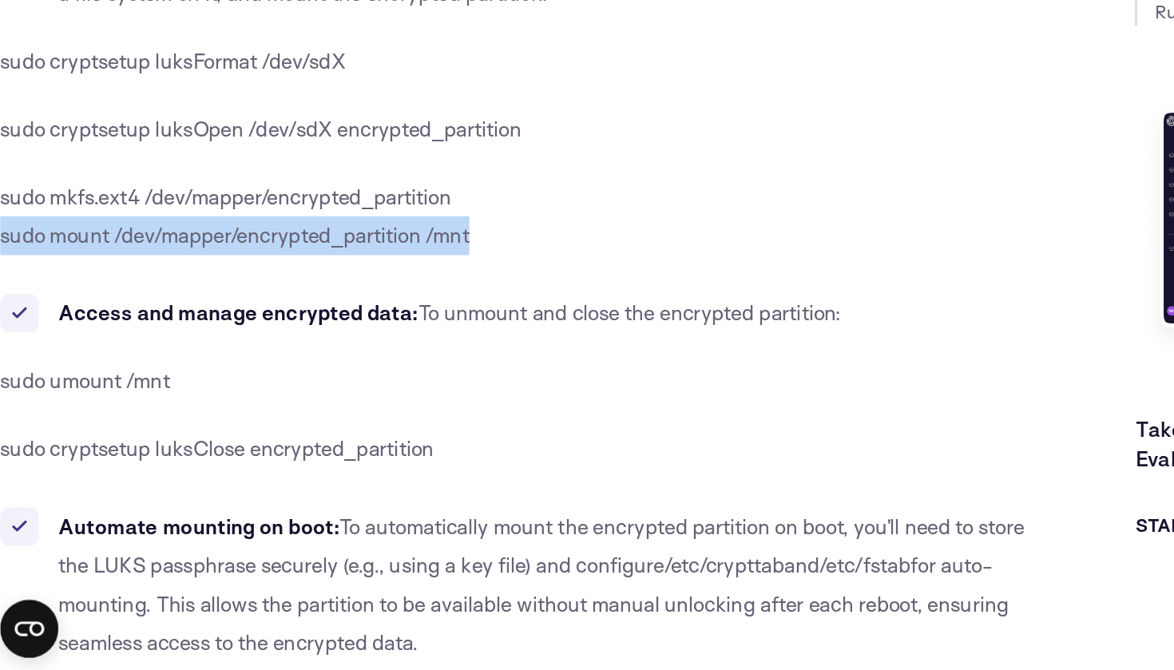
scroll to position [1640, 0]
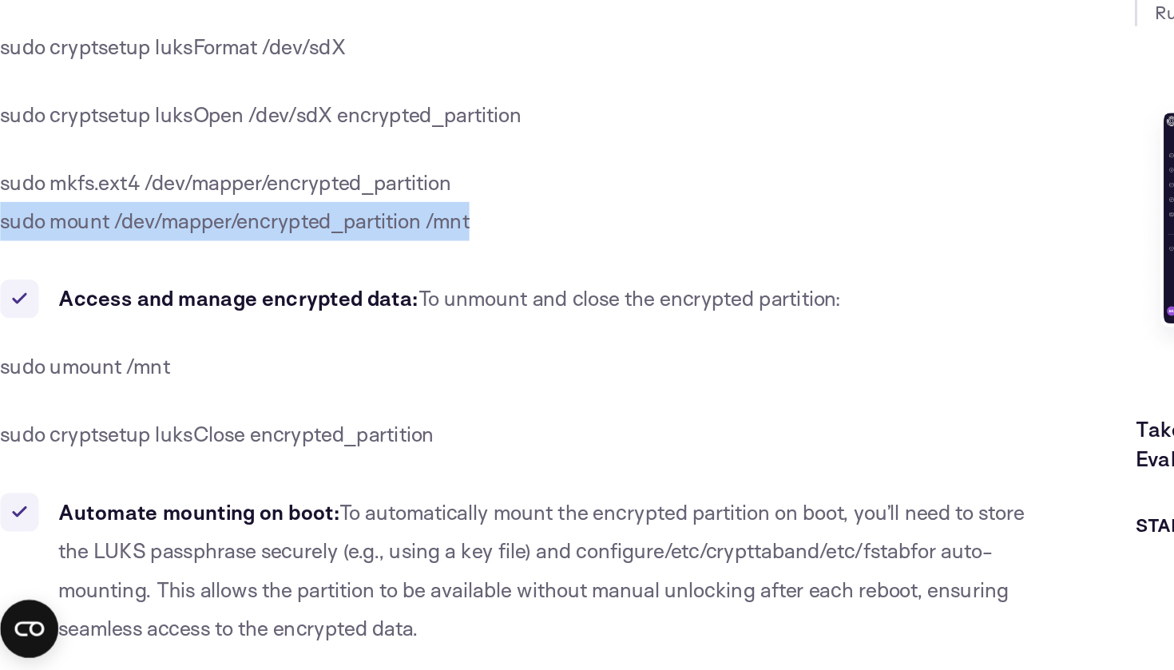
click at [272, 417] on b "Access and manage encrypted data:" at bounding box center [164, 425] width 237 height 17
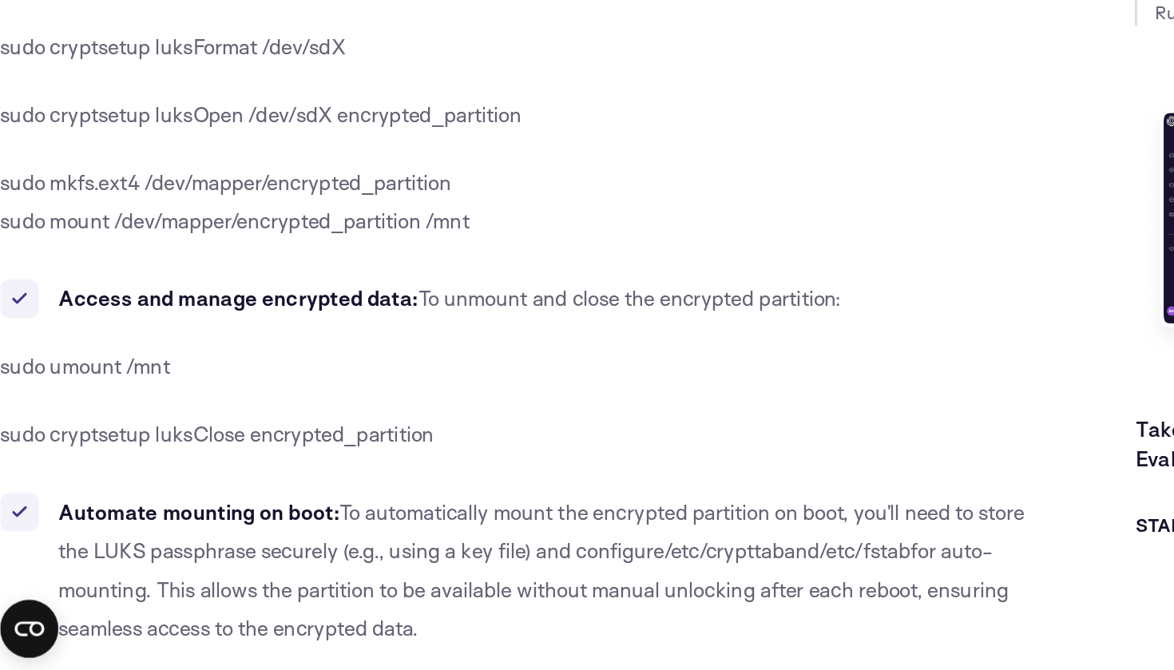
click at [272, 417] on b "Access and manage encrypted data:" at bounding box center [164, 425] width 237 height 17
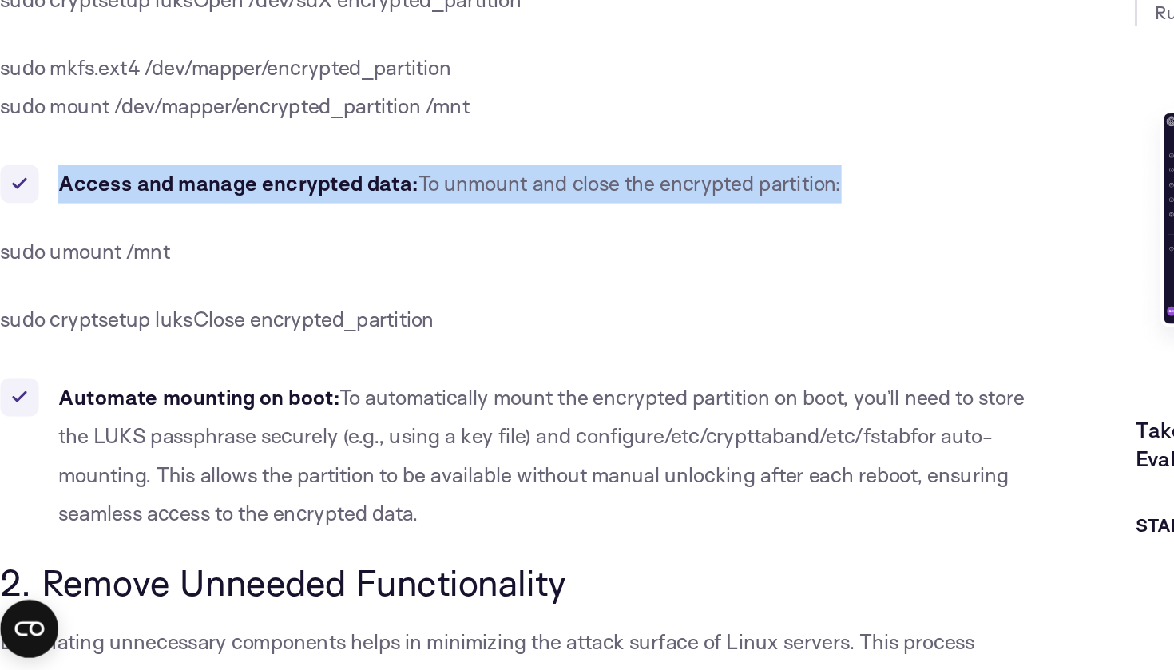
scroll to position [1728, 0]
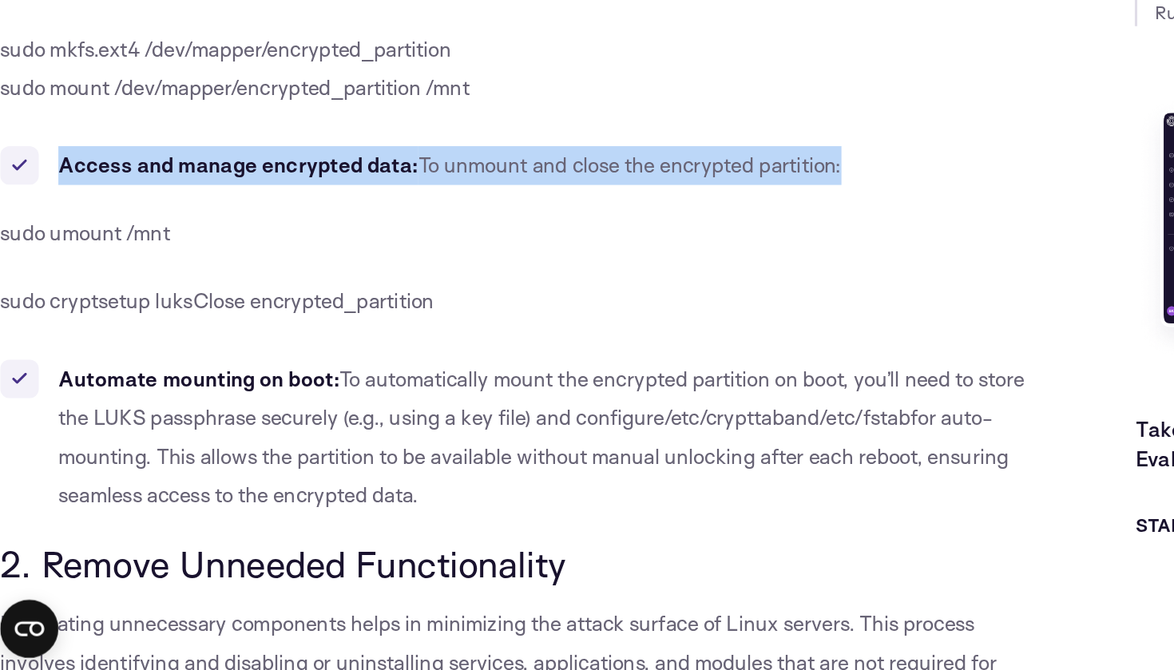
click at [104, 374] on span "sudo umount /mnt" at bounding box center [64, 382] width 112 height 17
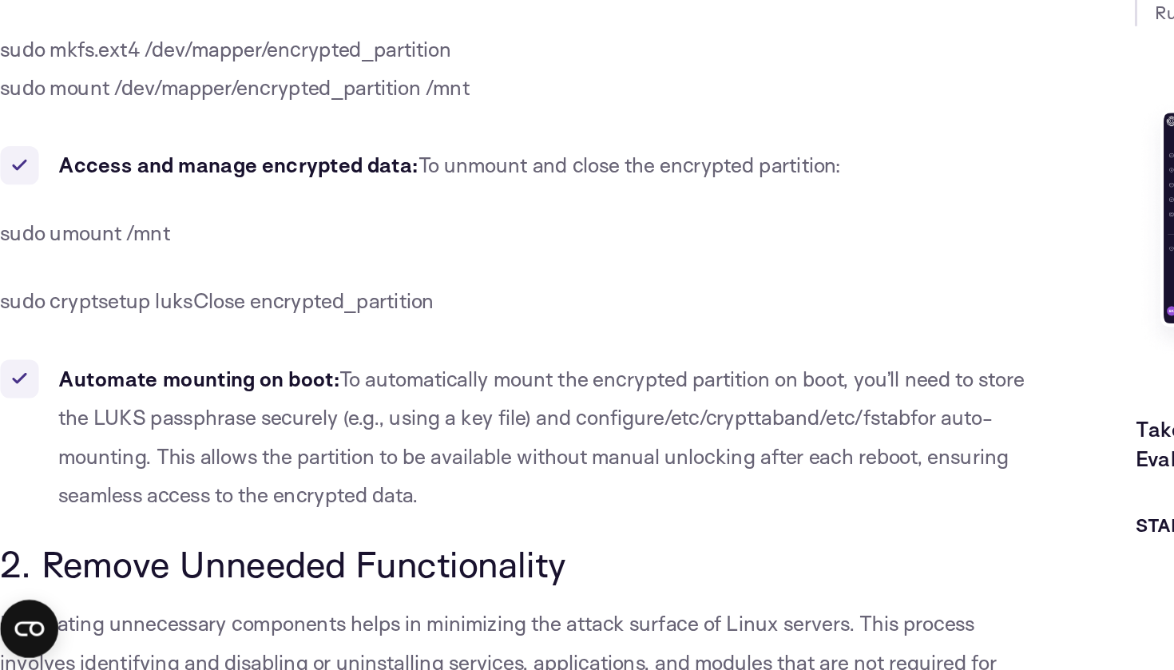
click at [104, 374] on span "sudo umount /mnt" at bounding box center [64, 382] width 112 height 17
click at [190, 329] on b "Access and manage encrypted data:" at bounding box center [164, 337] width 237 height 17
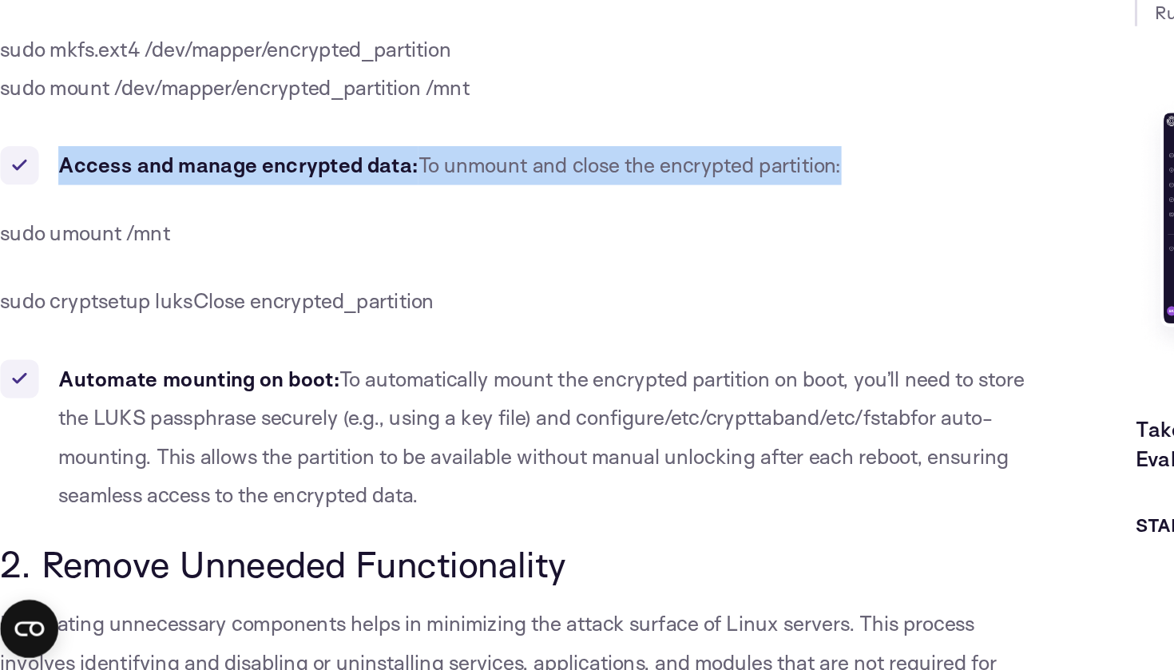
click at [327, 329] on span "To unmount and close the encrypted partition:" at bounding box center [423, 337] width 279 height 17
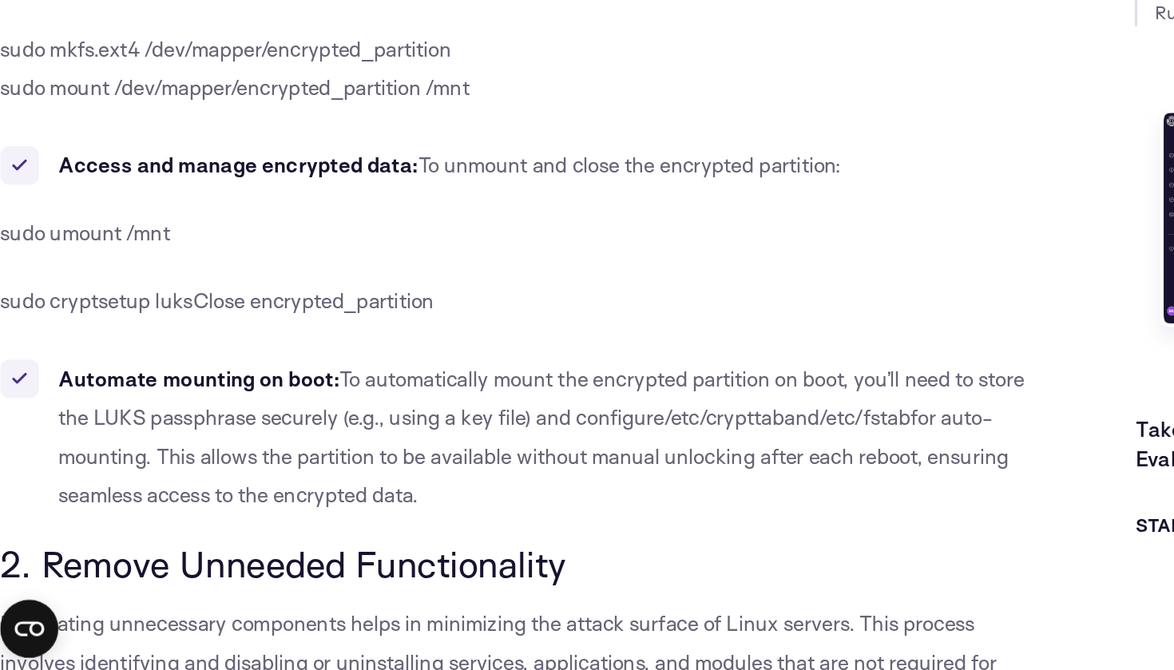
click at [327, 329] on span "To unmount and close the encrypted partition:" at bounding box center [423, 337] width 279 height 17
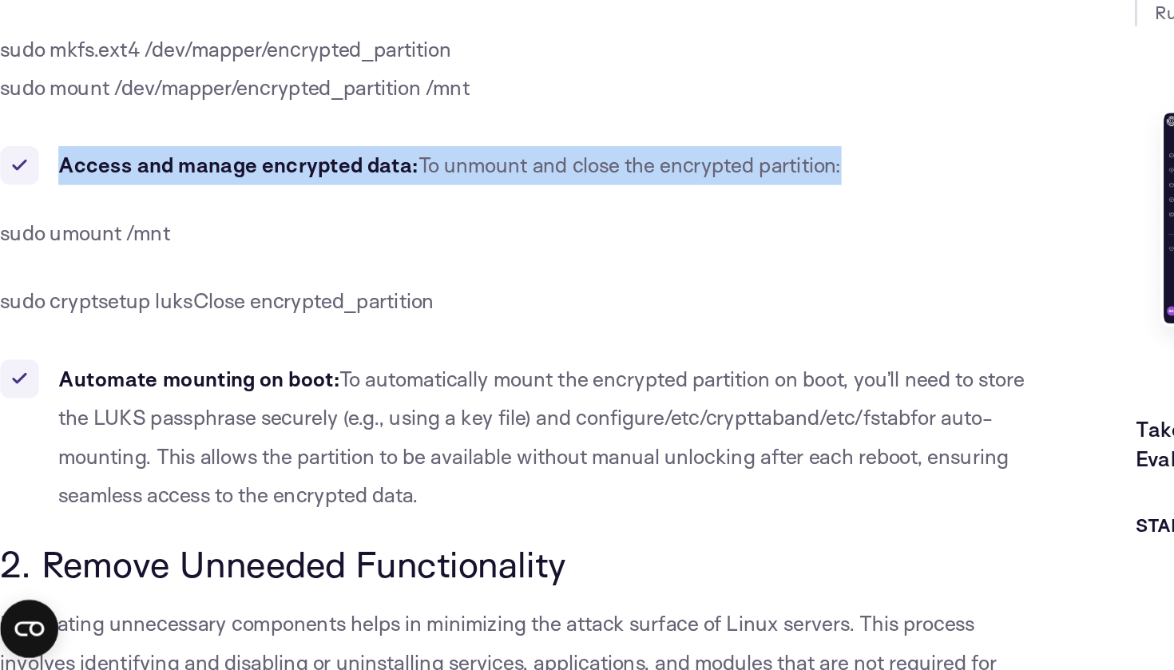
click at [113, 419] on span "sudo cryptsetup luksClose encrypted_partition" at bounding box center [151, 427] width 286 height 17
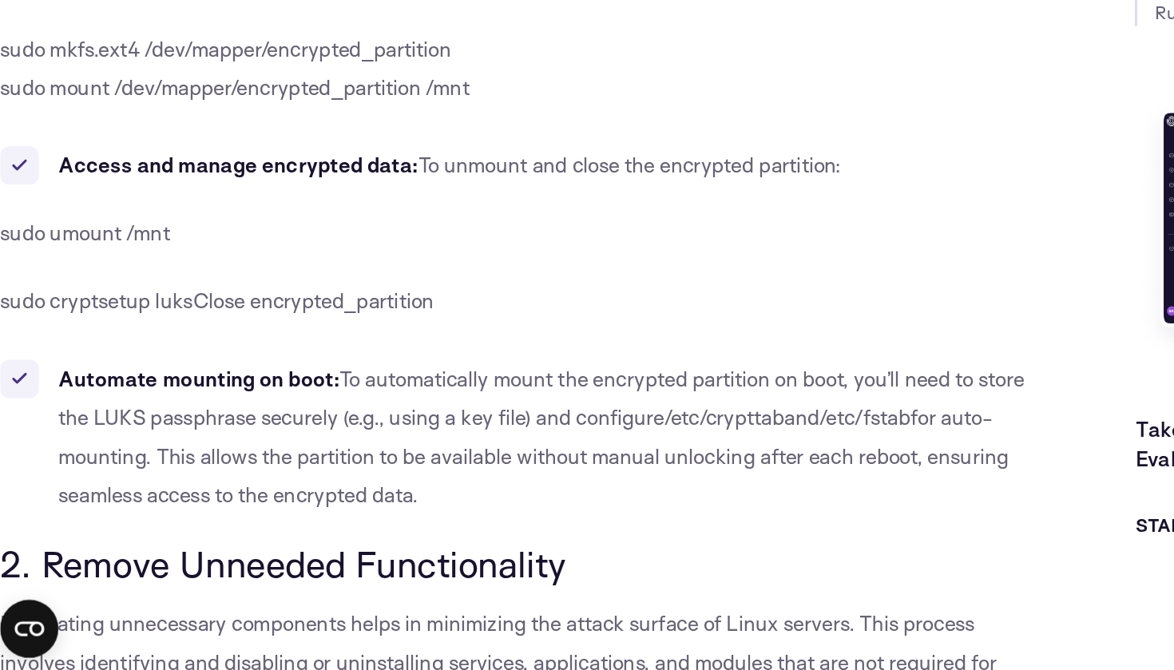
click at [113, 419] on span "sudo cryptsetup luksClose encrypted_partition" at bounding box center [151, 427] width 286 height 17
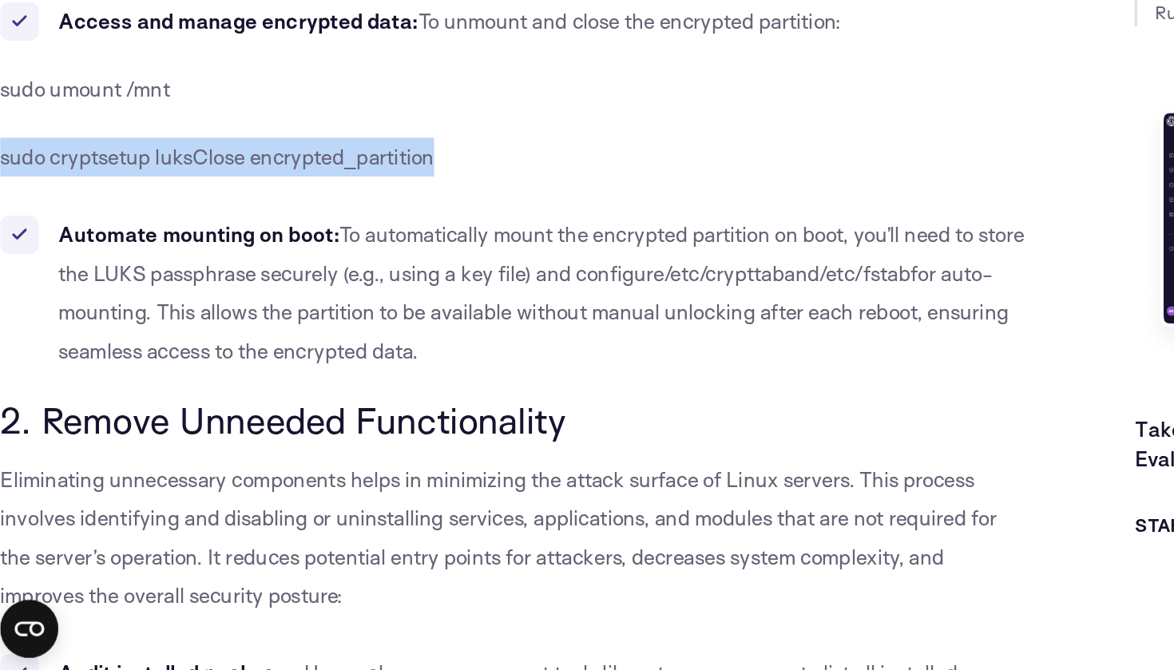
scroll to position [1824, 0]
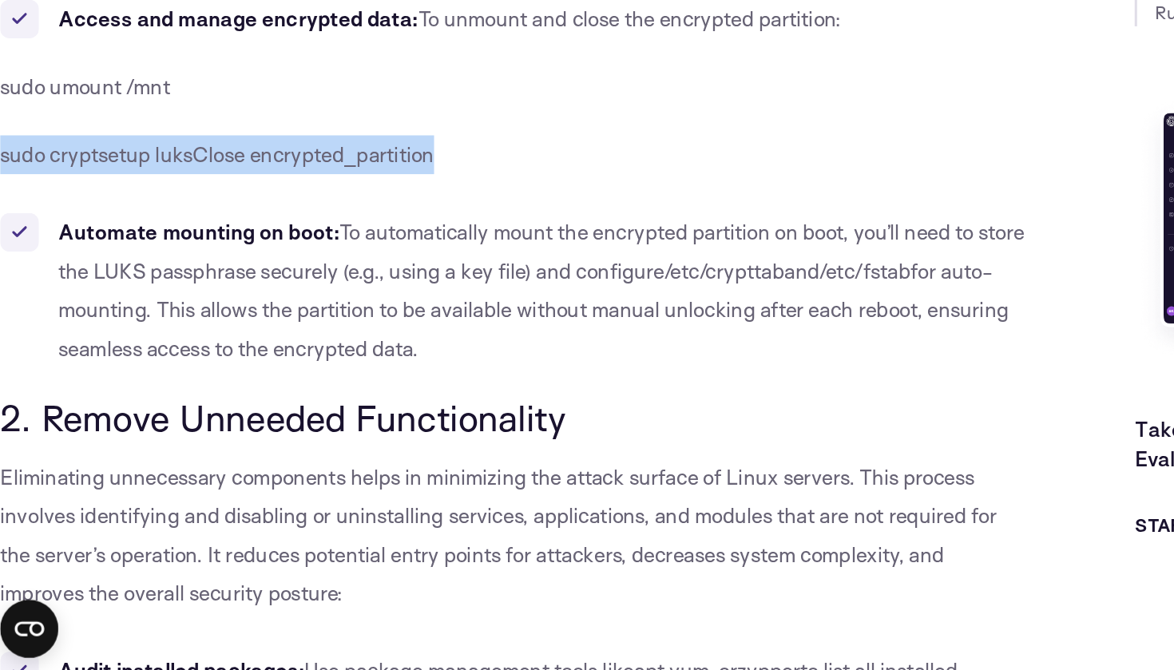
click at [256, 373] on span "To automatically mount the encrypted partition on boot, you’ll need to store th…" at bounding box center [364, 394] width 637 height 42
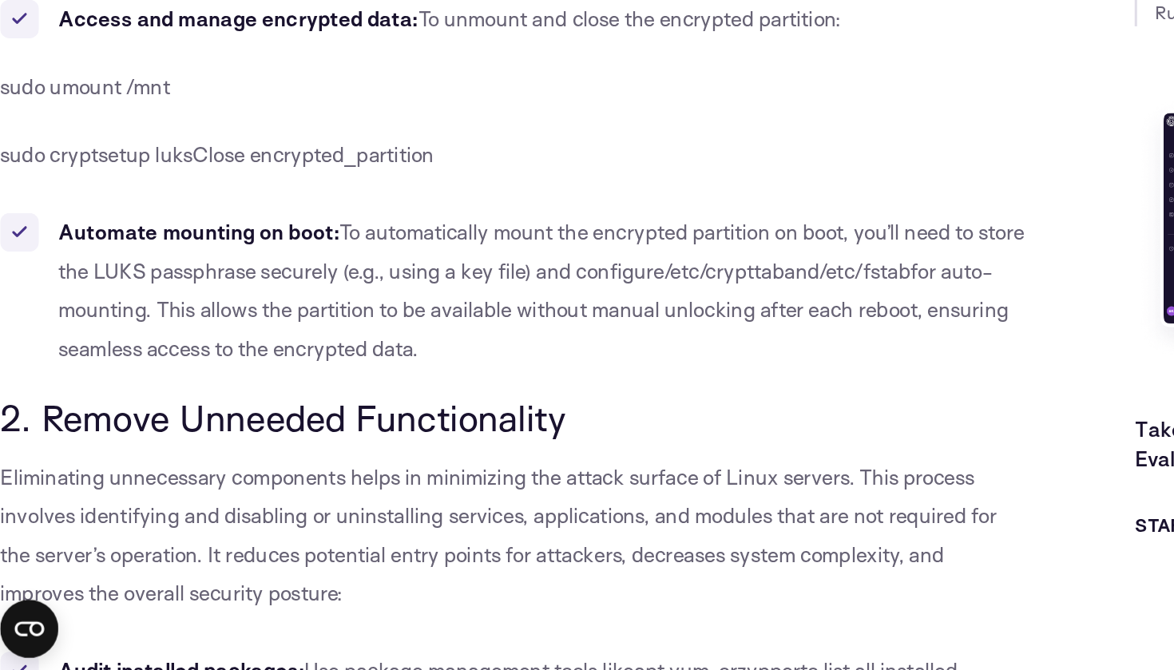
click at [256, 373] on span "To automatically mount the encrypted partition on boot, you’ll need to store th…" at bounding box center [364, 394] width 637 height 42
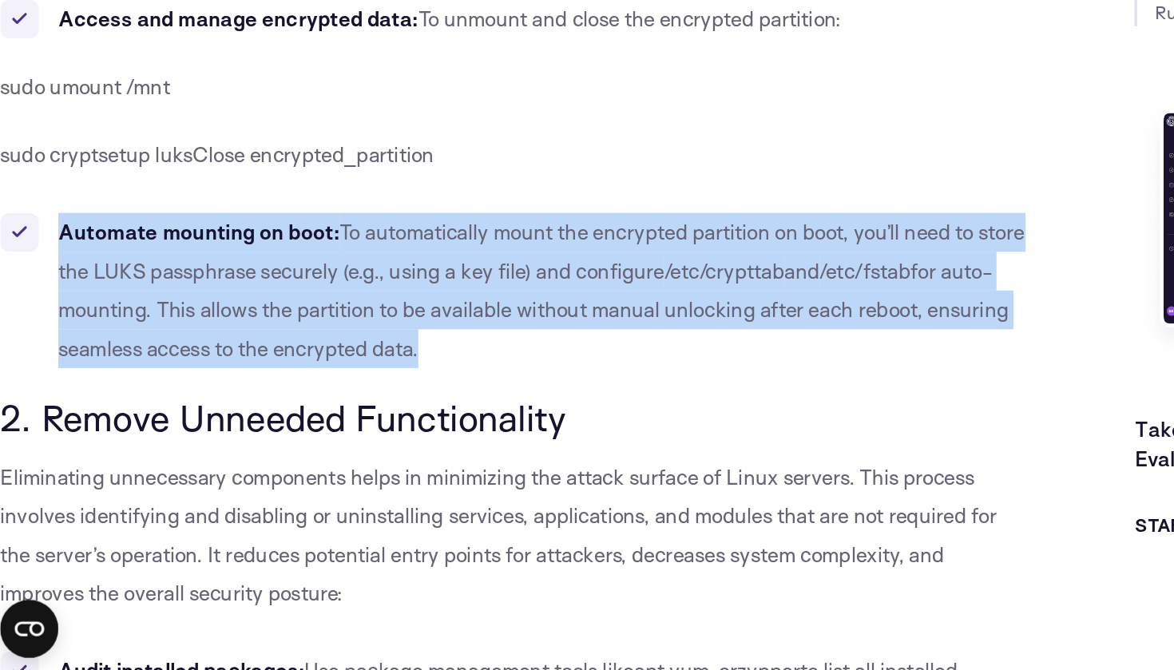
click at [280, 373] on span "To automatically mount the encrypted partition on boot, you’ll need to store th…" at bounding box center [364, 394] width 637 height 42
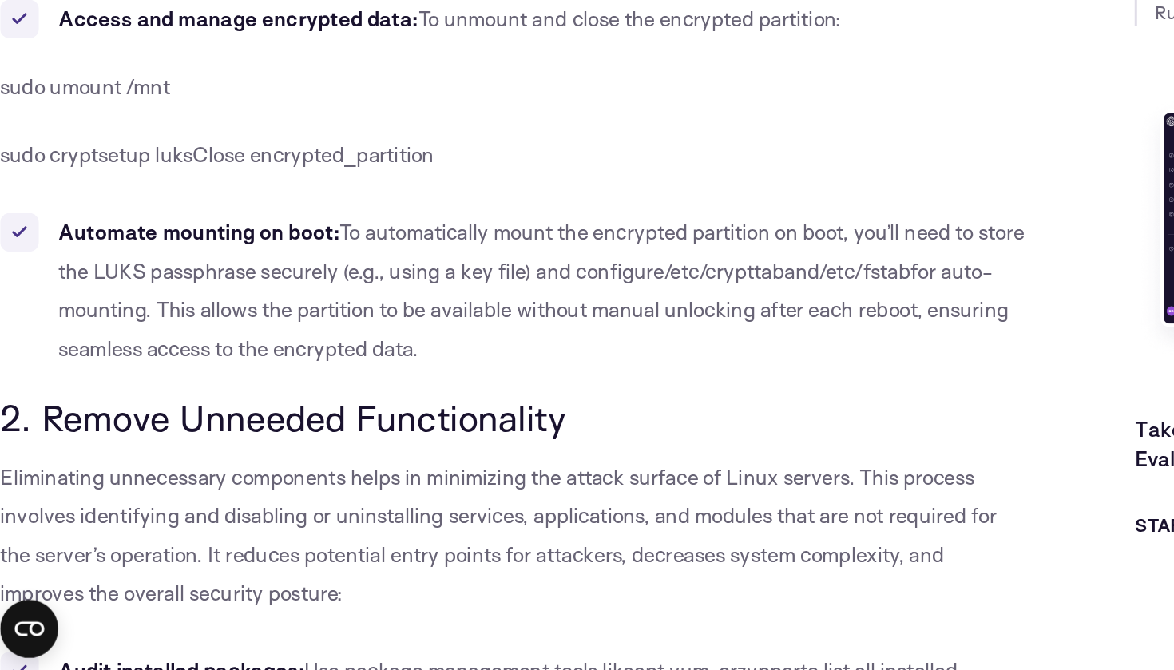
click at [280, 373] on span "To automatically mount the encrypted partition on boot, you’ll need to store th…" at bounding box center [364, 394] width 637 height 42
click at [449, 373] on span "To automatically mount the encrypted partition on boot, you’ll need to store th…" at bounding box center [364, 394] width 637 height 42
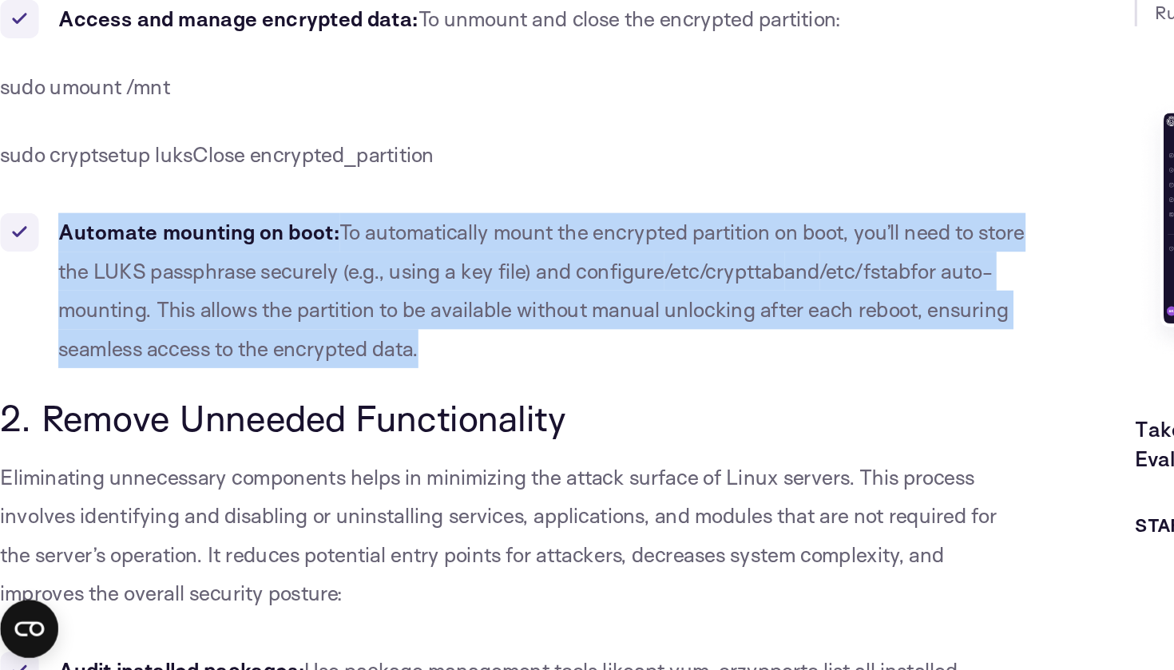
click at [141, 373] on span "To automatically mount the encrypted partition on boot, you’ll need to store th…" at bounding box center [364, 394] width 637 height 42
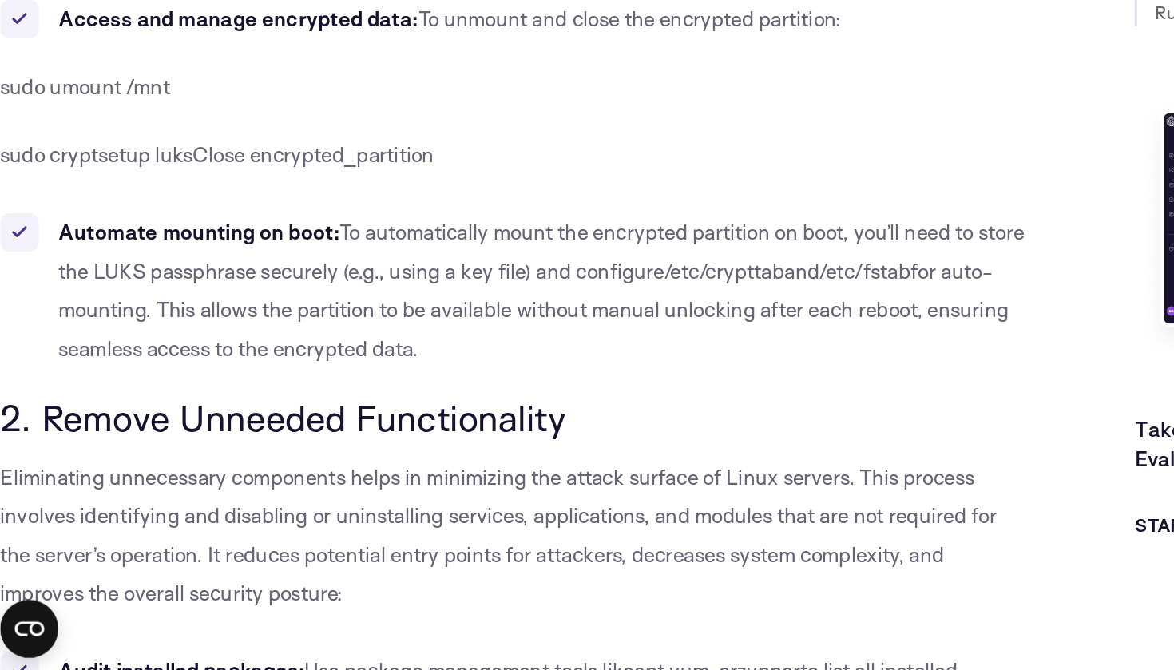
click at [141, 373] on span "To automatically mount the encrypted partition on boot, you’ll need to store th…" at bounding box center [364, 394] width 637 height 42
click at [224, 373] on span "To automatically mount the encrypted partition on boot, you’ll need to store th…" at bounding box center [364, 394] width 637 height 42
click at [317, 373] on span "To automatically mount the encrypted partition on boot, you’ll need to store th…" at bounding box center [364, 394] width 637 height 42
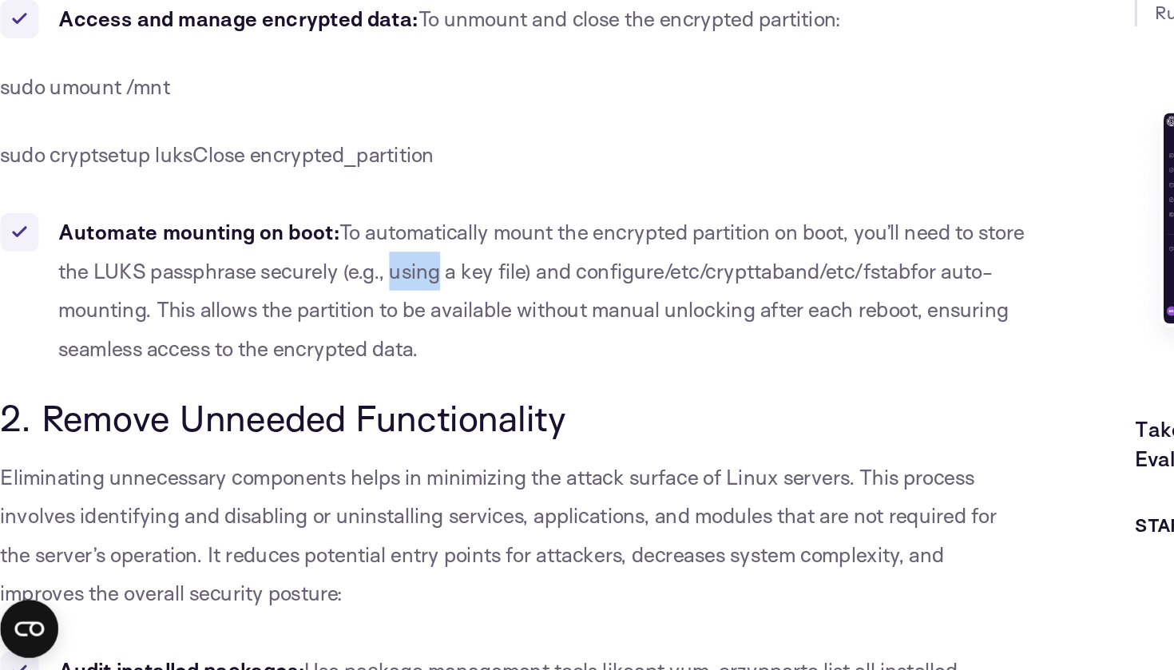
click at [411, 373] on span "To automatically mount the encrypted partition on boot, you’ll need to store th…" at bounding box center [364, 394] width 637 height 42
click at [524, 399] on span "/etc/crypttab" at bounding box center [485, 407] width 79 height 17
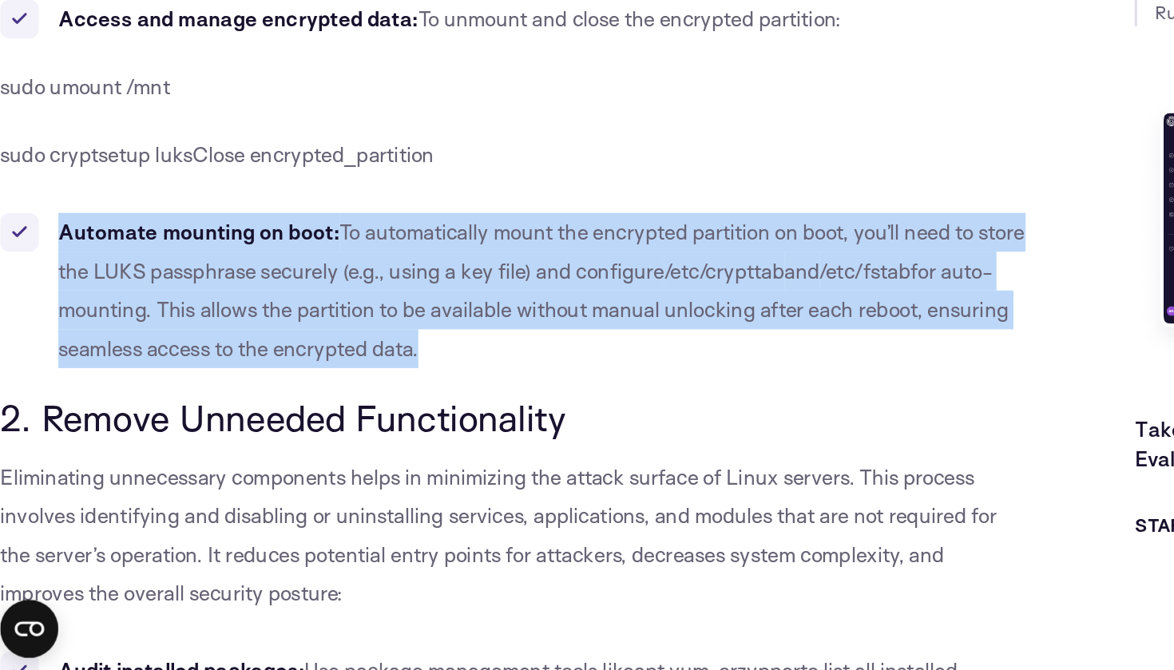
click at [173, 369] on li "Automate mounting on boot: To automatically mount the encrypted partition on bo…" at bounding box center [346, 420] width 676 height 102
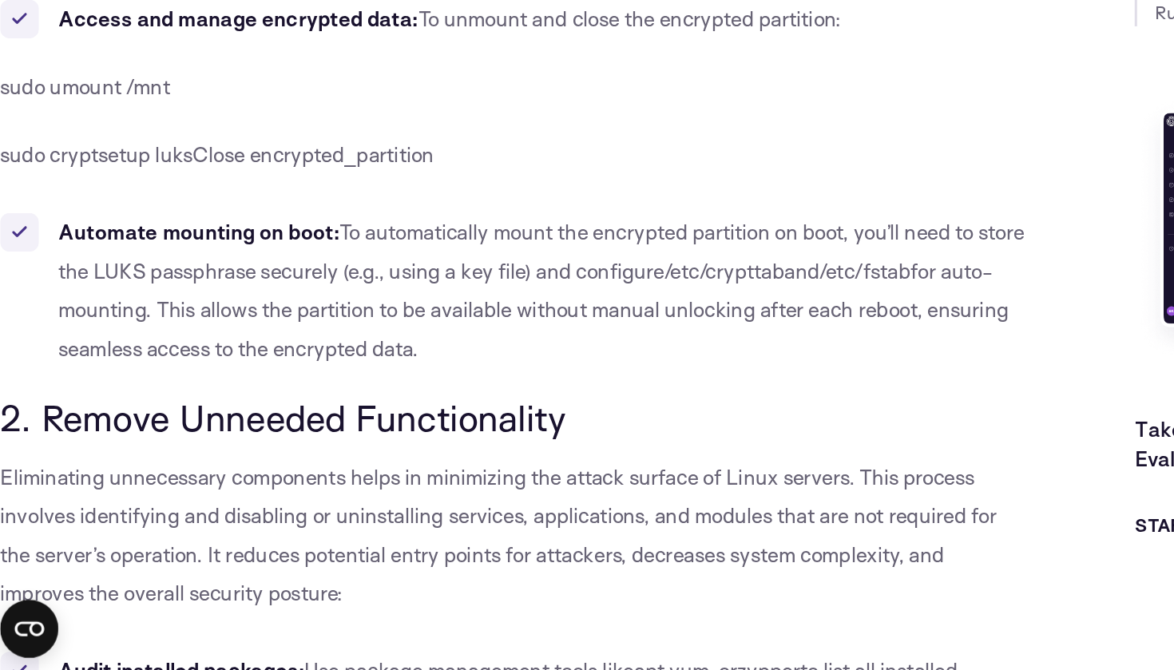
click at [173, 369] on li "Automate mounting on boot: To automatically mount the encrypted partition on bo…" at bounding box center [346, 420] width 676 height 102
click at [256, 399] on span "for auto-mounting. This allows the partition to be available without manual unl…" at bounding box center [359, 433] width 626 height 68
click at [359, 399] on span "for auto-mounting. This allows the partition to be available without manual unl…" at bounding box center [359, 433] width 626 height 68
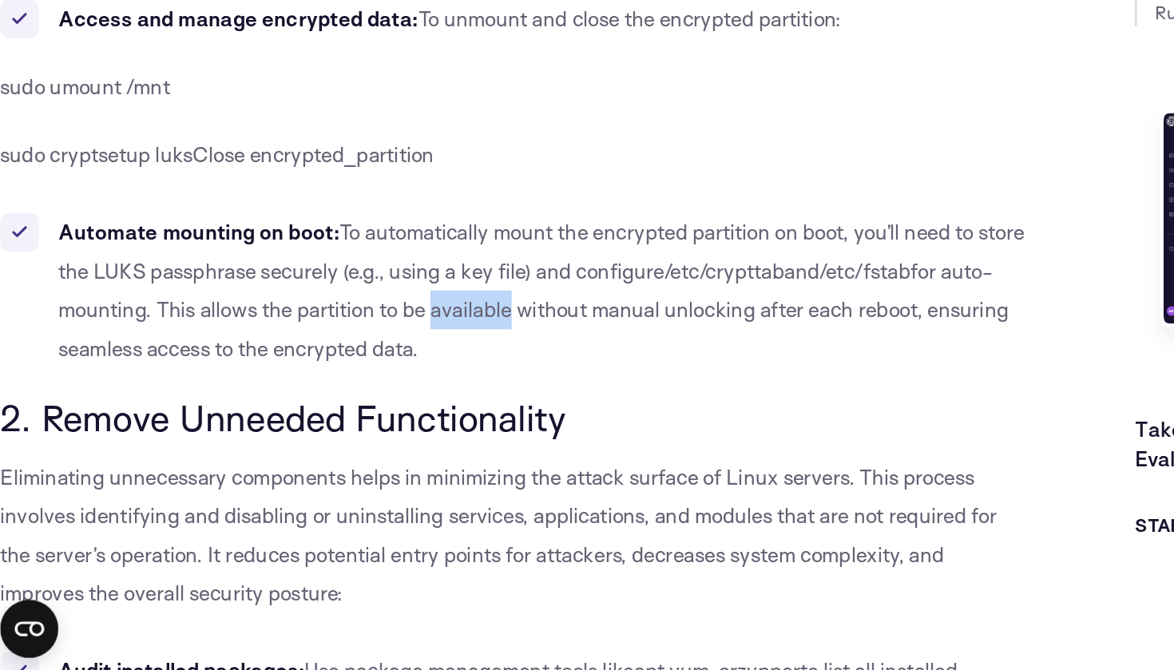
click at [451, 399] on span "for auto-mounting. This allows the partition to be available without manual unl…" at bounding box center [359, 433] width 626 height 68
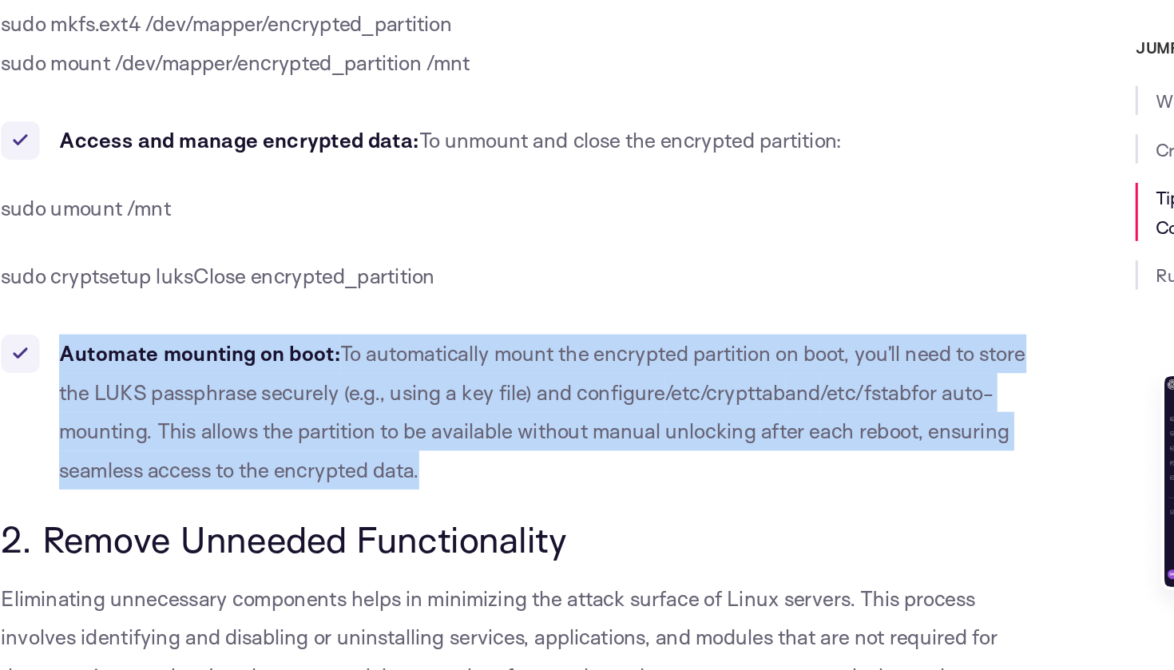
scroll to position [1880, 0]
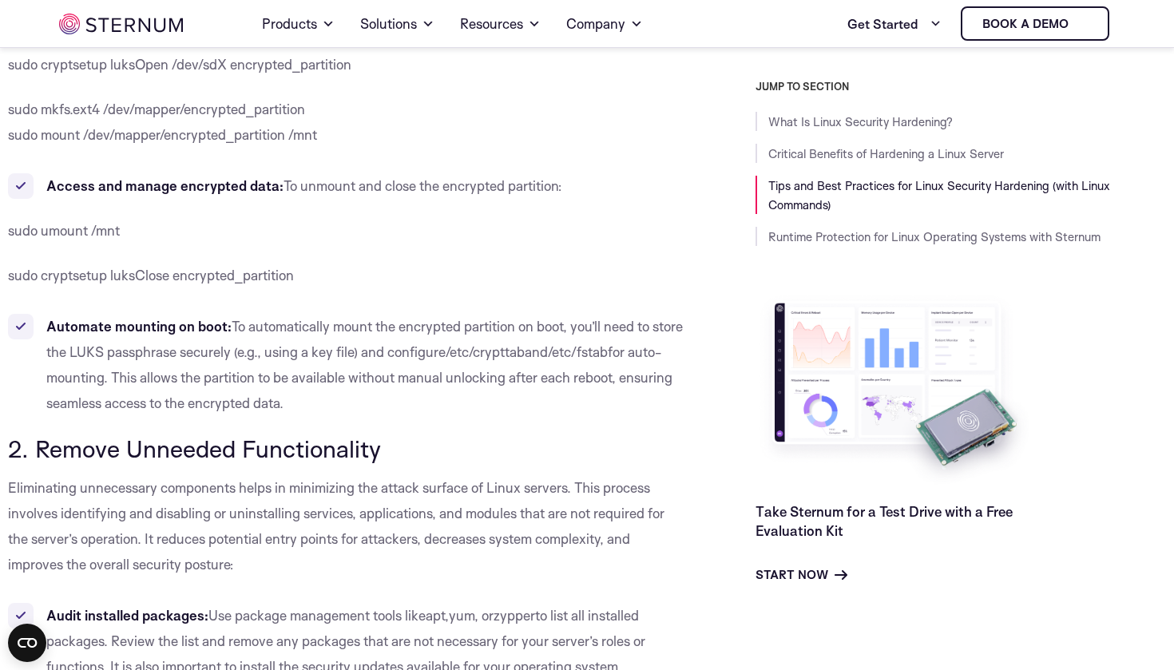
click at [157, 272] on span "sudo cryptsetup luksClose encrypted_partition" at bounding box center [151, 275] width 286 height 17
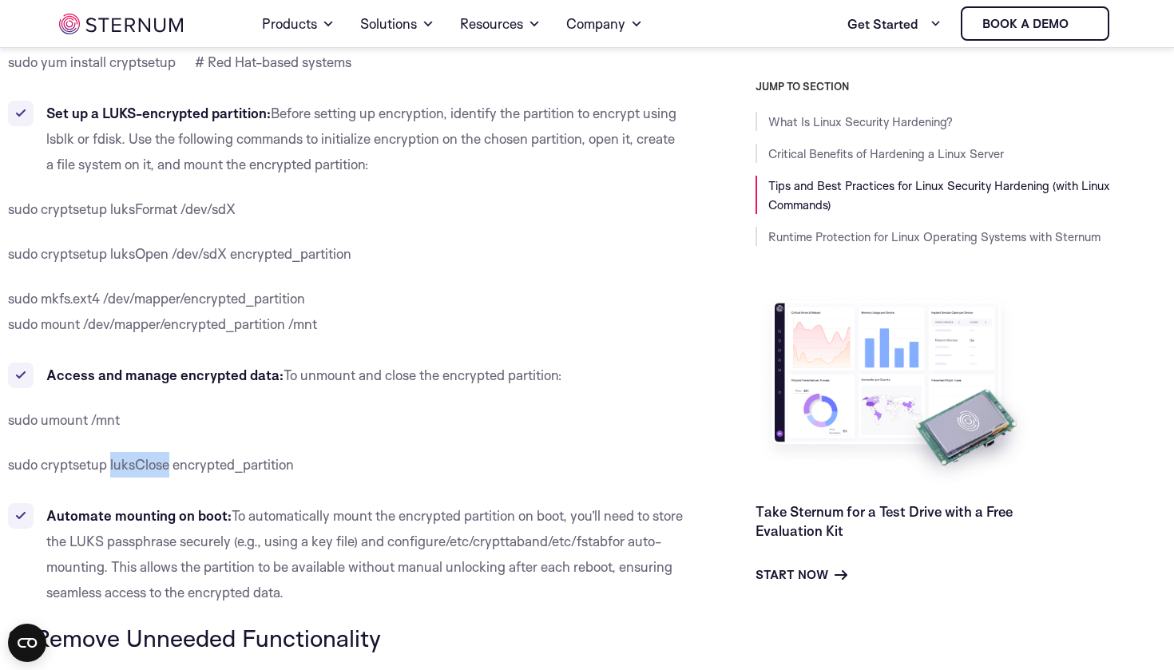
scroll to position [1689, 0]
click at [128, 110] on b "Set up a LUKS-encrypted partition:" at bounding box center [158, 113] width 224 height 17
click at [158, 110] on b "Set up a LUKS-encrypted partition:" at bounding box center [158, 113] width 224 height 17
drag, startPoint x: 265, startPoint y: 114, endPoint x: 102, endPoint y: 114, distance: 163.0
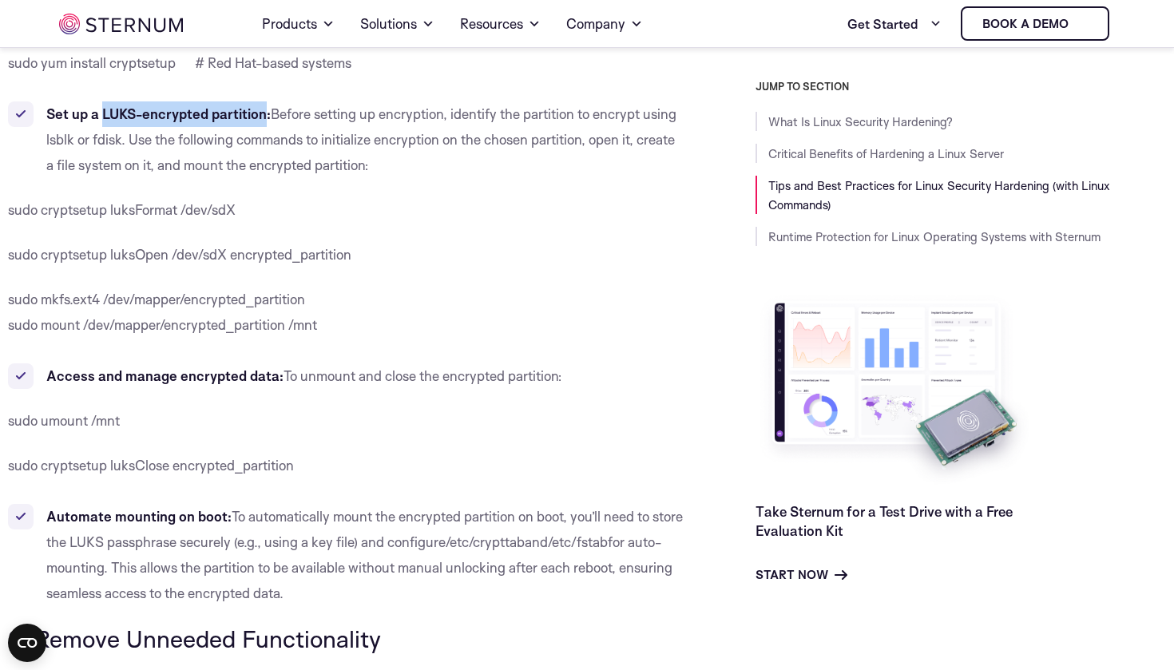
click at [102, 114] on b "Set up a LUKS-encrypted partition:" at bounding box center [158, 113] width 224 height 17
copy b "LUKS-encrypted partition"
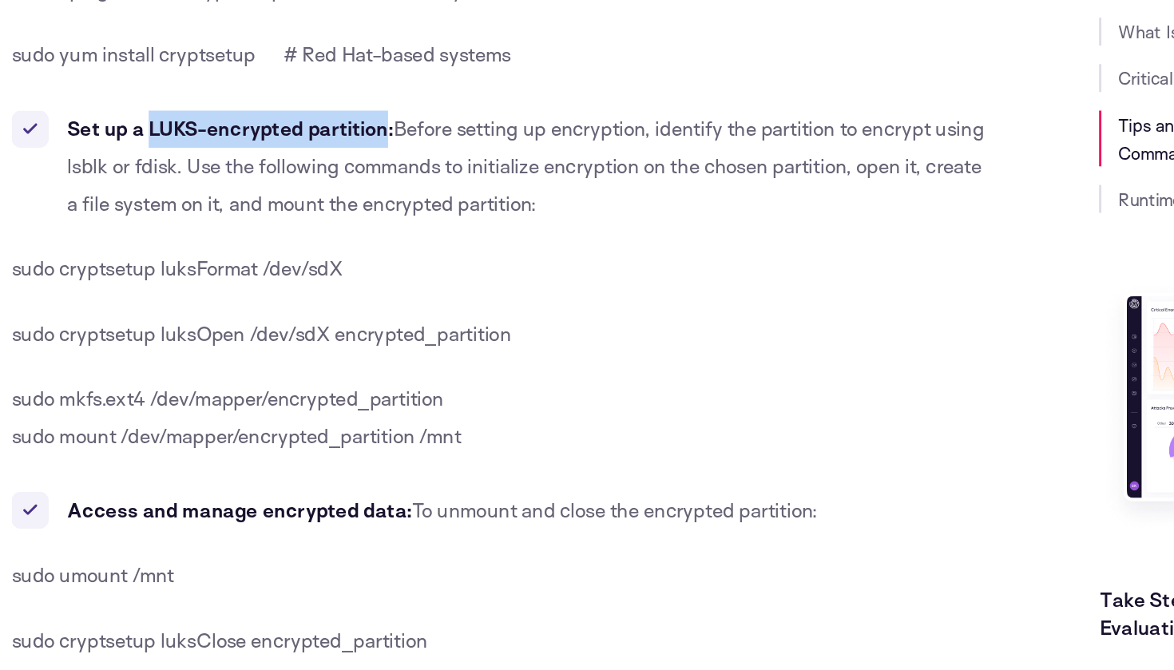
scroll to position [1648, 0]
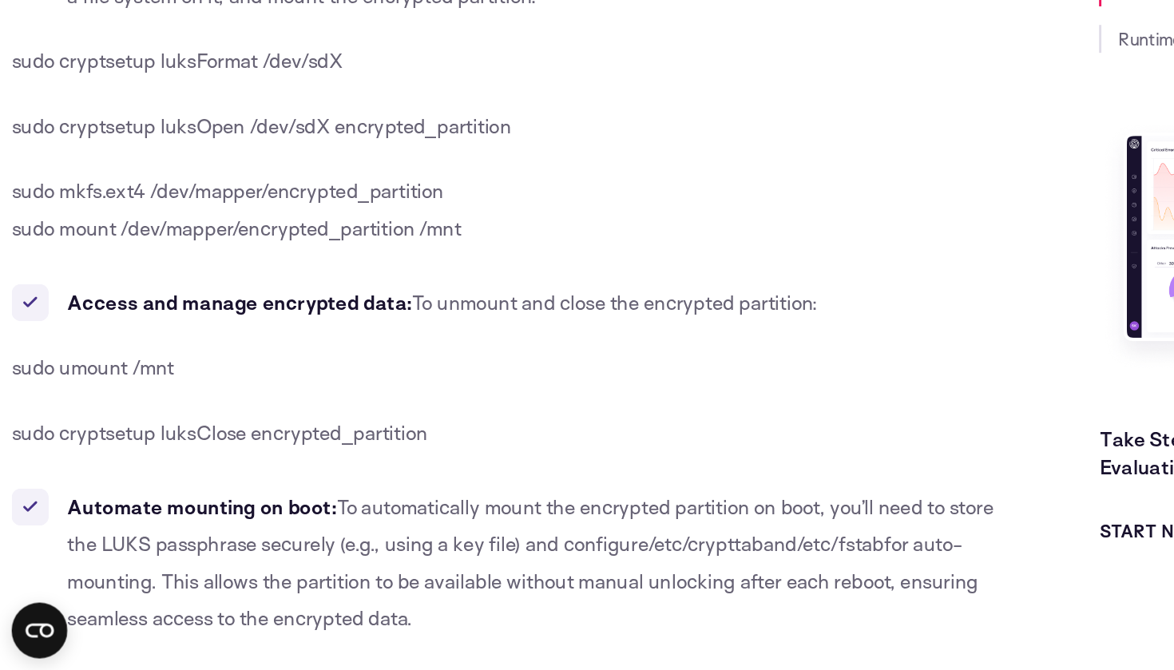
click at [196, 409] on b "Access and manage encrypted data:" at bounding box center [164, 417] width 237 height 17
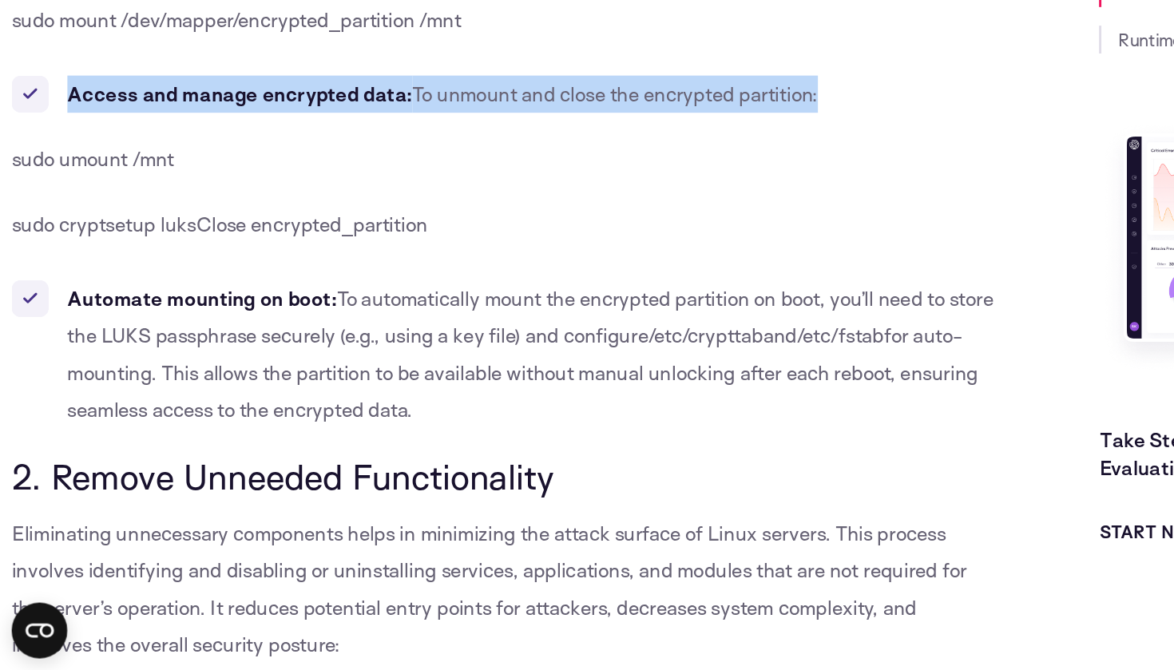
scroll to position [1835, 0]
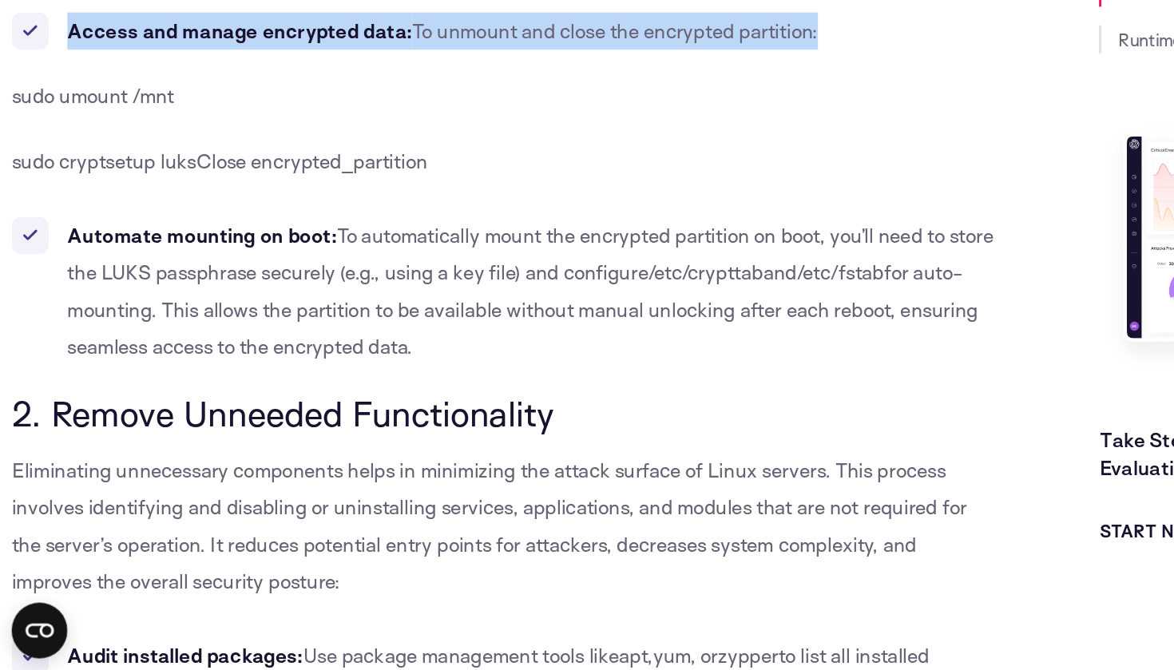
click at [205, 359] on li "Automate mounting on boot: To automatically mount the encrypted partition on bo…" at bounding box center [346, 410] width 676 height 102
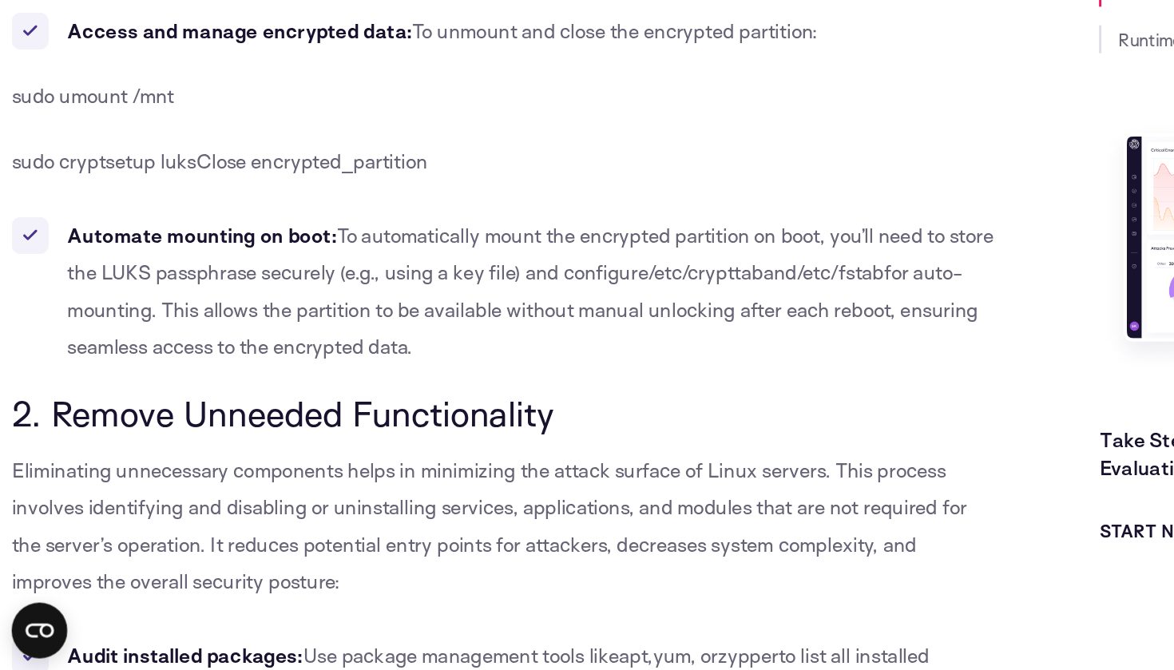
click at [205, 359] on li "Automate mounting on boot: To automatically mount the encrypted partition on bo…" at bounding box center [346, 410] width 676 height 102
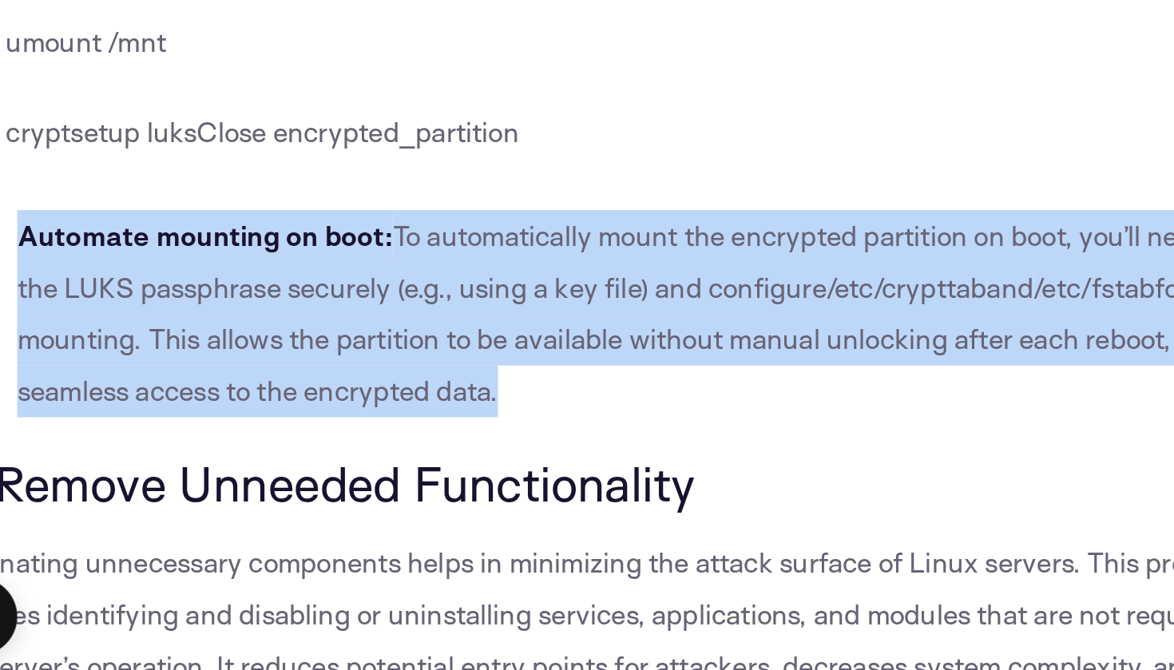
scroll to position [2061, 0]
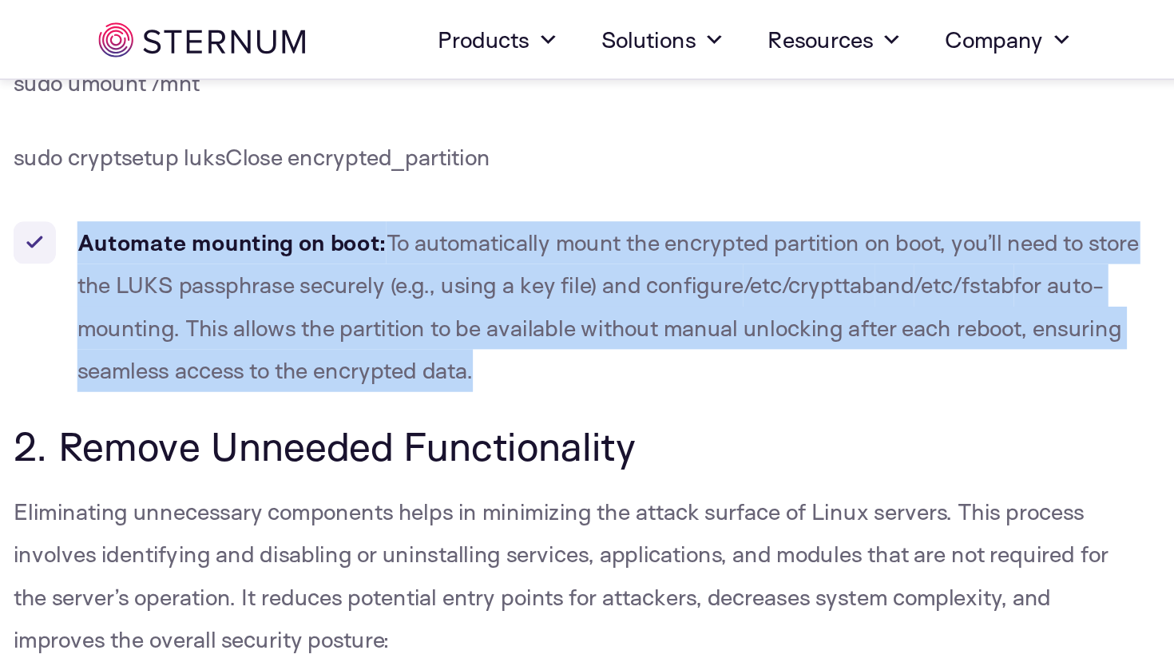
click at [150, 163] on span "To automatically mount the encrypted partition on boot, you’ll need to store th…" at bounding box center [364, 158] width 637 height 42
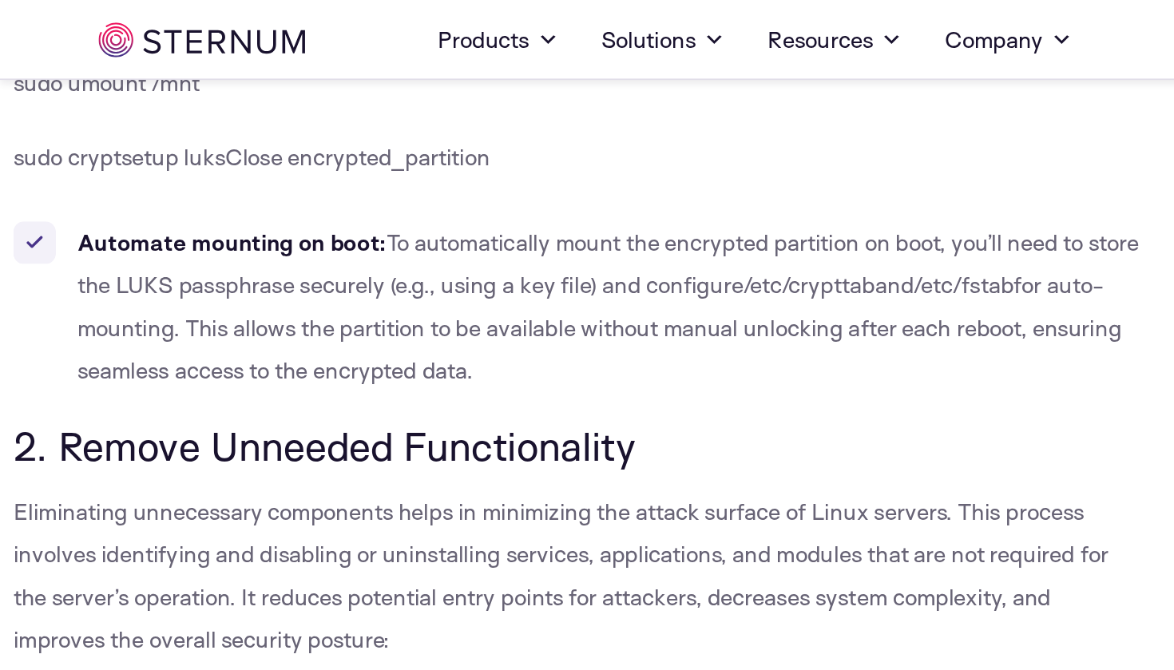
click at [150, 163] on span "To automatically mount the encrypted partition on boot, you’ll need to store th…" at bounding box center [364, 158] width 637 height 42
click at [281, 165] on span "To automatically mount the encrypted partition on boot, you’ll need to store th…" at bounding box center [364, 158] width 637 height 42
click at [347, 169] on span "To automatically mount the encrypted partition on boot, you’ll need to store th…" at bounding box center [364, 158] width 637 height 42
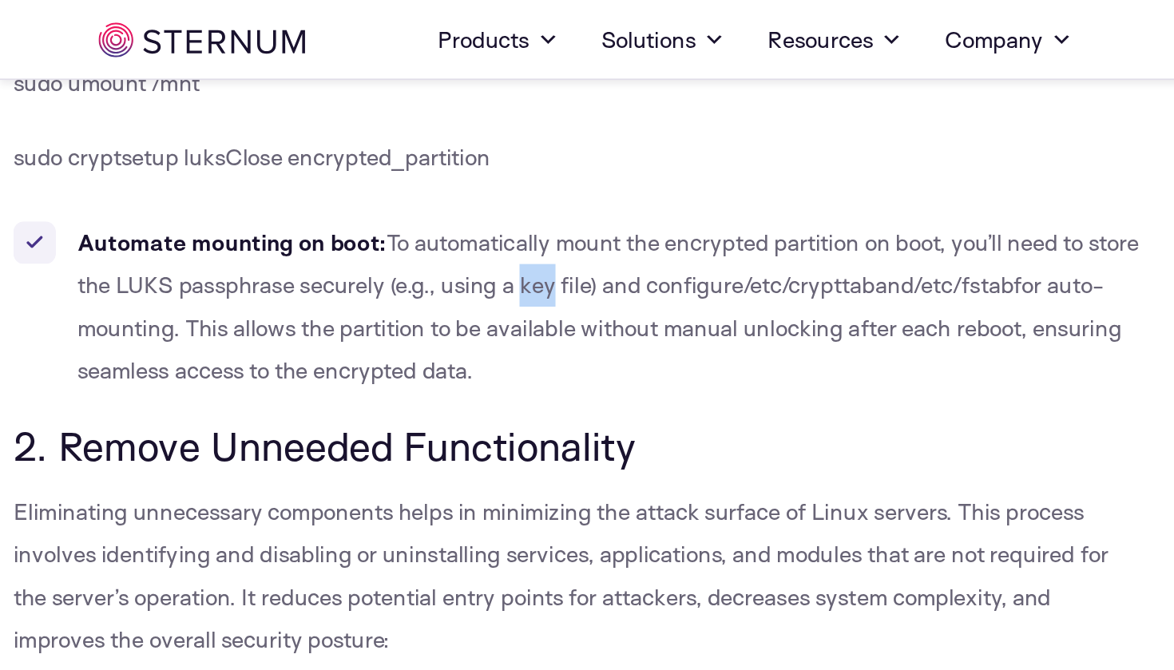
click at [420, 174] on span "To automatically mount the encrypted partition on boot, you’ll need to store th…" at bounding box center [364, 158] width 637 height 42
click at [516, 169] on span "/etc/crypttab" at bounding box center [485, 170] width 79 height 17
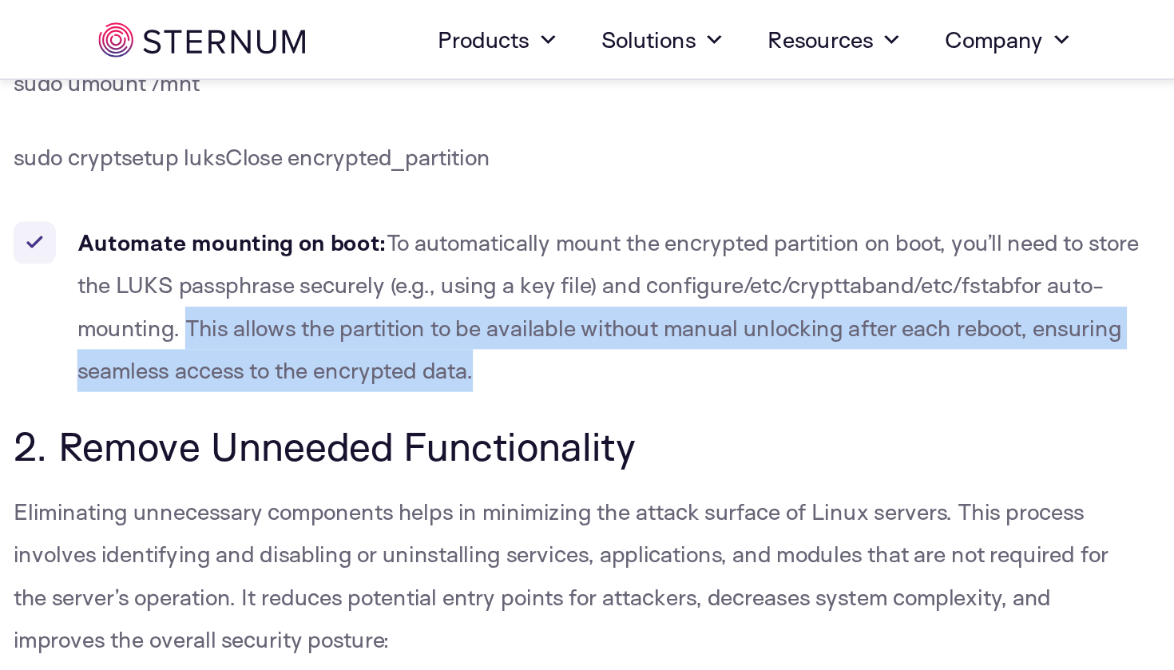
drag, startPoint x: 145, startPoint y: 193, endPoint x: 371, endPoint y: 215, distance: 226.3
click at [371, 215] on li "Automate mounting on boot: To automatically mount the encrypted partition on bo…" at bounding box center [346, 184] width 676 height 102
click at [373, 208] on li "Automate mounting on boot: To automatically mount the encrypted partition on bo…" at bounding box center [346, 184] width 676 height 102
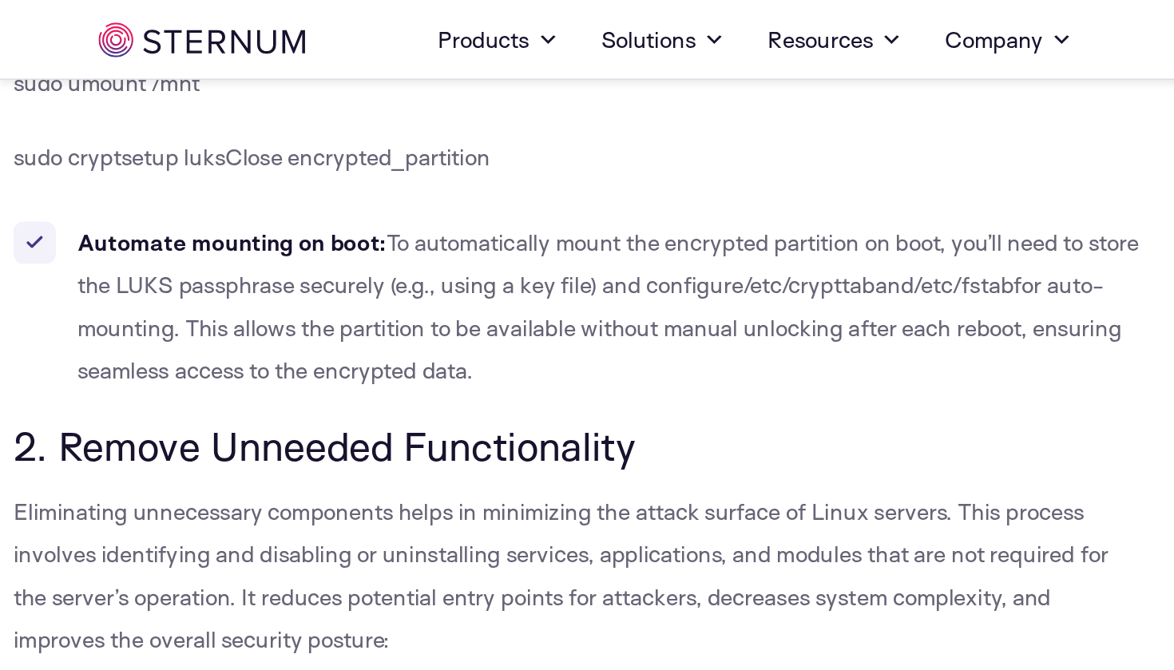
click at [492, 197] on span "for auto-mounting. This allows the partition to be available without manual unl…" at bounding box center [359, 196] width 626 height 68
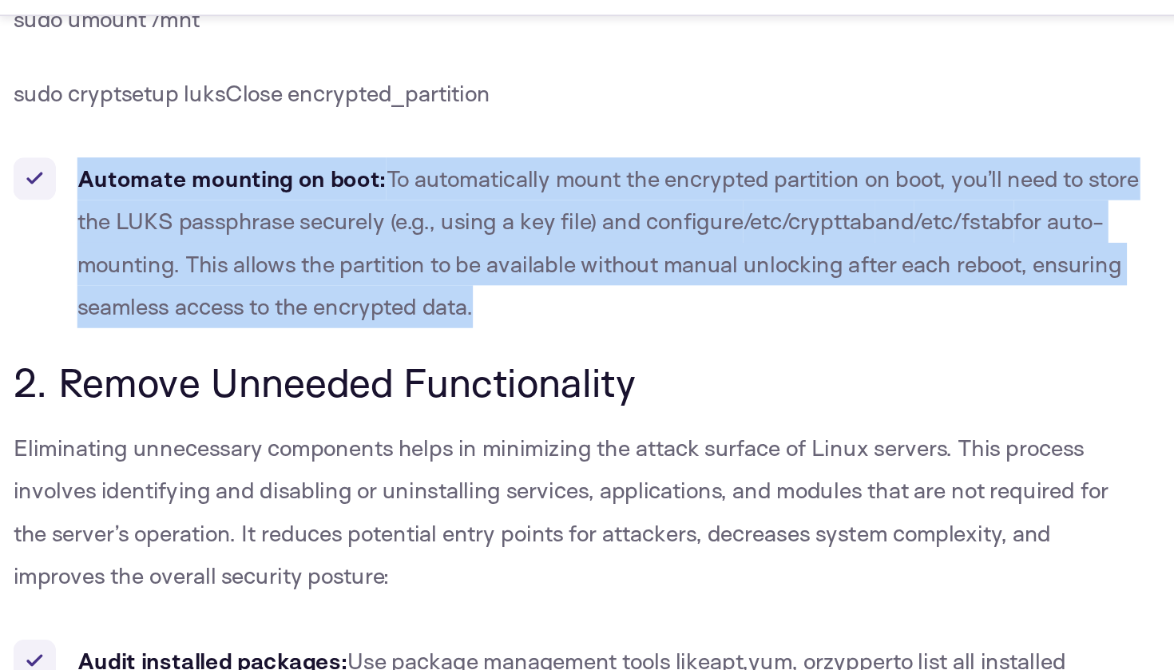
click at [283, 182] on span "for auto-mounting. This allows the partition to be available without manual unl…" at bounding box center [359, 196] width 626 height 68
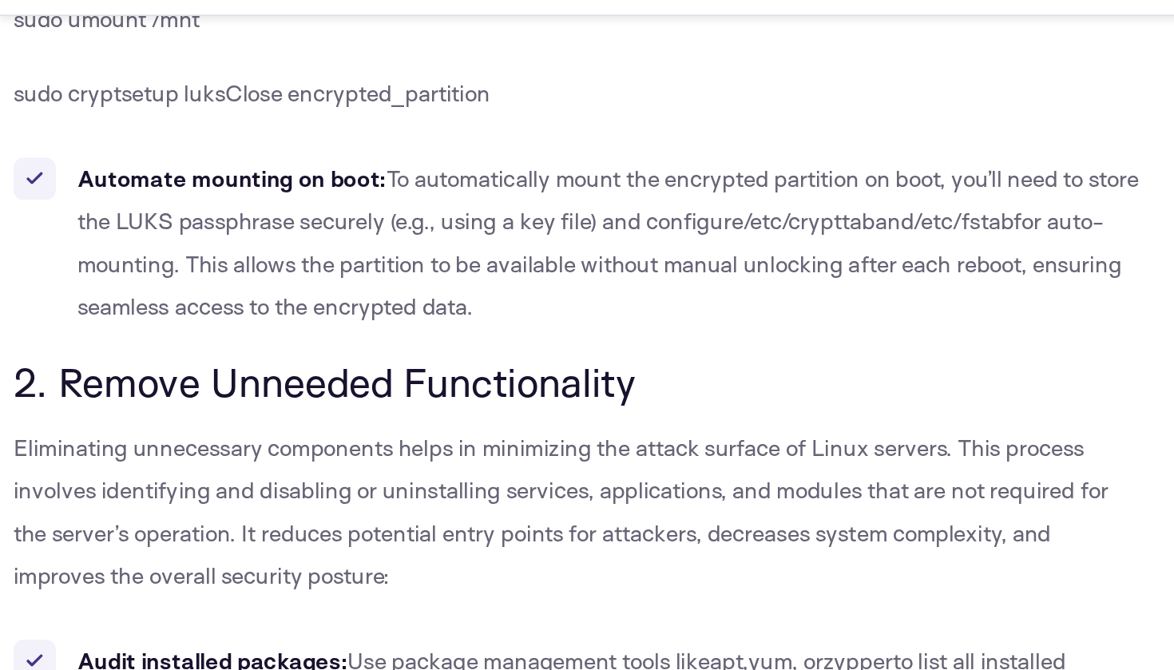
click at [283, 182] on span "for auto-mounting. This allows the partition to be available without manual unl…" at bounding box center [359, 196] width 626 height 68
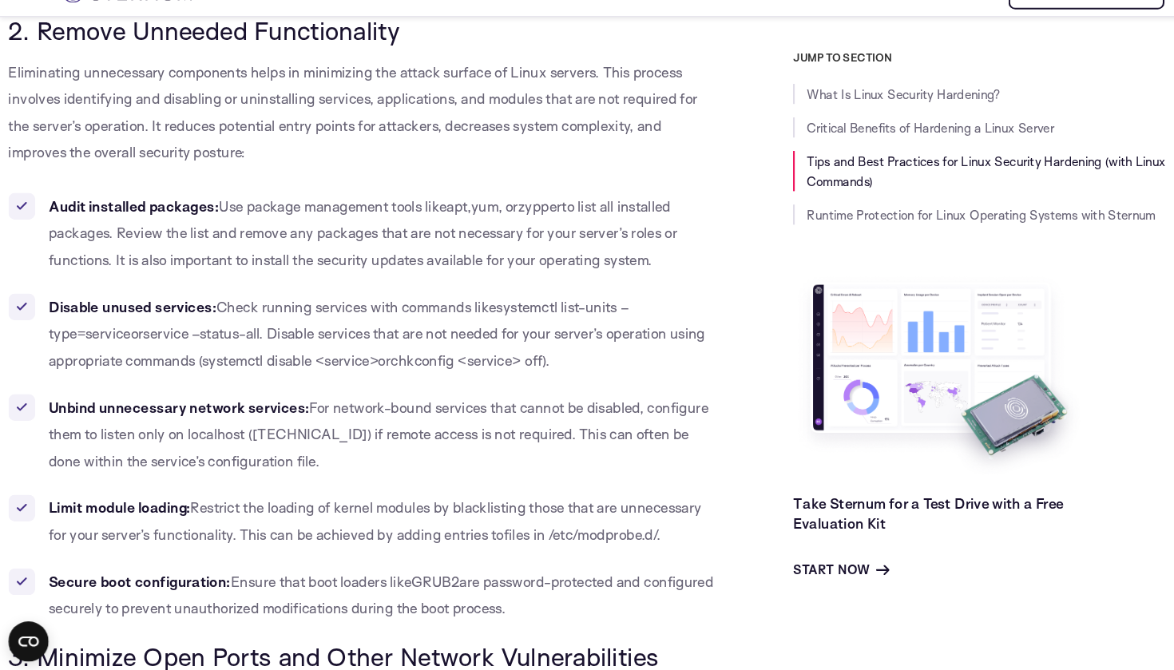
scroll to position [2438, 0]
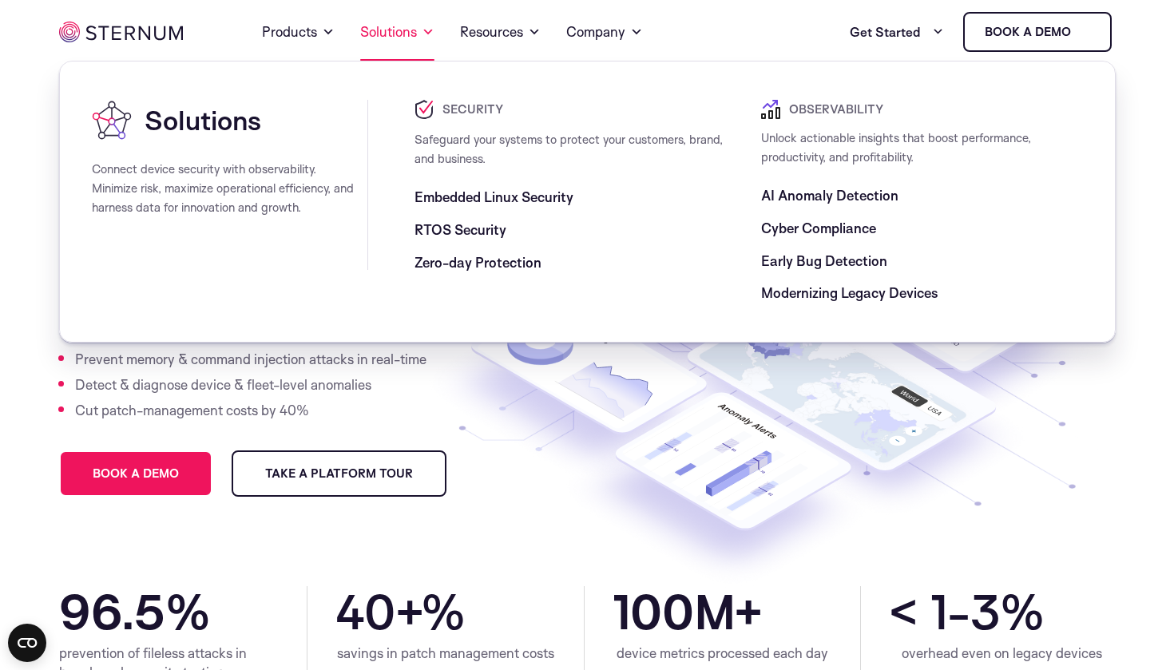
click at [417, 34] on link "Solutions" at bounding box center [397, 32] width 74 height 58
click at [661, 434] on icon at bounding box center [734, 461] width 236 height 136
